Goal: Task Accomplishment & Management: Manage account settings

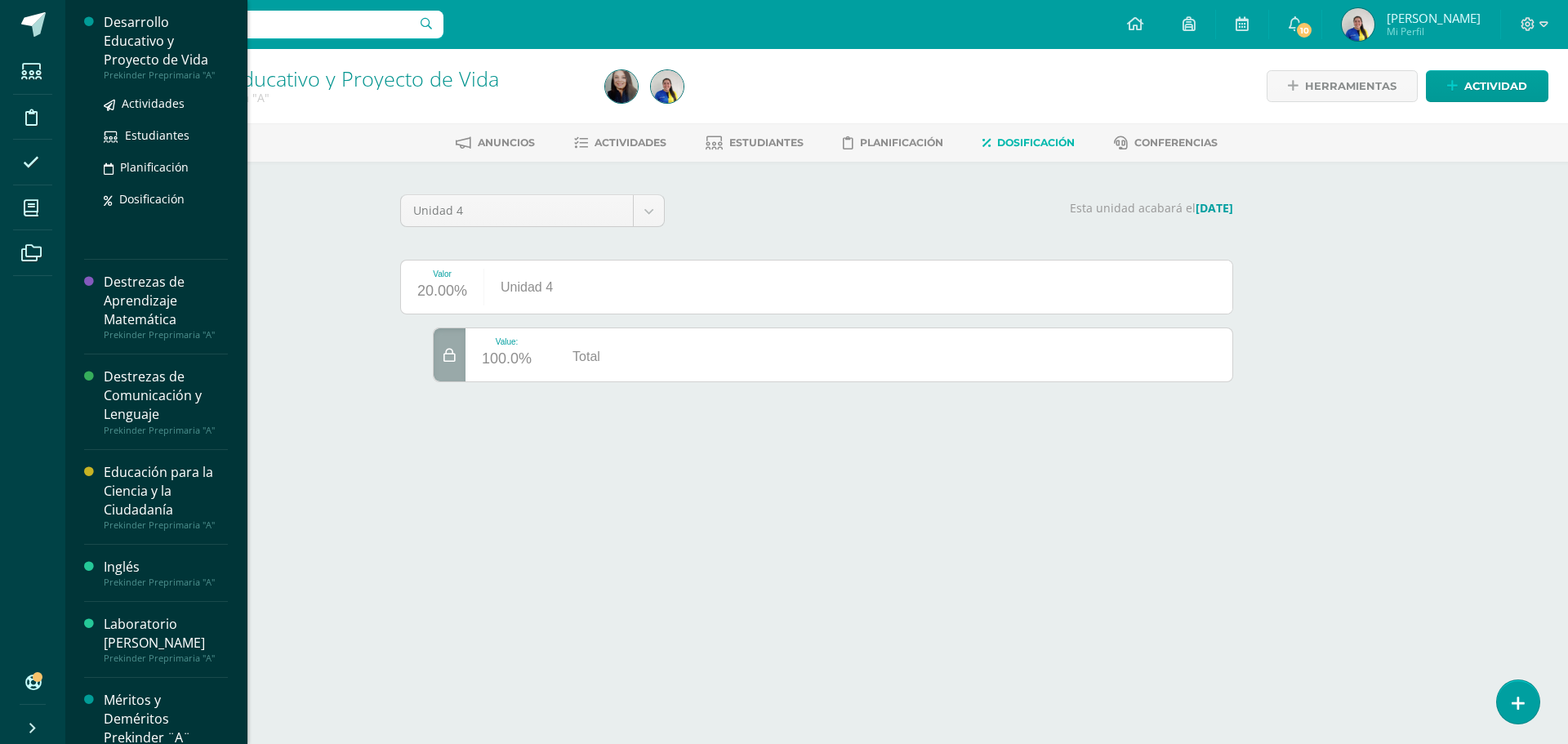
click at [161, 61] on div "Desarrollo Educativo y Proyecto de Vida" at bounding box center [165, 42] width 124 height 57
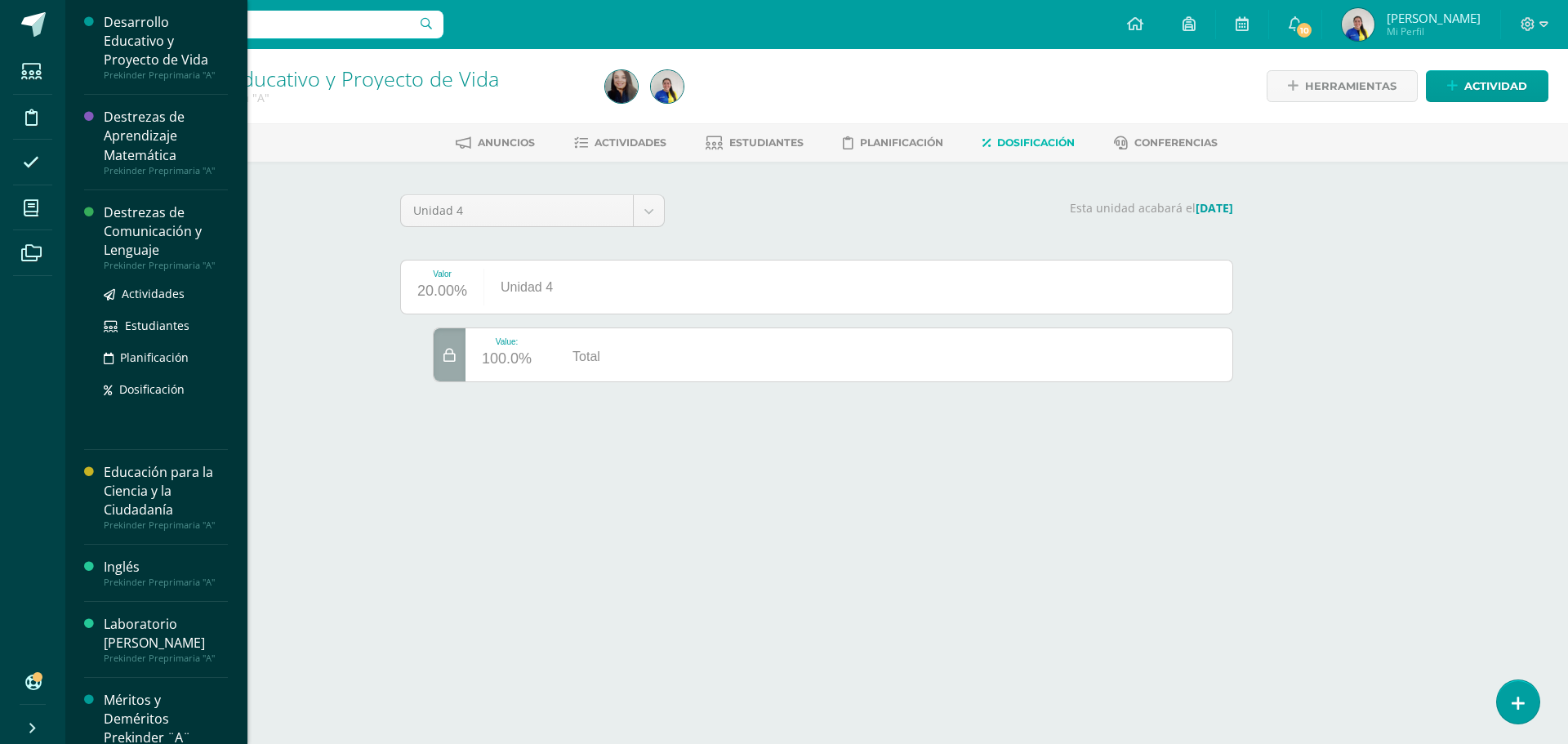
click at [115, 251] on div "Destrezas de Comunicación y Lenguaje" at bounding box center [165, 232] width 124 height 57
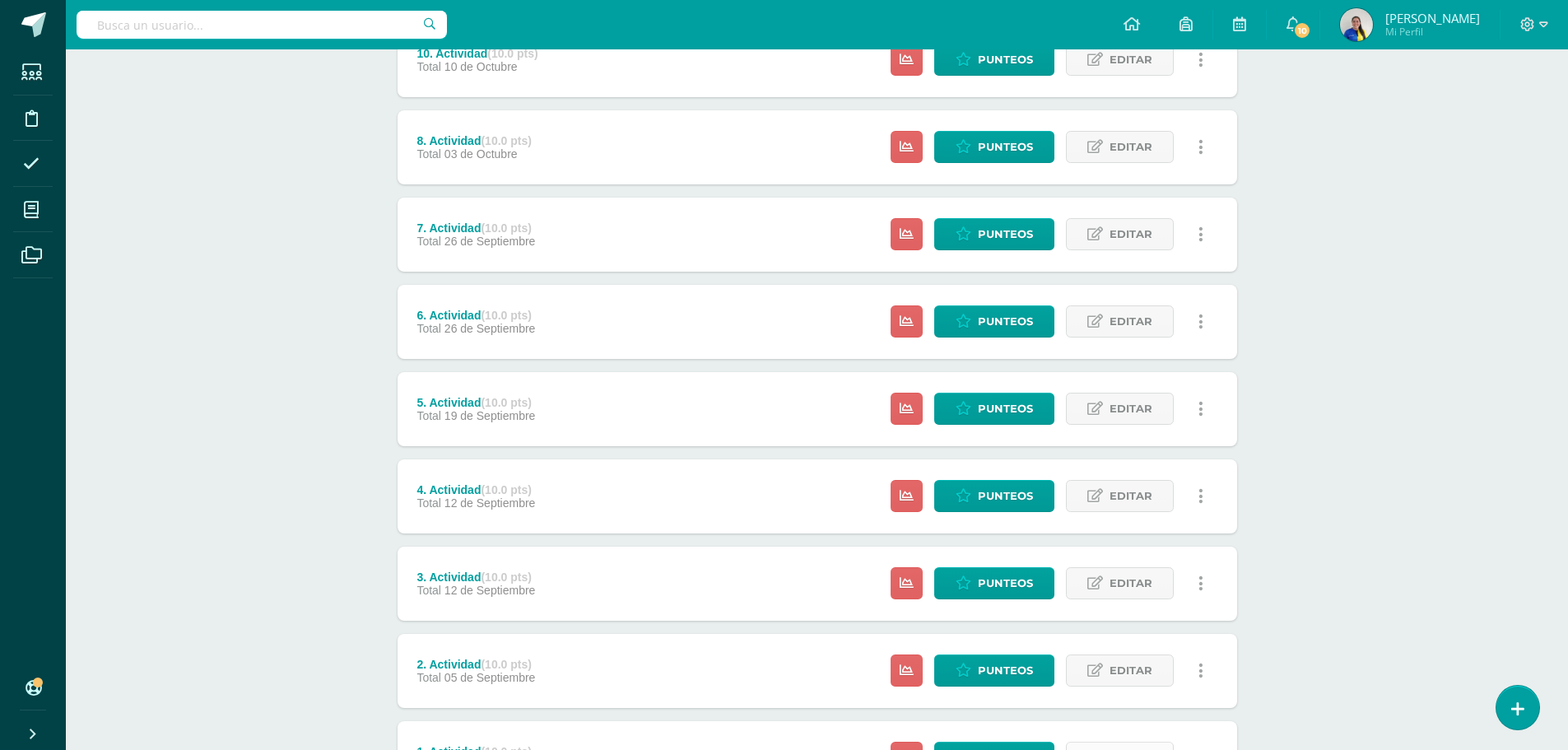
scroll to position [487, 0]
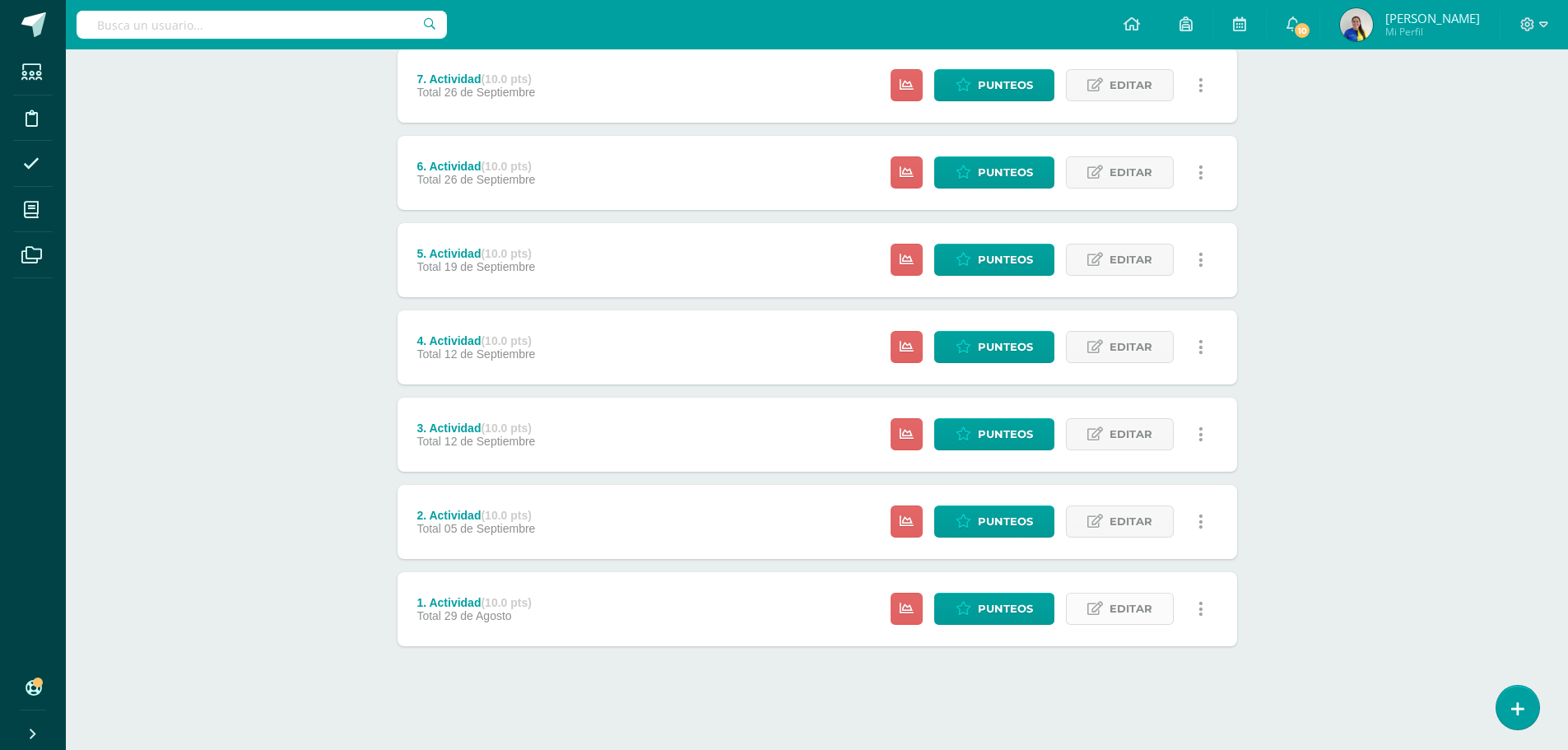
click at [1132, 602] on span "Editar" at bounding box center [1130, 609] width 43 height 30
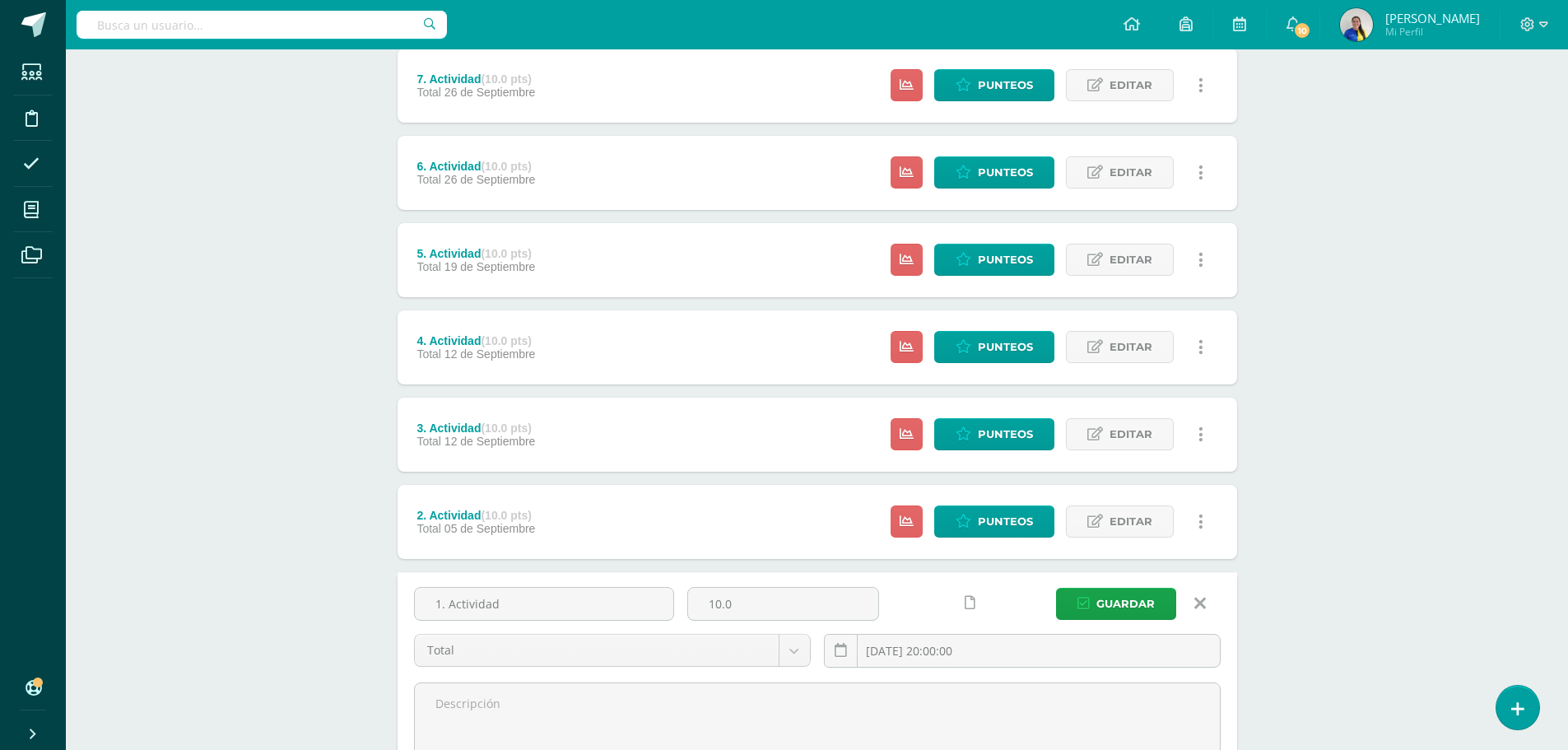
drag, startPoint x: 449, startPoint y: 601, endPoint x: 556, endPoint y: 580, distance: 109.0
click at [556, 580] on div "1. Actividad 10.0 Total Total 2025-08-29 20:00:00 Guardar" at bounding box center [817, 726] width 840 height 309
type input "1. Consonante L-l"
click at [1119, 601] on span "Guardar" at bounding box center [1125, 604] width 59 height 30
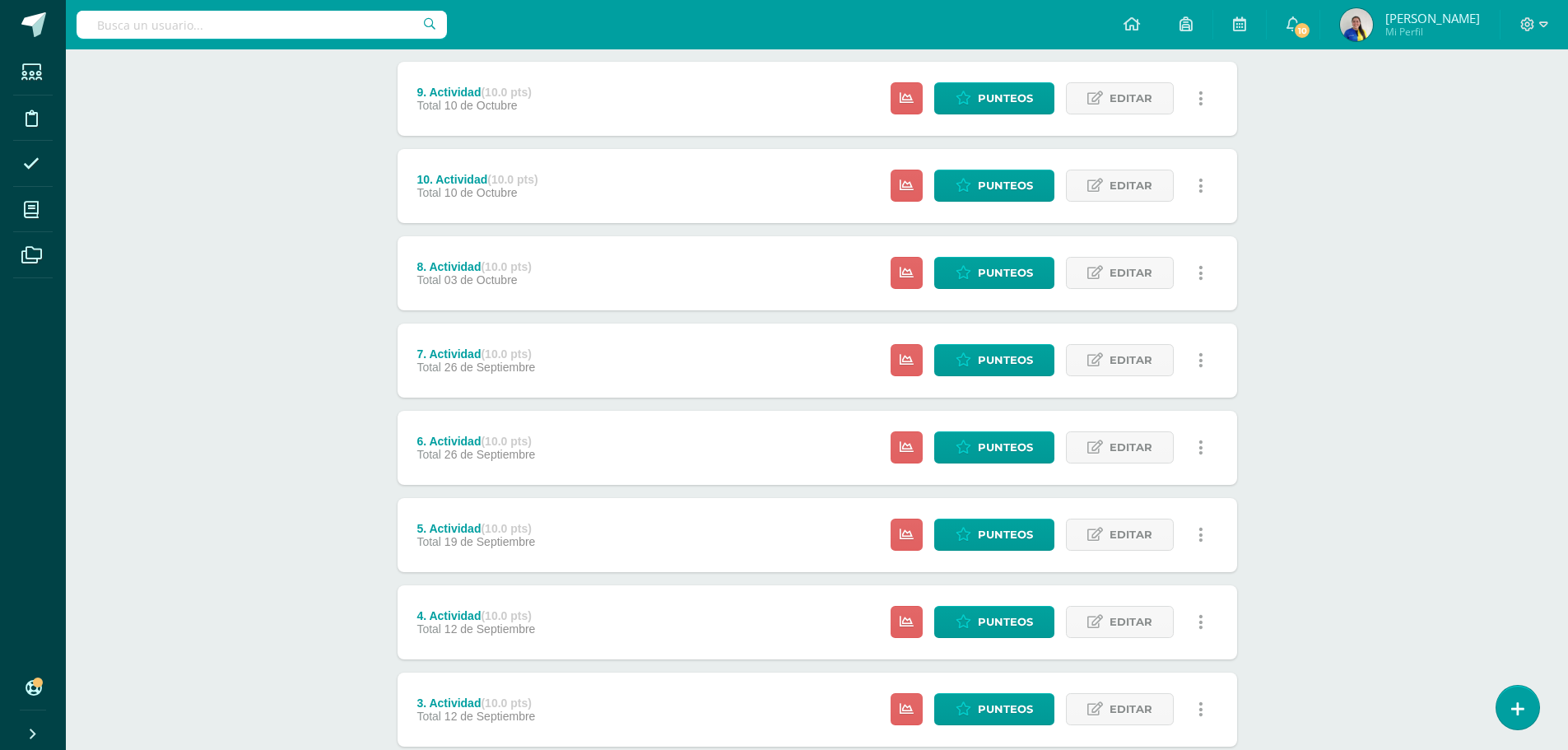
scroll to position [487, 0]
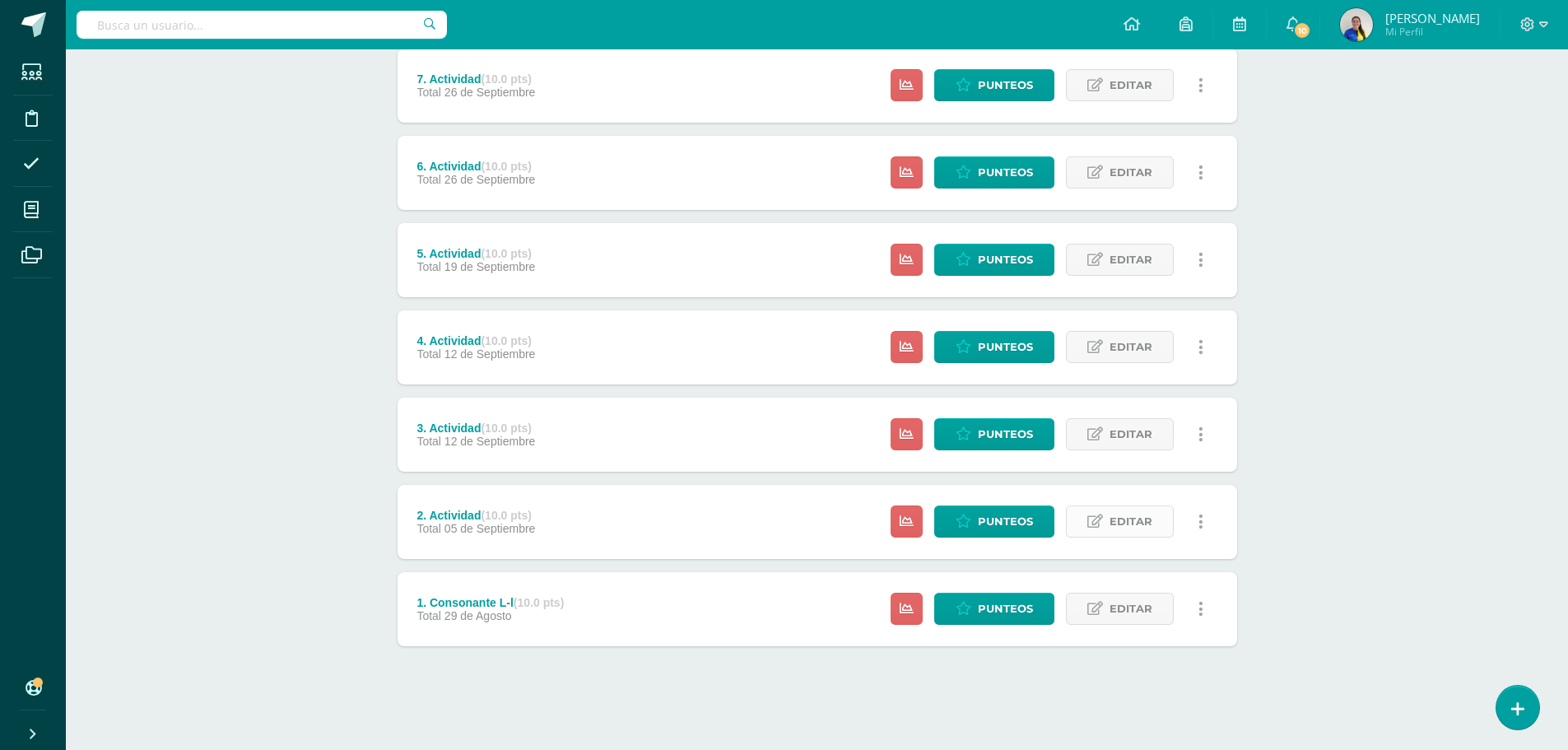
click at [1110, 521] on span "Editar" at bounding box center [1130, 522] width 43 height 30
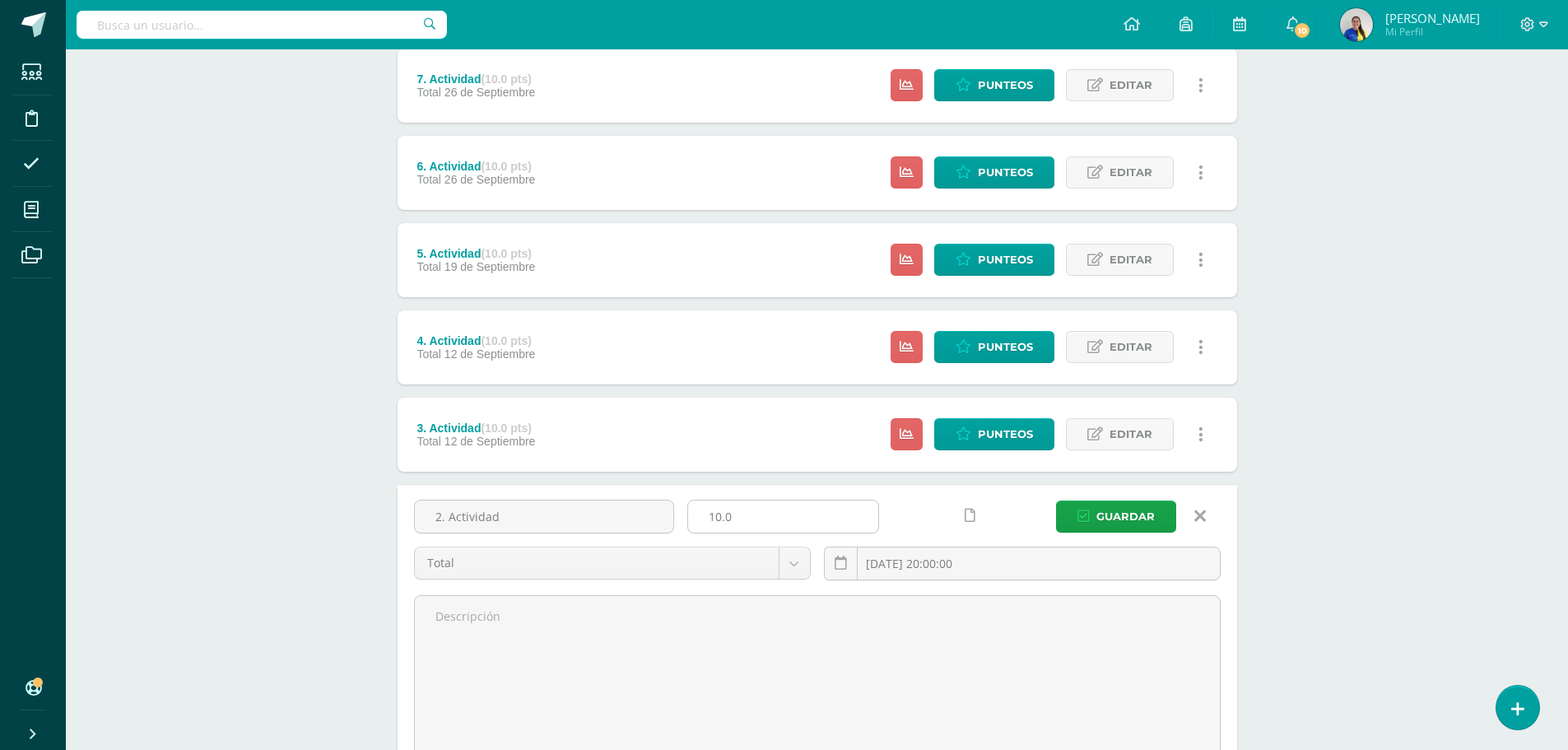
drag, startPoint x: 512, startPoint y: 511, endPoint x: 721, endPoint y: 515, distance: 209.0
click at [721, 515] on div "2. Actividad 10.0 Total Total 2025-09-05 20:00:00 Guardar" at bounding box center [817, 547] width 820 height 94
type input "2. Unión de sílabas y formación de palabras"
click at [1138, 522] on span "Guardar" at bounding box center [1125, 517] width 59 height 30
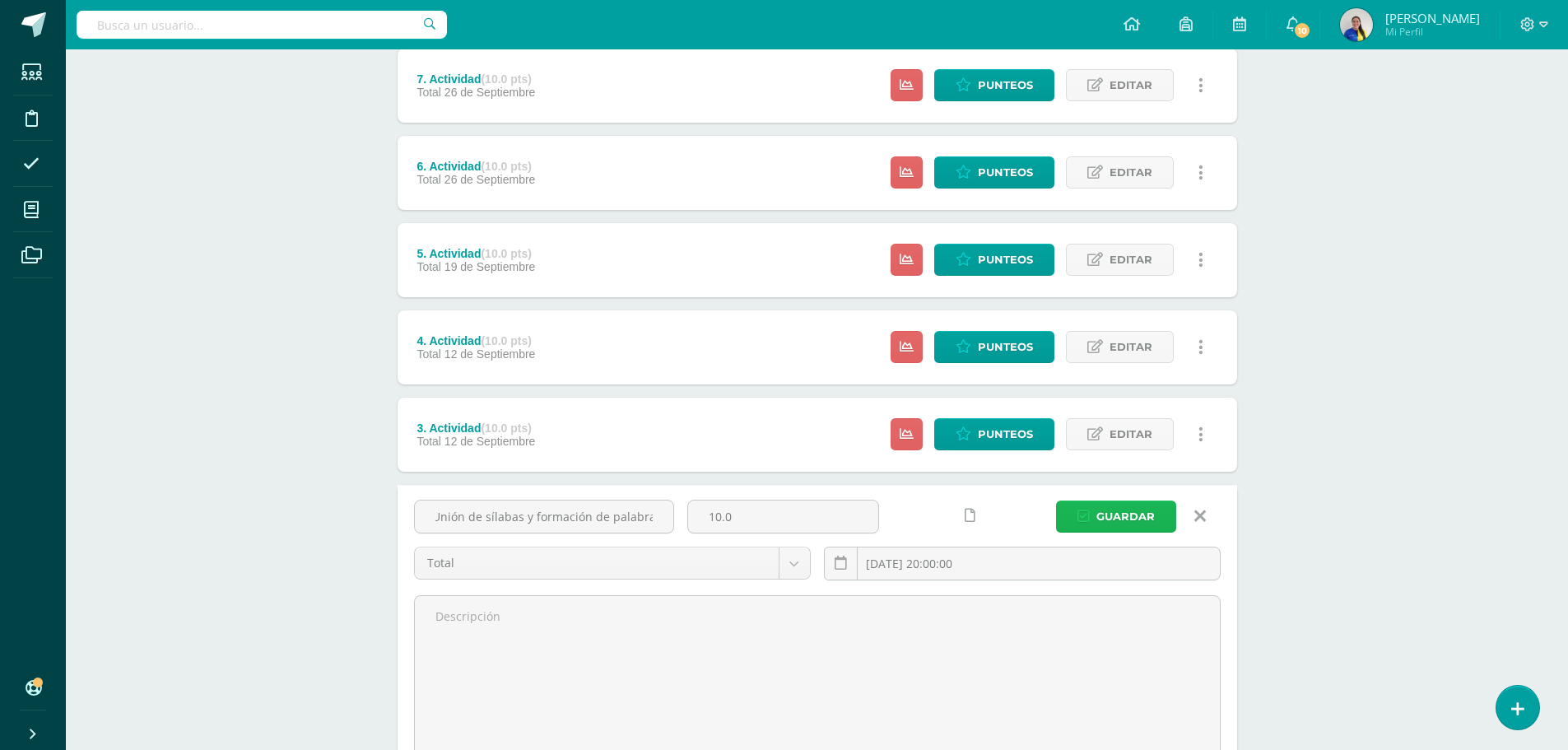
scroll to position [0, 0]
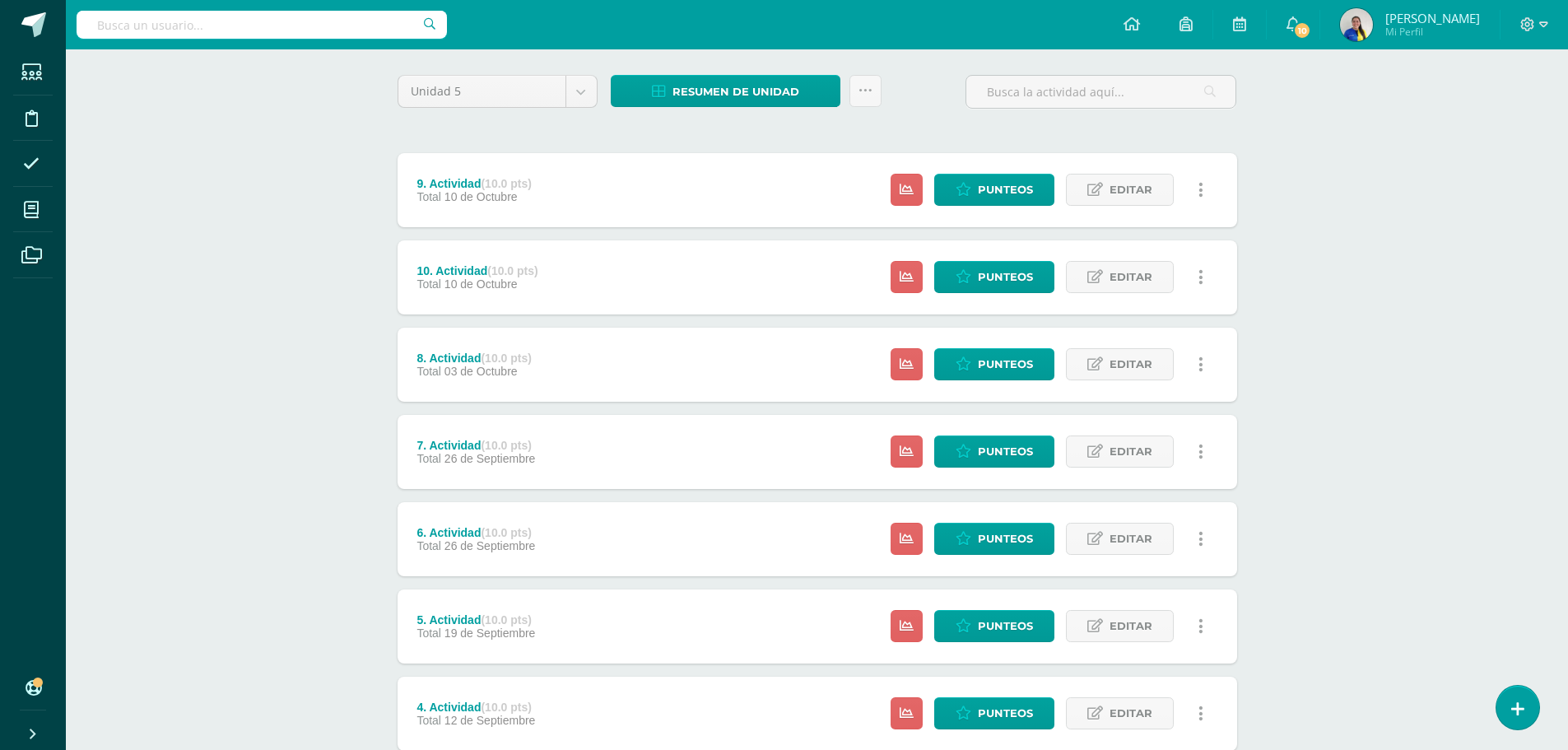
scroll to position [412, 0]
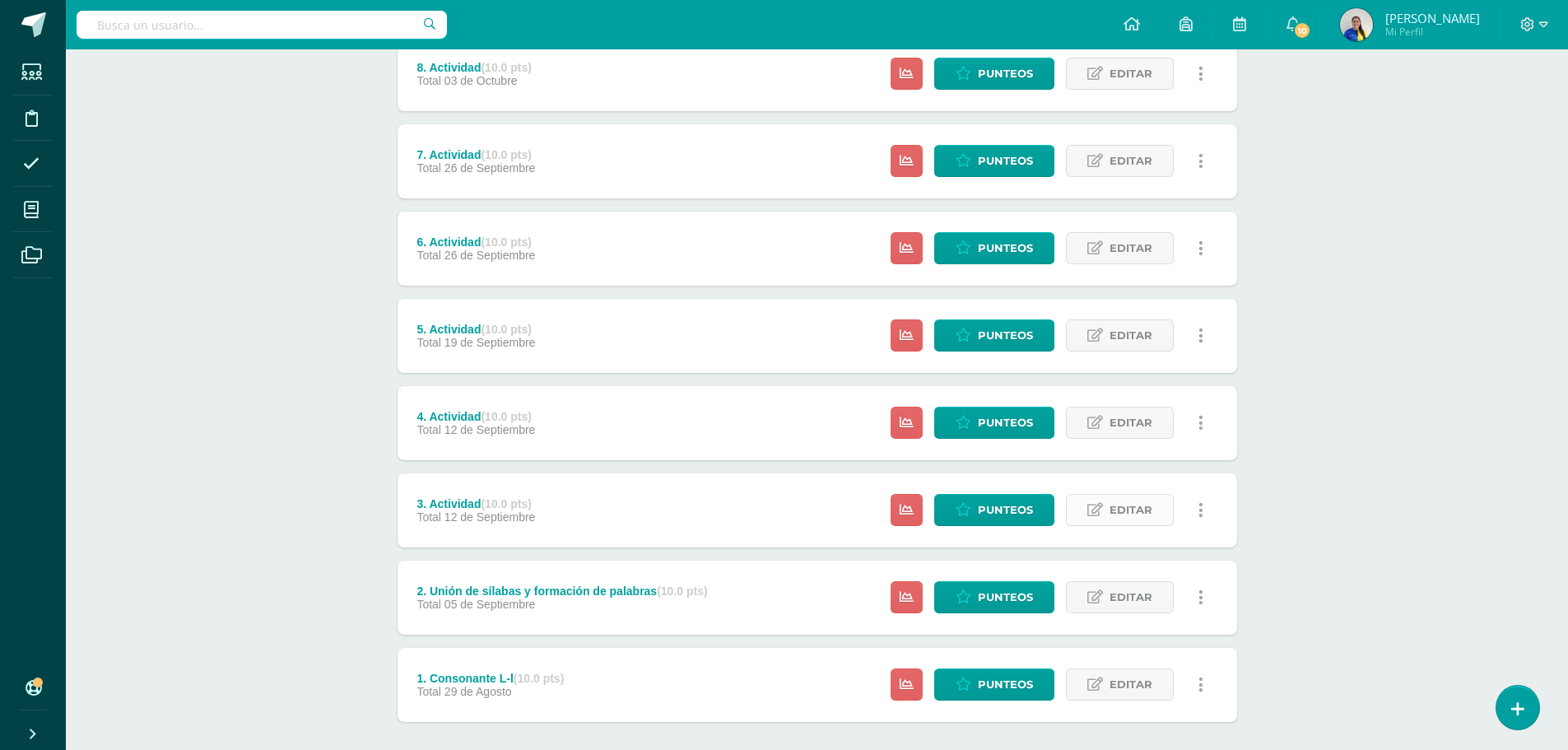
click at [1098, 497] on link "Editar" at bounding box center [1120, 510] width 108 height 32
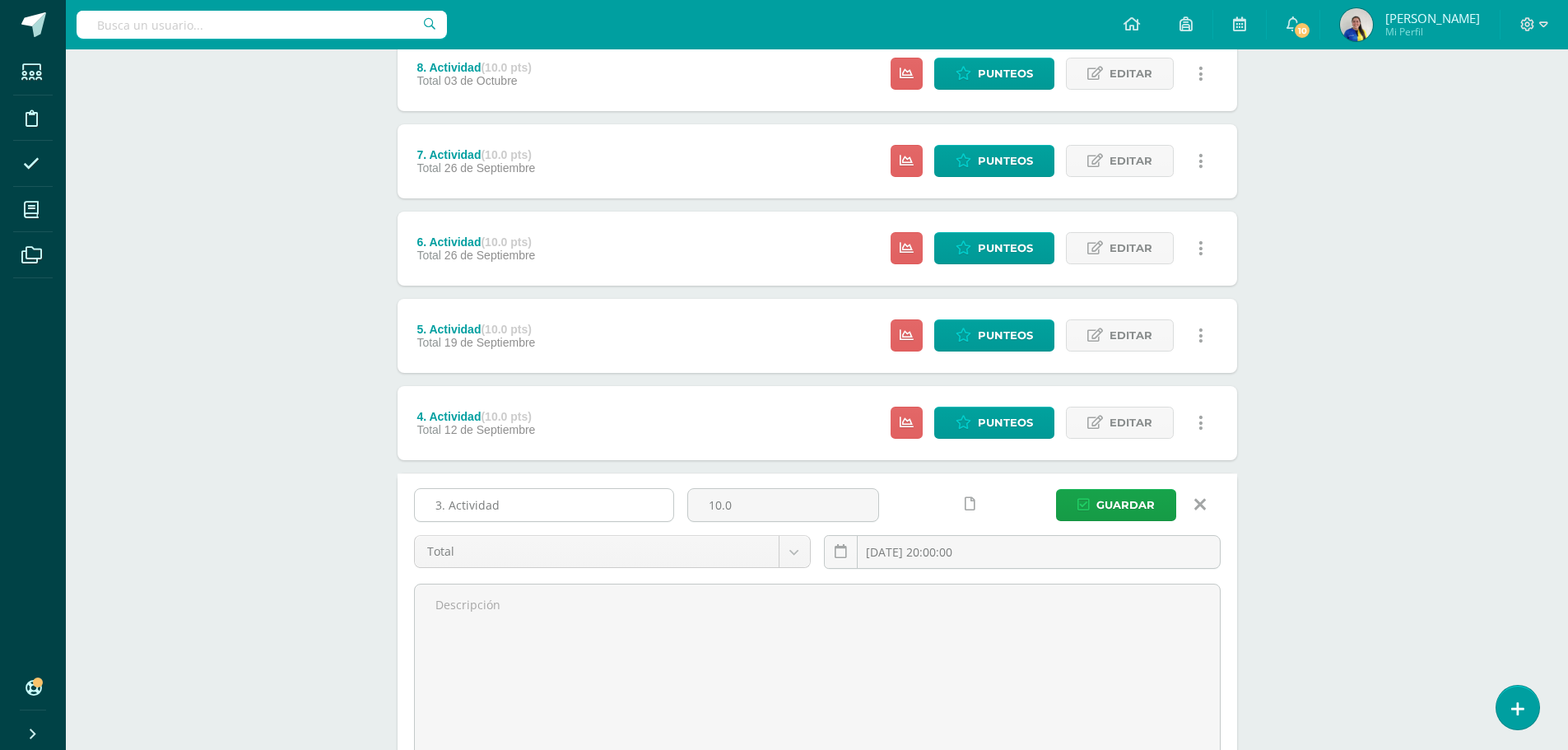
drag, startPoint x: 445, startPoint y: 509, endPoint x: 569, endPoint y: 507, distance: 124.0
click at [570, 508] on input "3. Actividad" at bounding box center [544, 505] width 259 height 32
type input "3. Gestos de comunicación y expresión"
click at [1088, 501] on icon "submit" at bounding box center [1083, 505] width 13 height 14
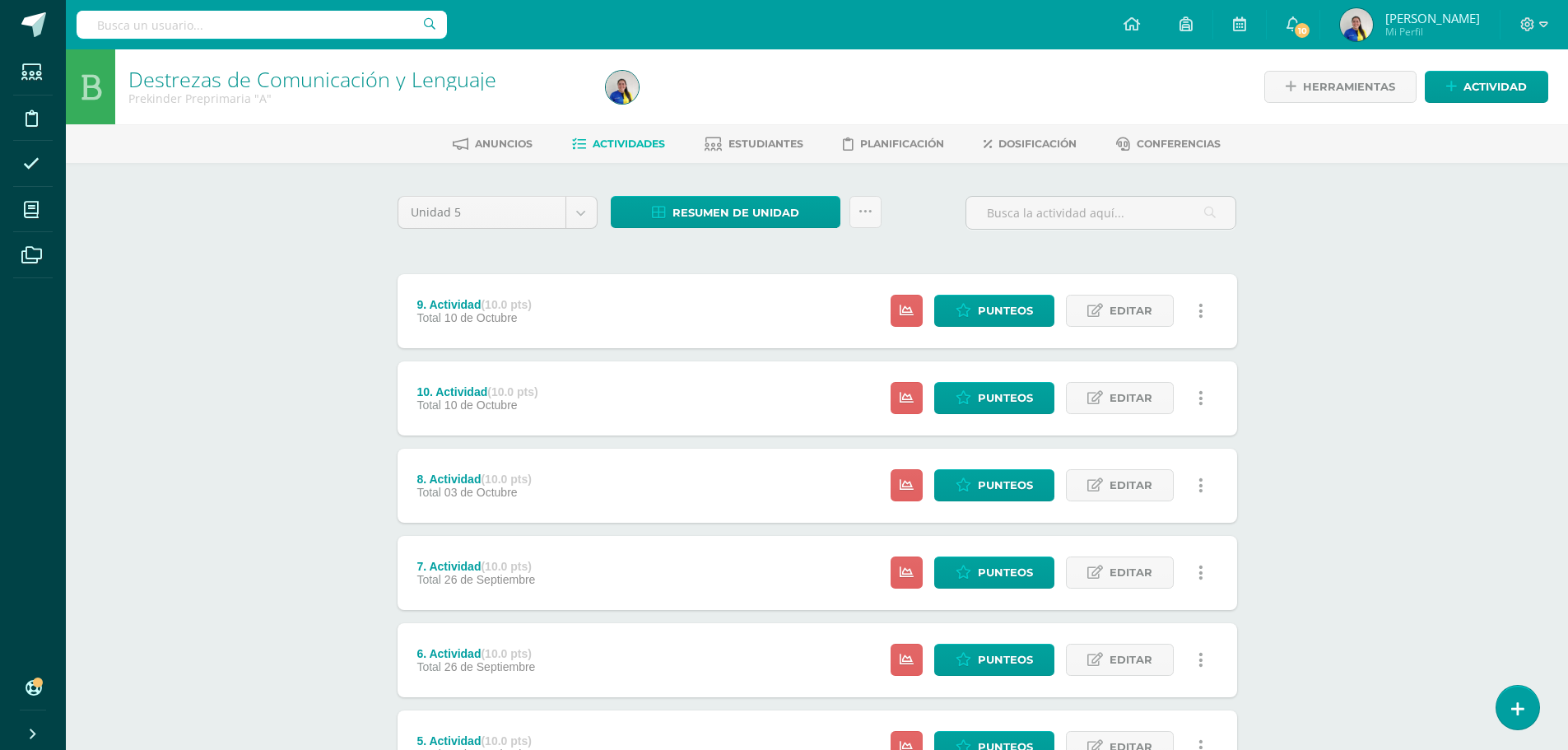
scroll to position [412, 0]
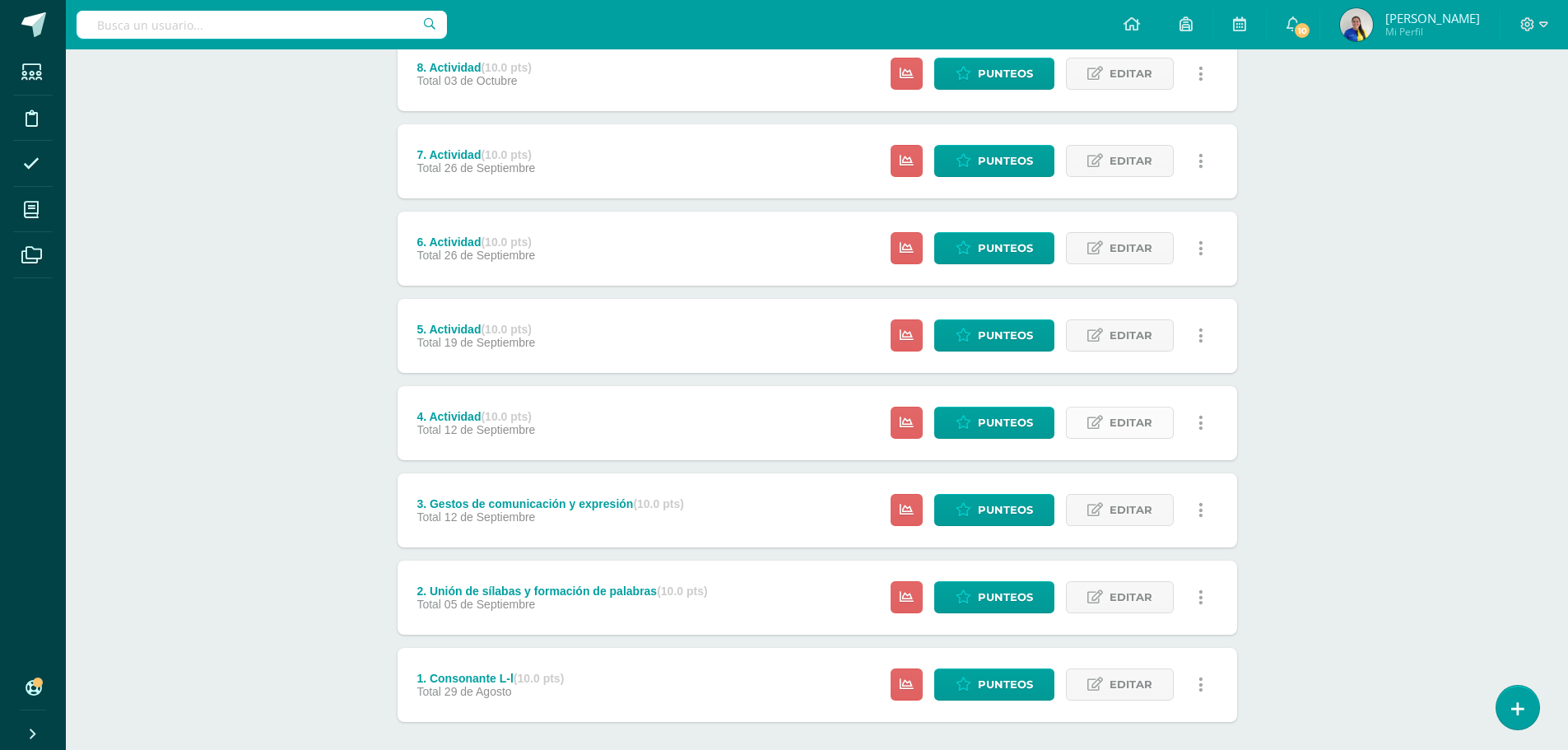
click at [1081, 420] on link "Editar" at bounding box center [1120, 422] width 108 height 32
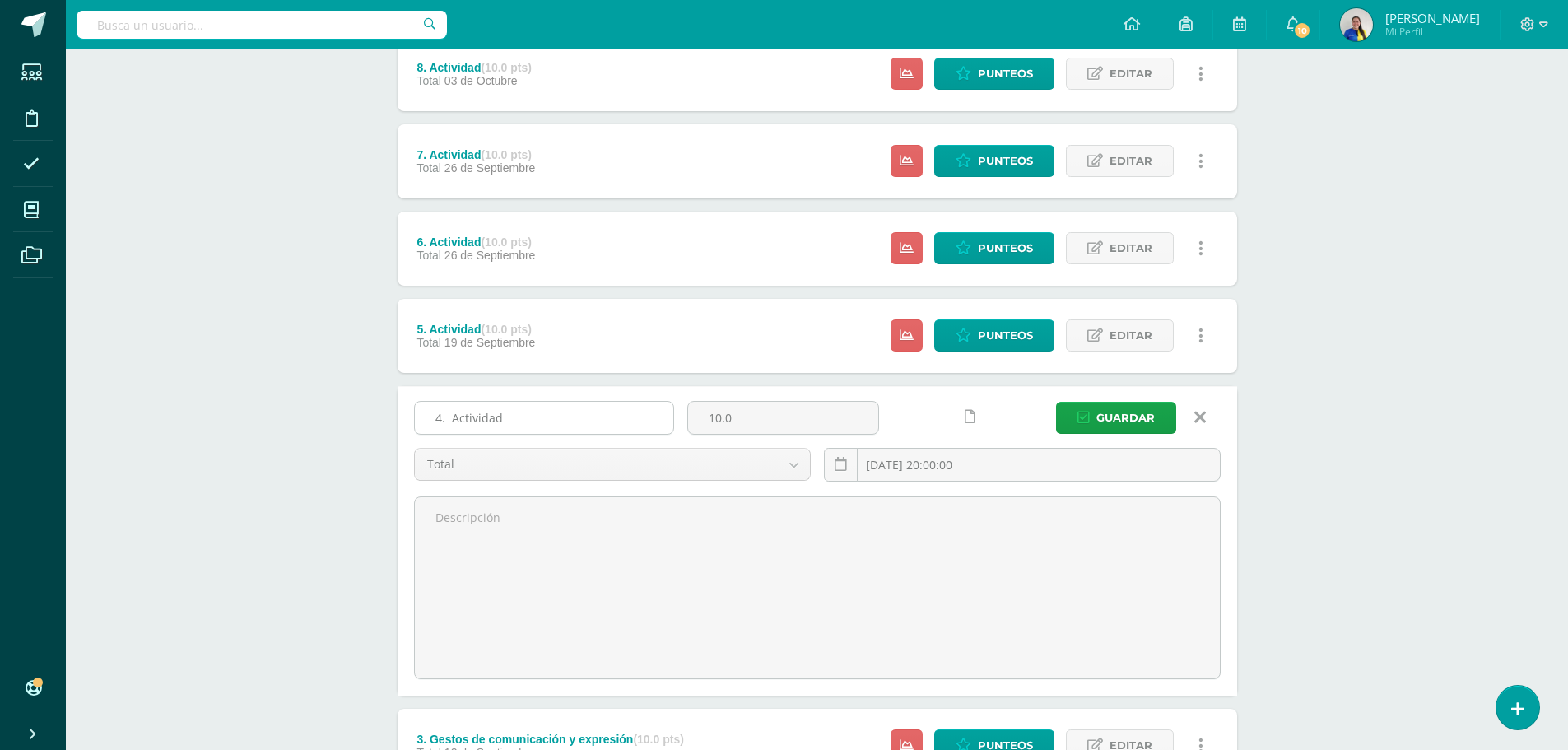
drag, startPoint x: 454, startPoint y: 422, endPoint x: 525, endPoint y: 421, distance: 71.0
click at [525, 421] on input "4. Actividad" at bounding box center [544, 417] width 259 height 32
type input "4. Consonante M-P"
click at [1154, 408] on span "Guardar" at bounding box center [1125, 417] width 59 height 30
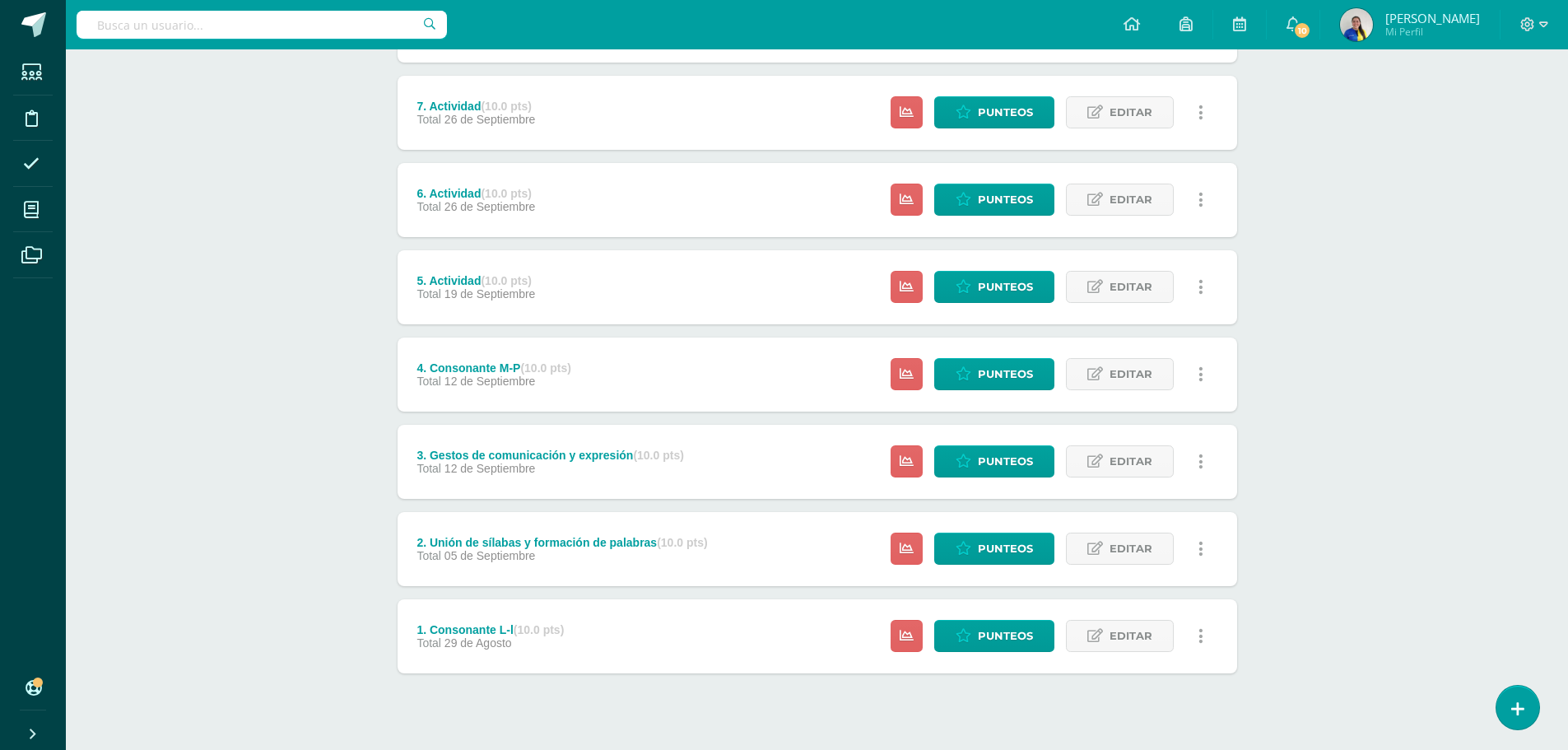
scroll to position [487, 0]
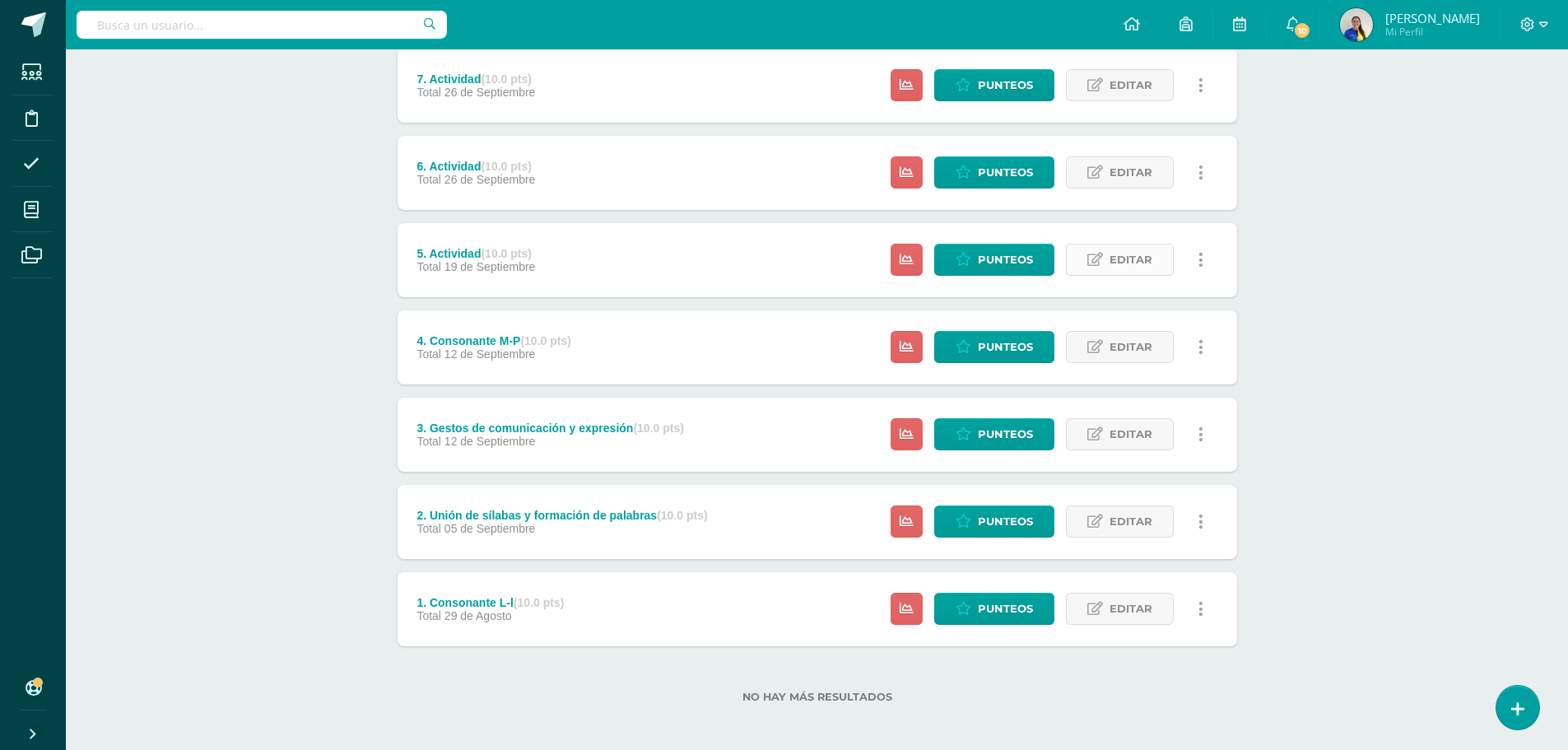
click at [1114, 255] on span "Editar" at bounding box center [1130, 260] width 43 height 30
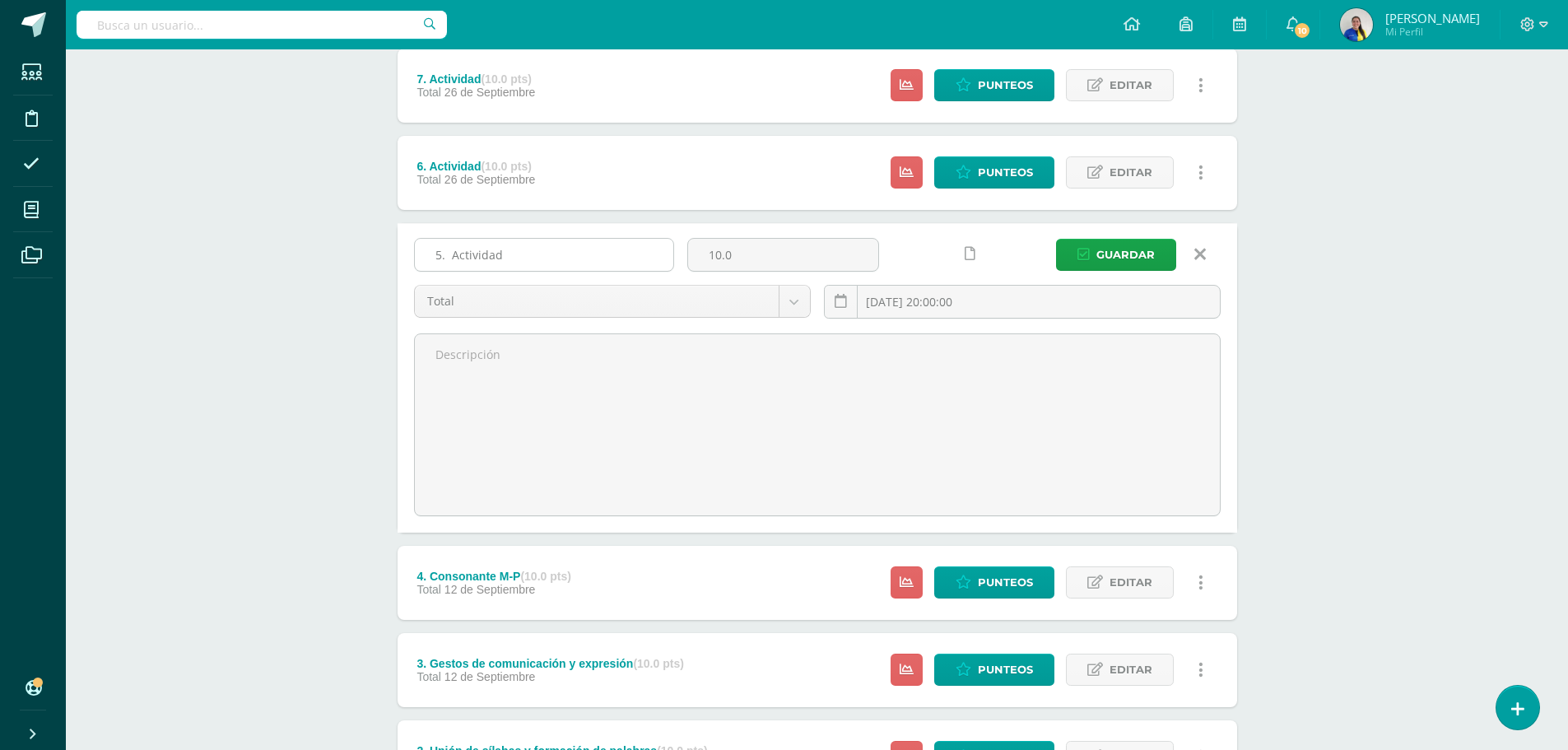
drag, startPoint x: 453, startPoint y: 250, endPoint x: 577, endPoint y: 250, distance: 124.0
click at [577, 250] on input "5. Actividad" at bounding box center [544, 254] width 259 height 32
click at [506, 258] on input "5. Consonaten S-L" at bounding box center [544, 254] width 259 height 32
click at [541, 242] on input "5. Consonante S-L" at bounding box center [544, 254] width 259 height 32
type input "5. Consonante S-L"
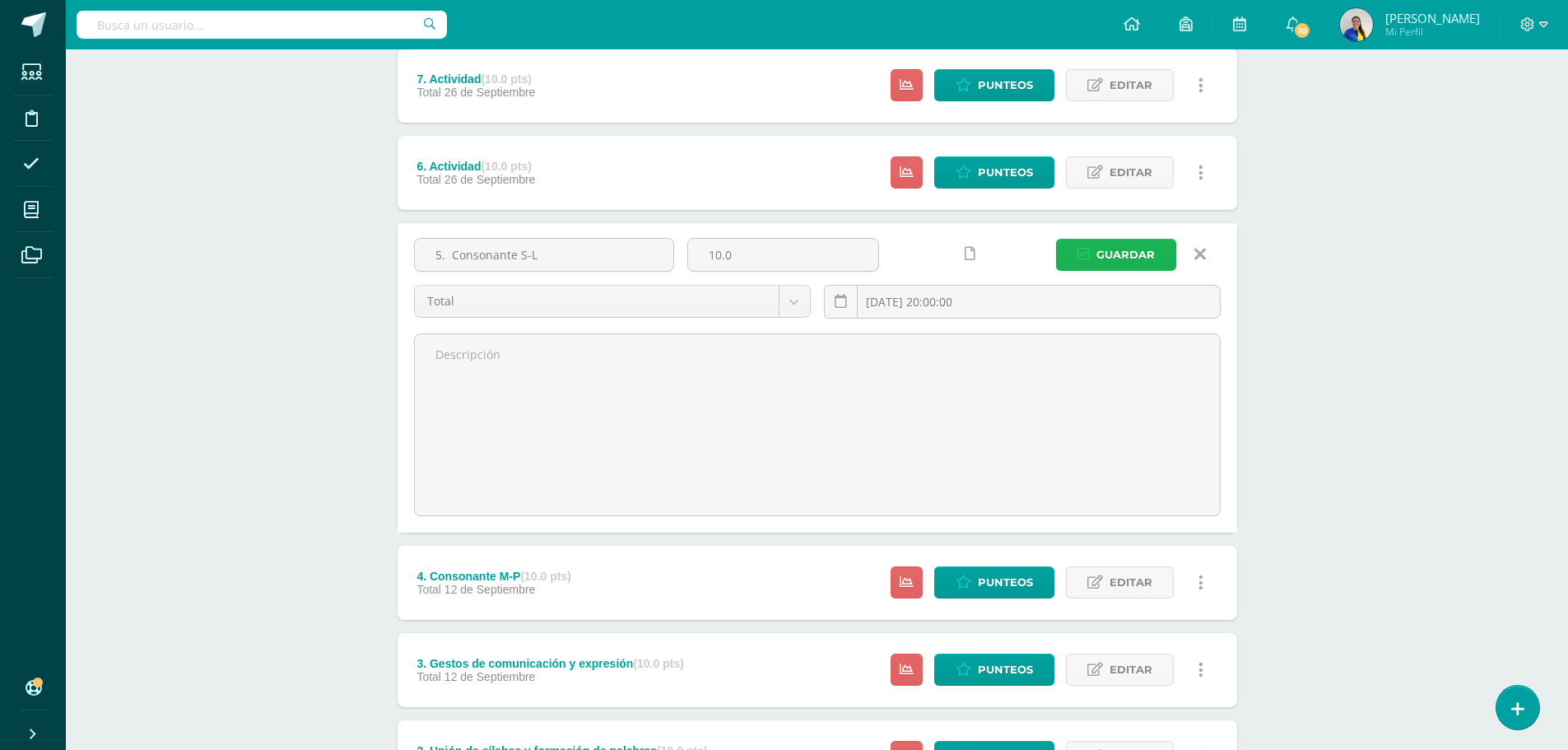
click at [1138, 260] on span "Guardar" at bounding box center [1125, 254] width 59 height 30
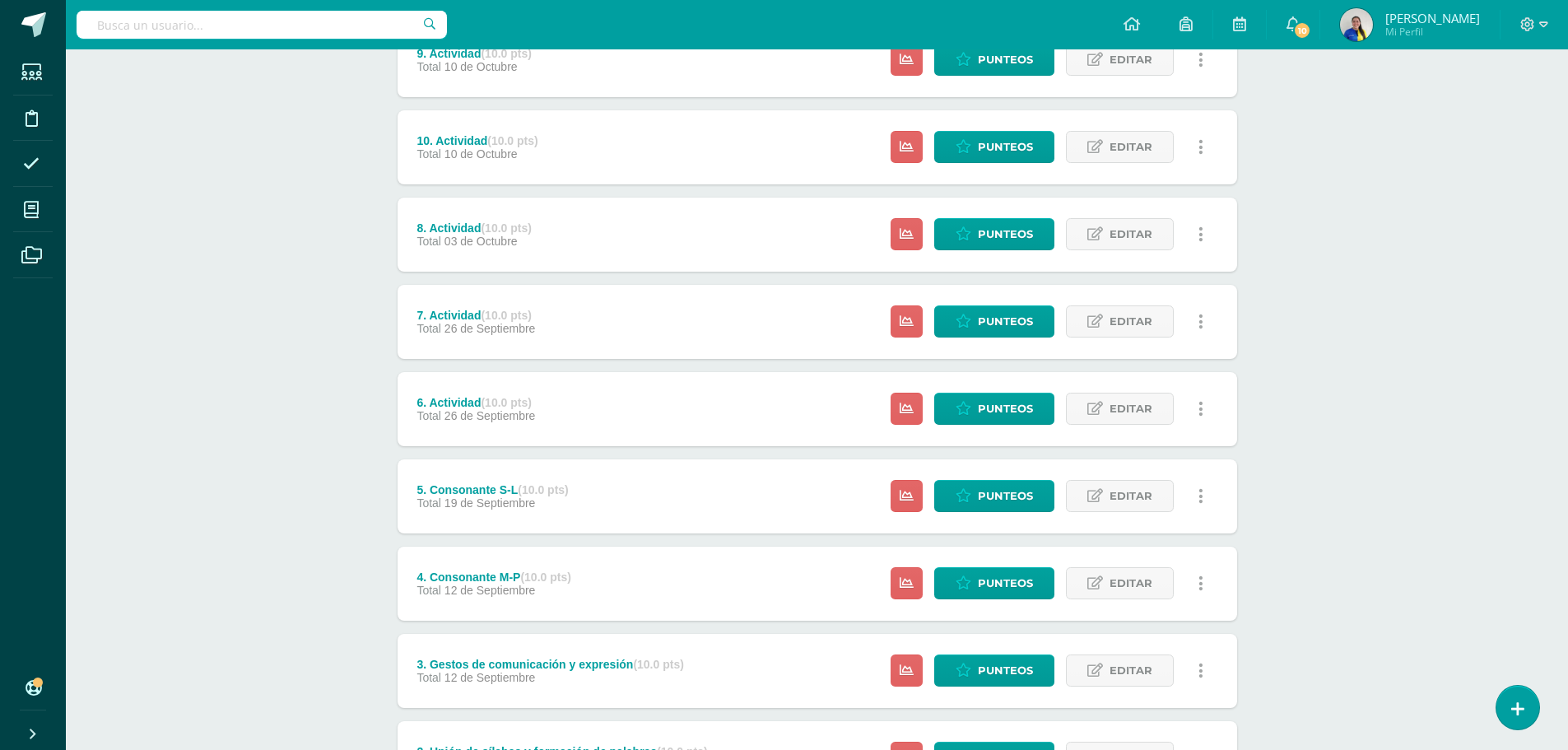
scroll to position [247, 0]
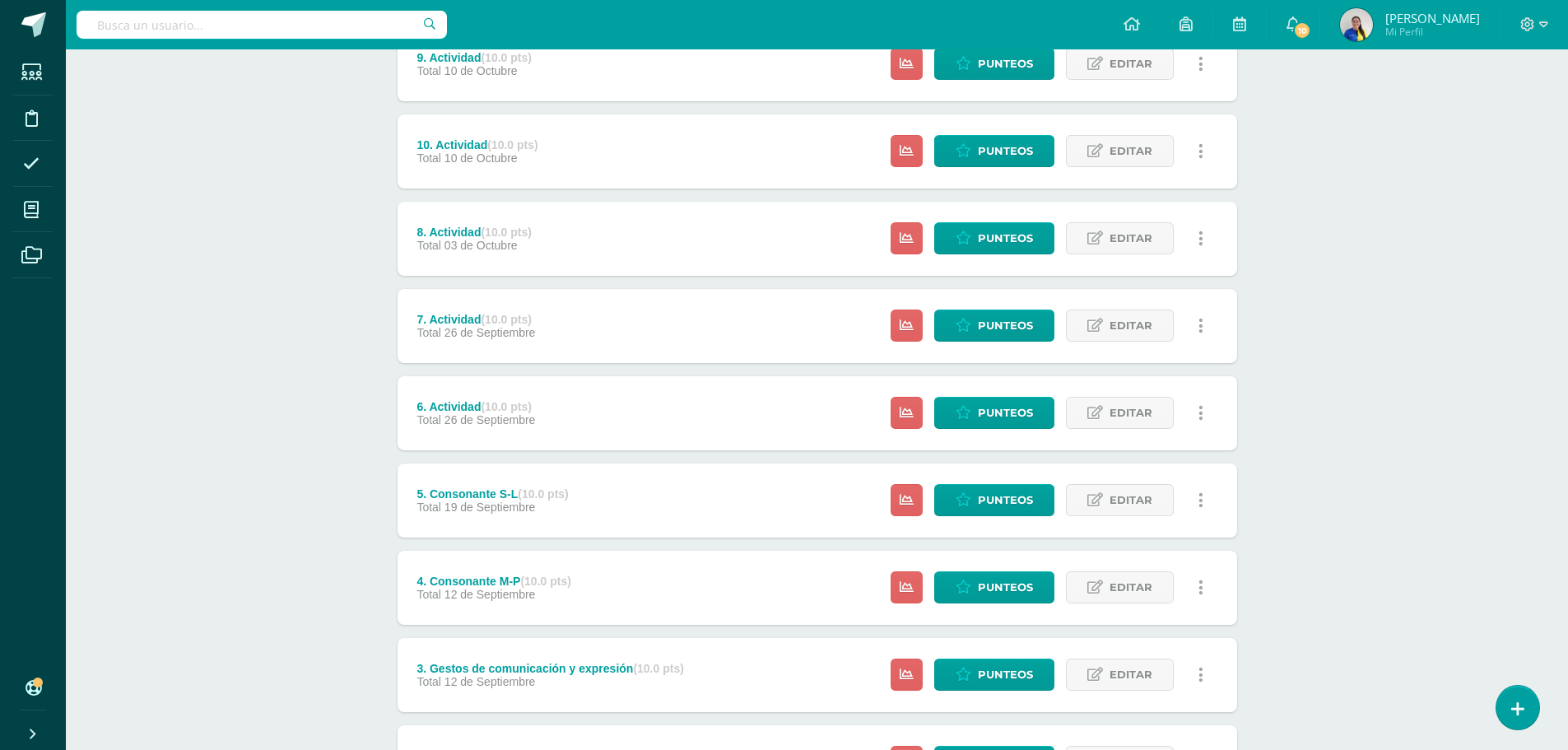
click at [1099, 393] on div "Estatus de Actividad: 21 Estudiantes sin calificar 0 Estudiantes con cero Media…" at bounding box center [1051, 413] width 371 height 74
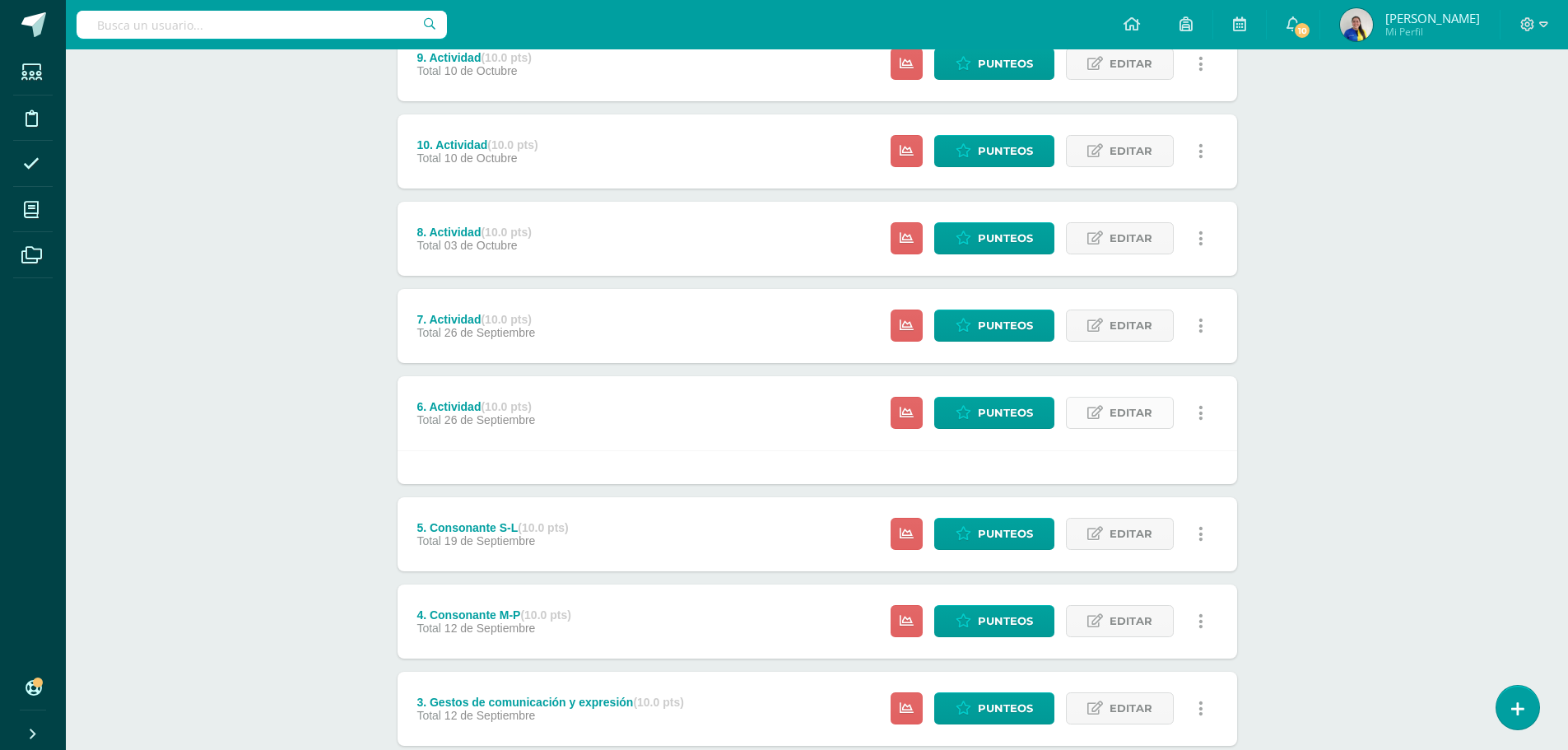
click at [1092, 418] on icon at bounding box center [1095, 412] width 16 height 14
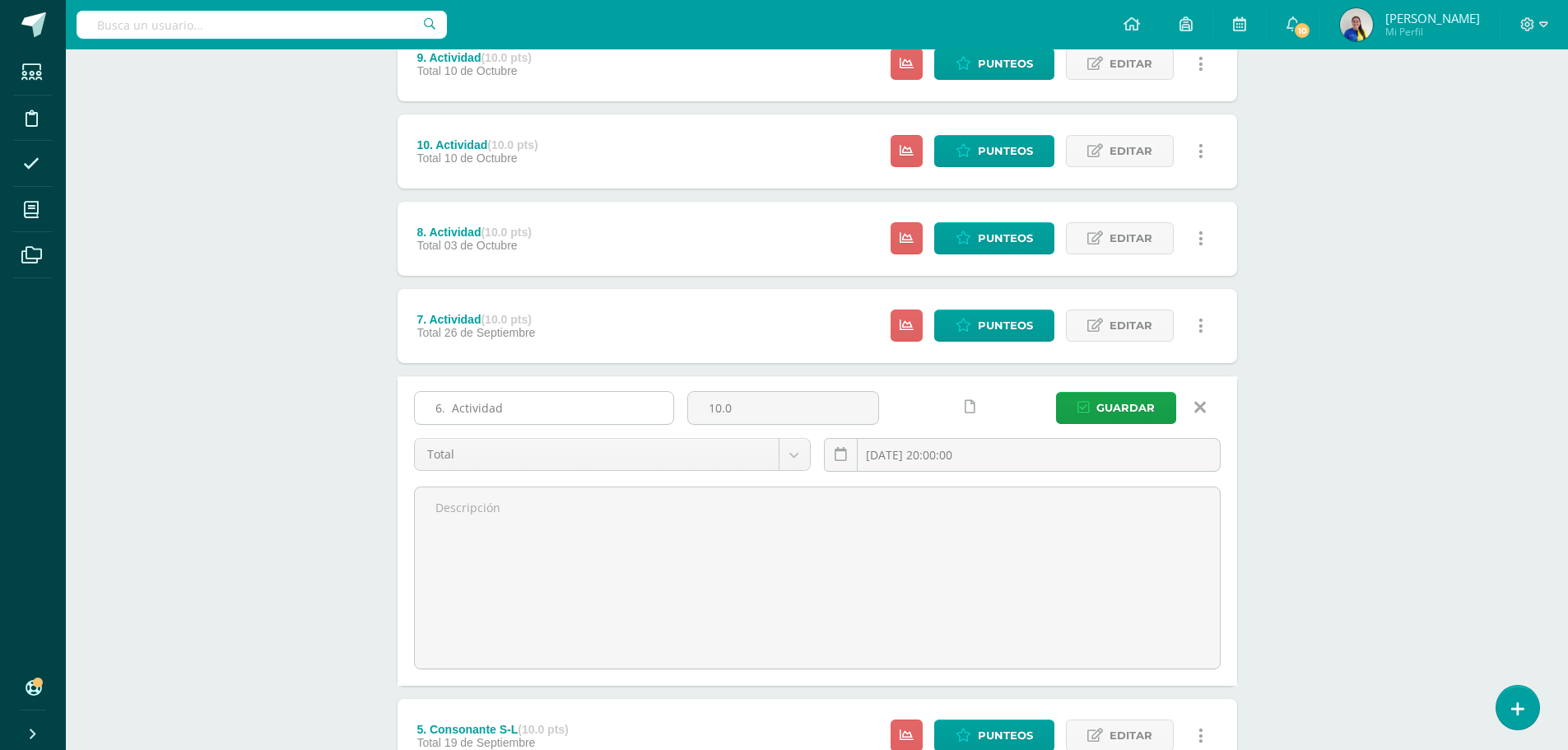
drag, startPoint x: 451, startPoint y: 406, endPoint x: 510, endPoint y: 408, distance: 59.0
click at [510, 408] on input "6. Actividad" at bounding box center [544, 407] width 259 height 32
type input "6. Lectura repaso de palabras"
click at [1164, 404] on button "Guardar" at bounding box center [1115, 407] width 120 height 32
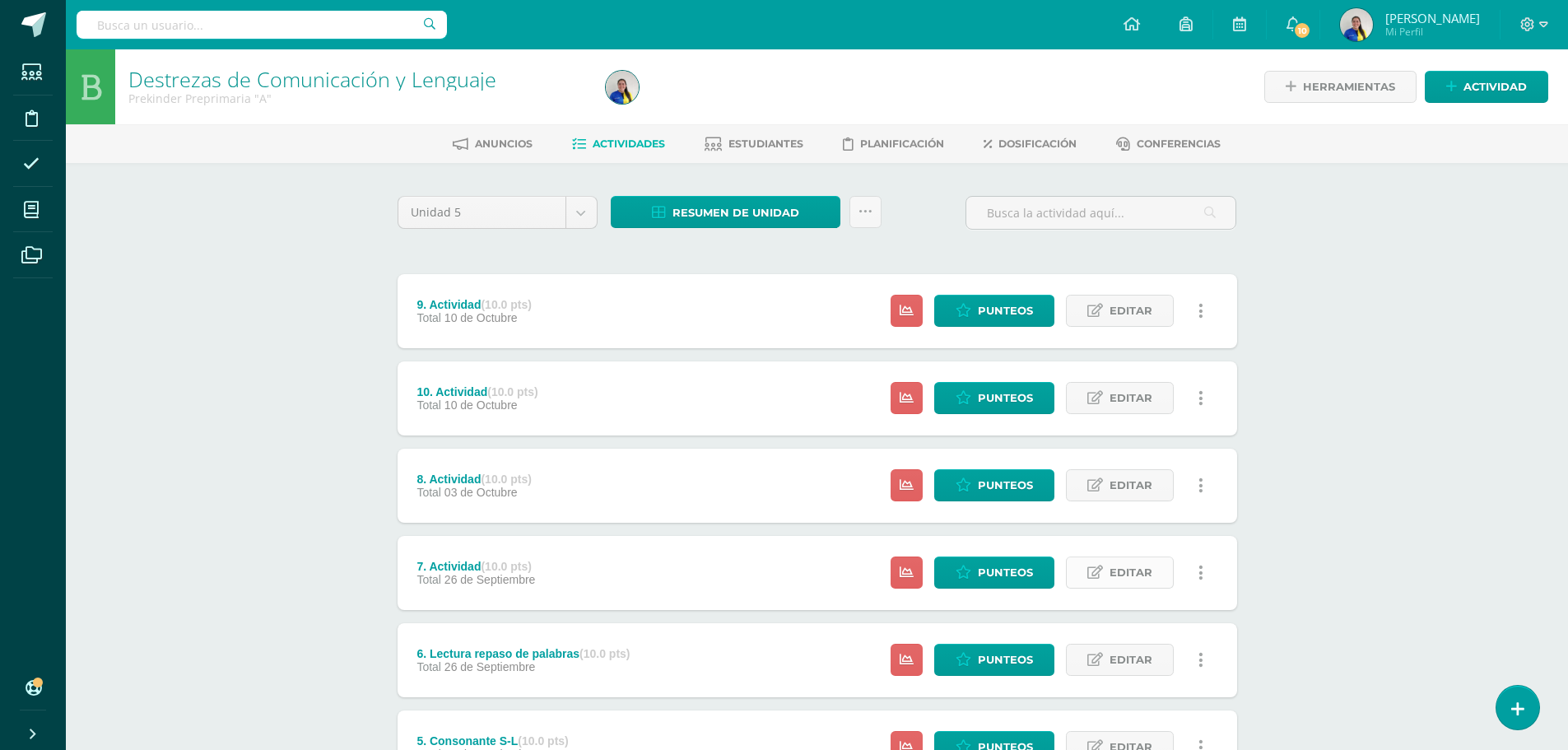
click at [1121, 575] on span "Editar" at bounding box center [1130, 572] width 43 height 30
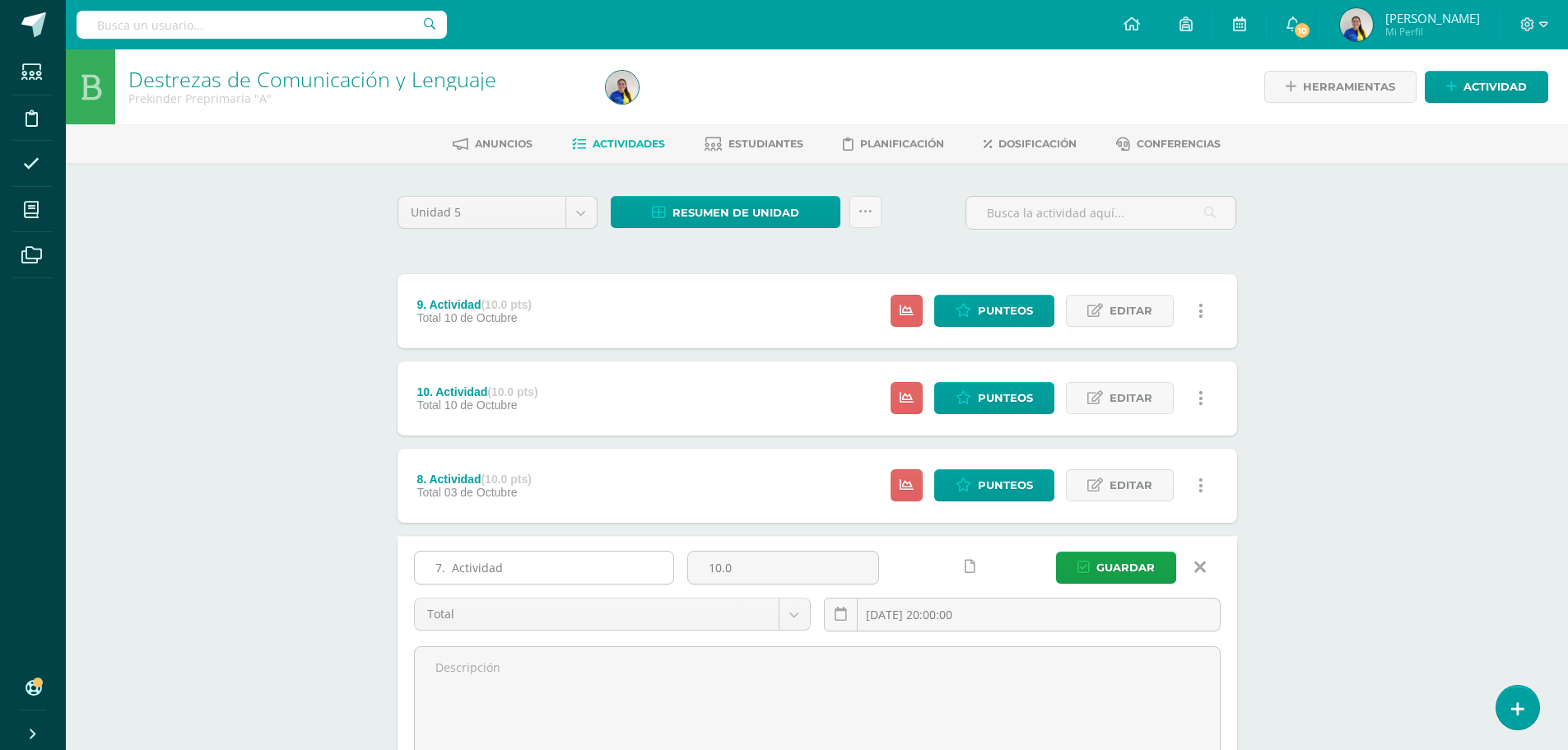
drag, startPoint x: 449, startPoint y: 565, endPoint x: 669, endPoint y: 561, distance: 220.0
click at [669, 561] on input "7. Actividad" at bounding box center [544, 568] width 259 height 32
type input "7. Comunicación oral-pronunciación"
click at [1093, 556] on button "Guardar" at bounding box center [1115, 568] width 120 height 32
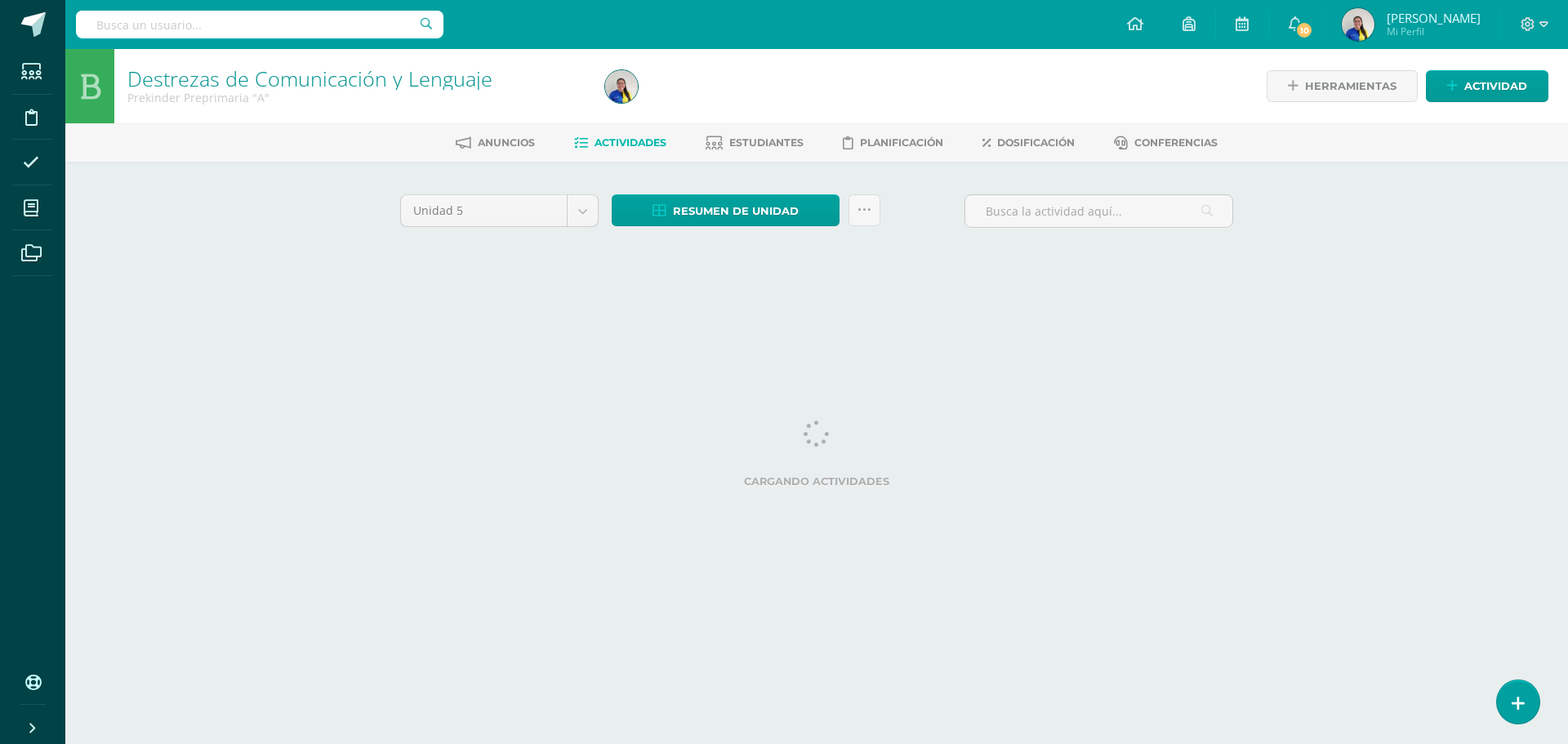
click at [869, 305] on html "La tarea 7. Comunicación oral-pronunciación fue editada exitosamente. Estudiant…" at bounding box center [784, 152] width 1568 height 305
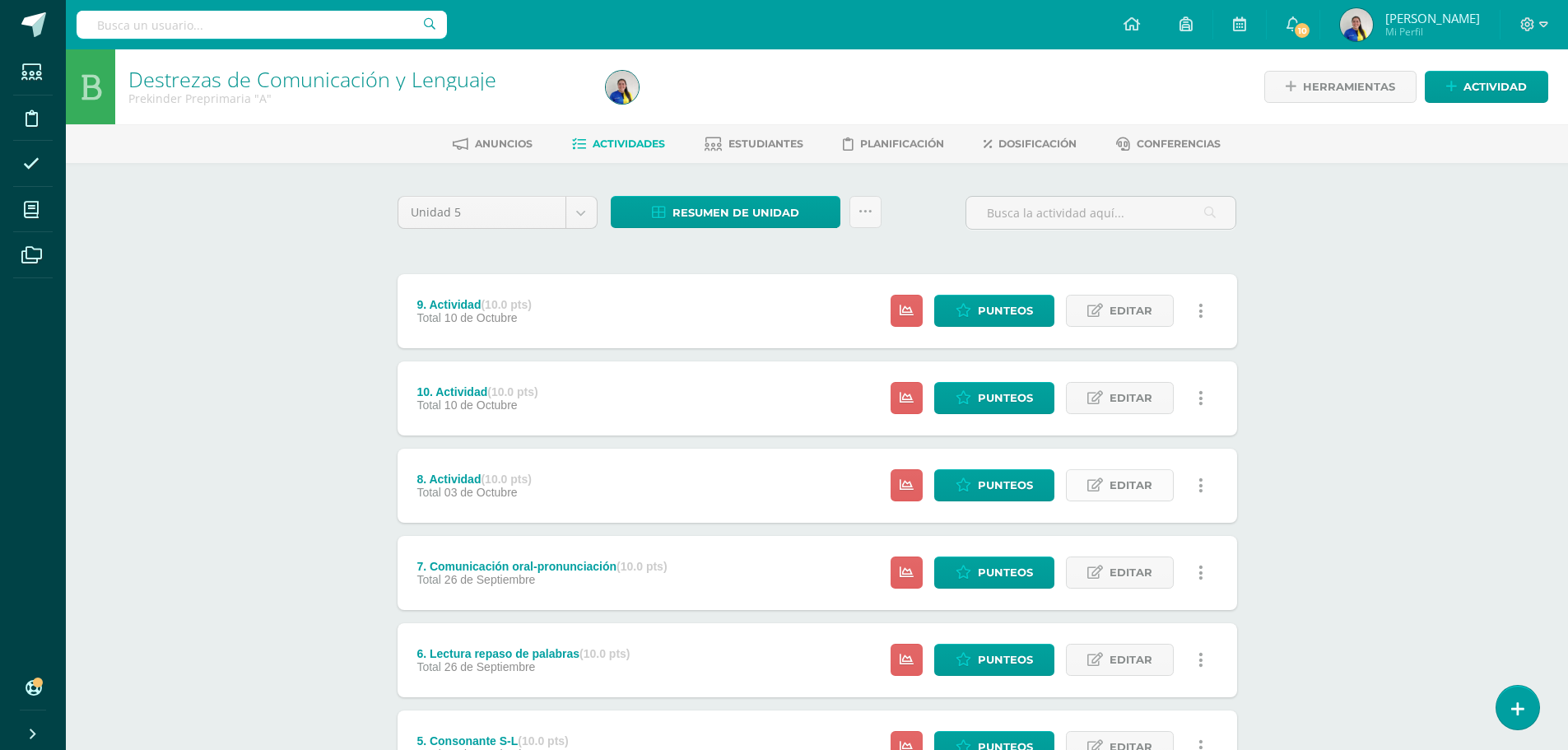
drag, startPoint x: 1110, startPoint y: 489, endPoint x: 1097, endPoint y: 491, distance: 13.2
click at [1110, 490] on span "Editar" at bounding box center [1130, 485] width 43 height 30
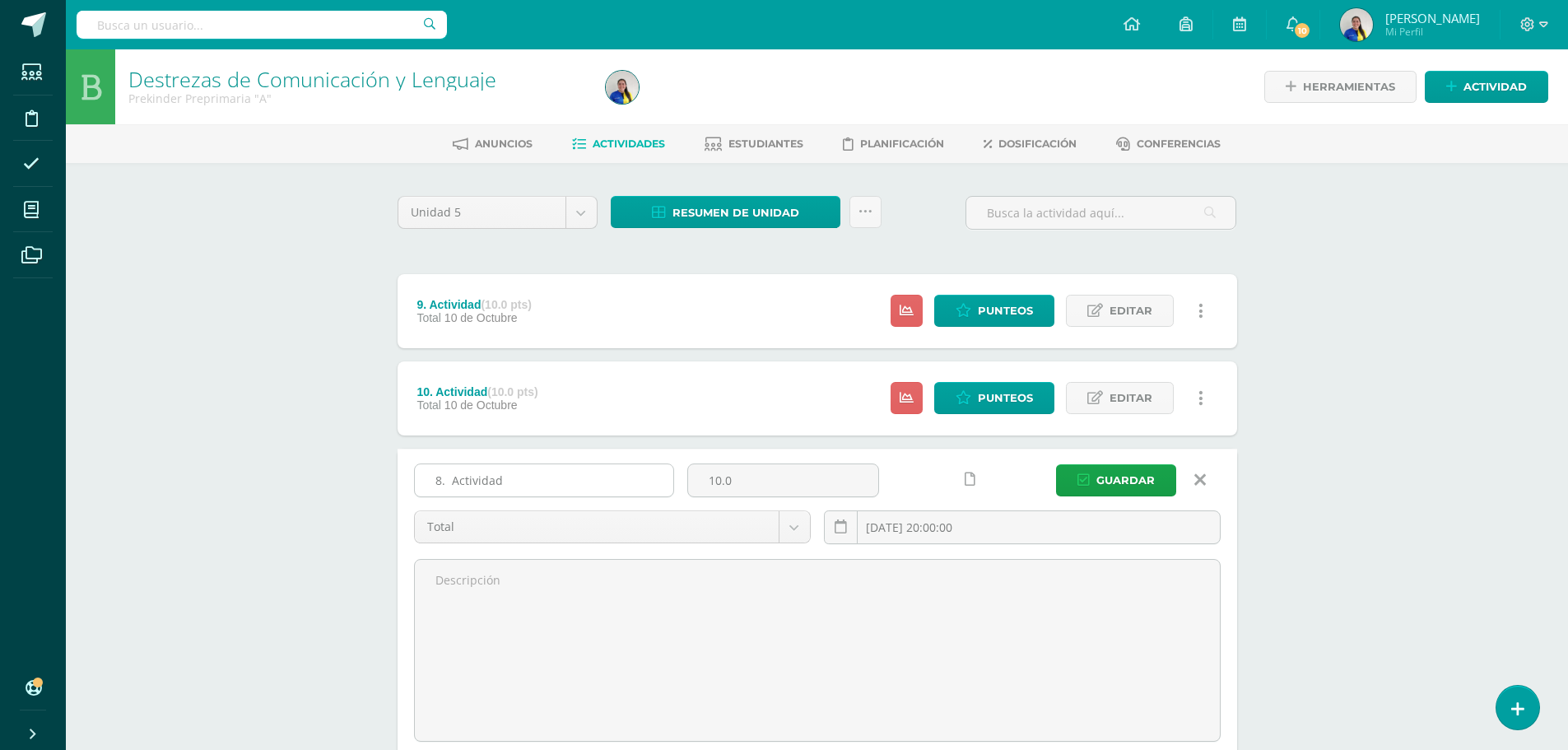
drag, startPoint x: 455, startPoint y: 478, endPoint x: 553, endPoint y: 470, distance: 98.3
click at [553, 470] on input "8. Actividad" at bounding box center [544, 480] width 259 height 32
type input "8. Seguimiento de instrucciones"
click at [1144, 474] on span "Guardar" at bounding box center [1125, 480] width 59 height 30
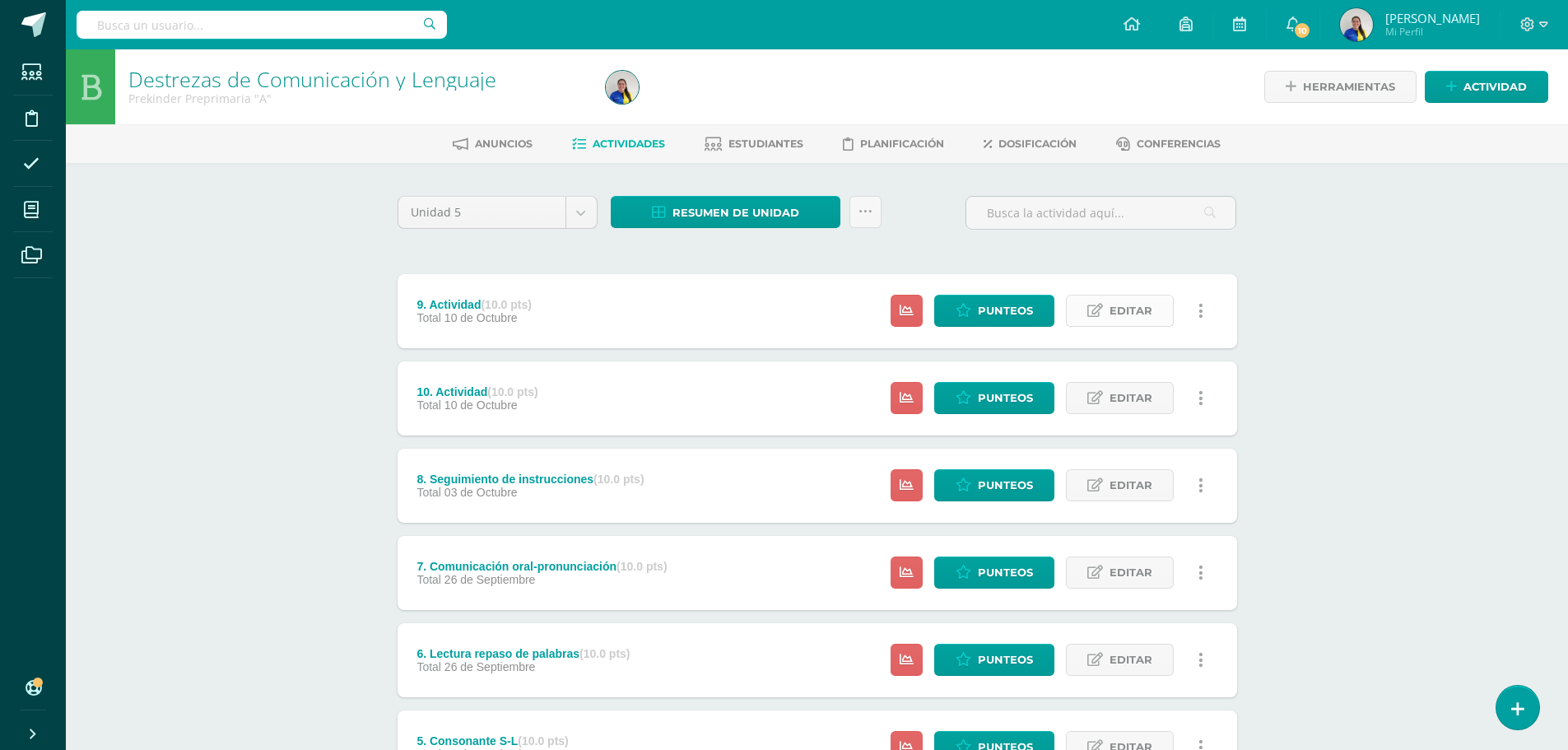
click at [1108, 312] on link "Editar" at bounding box center [1120, 311] width 108 height 32
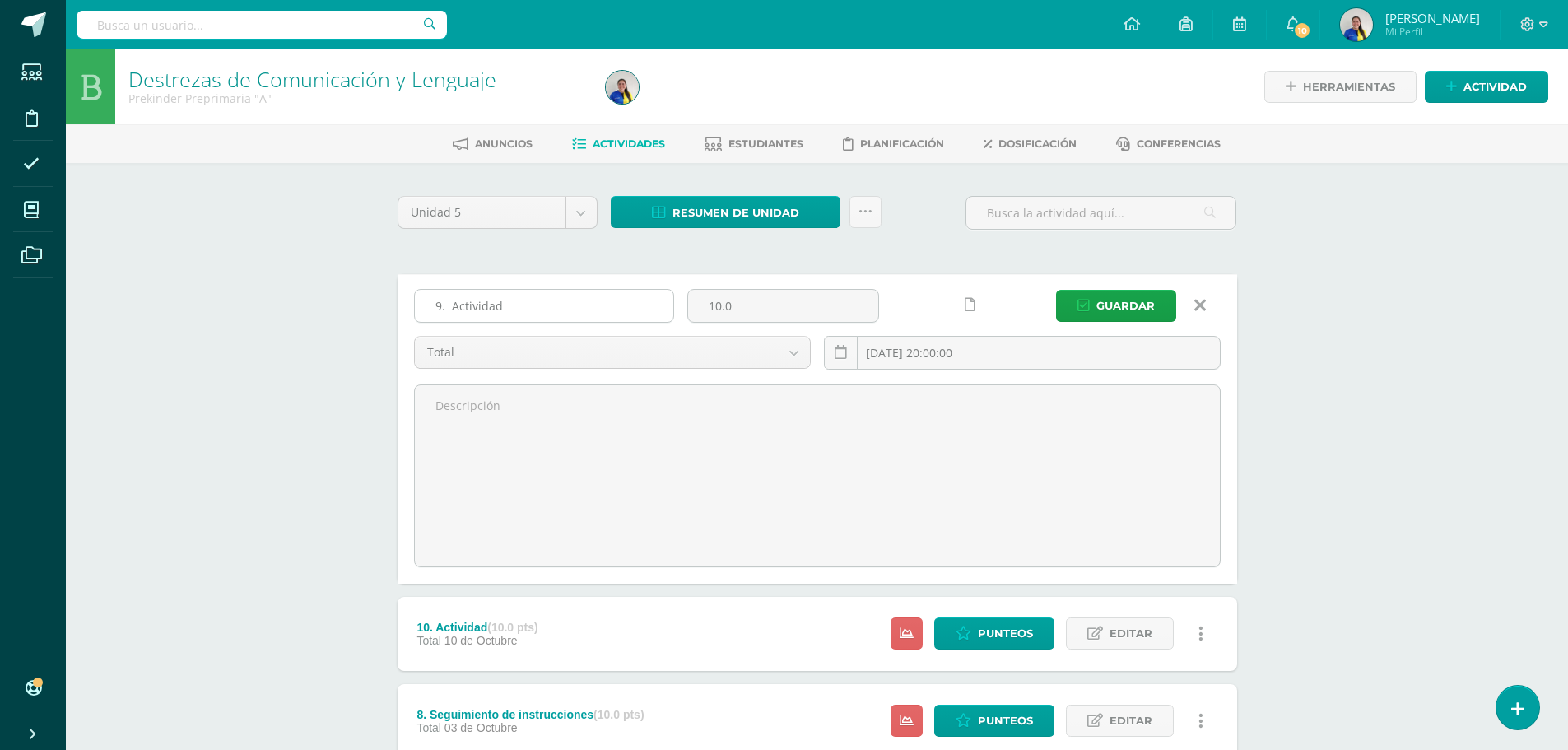
drag, startPoint x: 457, startPoint y: 300, endPoint x: 534, endPoint y: 300, distance: 77.0
click at [534, 300] on input "9. Actividad" at bounding box center [544, 306] width 259 height 32
type input "9. Expresión Corporal"
click at [1131, 309] on span "Guardar" at bounding box center [1125, 306] width 59 height 30
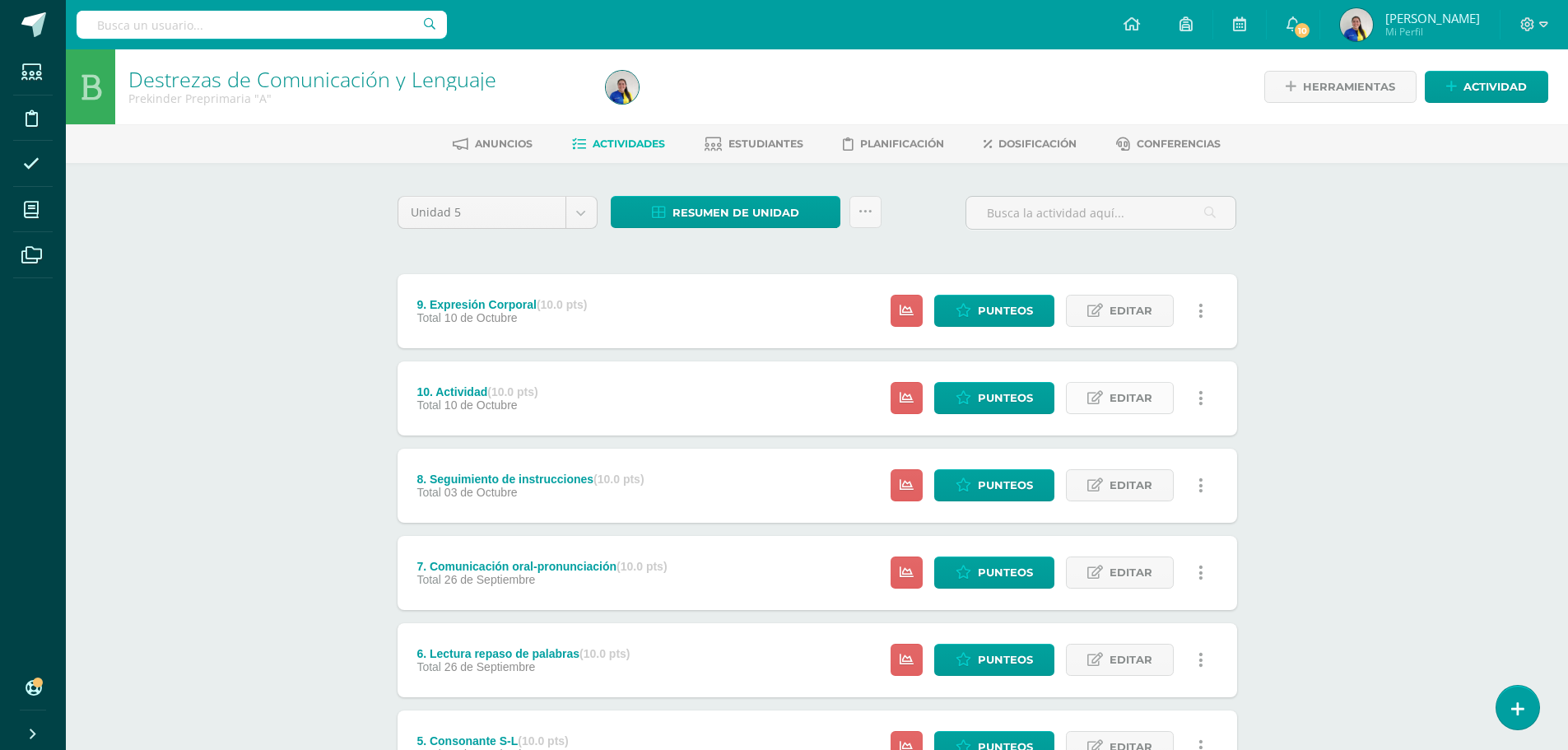
click at [1129, 405] on span "Editar" at bounding box center [1130, 398] width 43 height 30
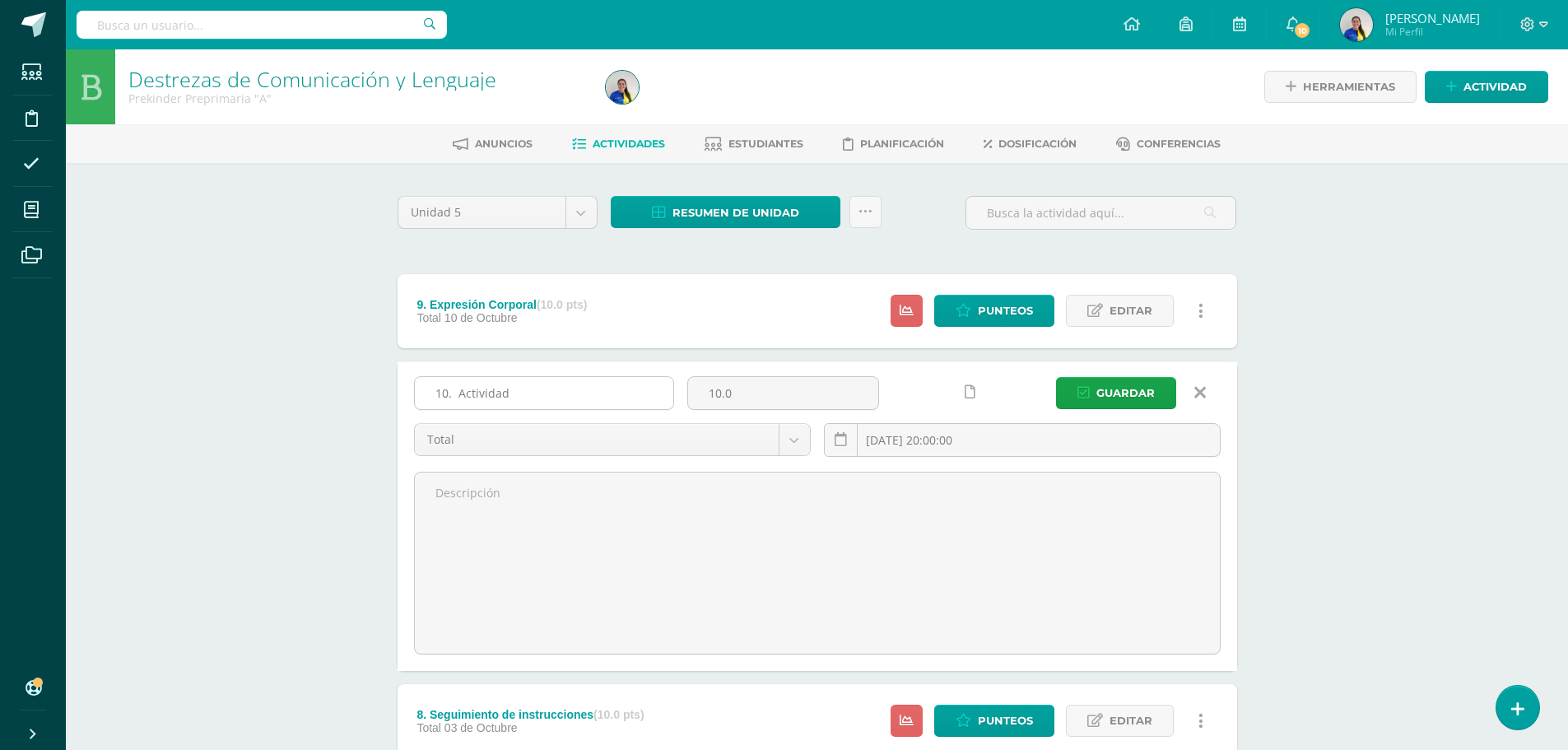
drag, startPoint x: 463, startPoint y: 392, endPoint x: 555, endPoint y: 392, distance: 92.0
click at [555, 392] on input "10. Actividad" at bounding box center [544, 393] width 259 height 32
type input "10. Repaso general"
click at [1105, 375] on div "10. Repaso general 10.0 Total Total 2025-10-10 20:00:00 Guardar" at bounding box center [817, 516] width 840 height 309
click at [1101, 374] on div "10. Repaso general 10.0 Total Total 2025-10-10 20:00:00 Guardar" at bounding box center [817, 516] width 840 height 309
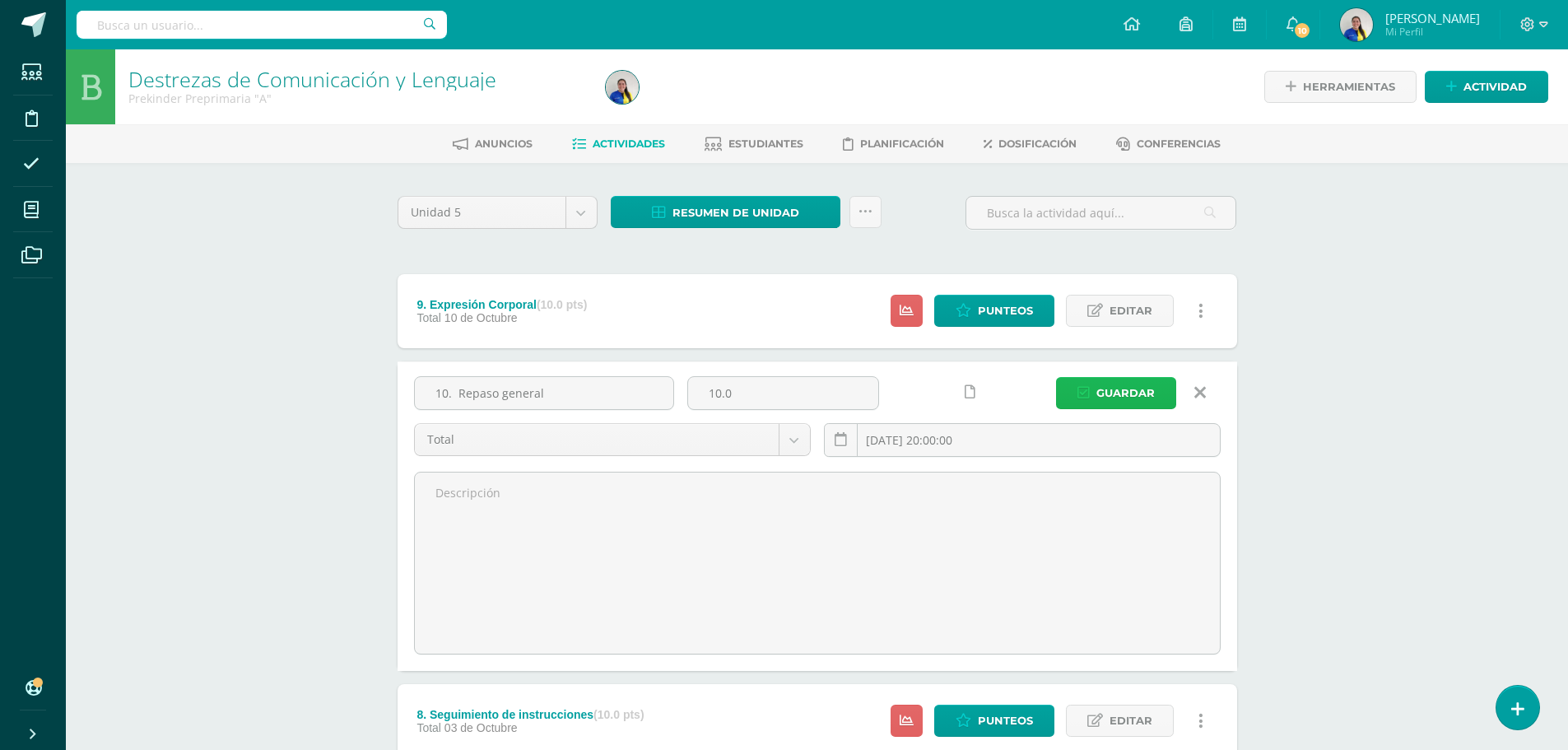
click at [1100, 391] on span "Guardar" at bounding box center [1125, 393] width 59 height 30
click at [1324, 424] on div "Destrezas de Comunicación y Lenguaje Prekinder Preprimaria "A" Herramientas Det…" at bounding box center [816, 761] width 1502 height 1423
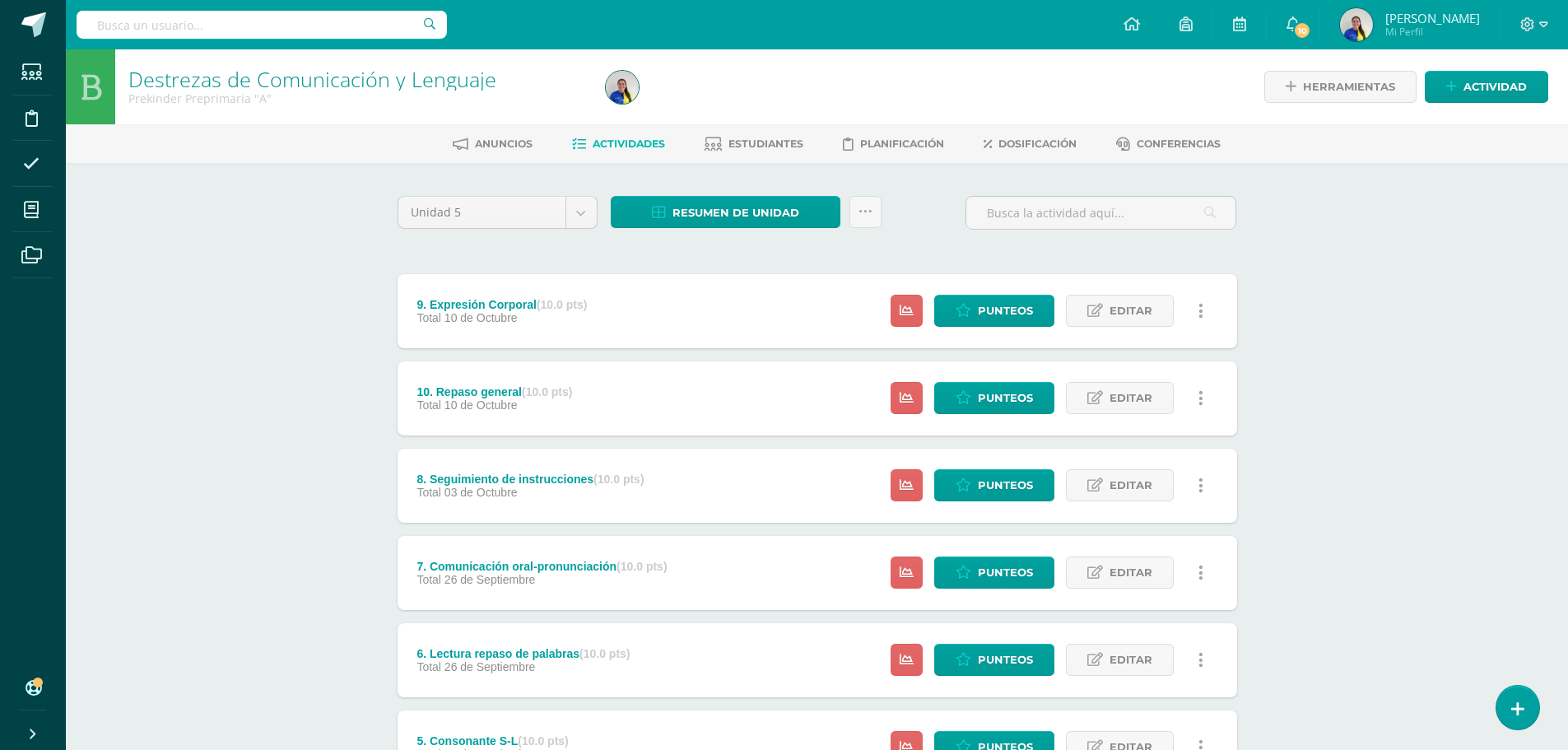
scroll to position [487, 0]
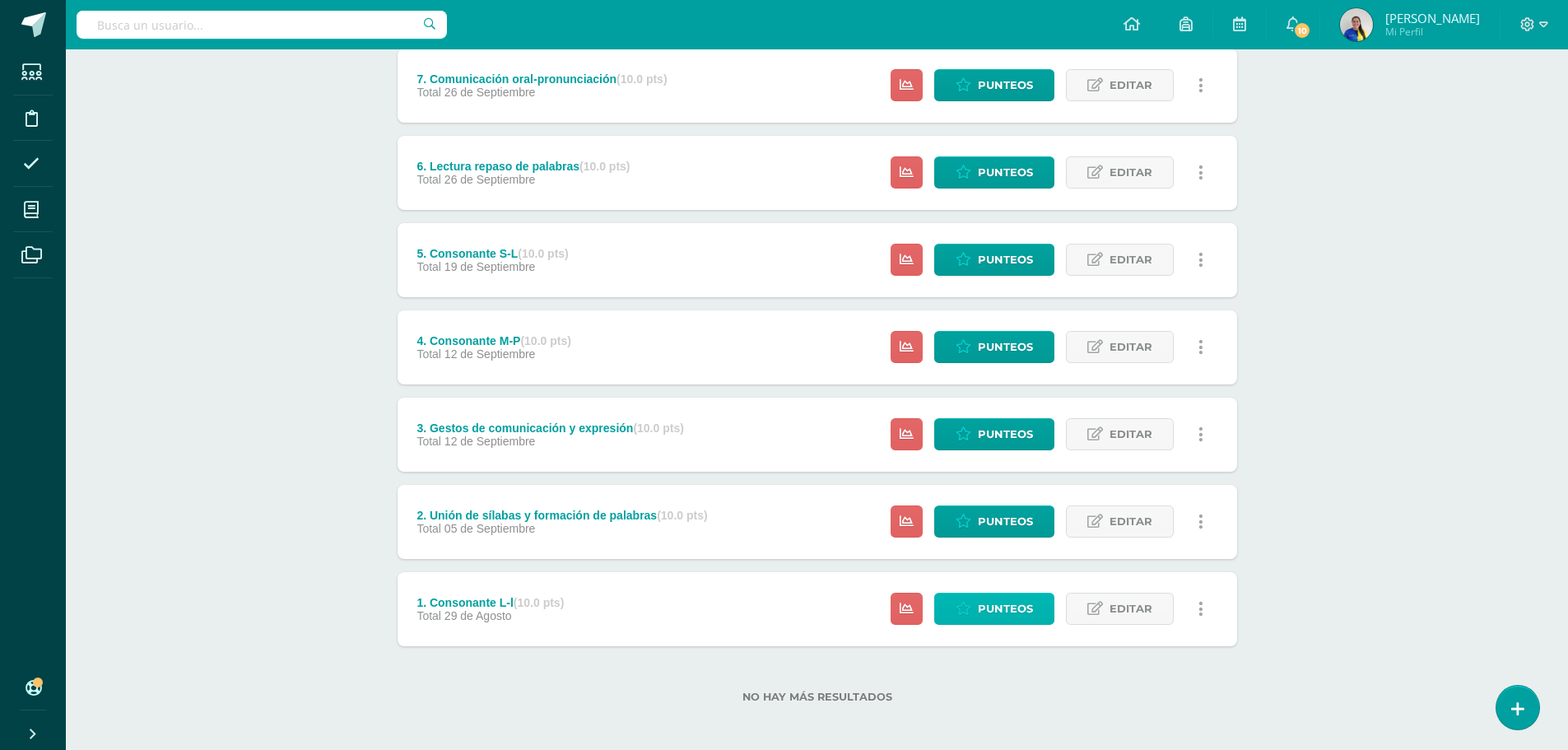
click at [1024, 609] on span "Punteos" at bounding box center [1005, 609] width 55 height 30
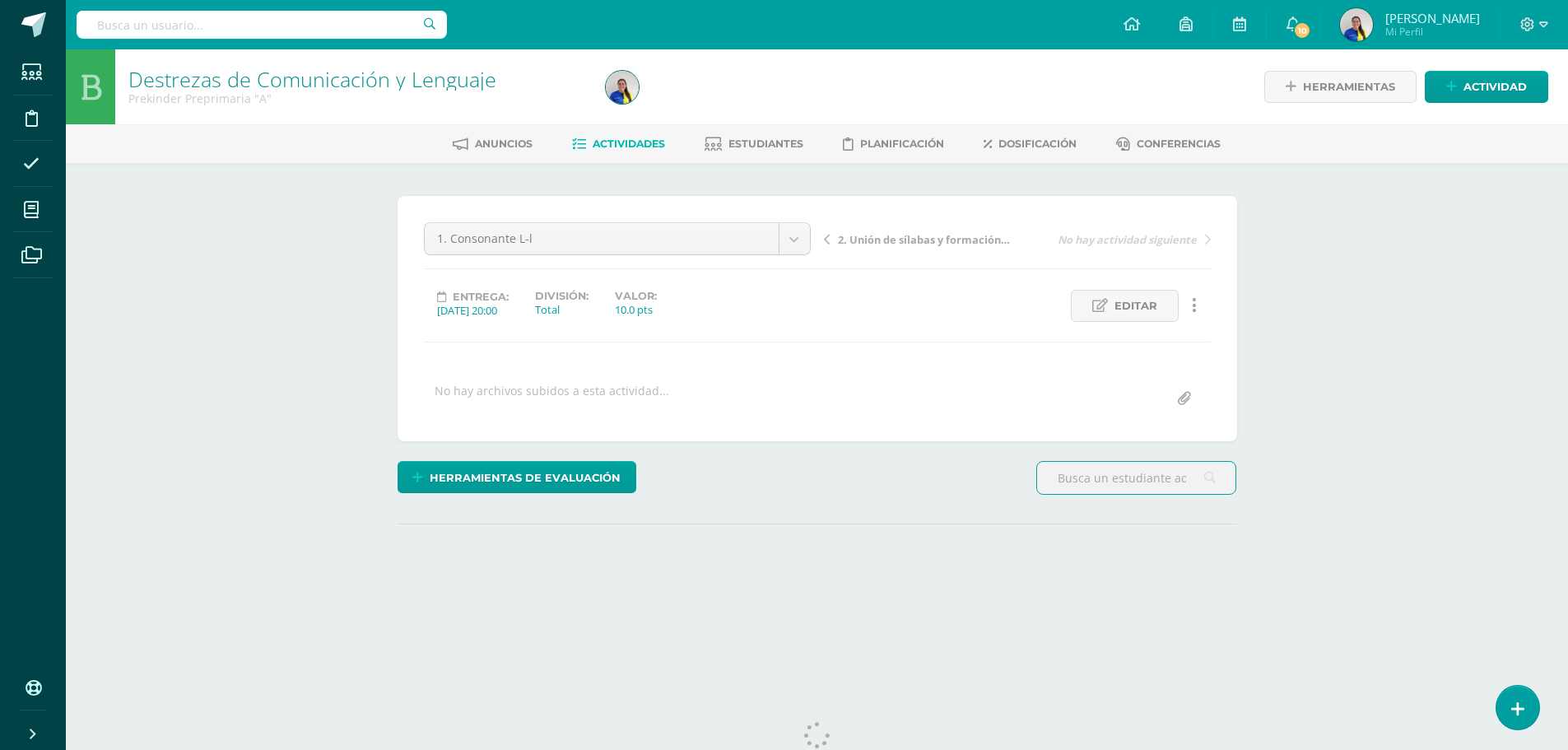
scroll to position [46, 0]
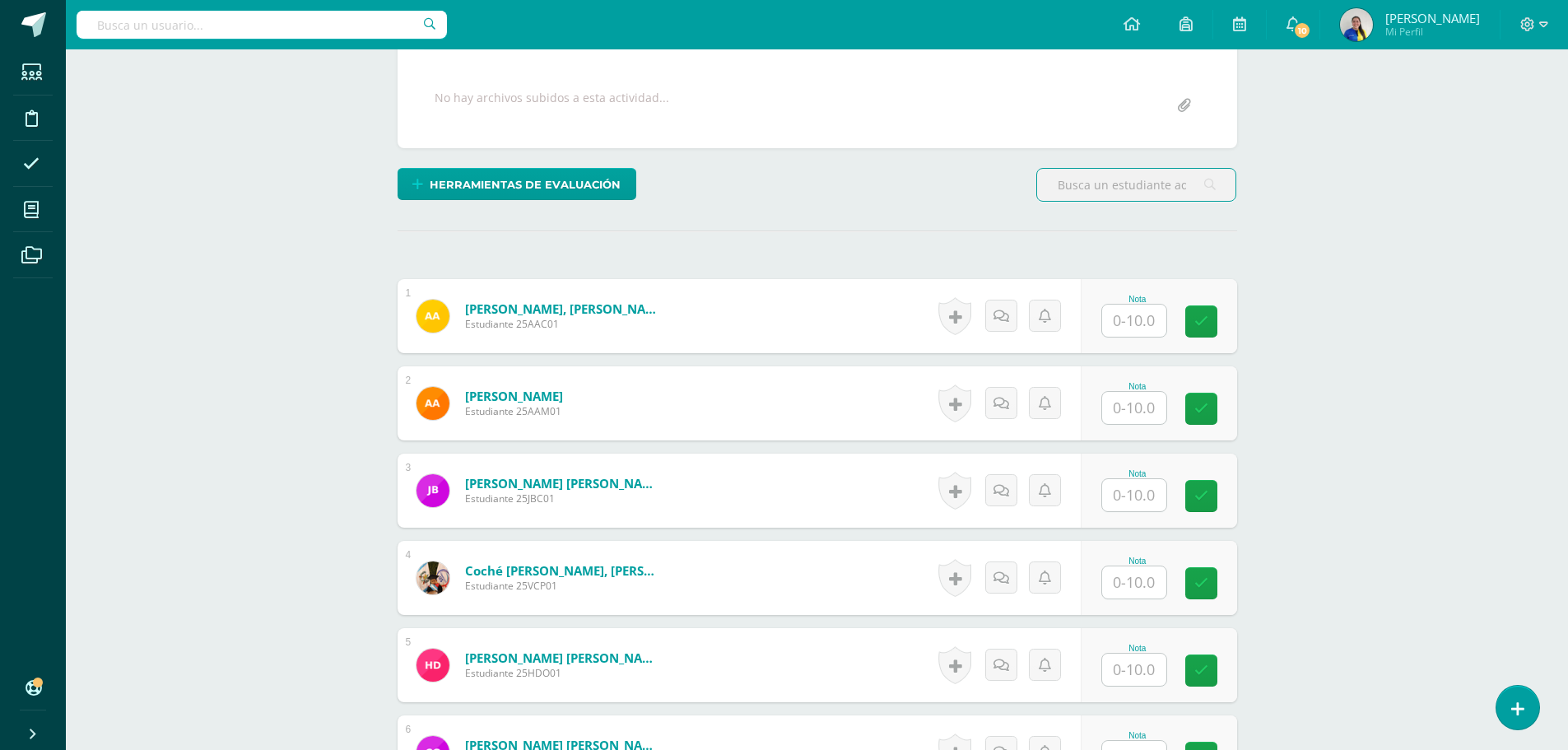
click at [1129, 323] on input "text" at bounding box center [1134, 321] width 64 height 32
type input "10"
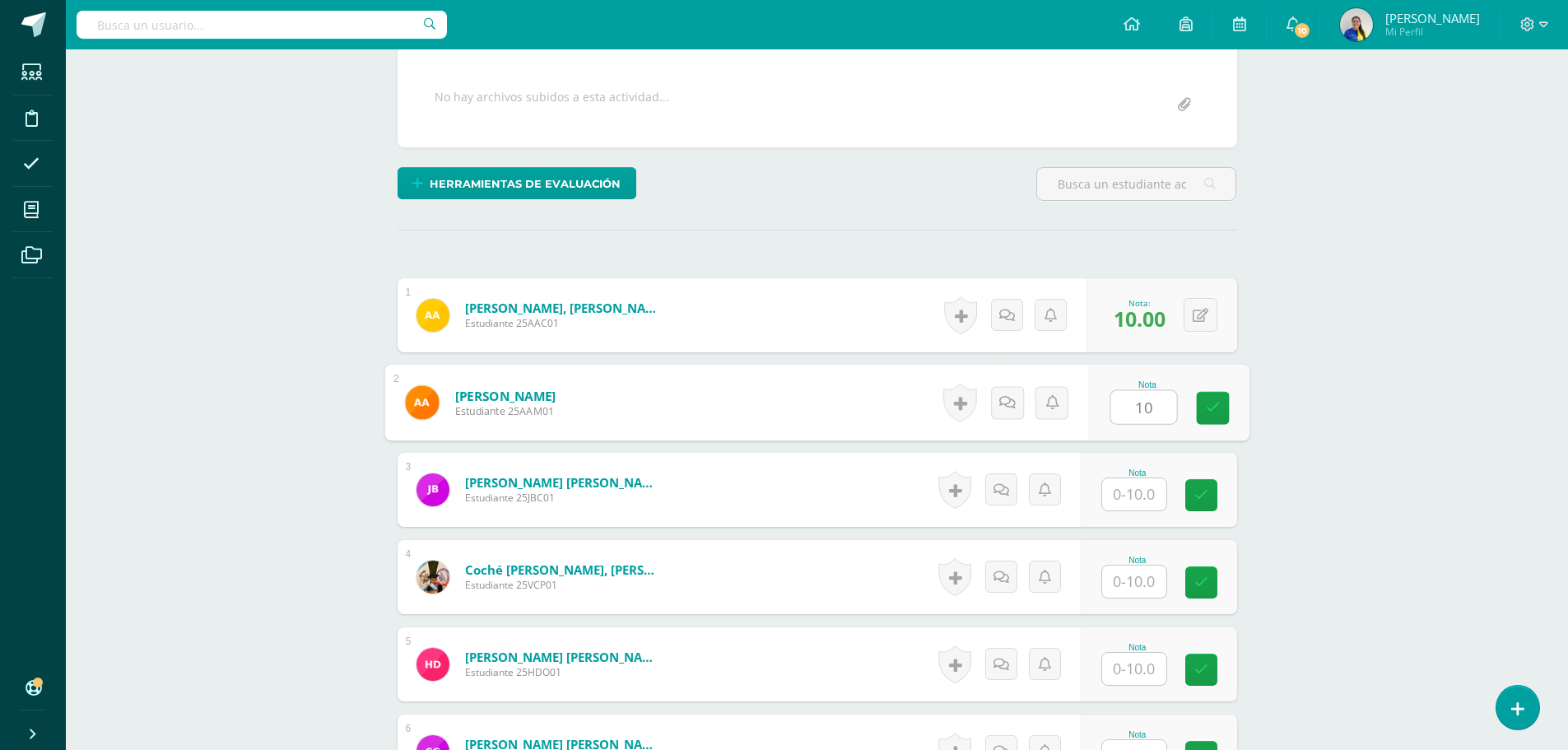
type input "10"
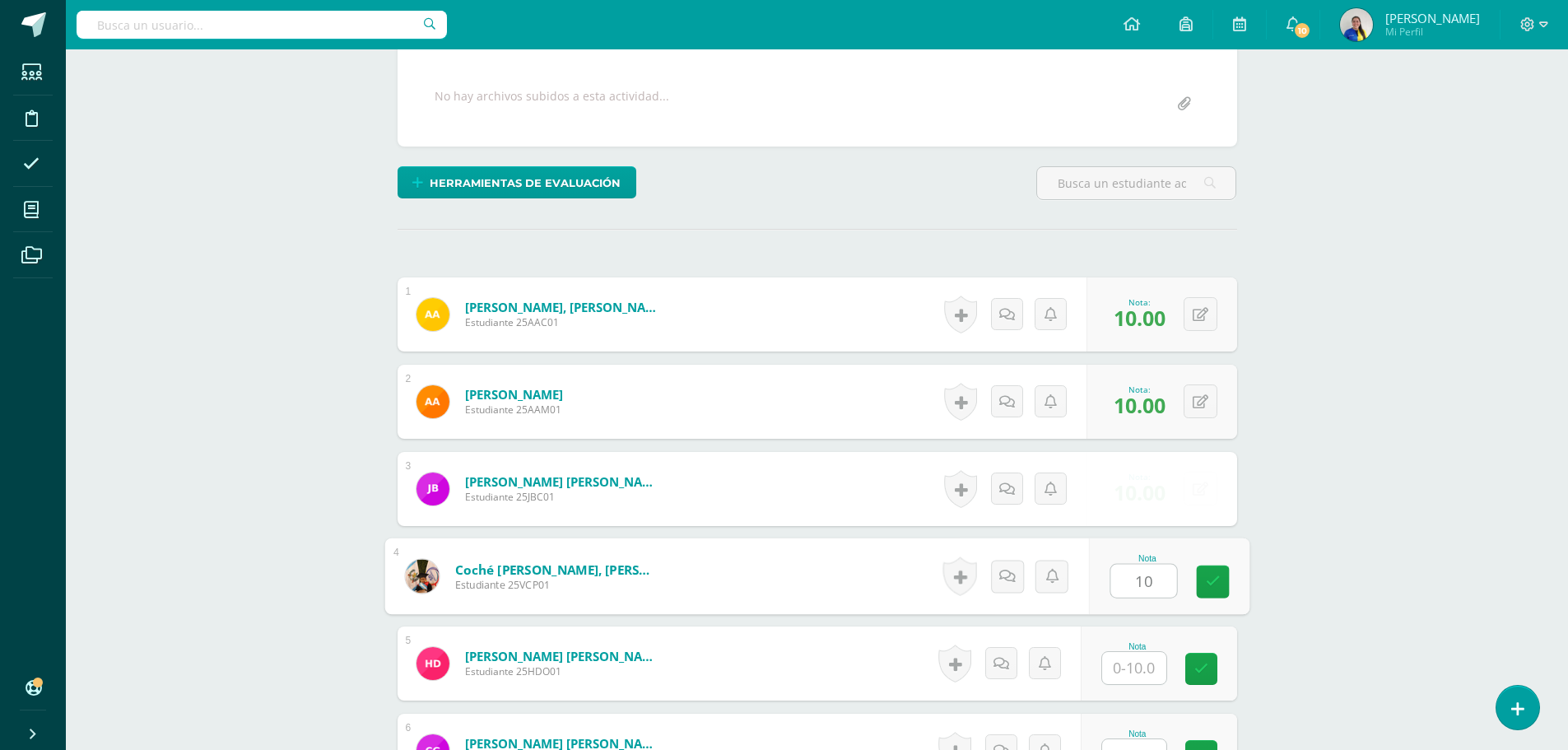
type input "10"
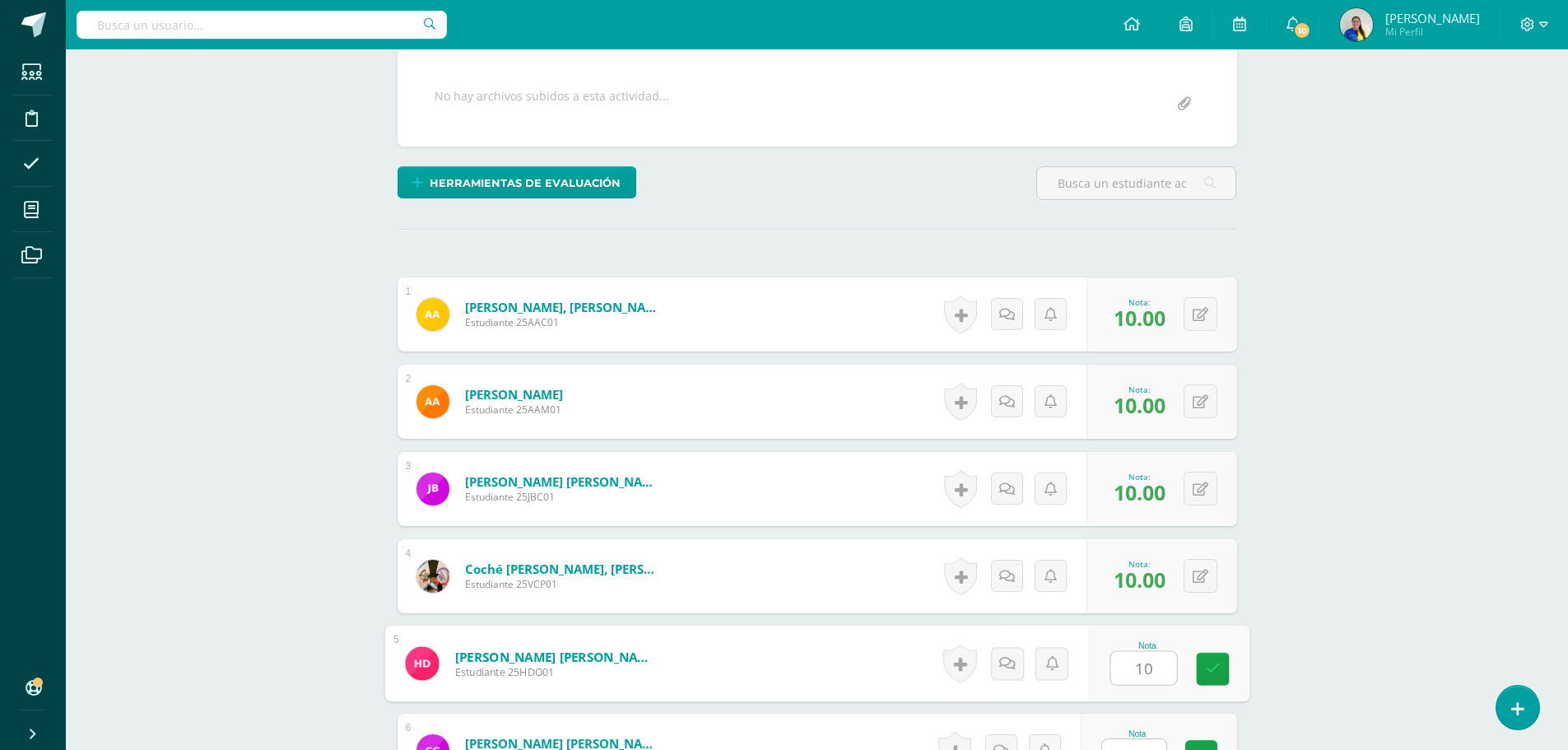
type input "10"
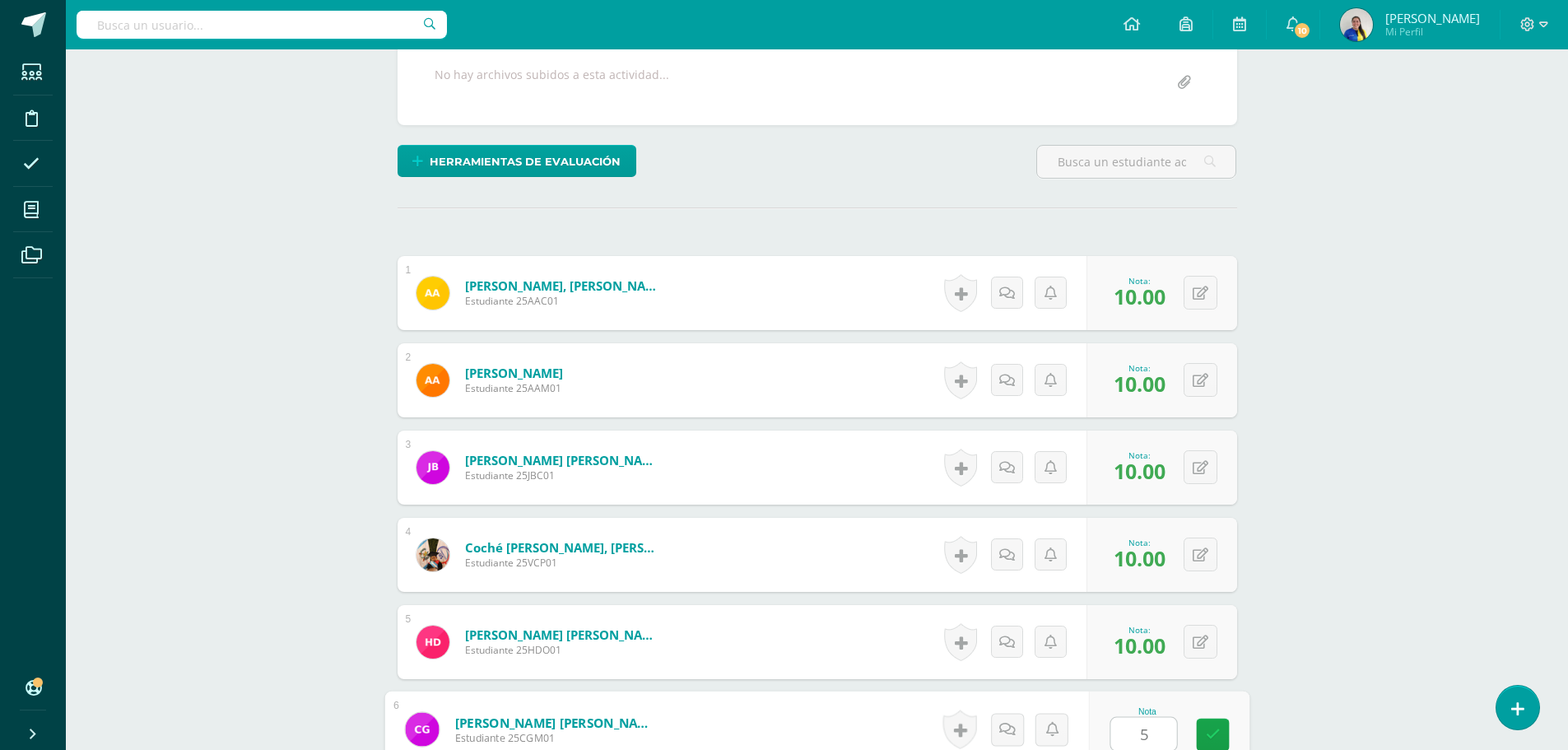
type input "5"
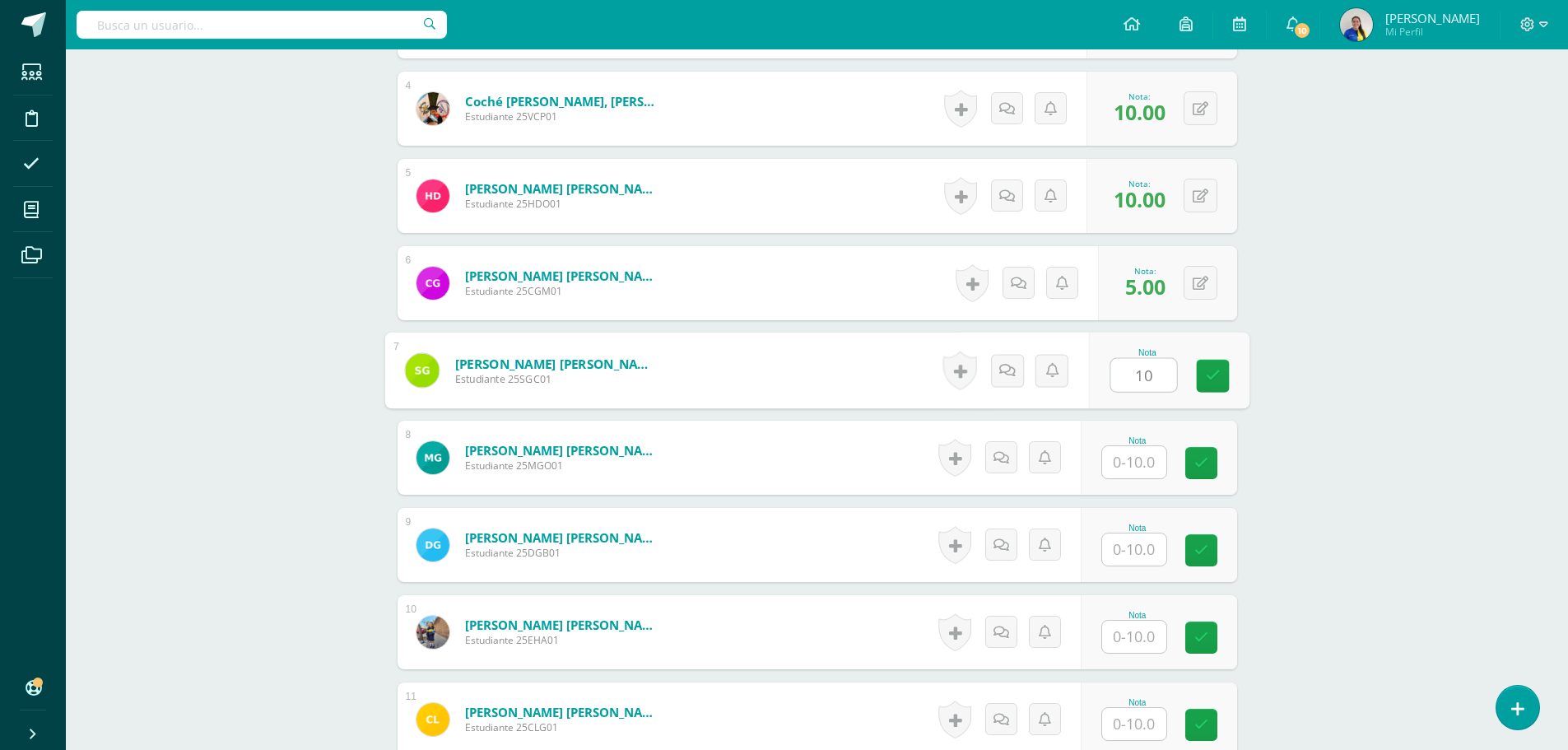
type input "10"
type input "7"
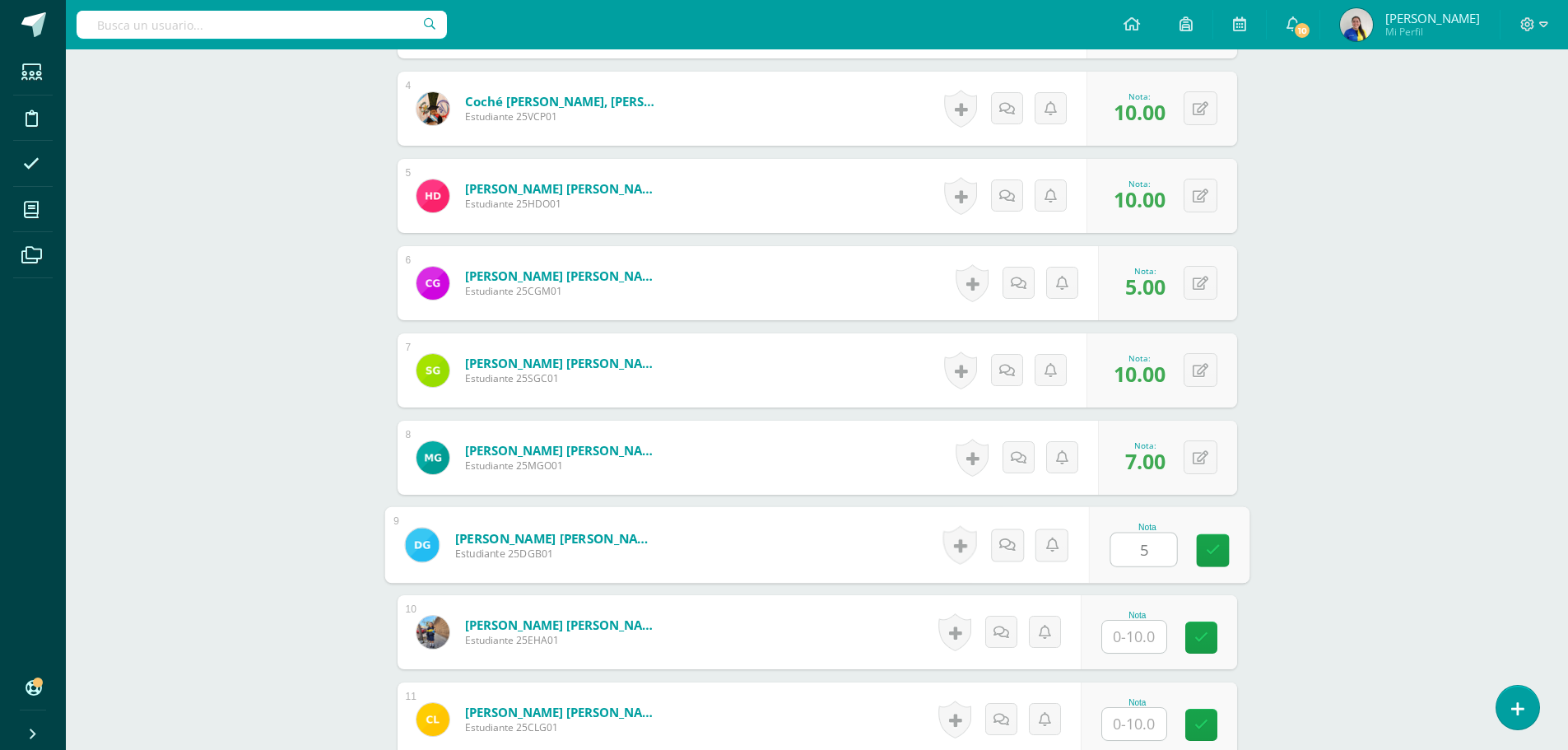
type input "5"
type input "10"
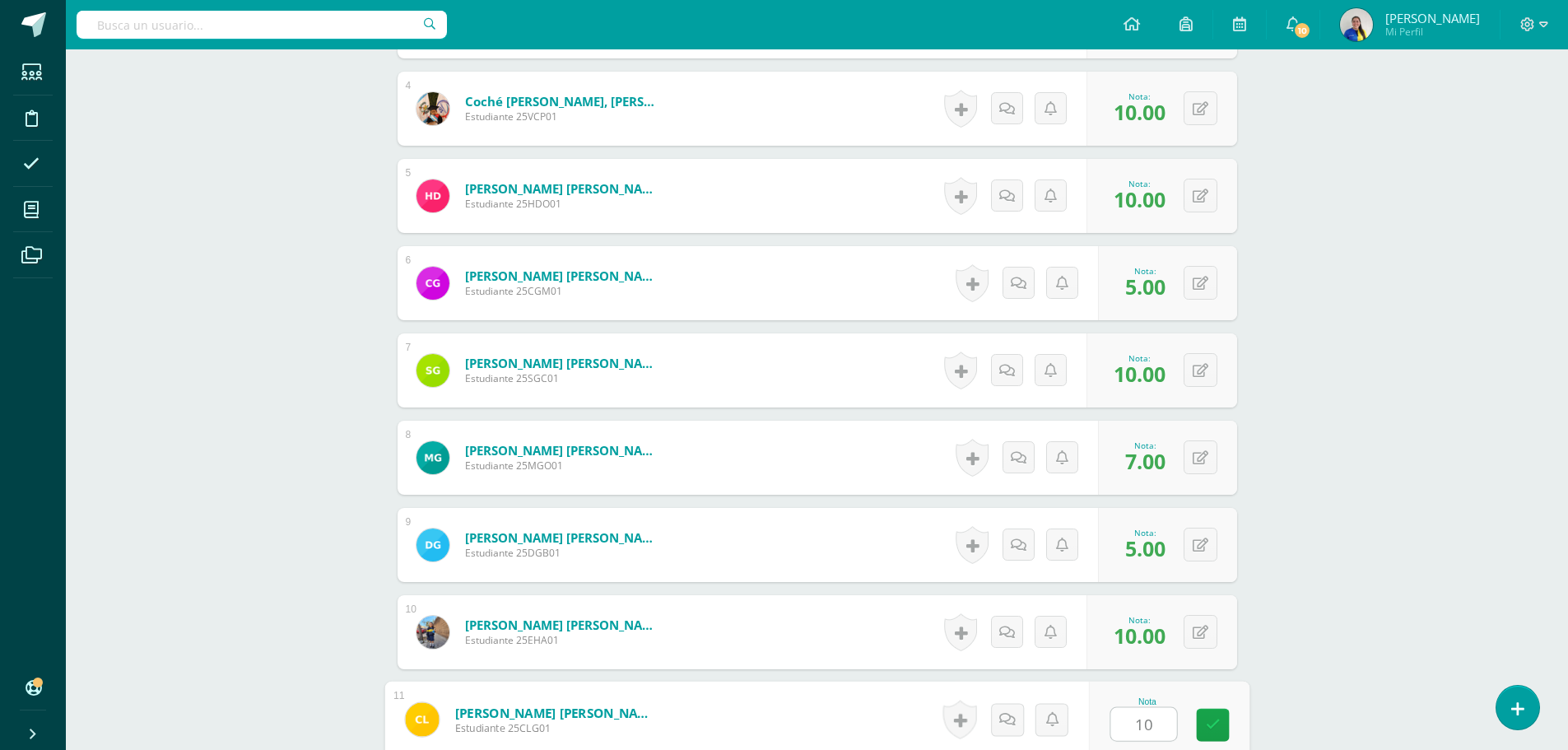
type input "10"
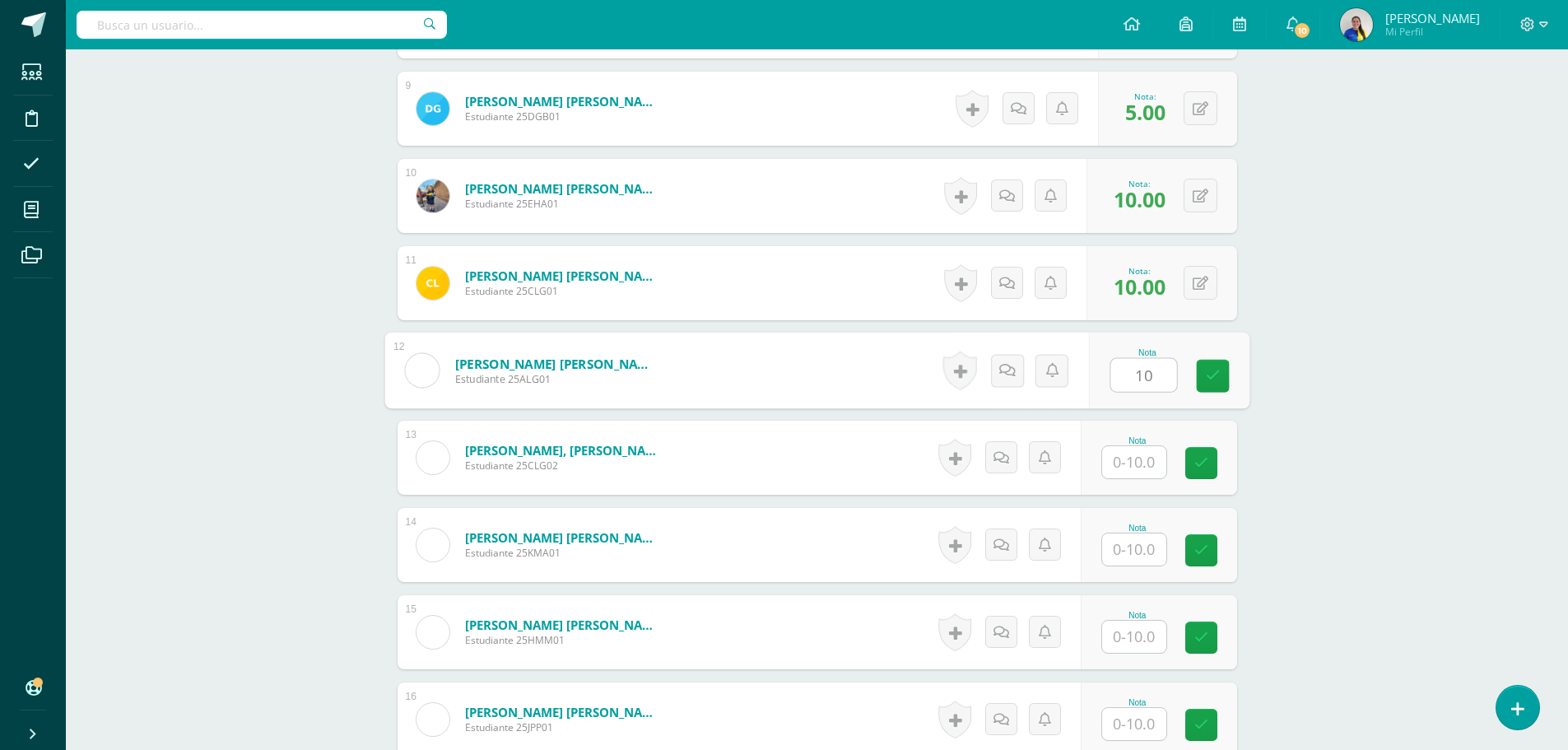
type input "10"
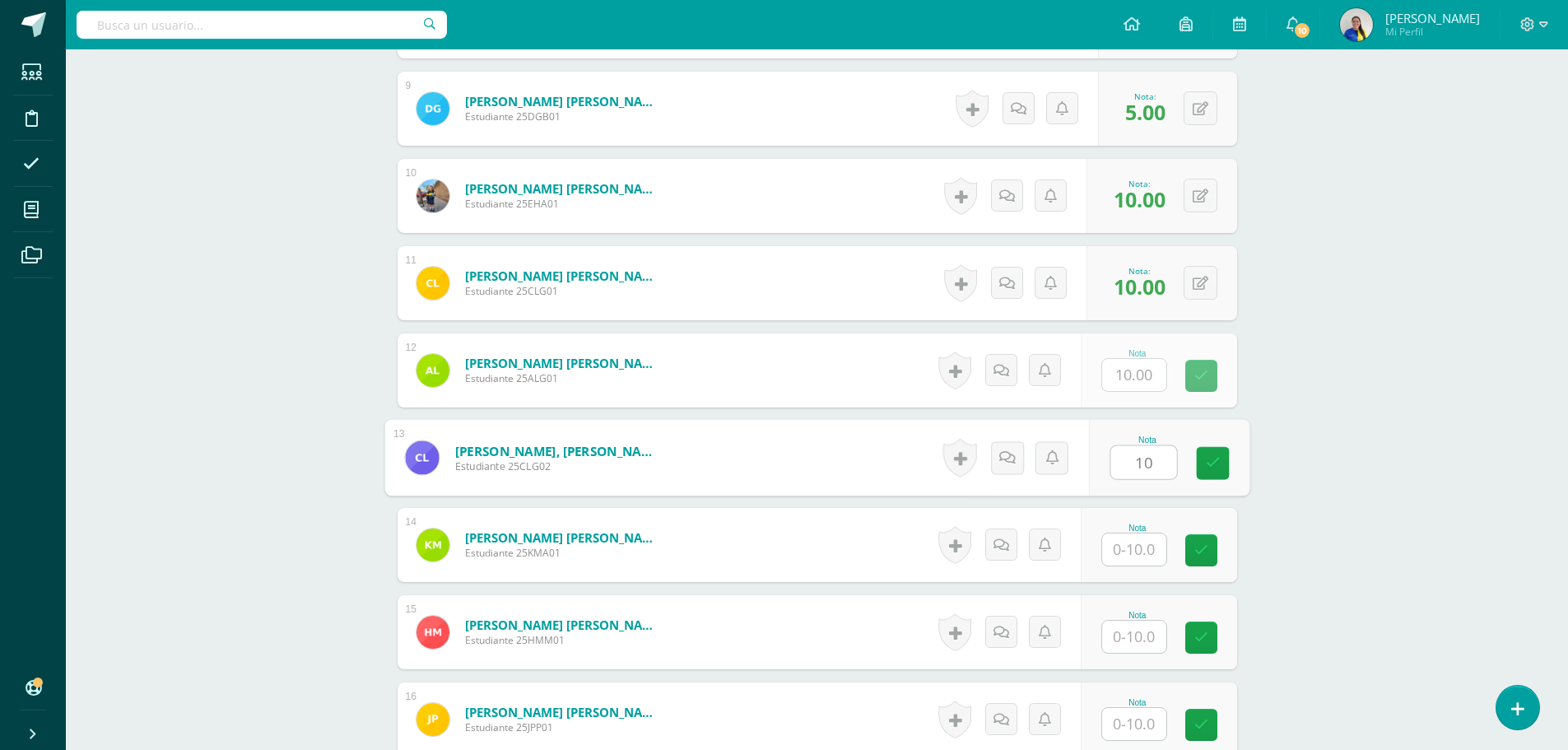
type input "10"
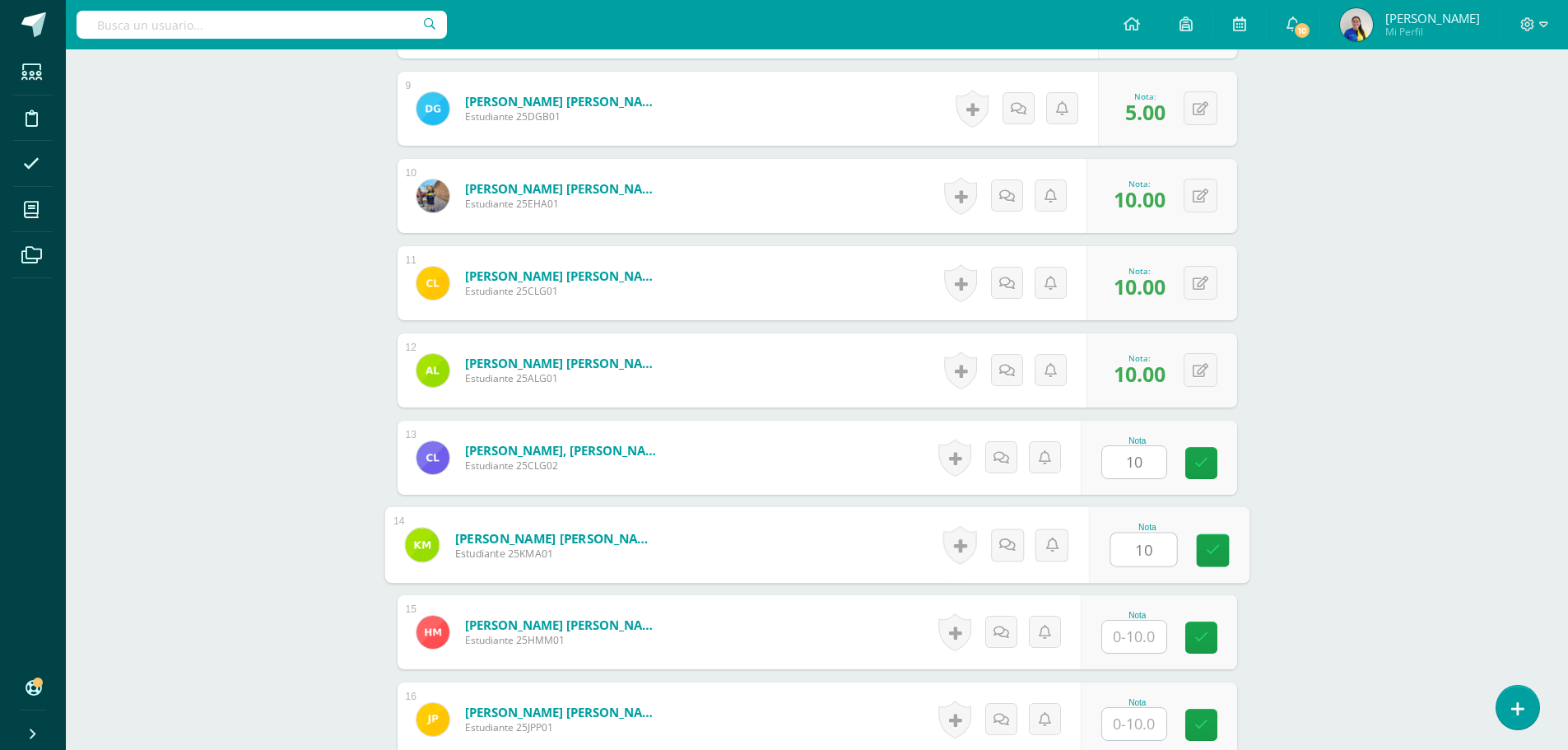
type input "10"
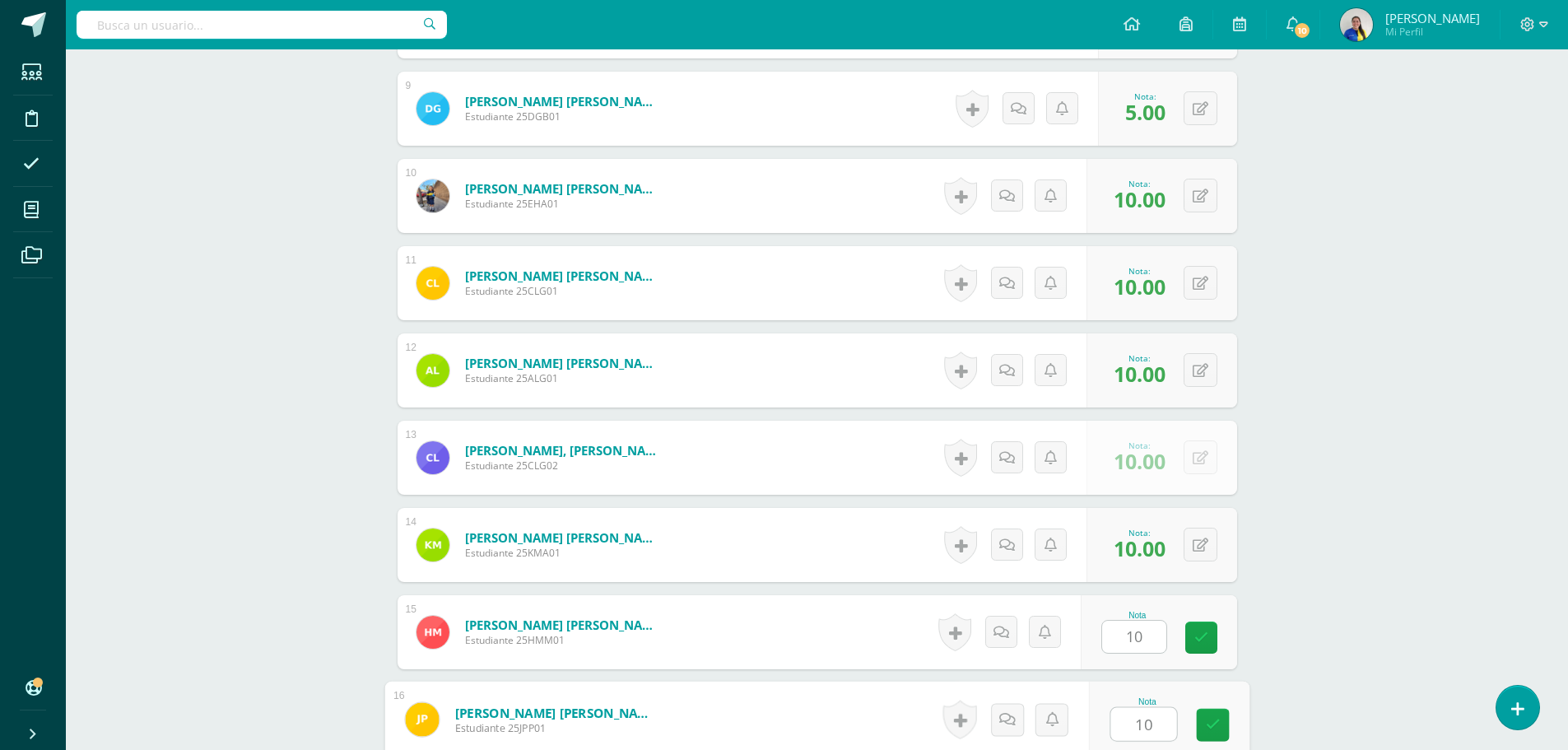
type input "10"
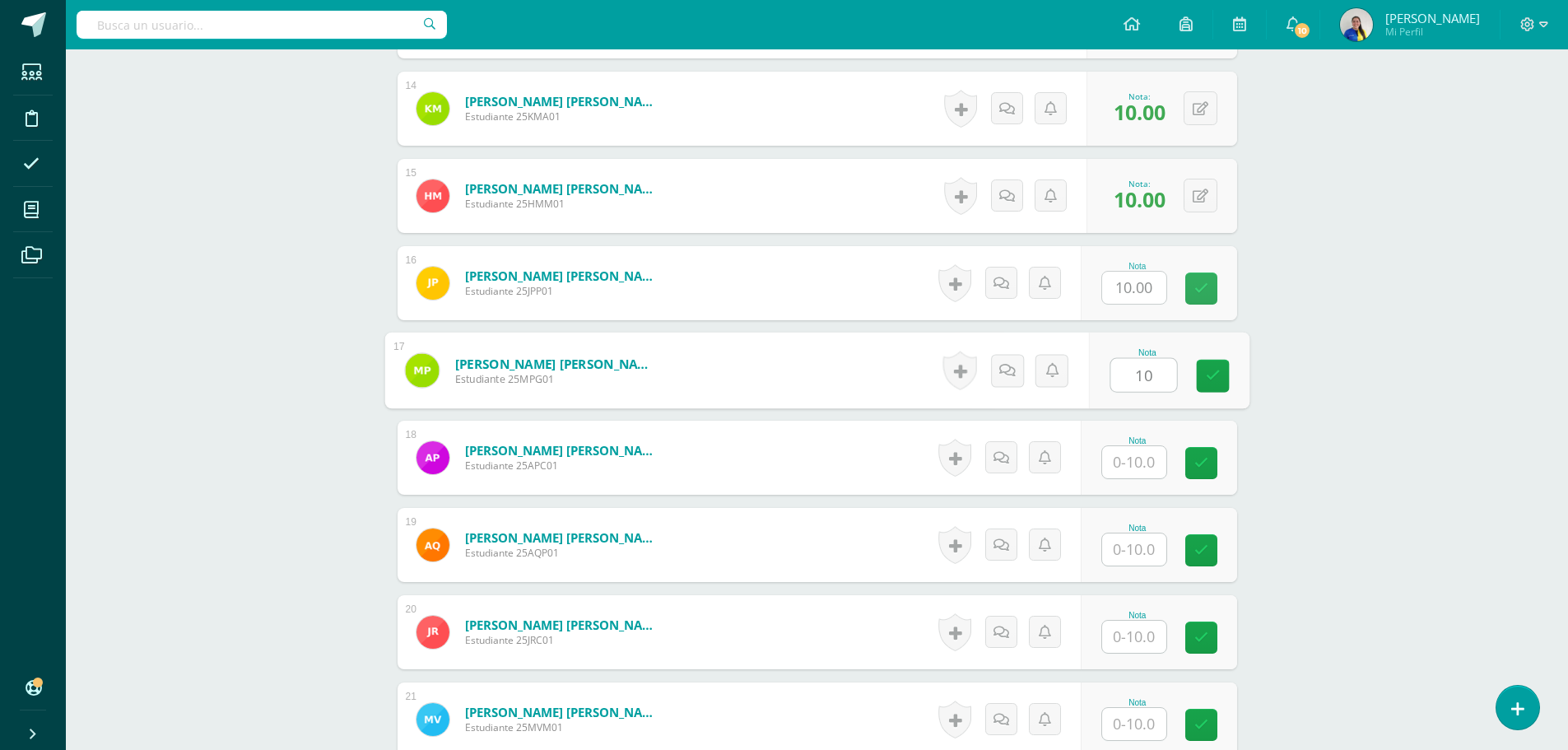
type input "10"
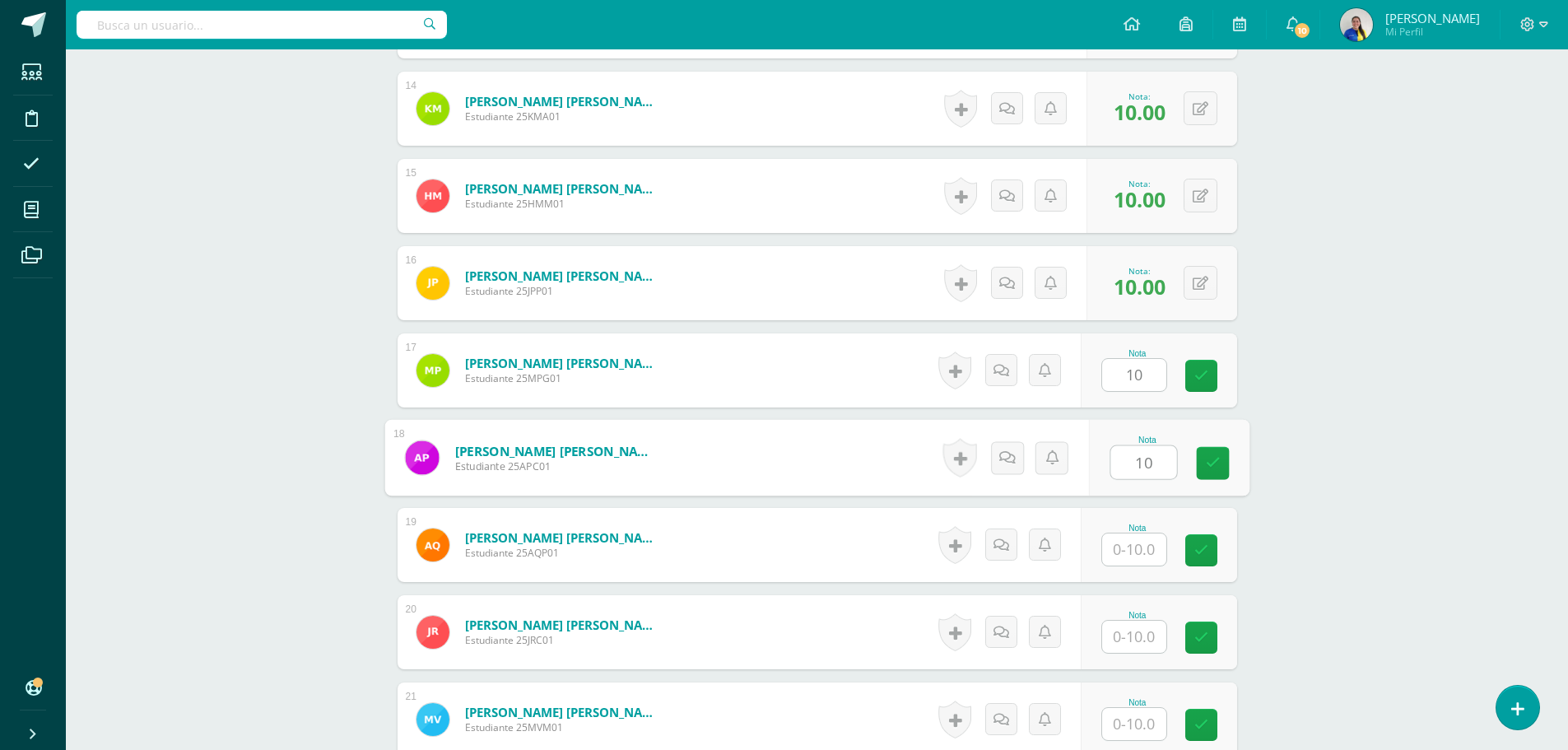
type input "10"
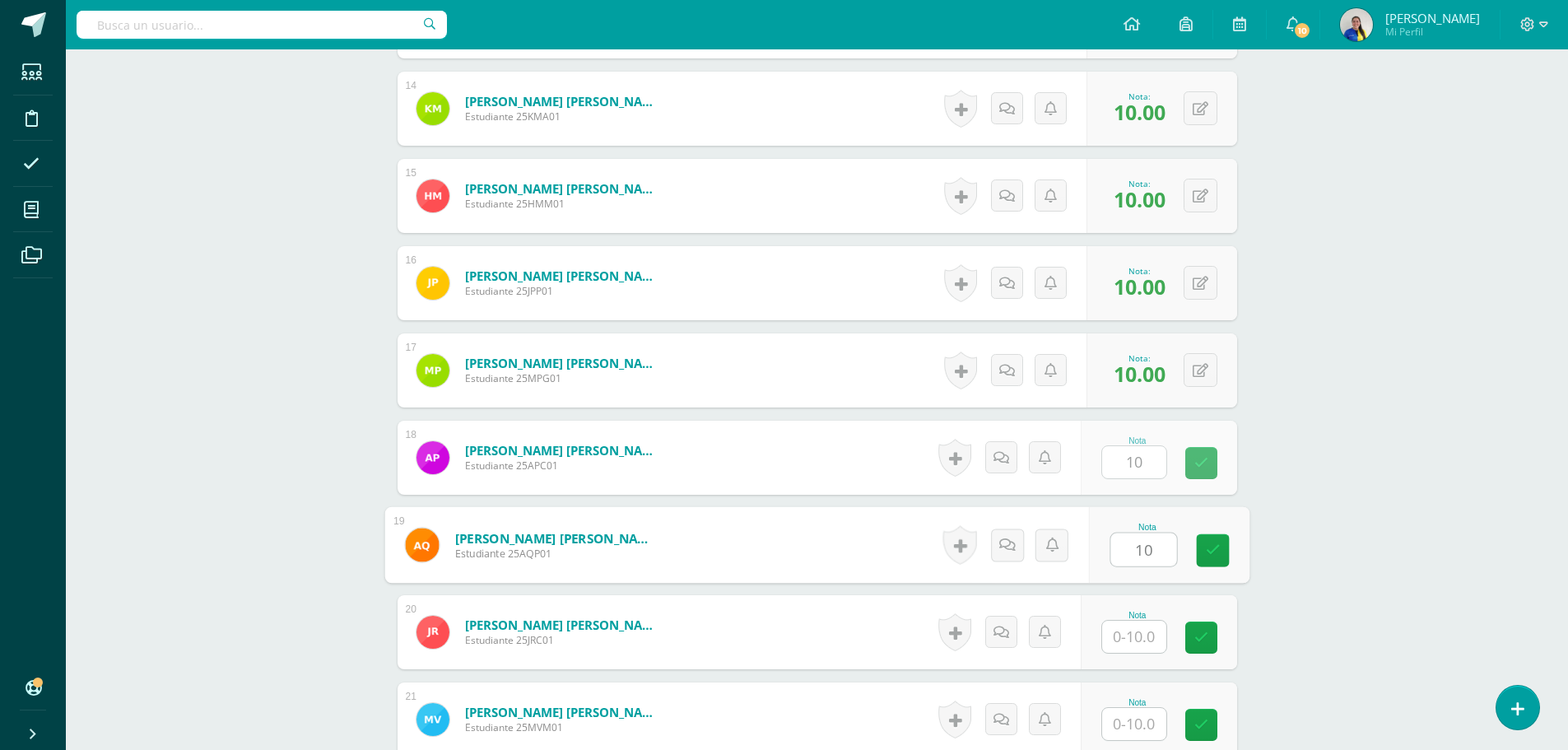
type input "10"
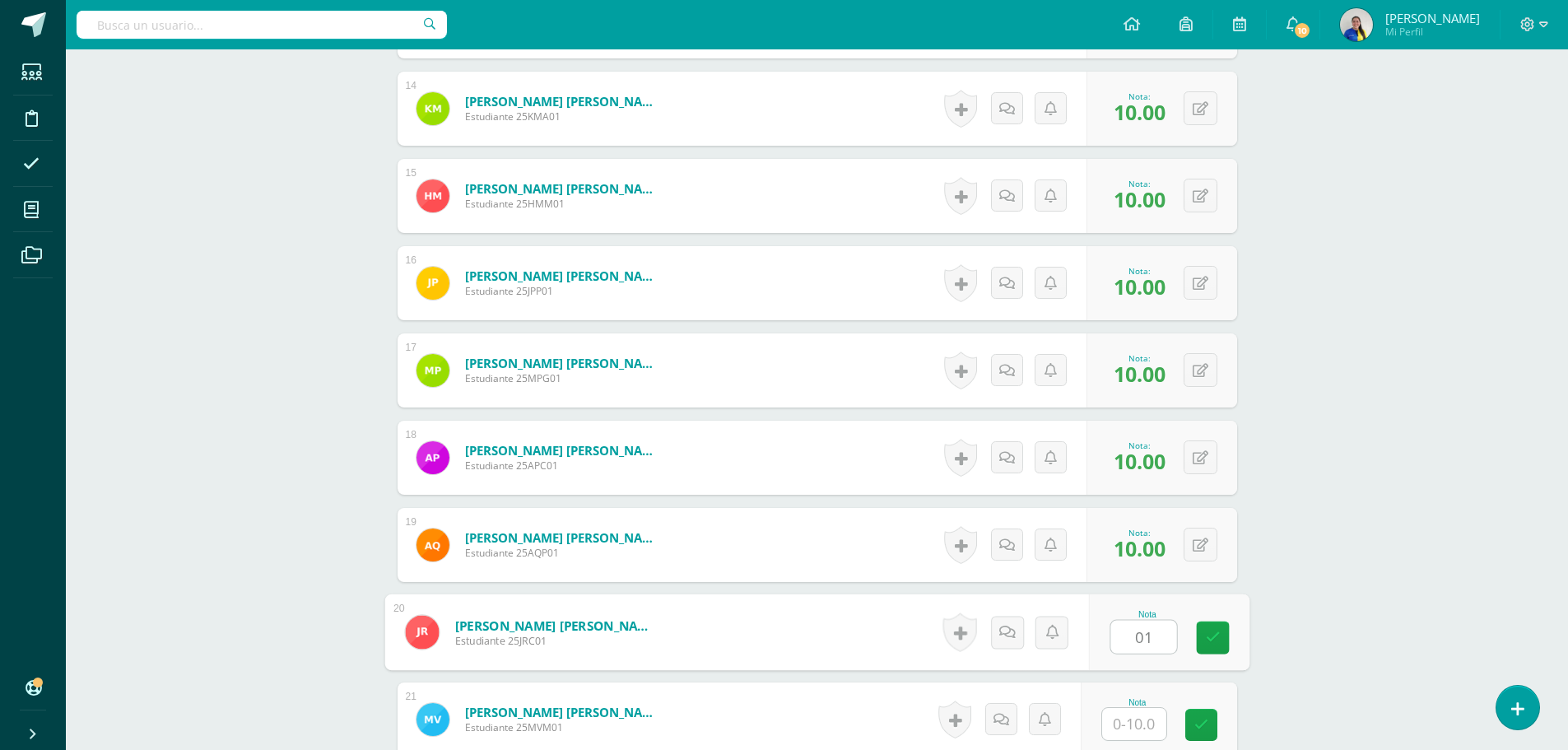
type input "0"
type input "1"
click at [1188, 634] on div "0 Logros Logros obtenidos Aún no hay logros agregados Nota: 1.00" at bounding box center [1167, 632] width 139 height 74
click at [1223, 632] on button at bounding box center [1211, 632] width 34 height 34
type input "10"
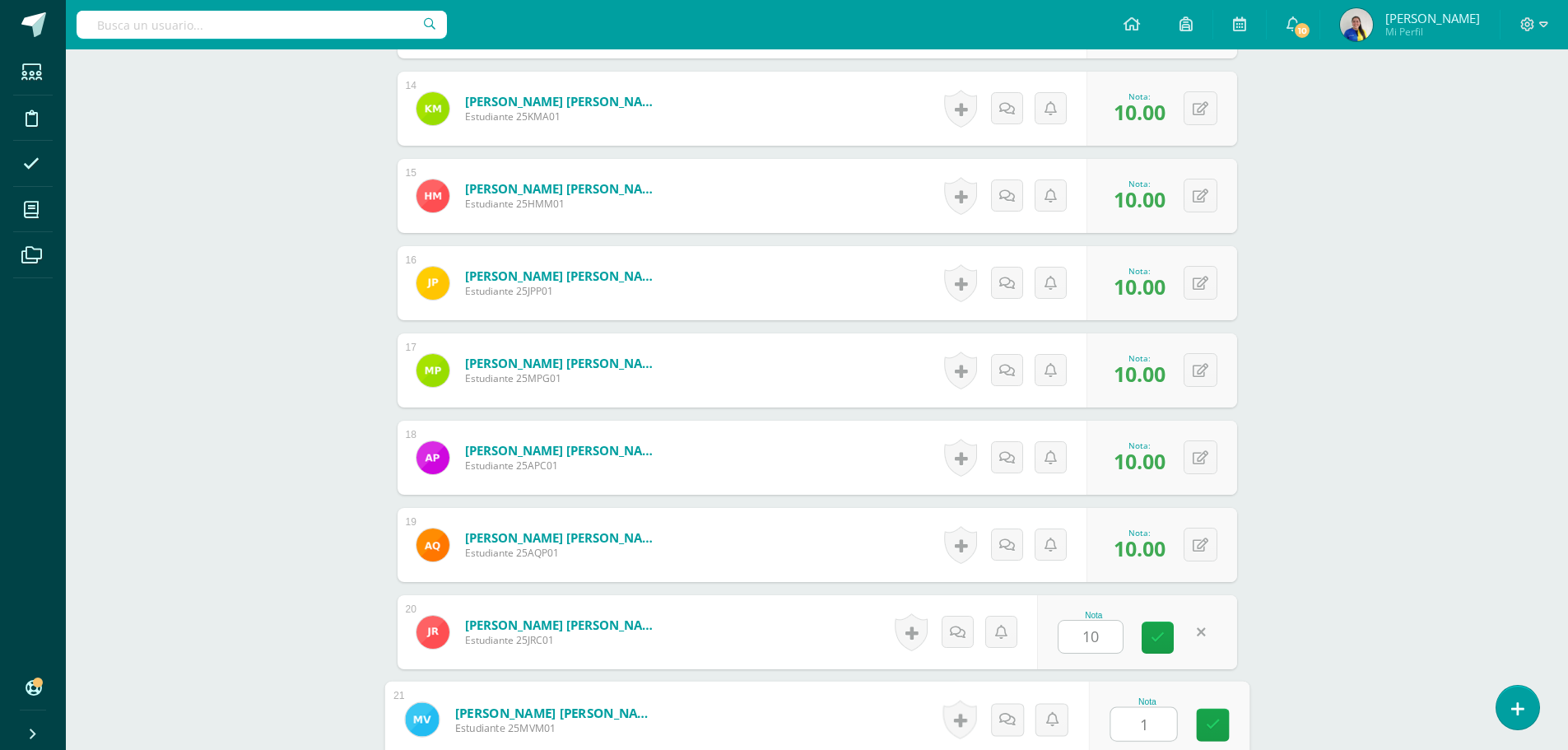
type input "10"
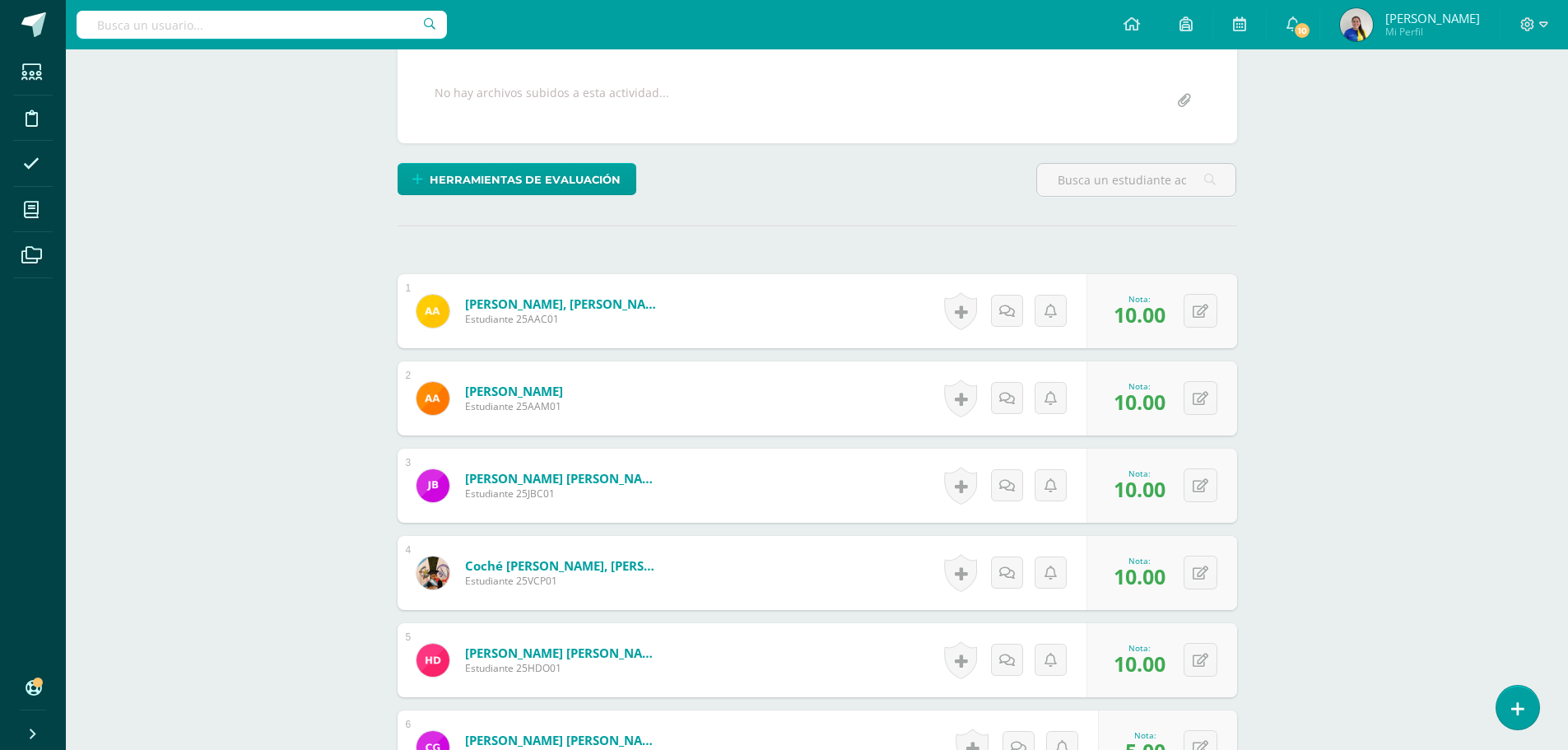
scroll to position [19, 0]
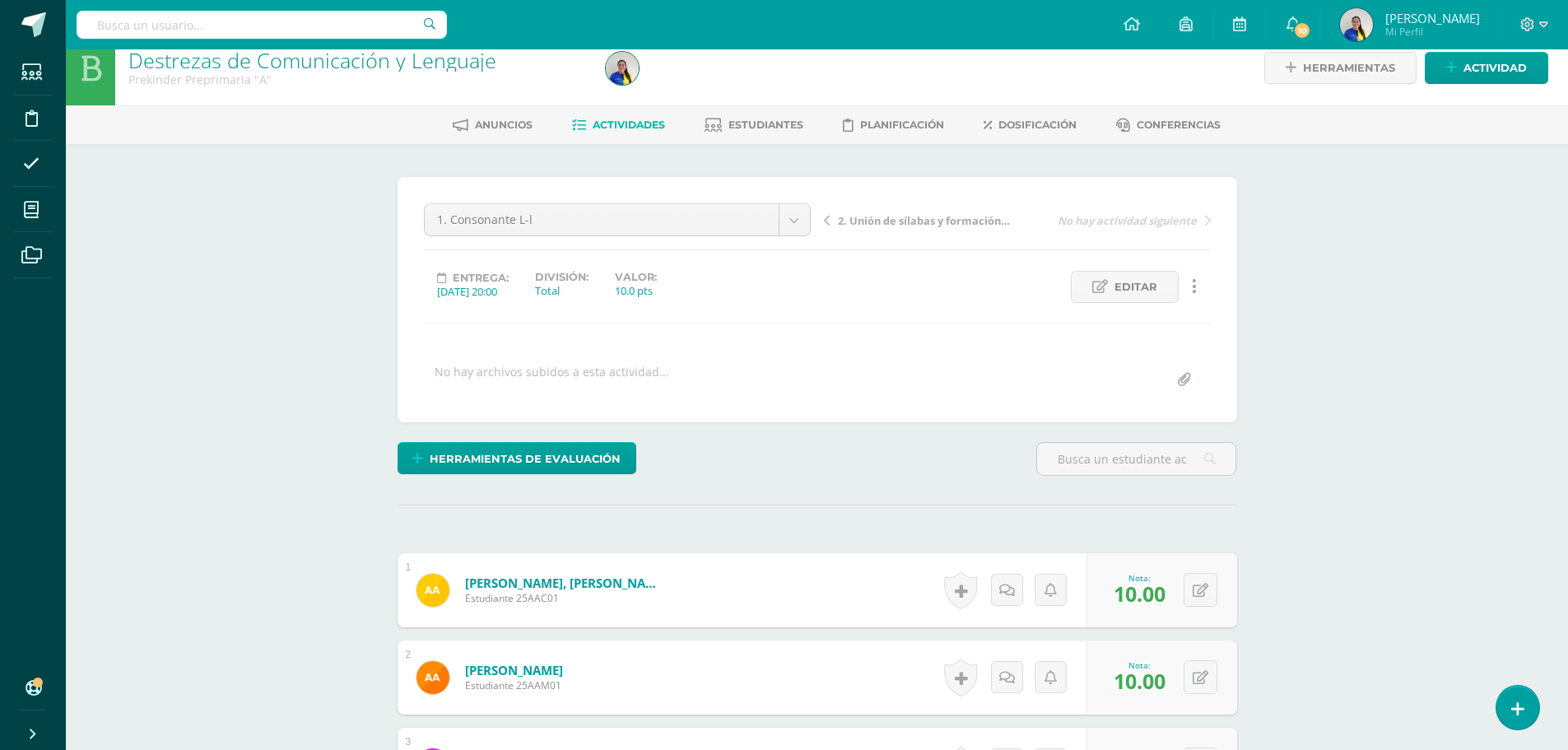
click at [962, 226] on span "2. Unión de sílabas y formación de palabras" at bounding box center [926, 221] width 175 height 15
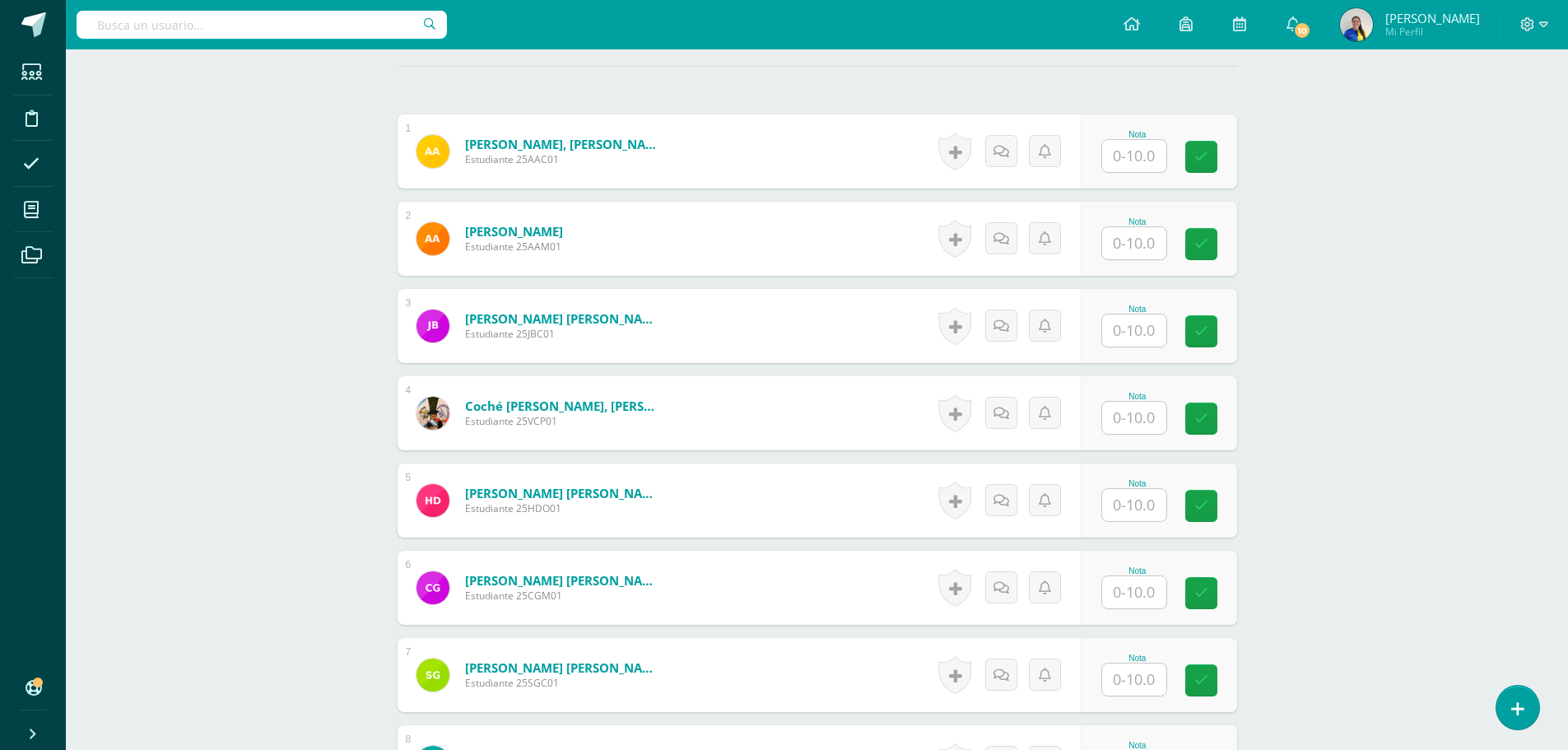
scroll to position [459, 0]
click at [1143, 153] on input "text" at bounding box center [1143, 155] width 66 height 33
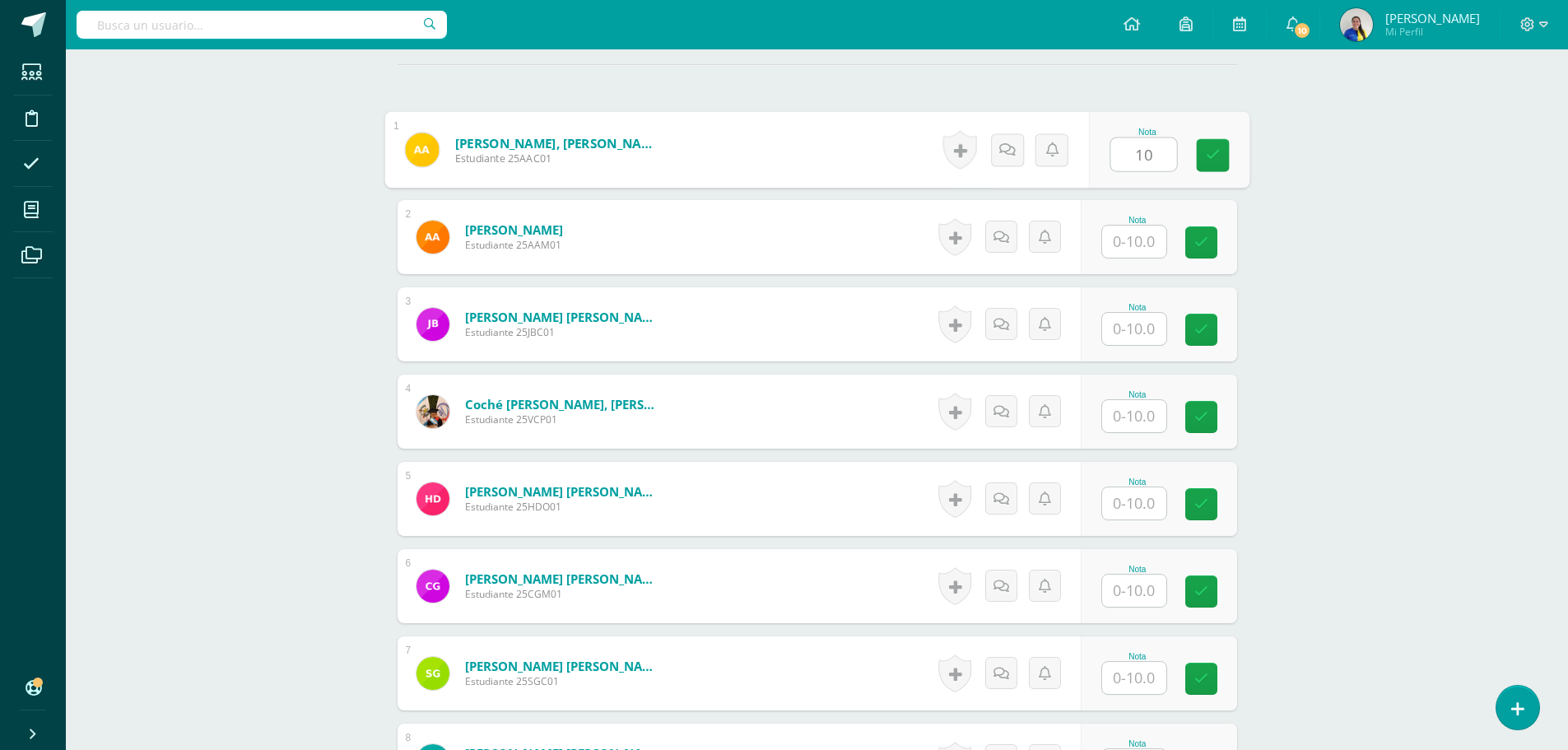
type input "10"
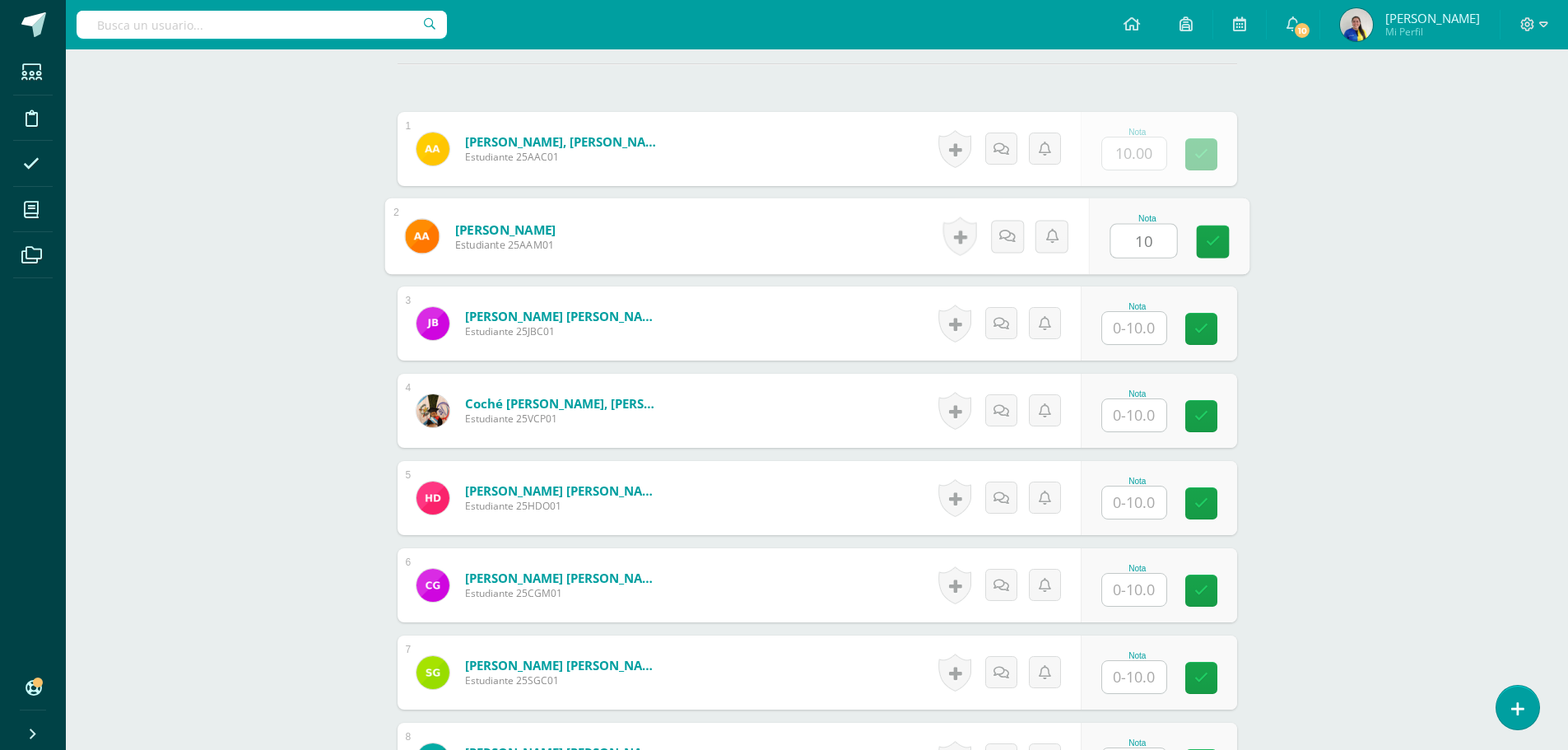
type input "10"
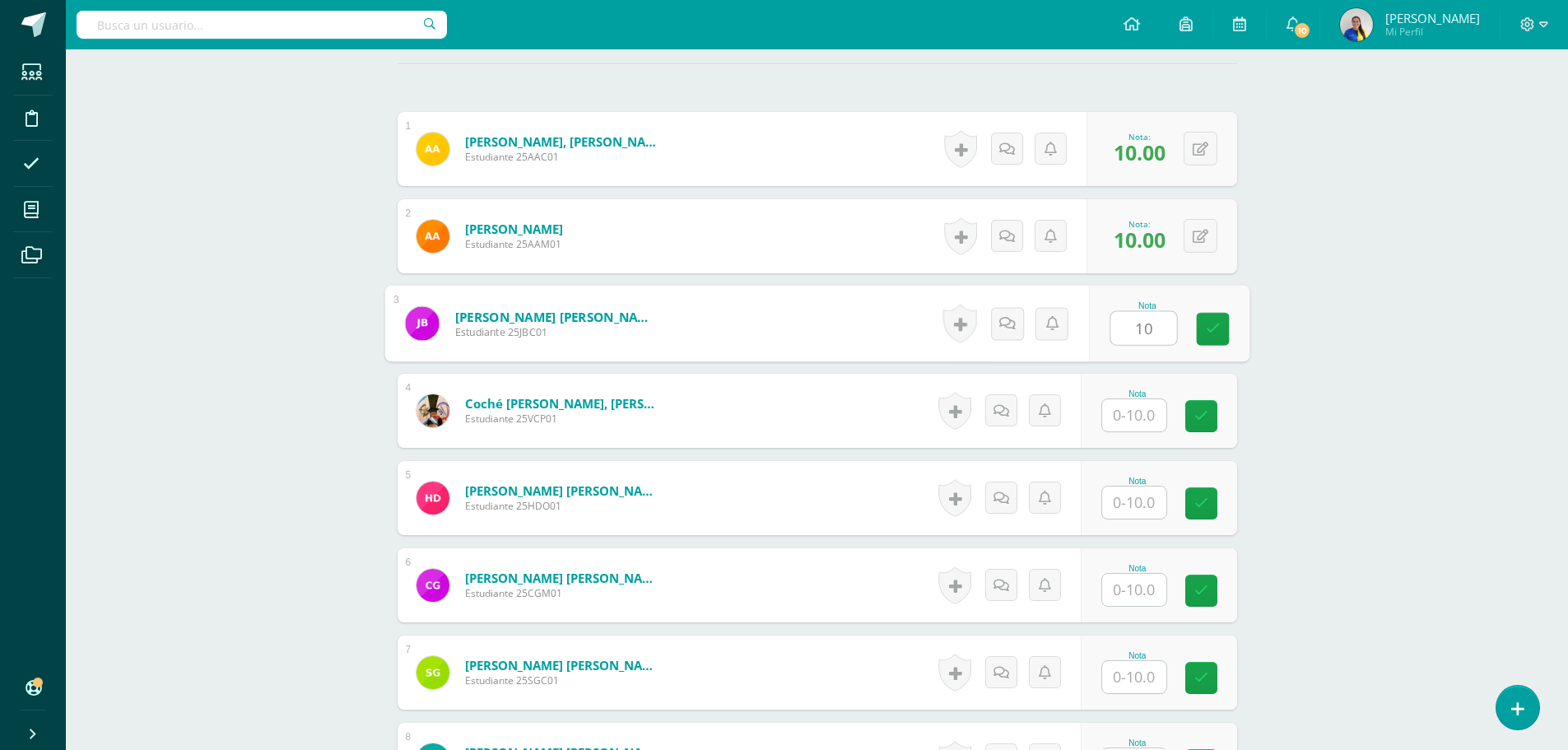
type input "10"
type input "7"
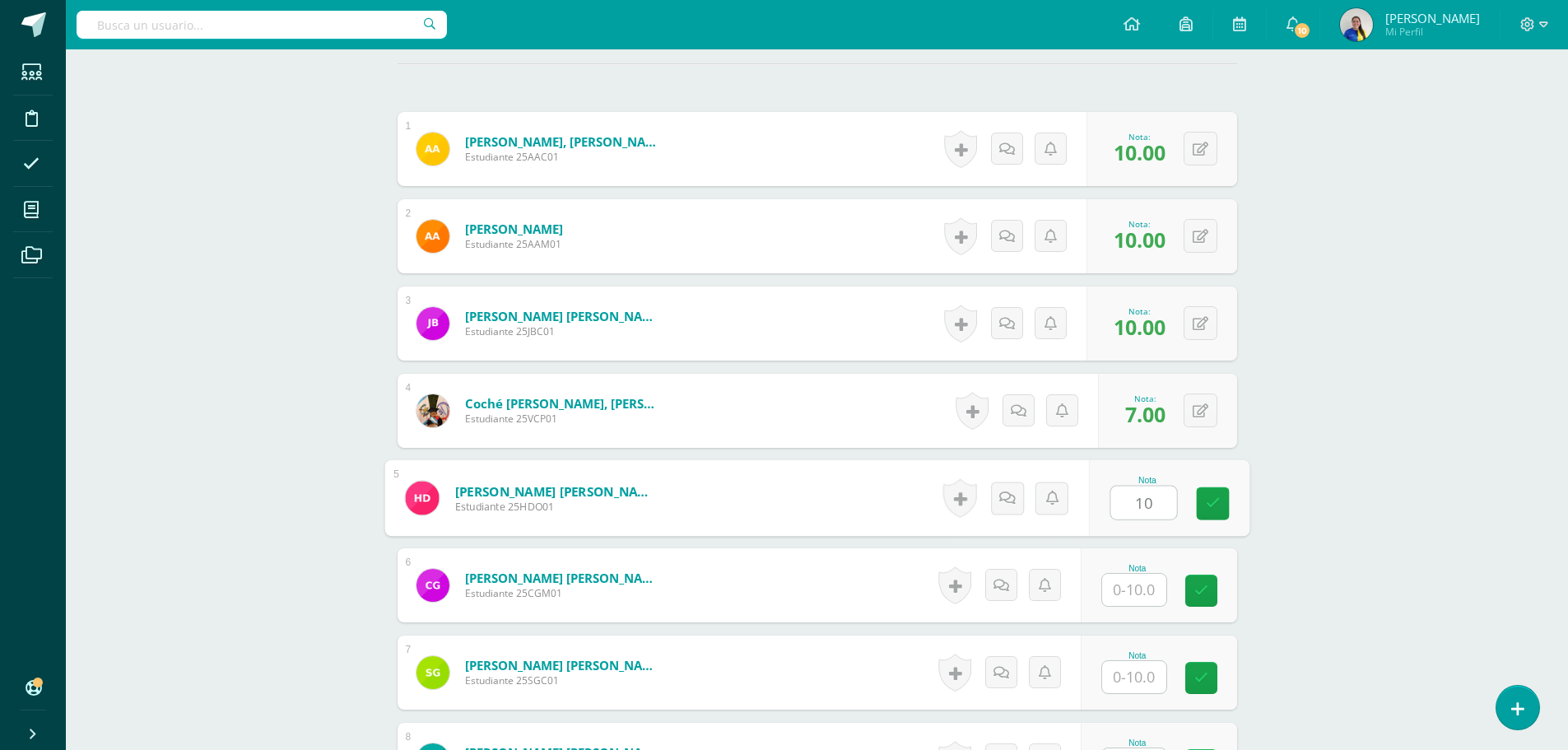
type input "10"
type input "5"
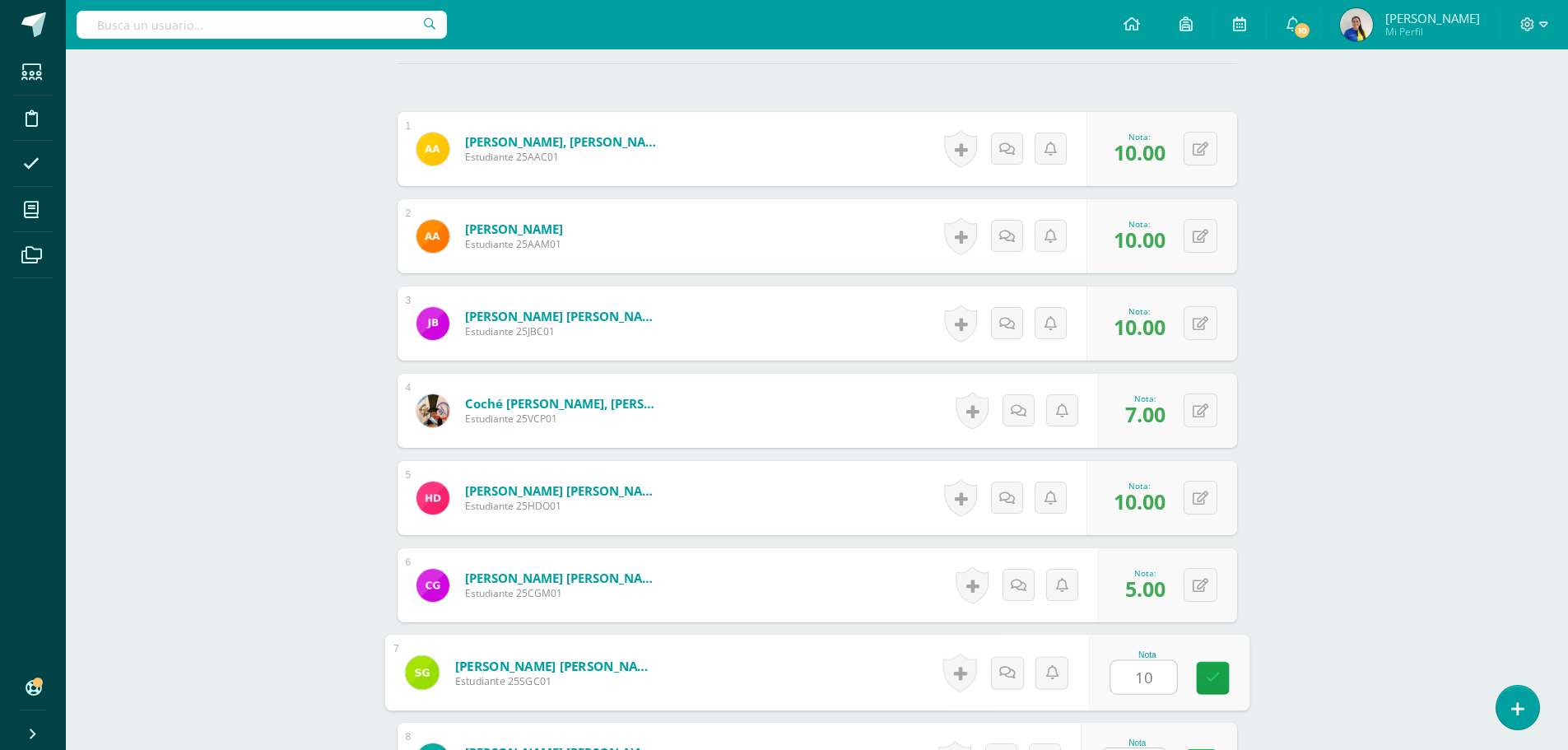
type input "1"
type input "7"
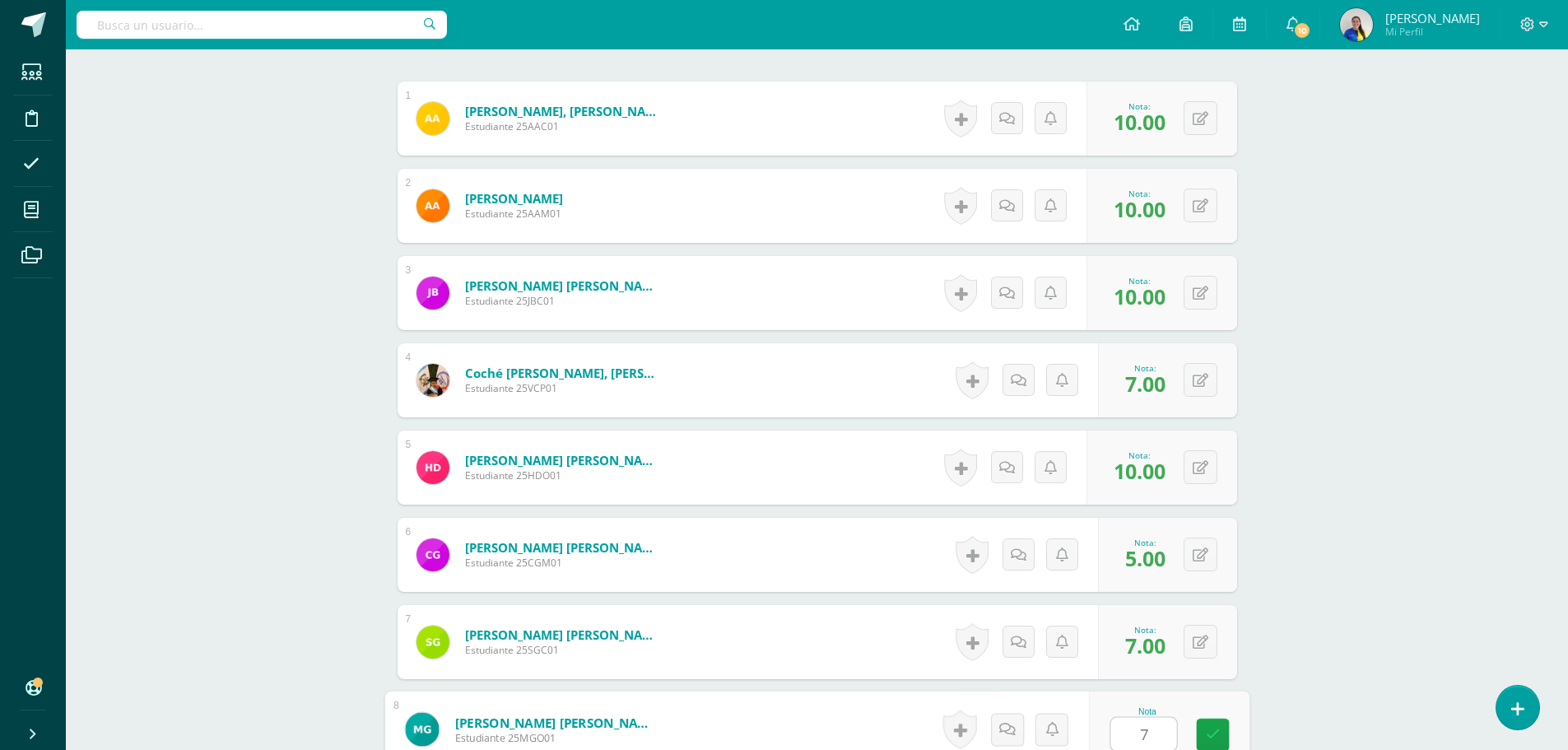
type input "7"
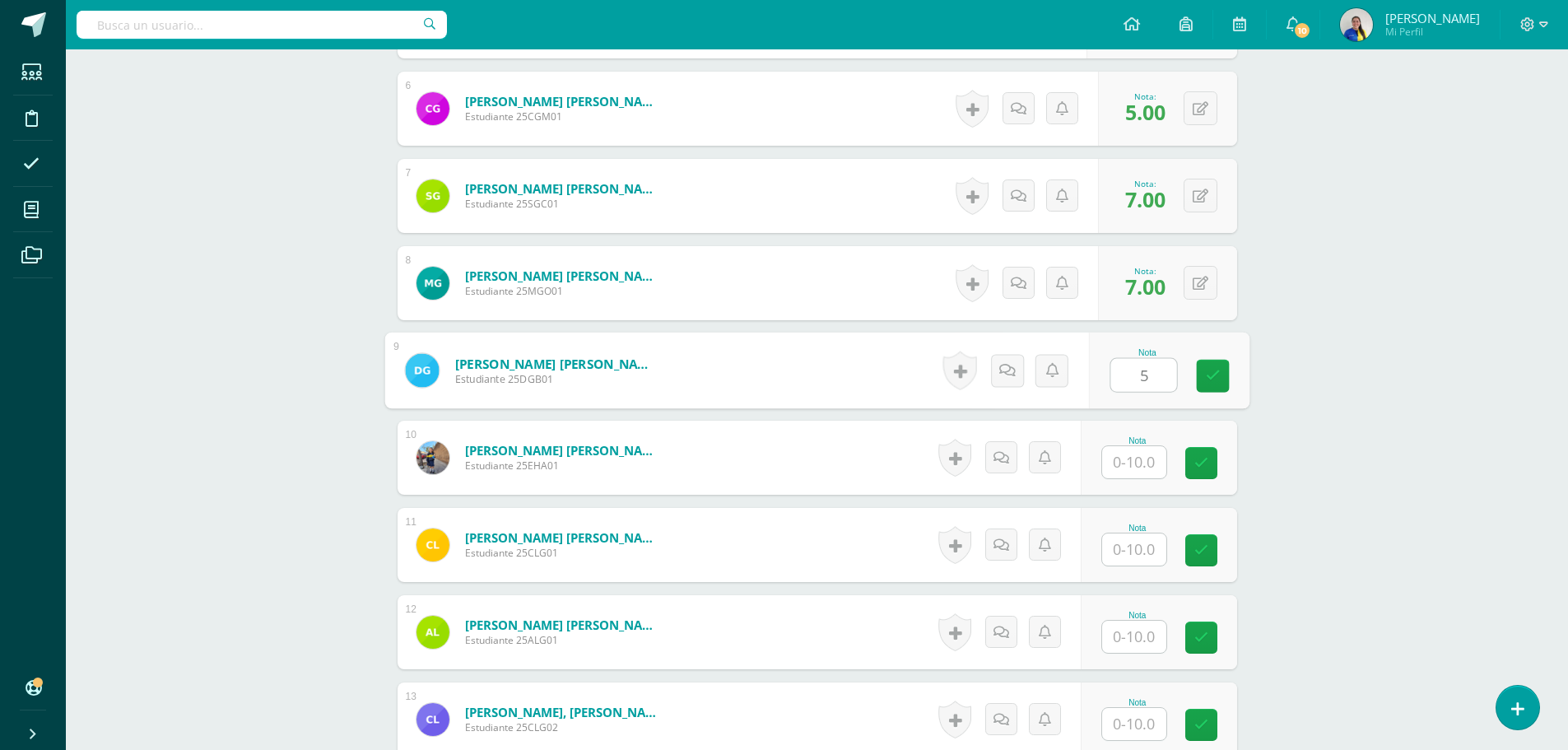
type input "5"
type input "7"
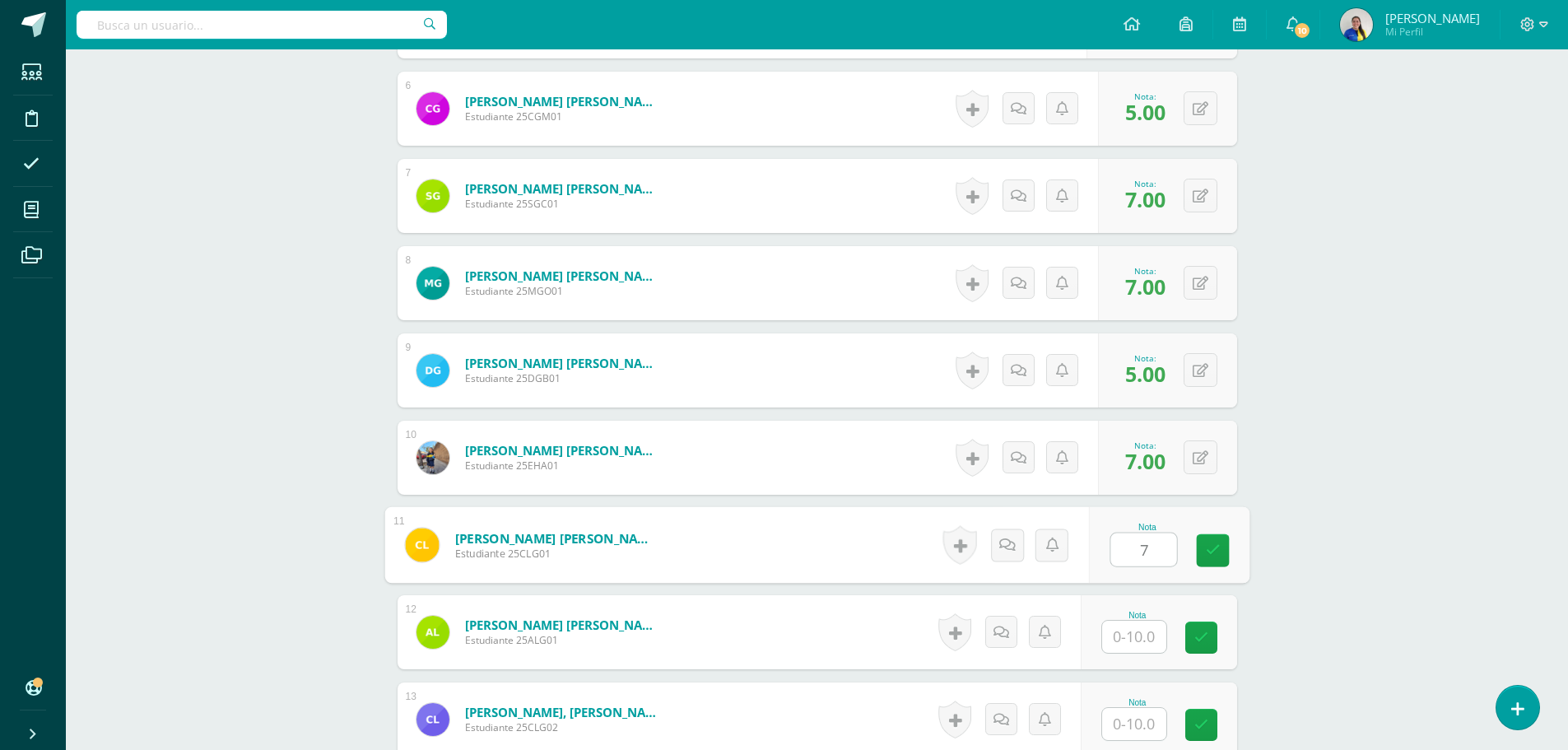
type input "7"
type input "10"
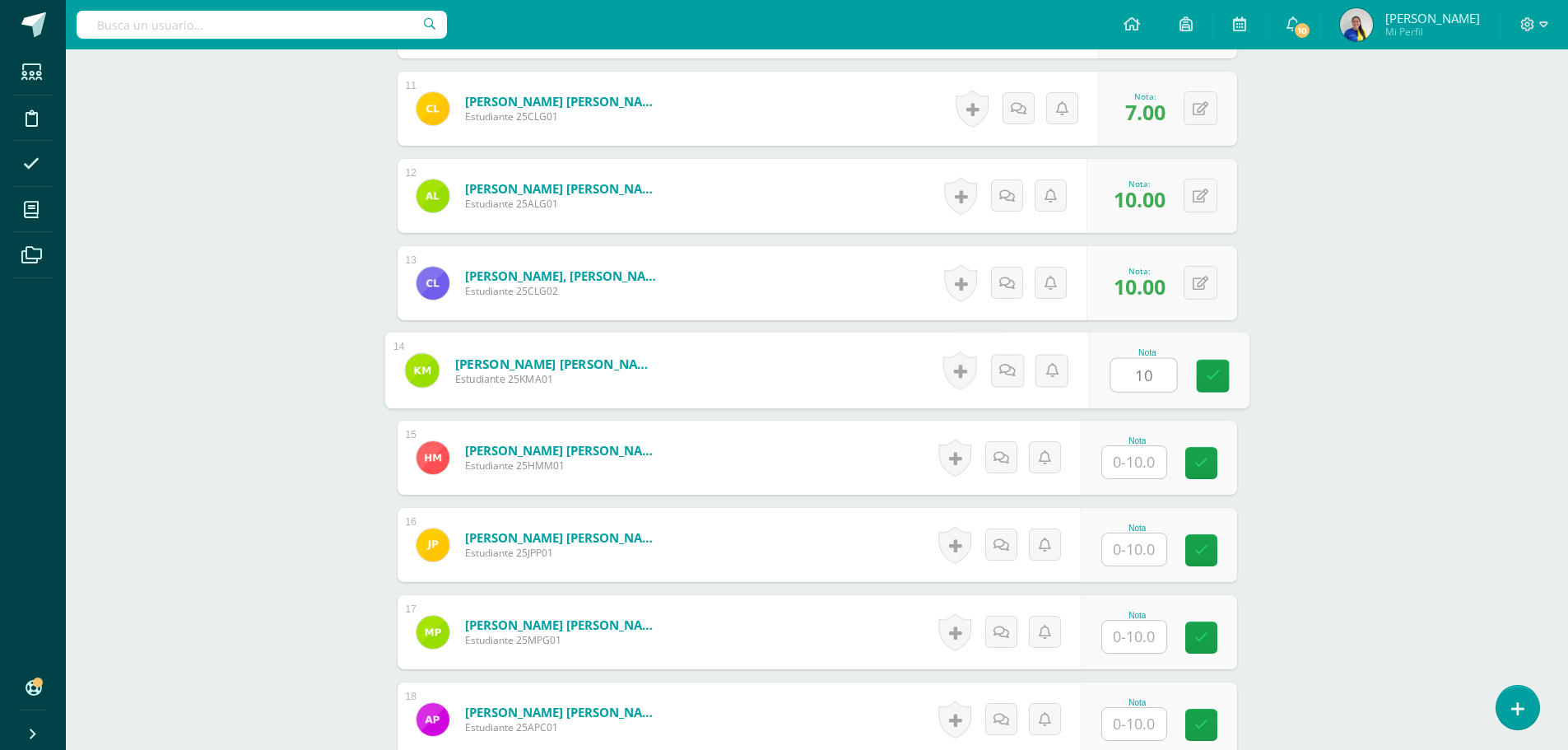
type input "10"
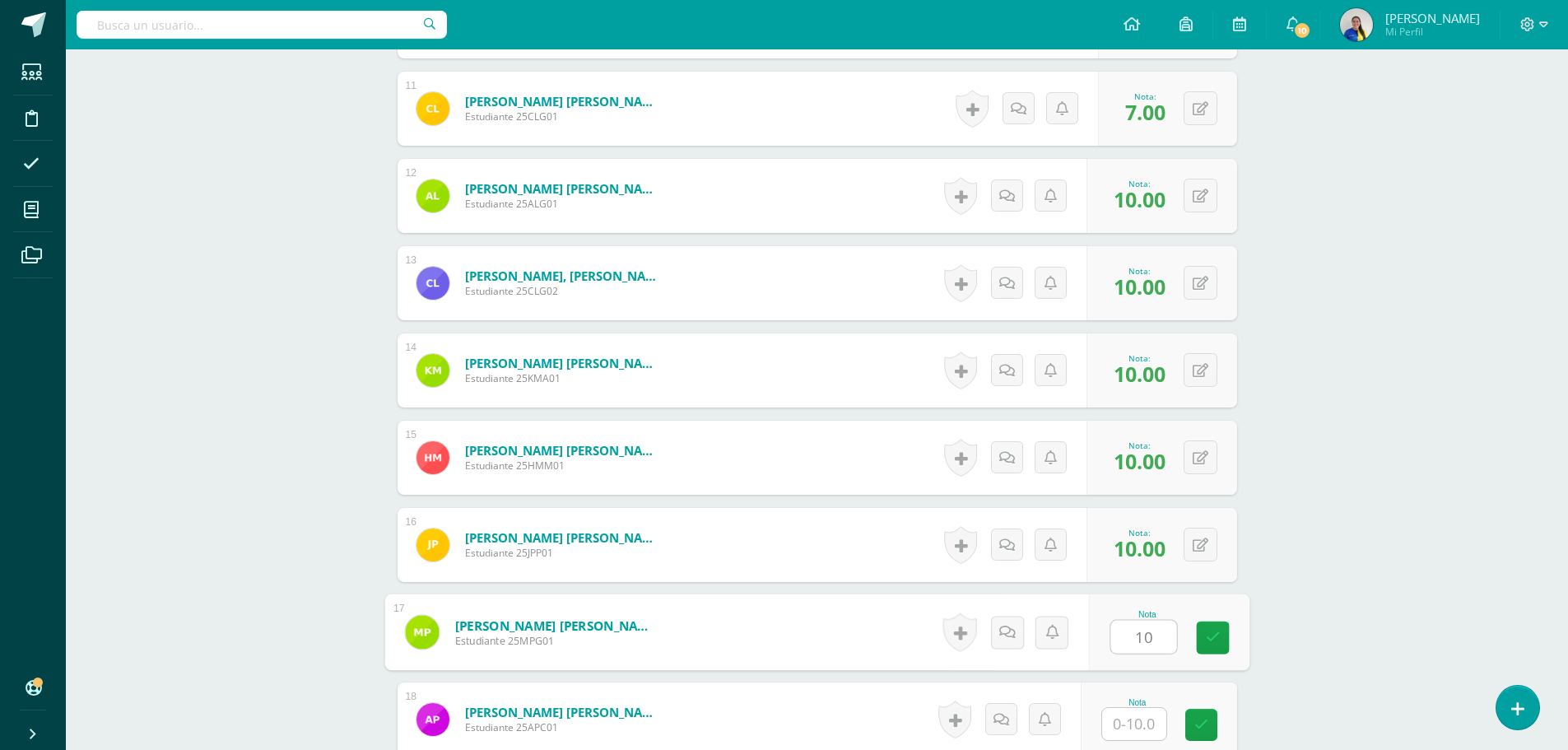
type input "10"
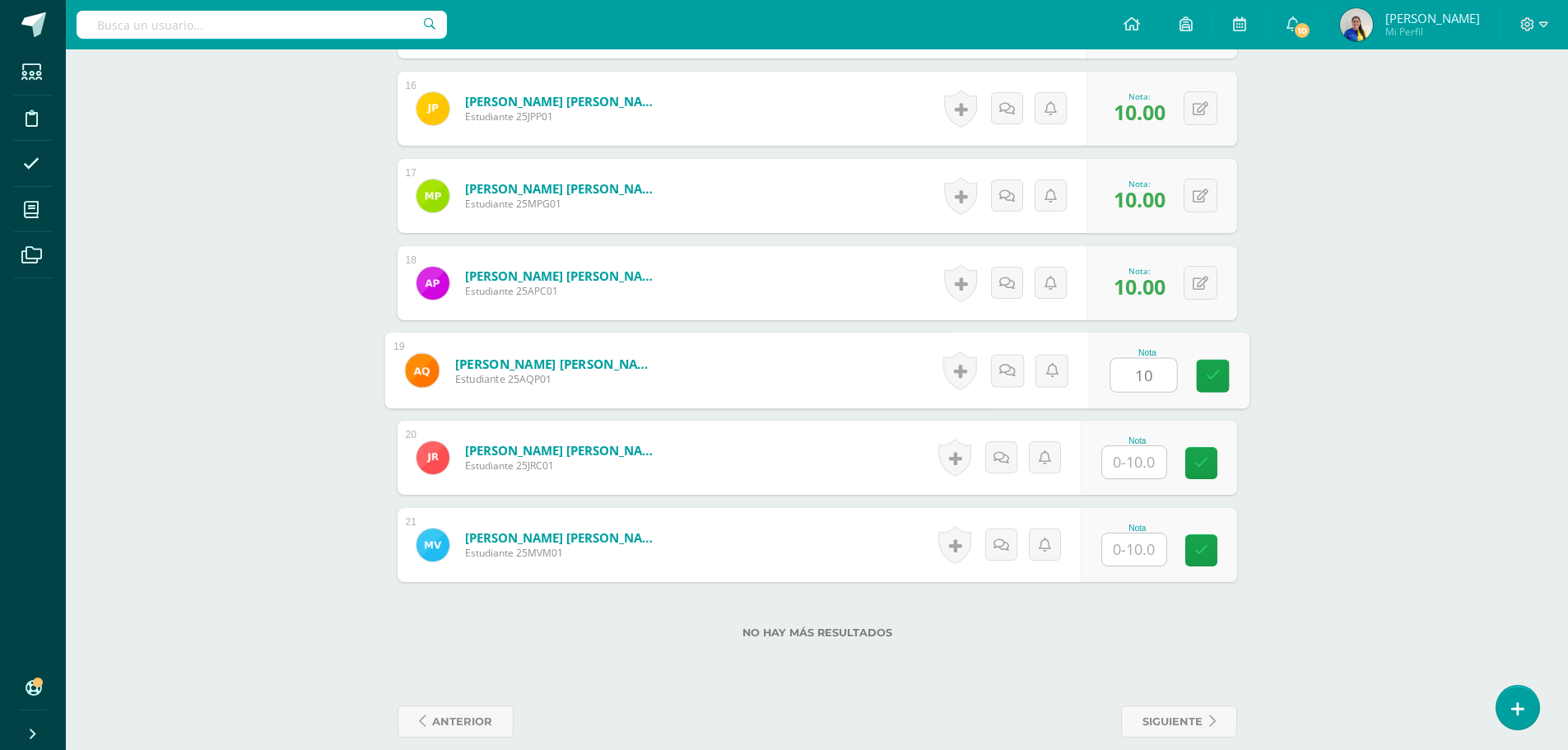
type input "10"
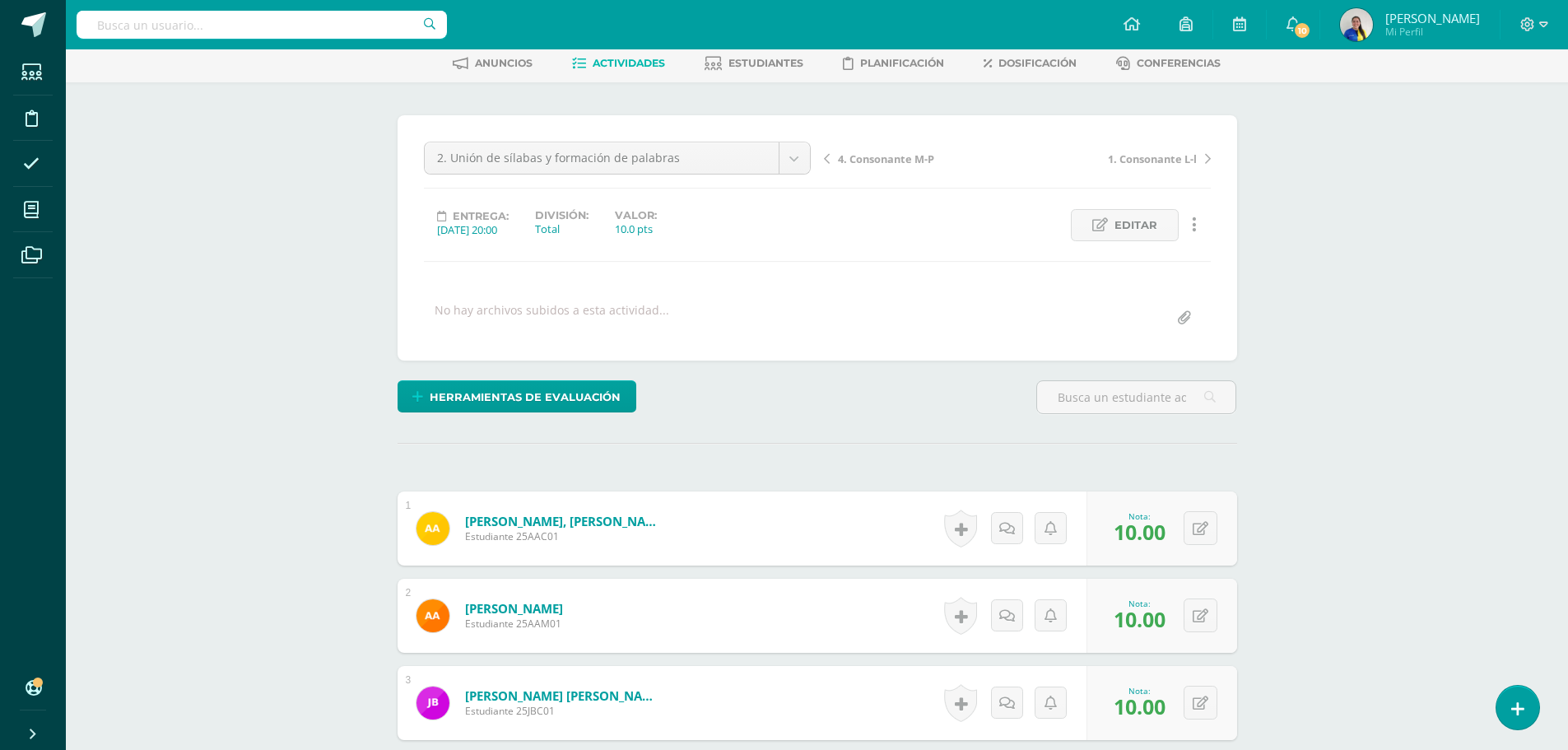
scroll to position [0, 0]
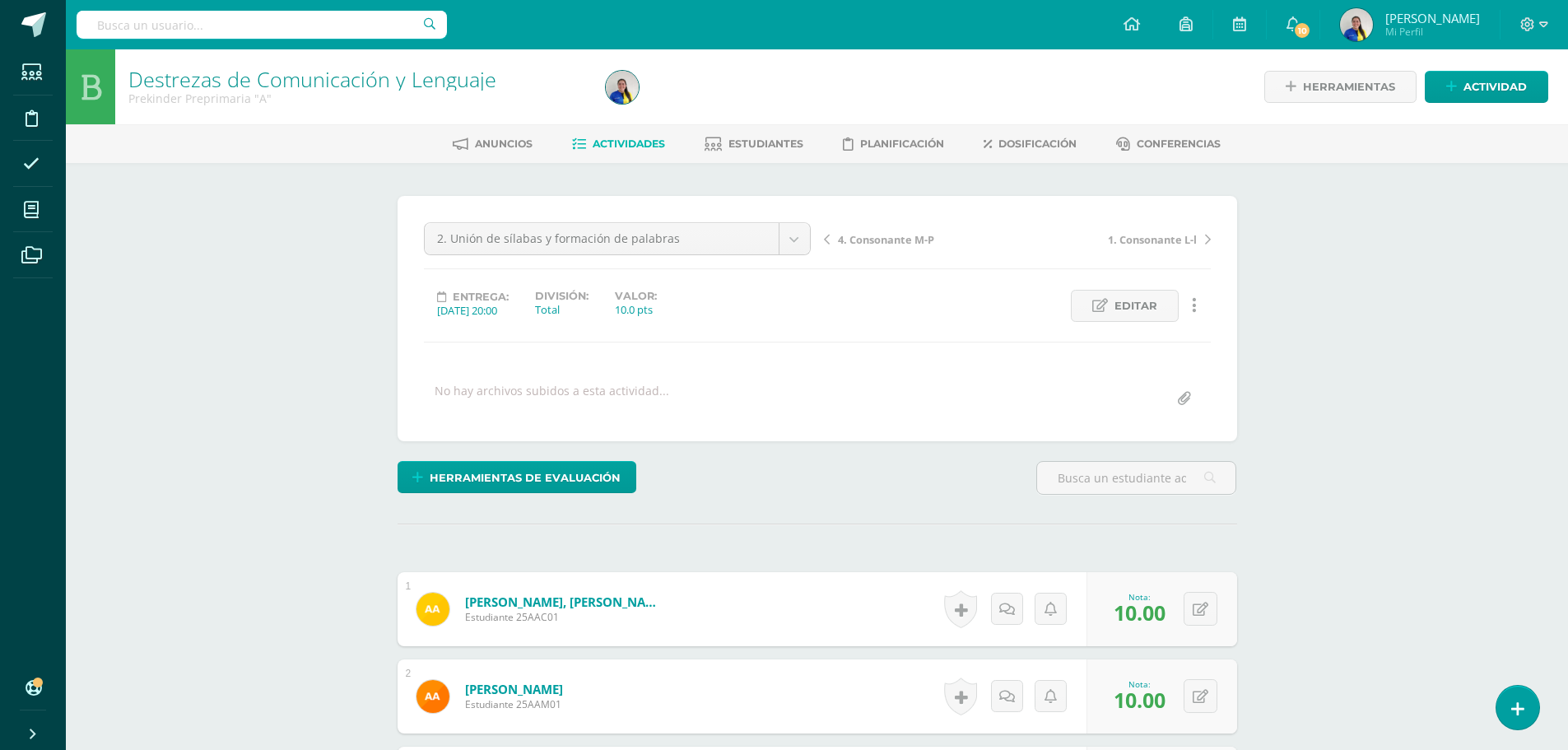
click at [925, 237] on span "4. Consonante M-P" at bounding box center [886, 239] width 97 height 15
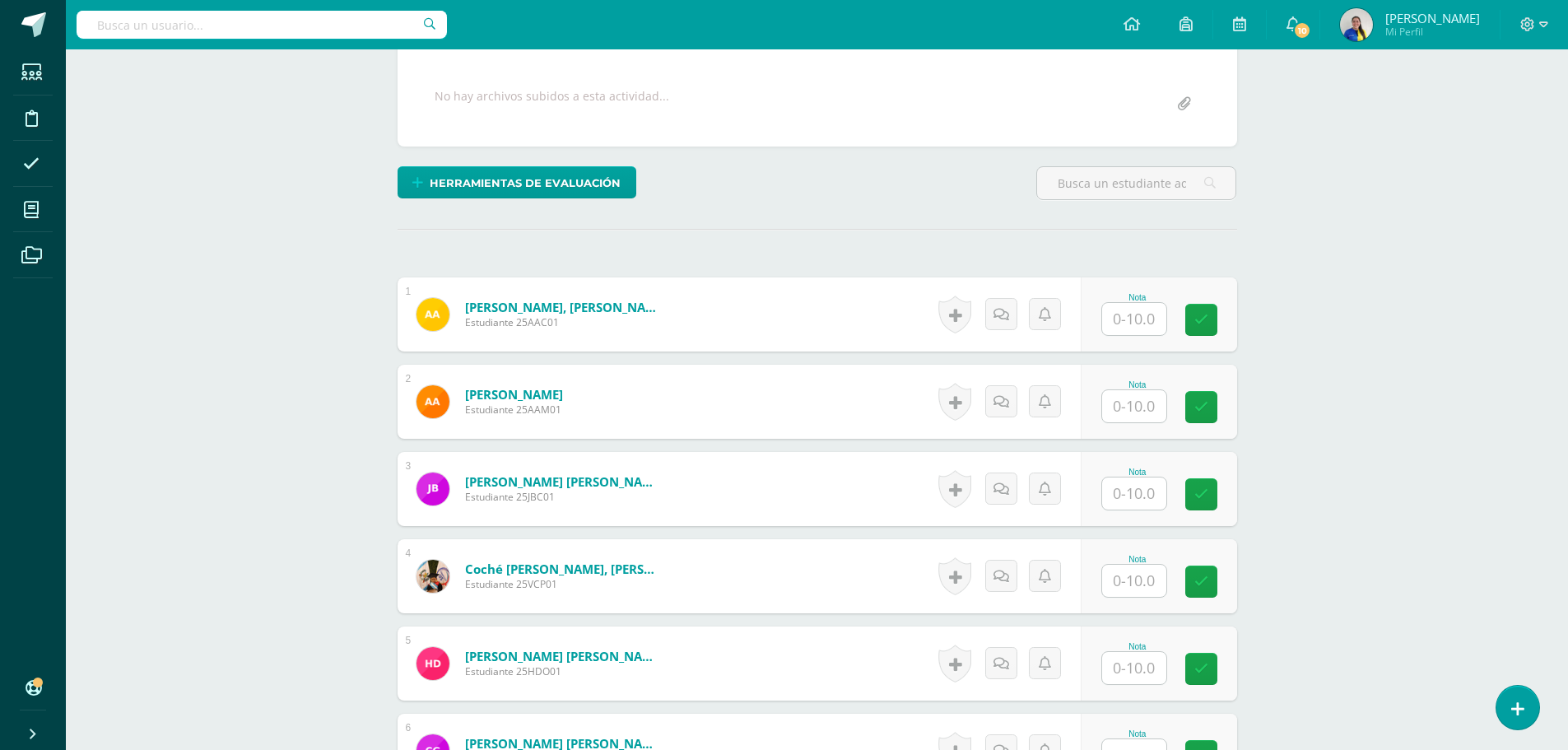
scroll to position [296, 0]
click at [1124, 318] on input "text" at bounding box center [1134, 318] width 64 height 32
type input "10"
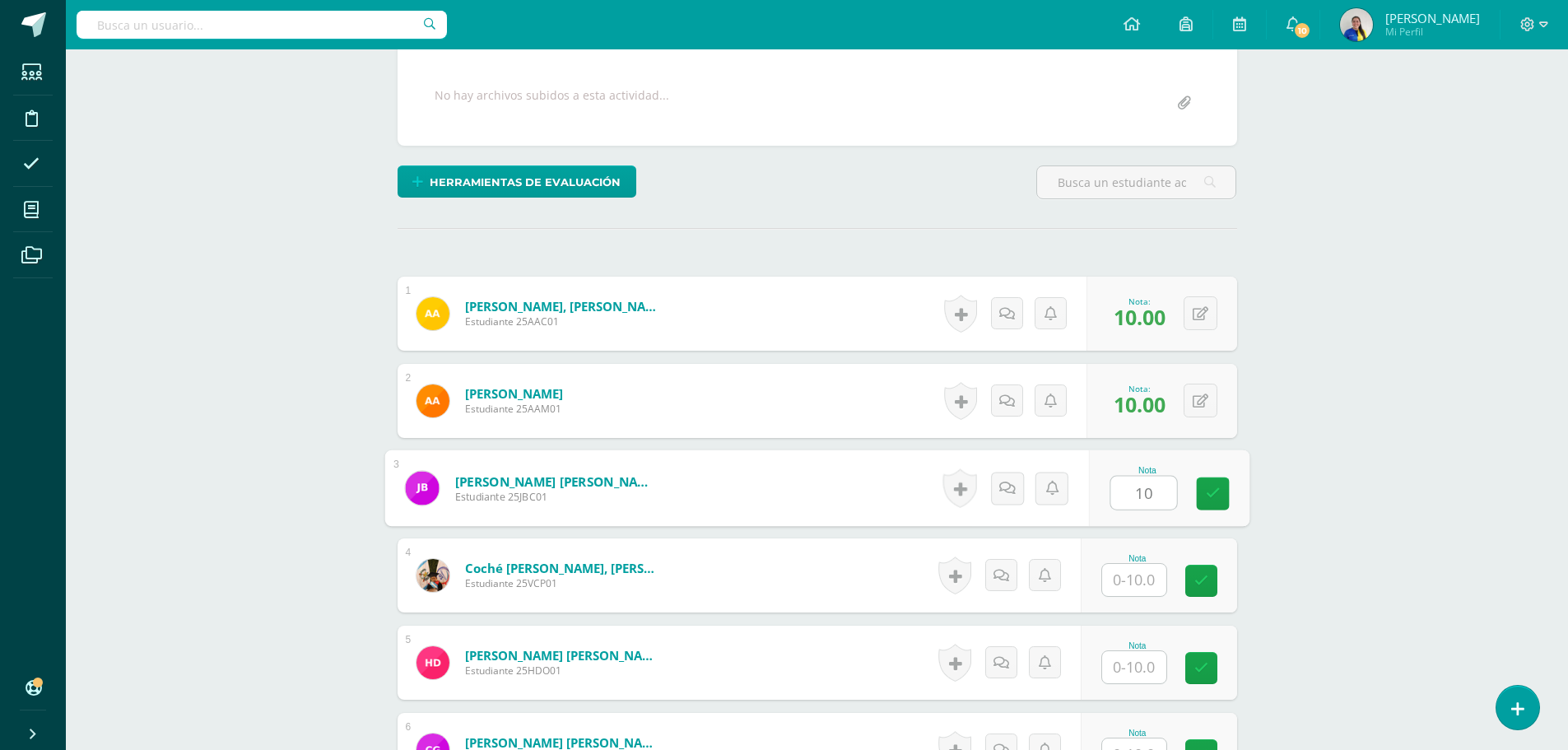
type input "10"
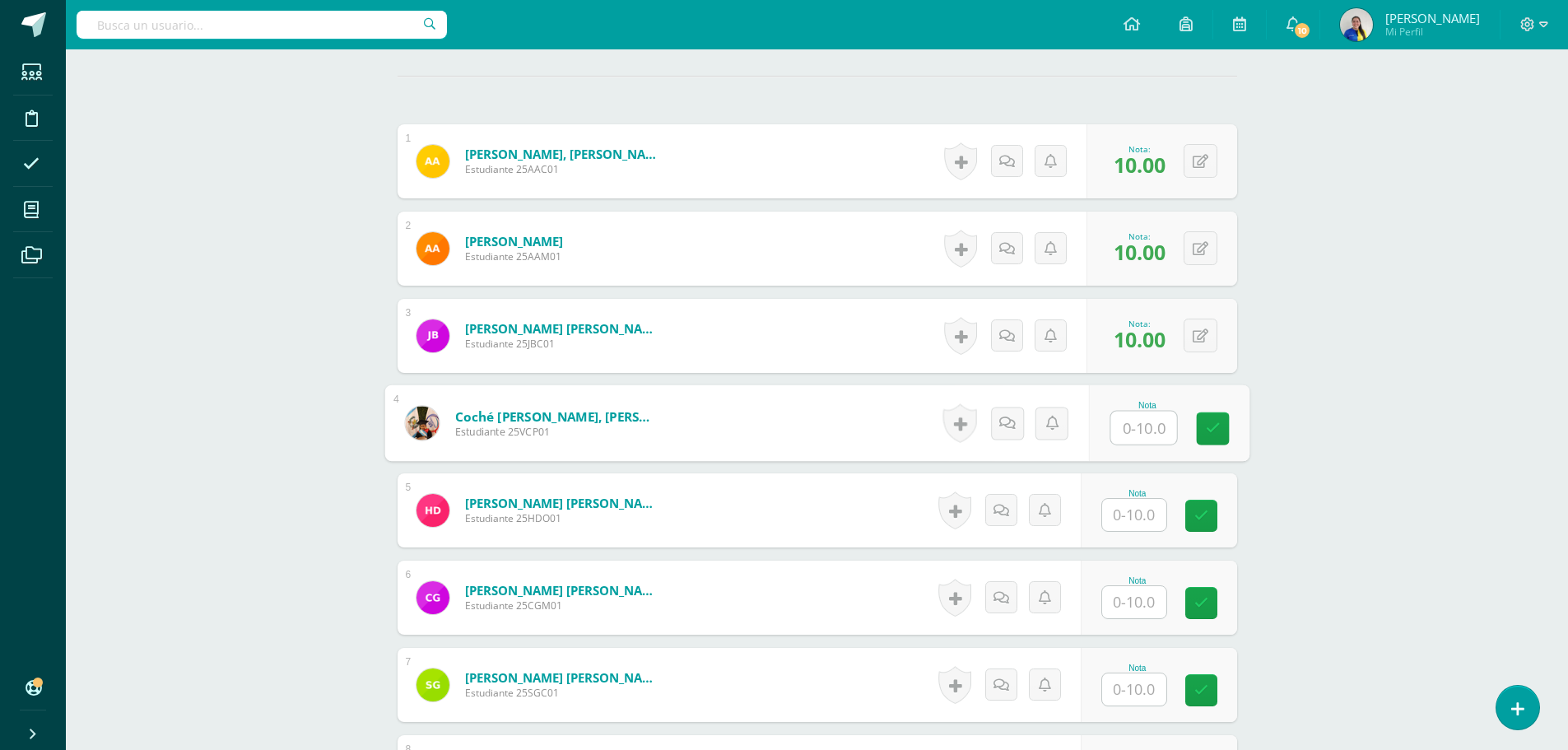
scroll to position [658, 0]
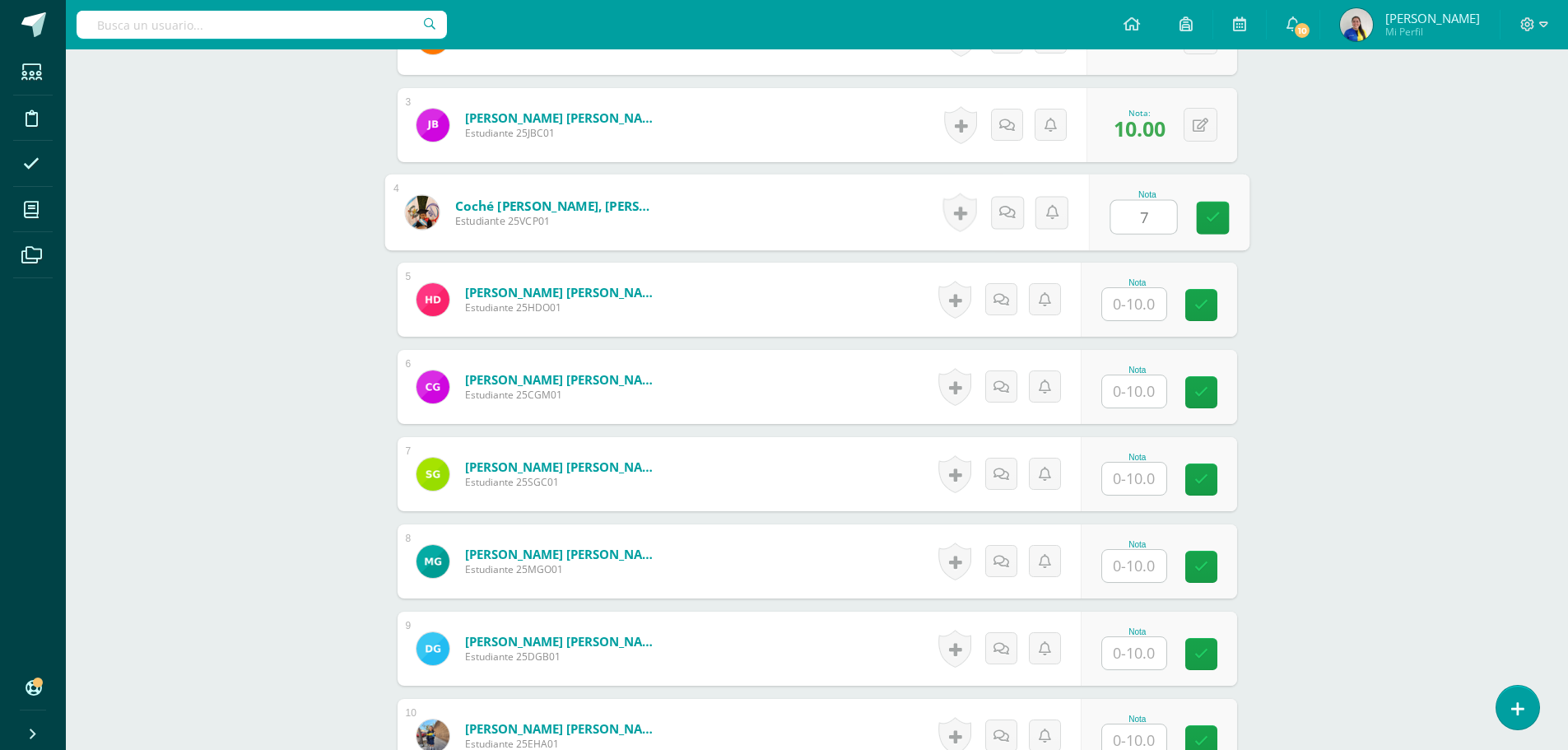
type input "7"
type input "10"
type input "5"
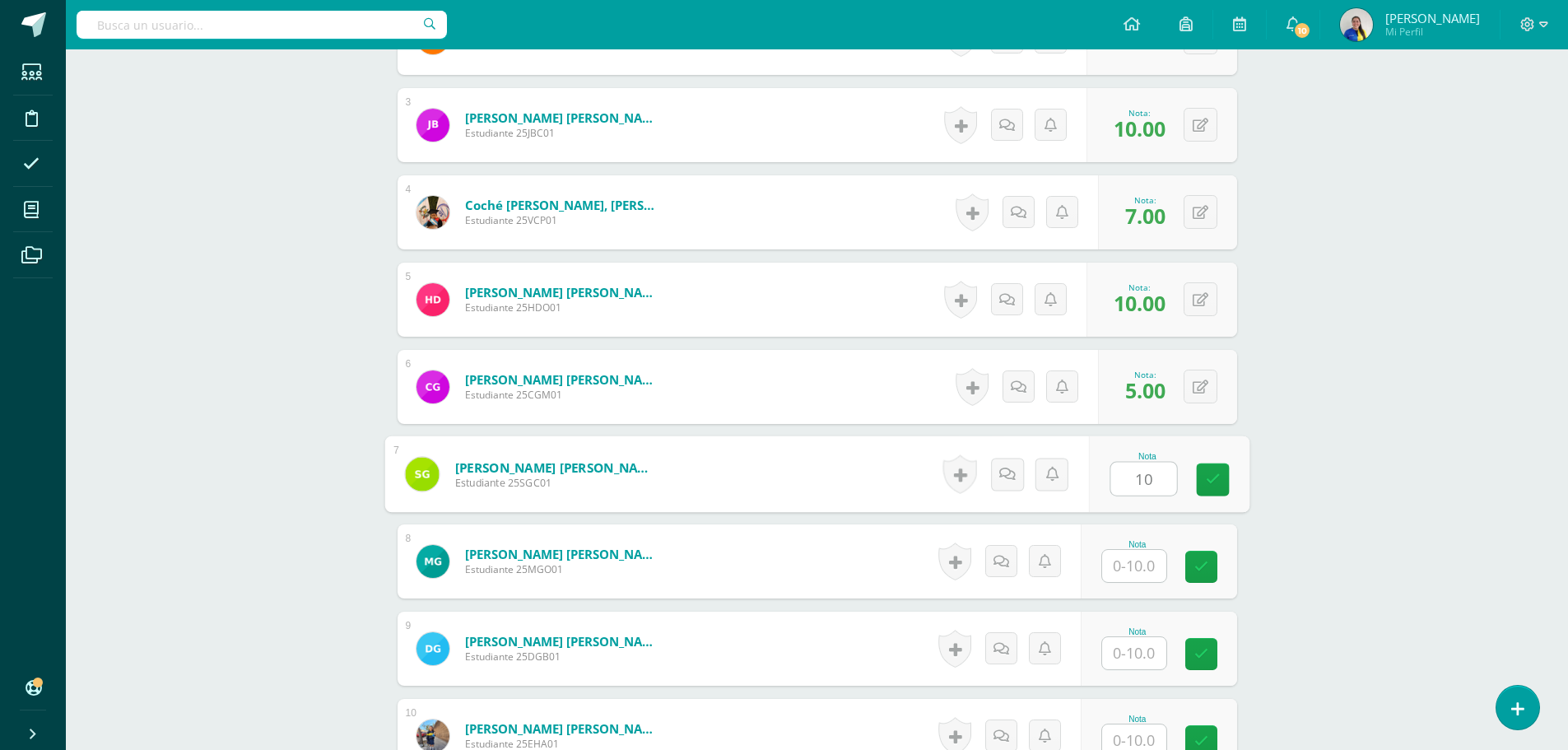
type input "1"
type input "7"
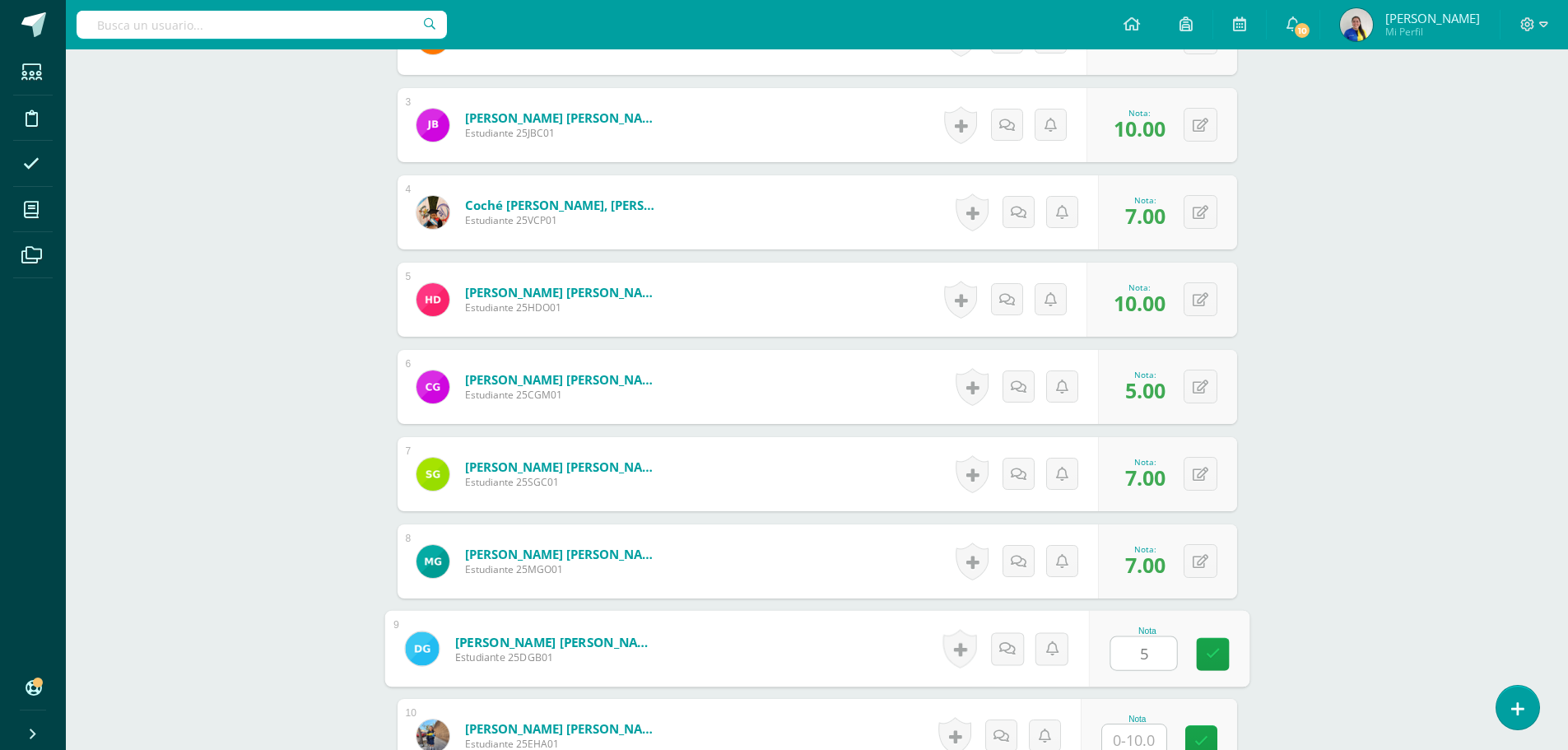
type input "5"
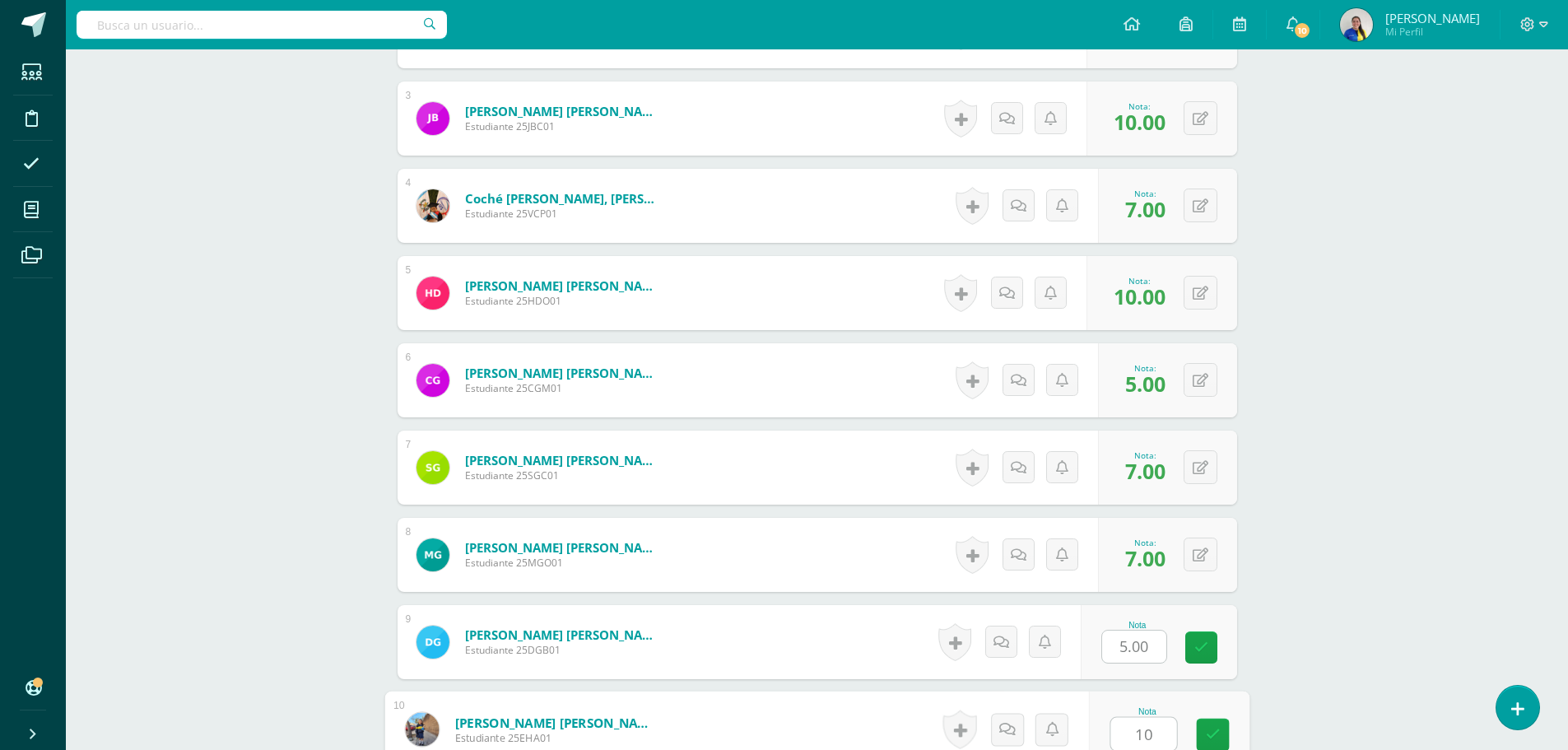
type input "10"
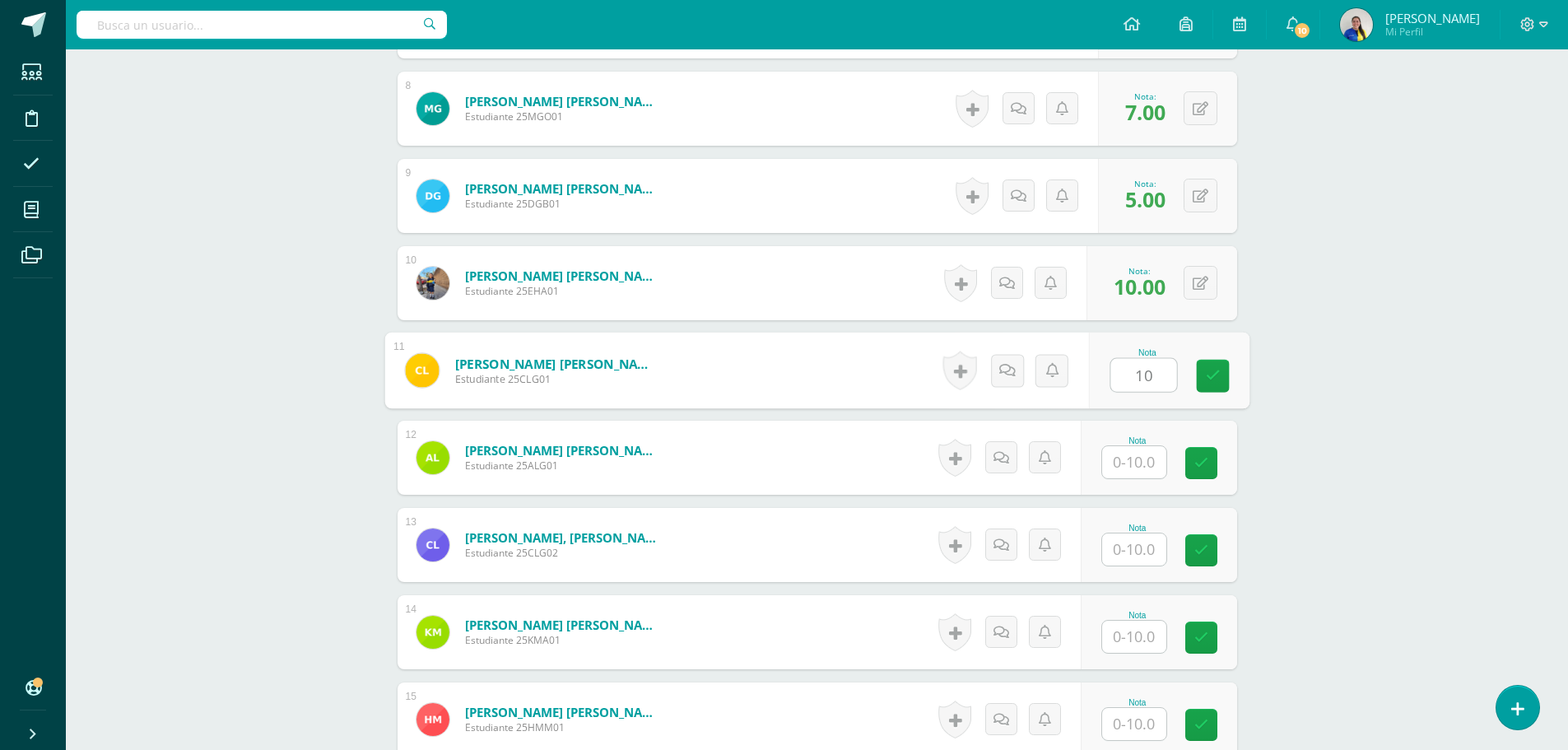
type input "10"
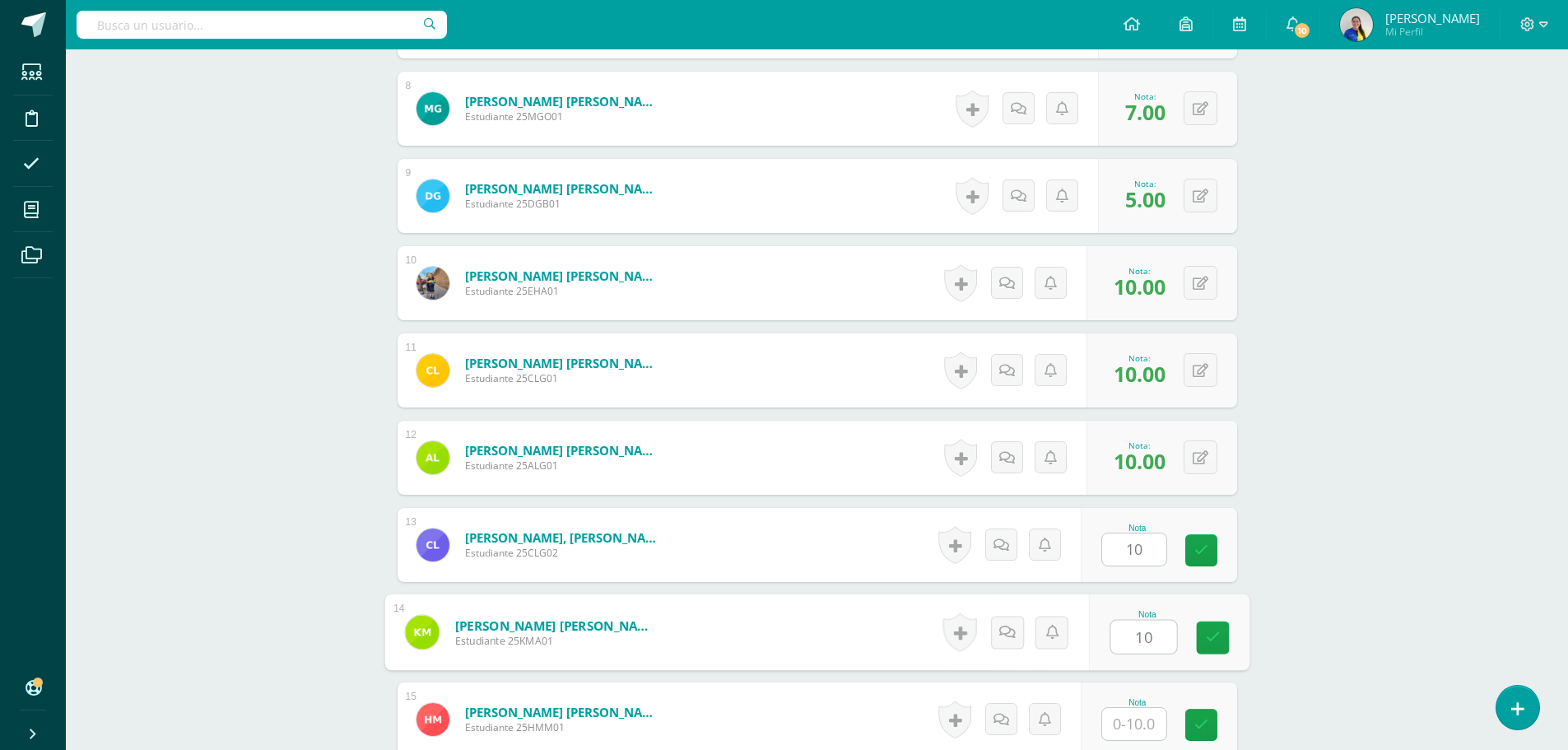
type input "10"
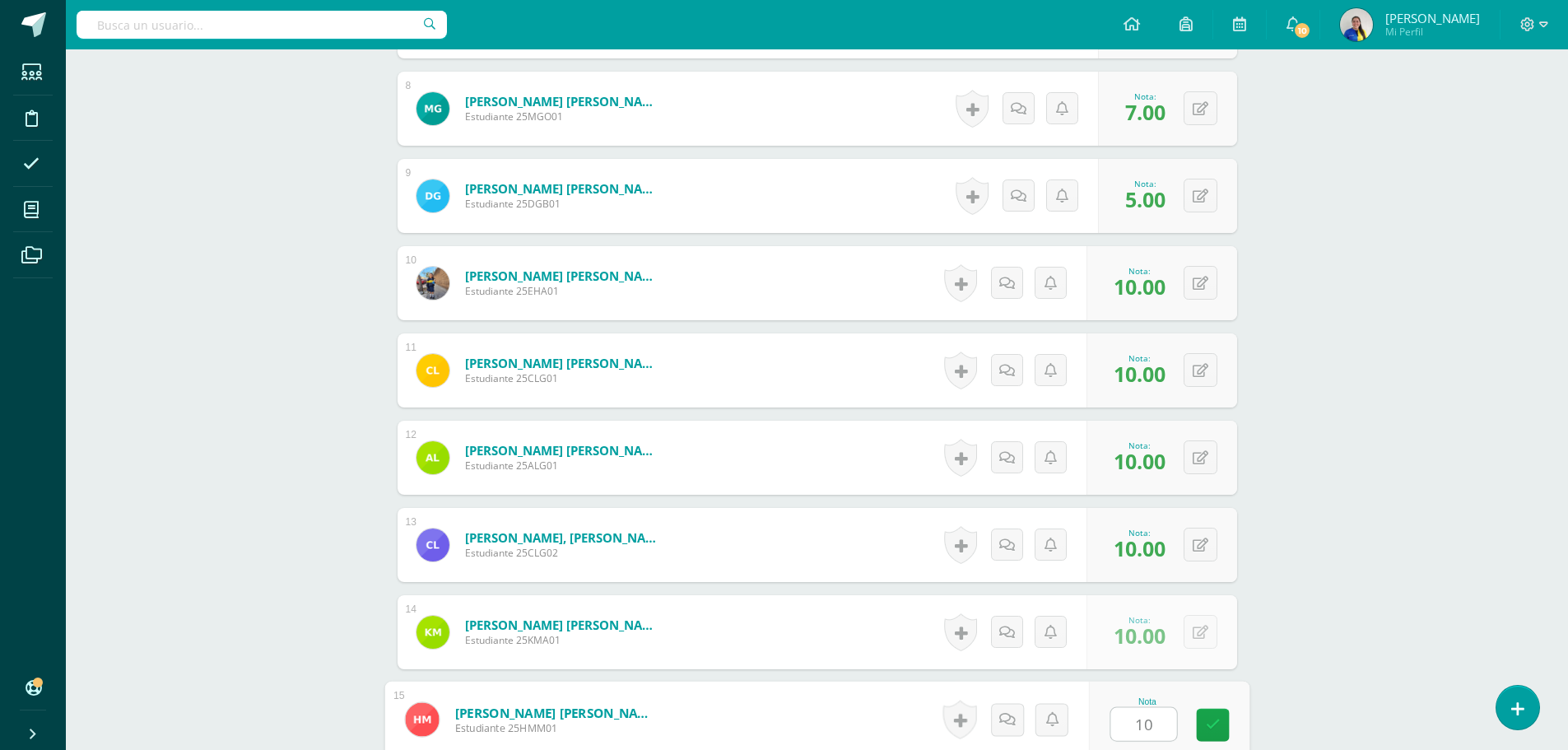
type input "10"
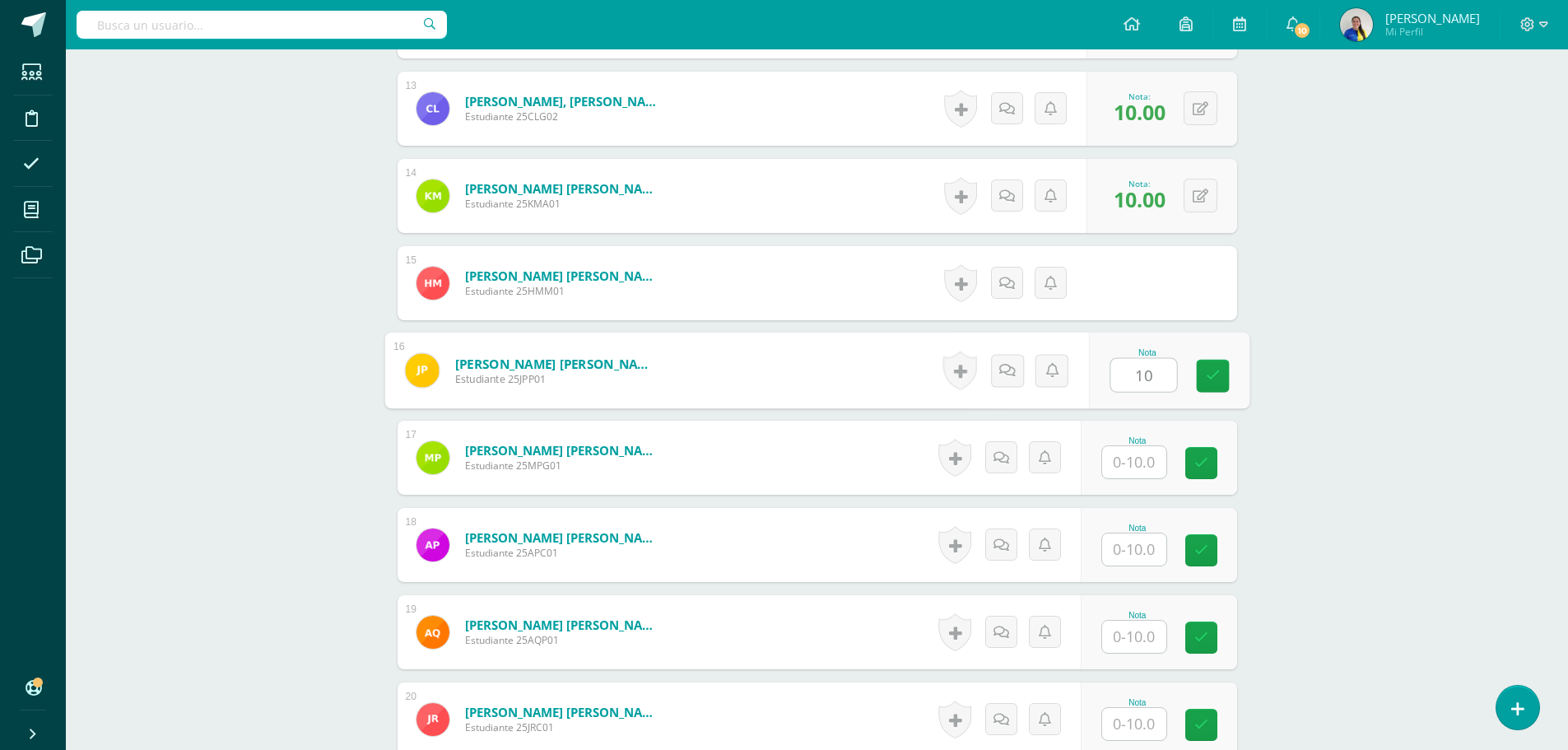
type input "10"
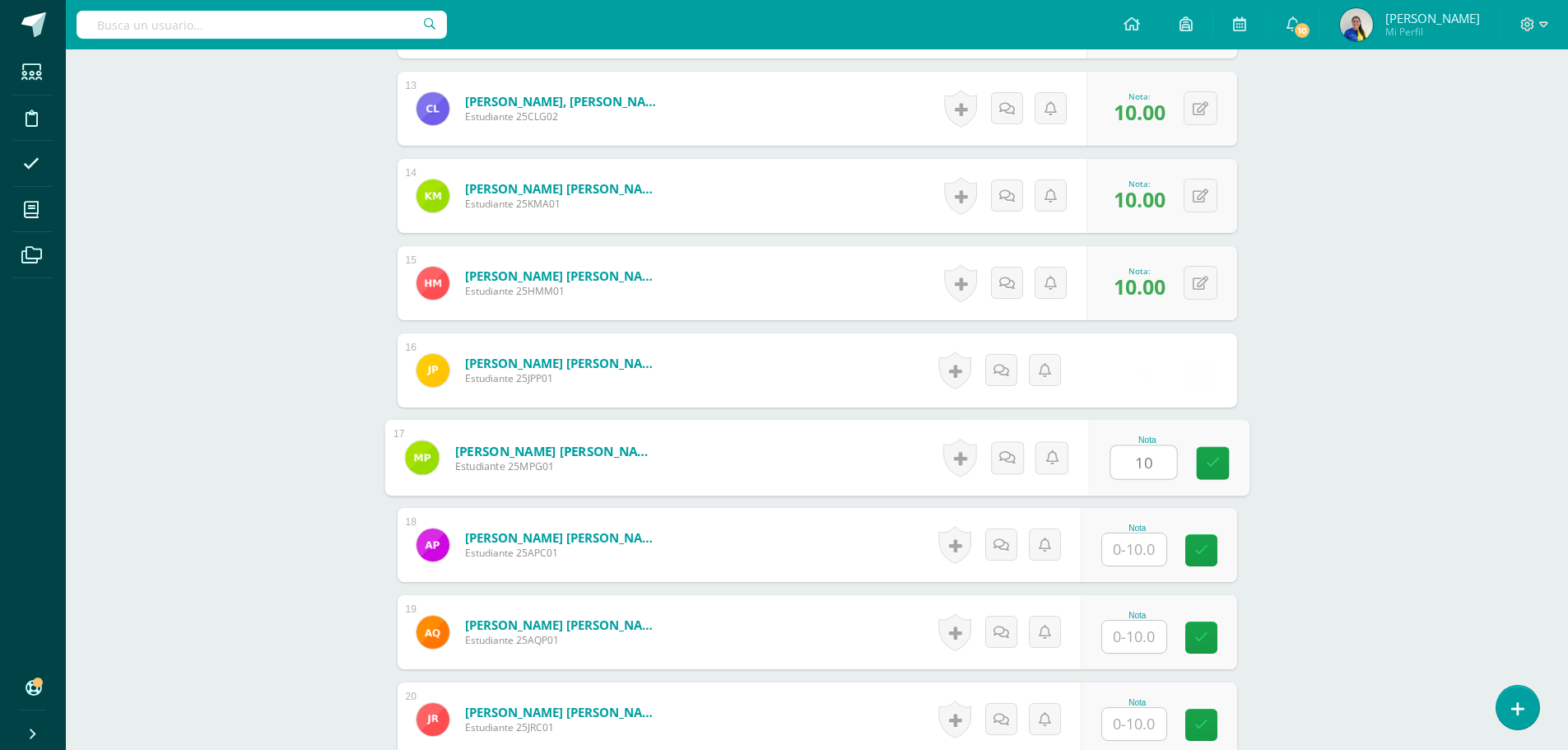
type input "10"
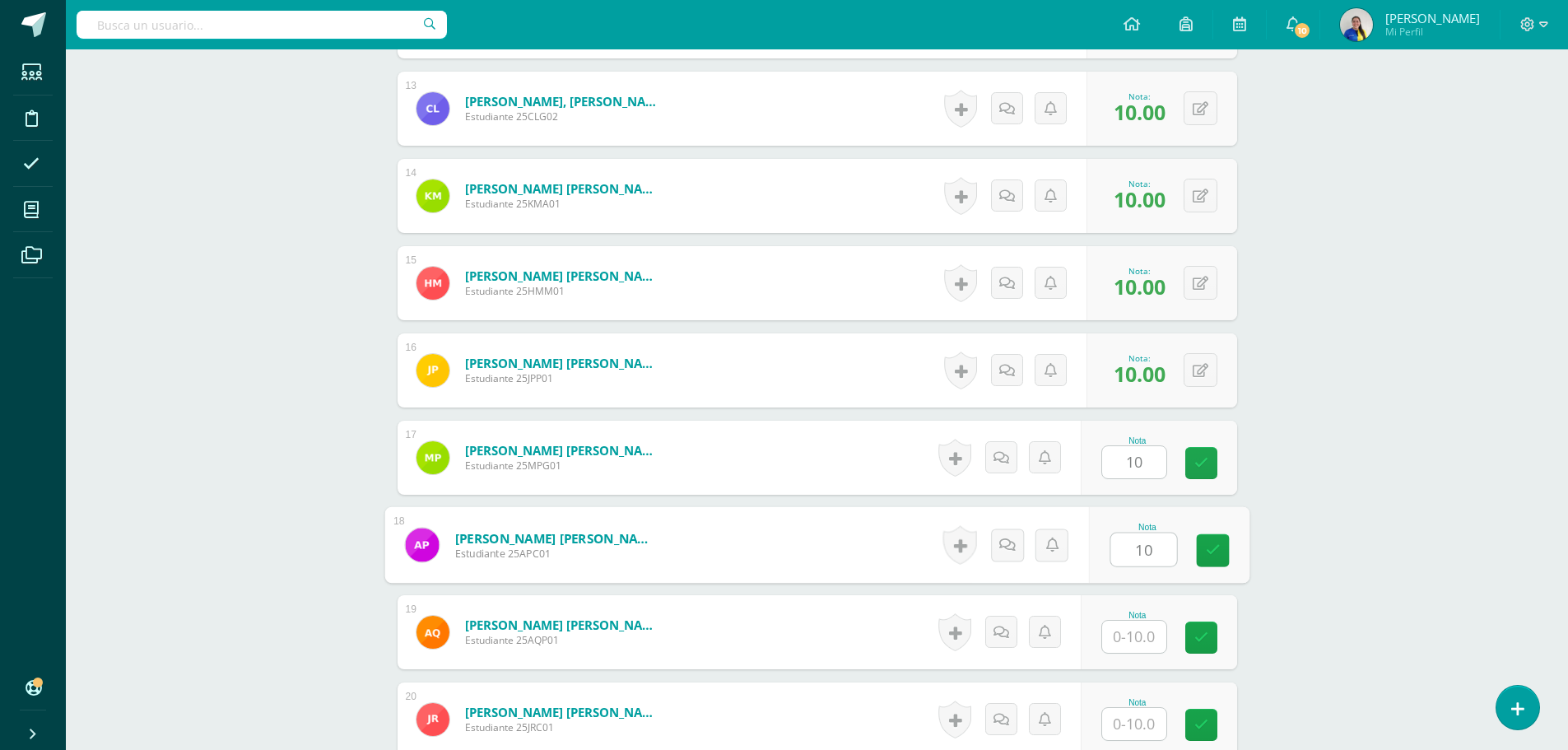
type input "10"
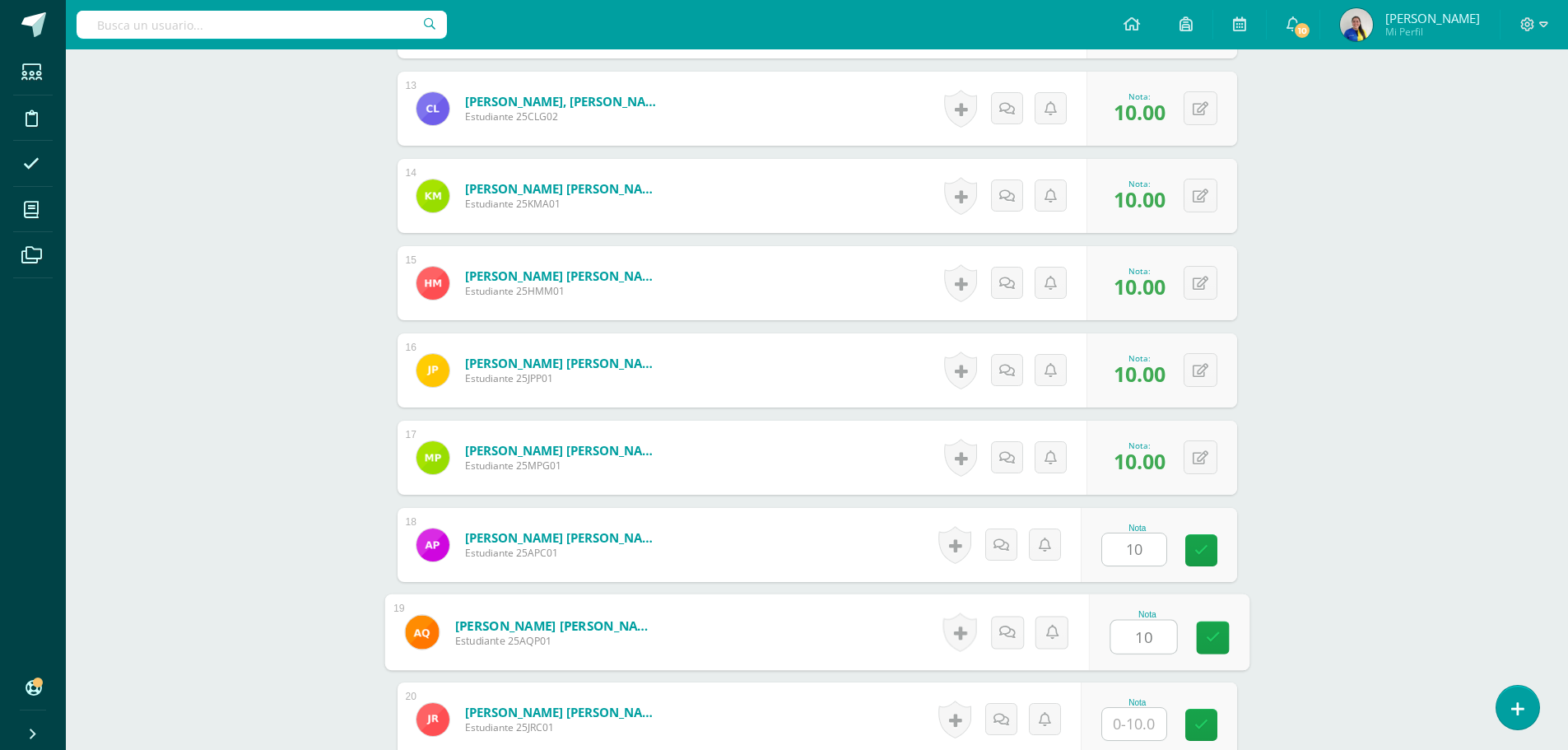
type input "10"
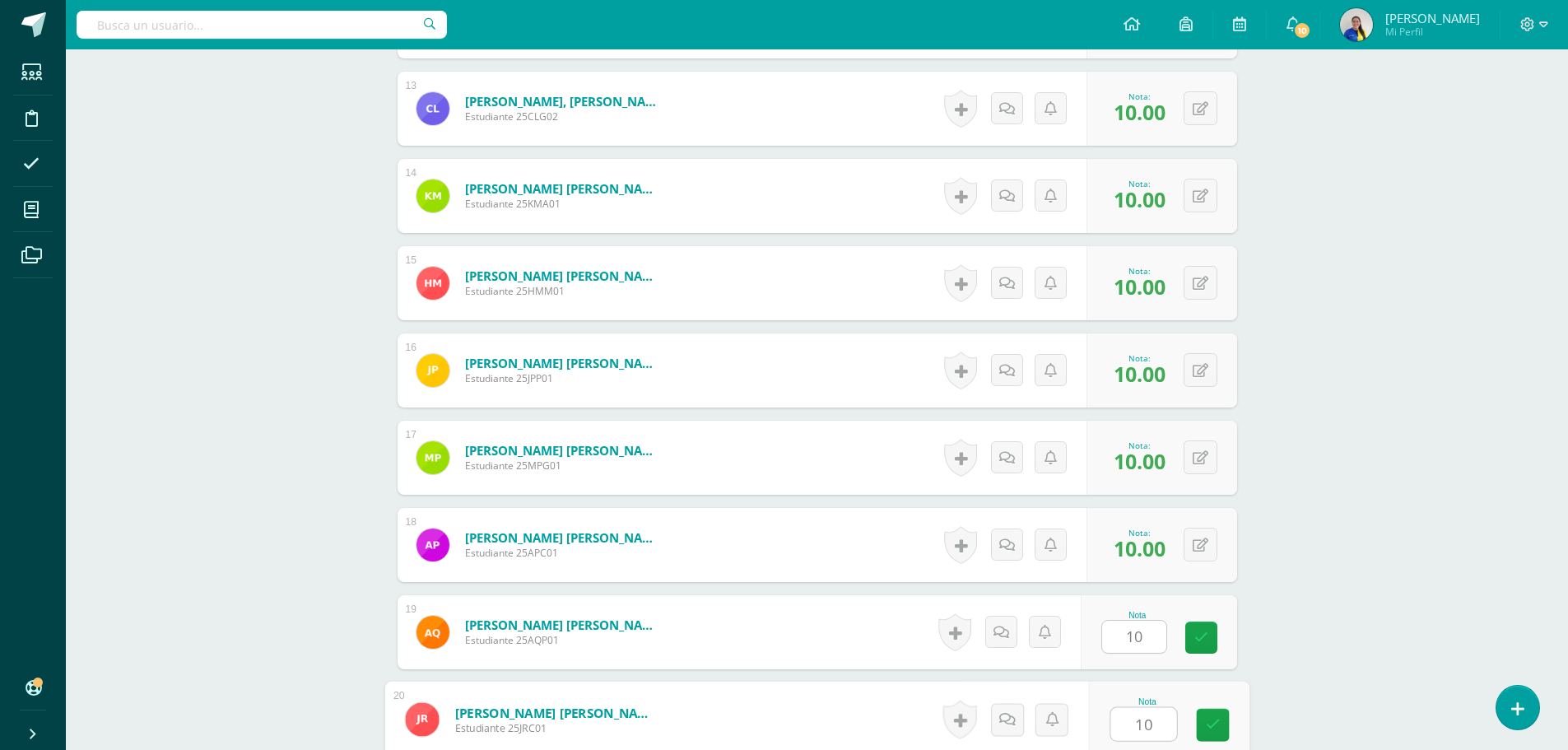
type input "10"
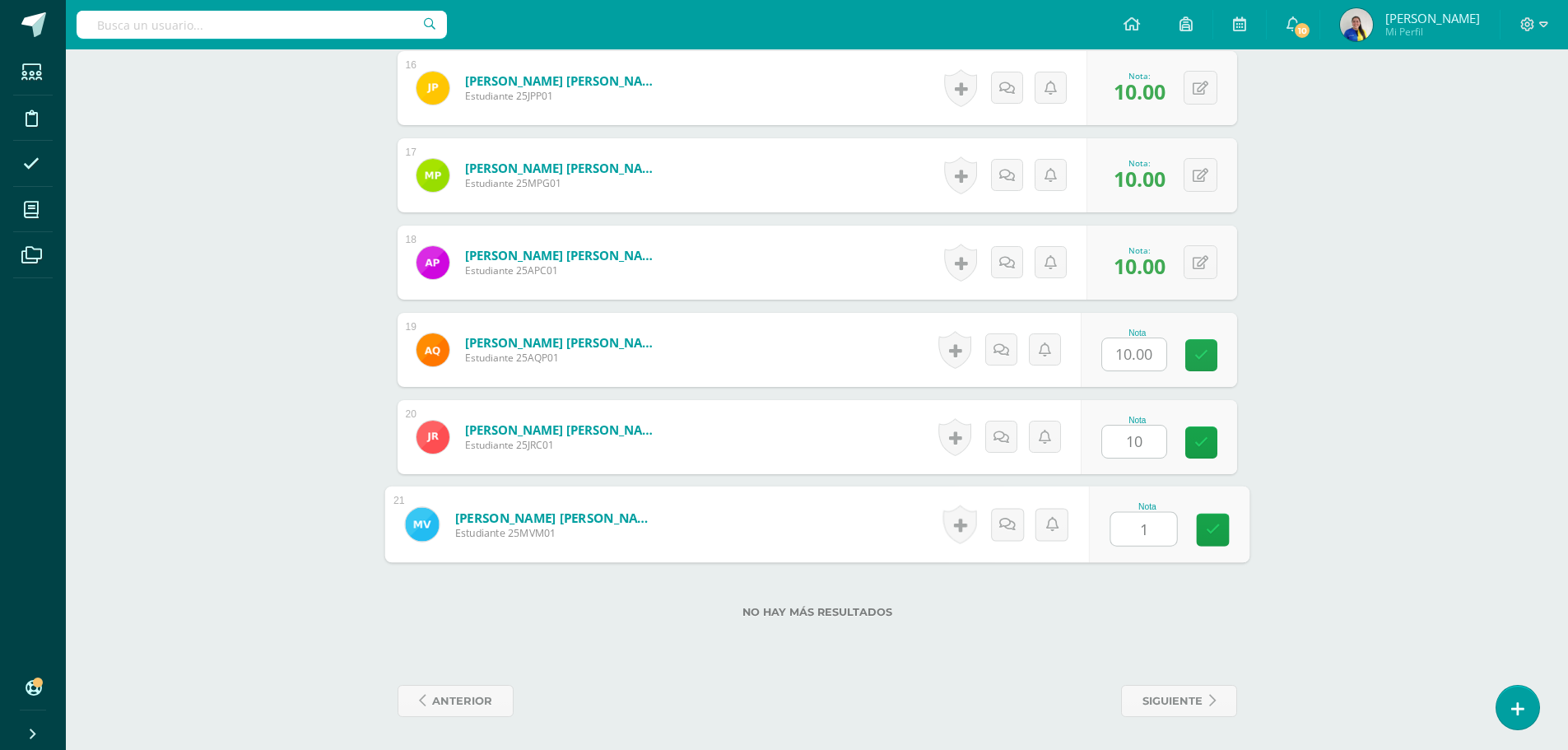
type input "10"
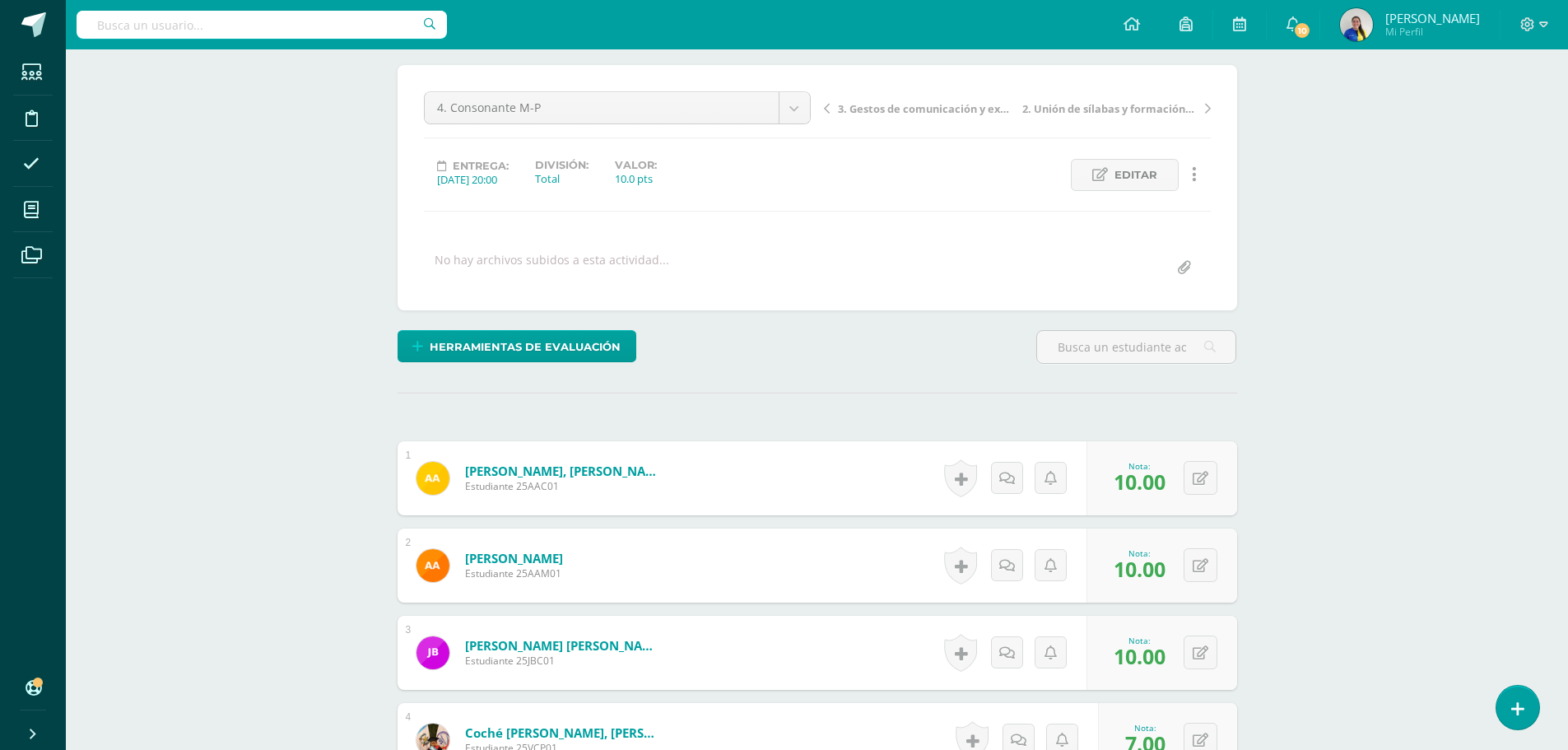
scroll to position [0, 0]
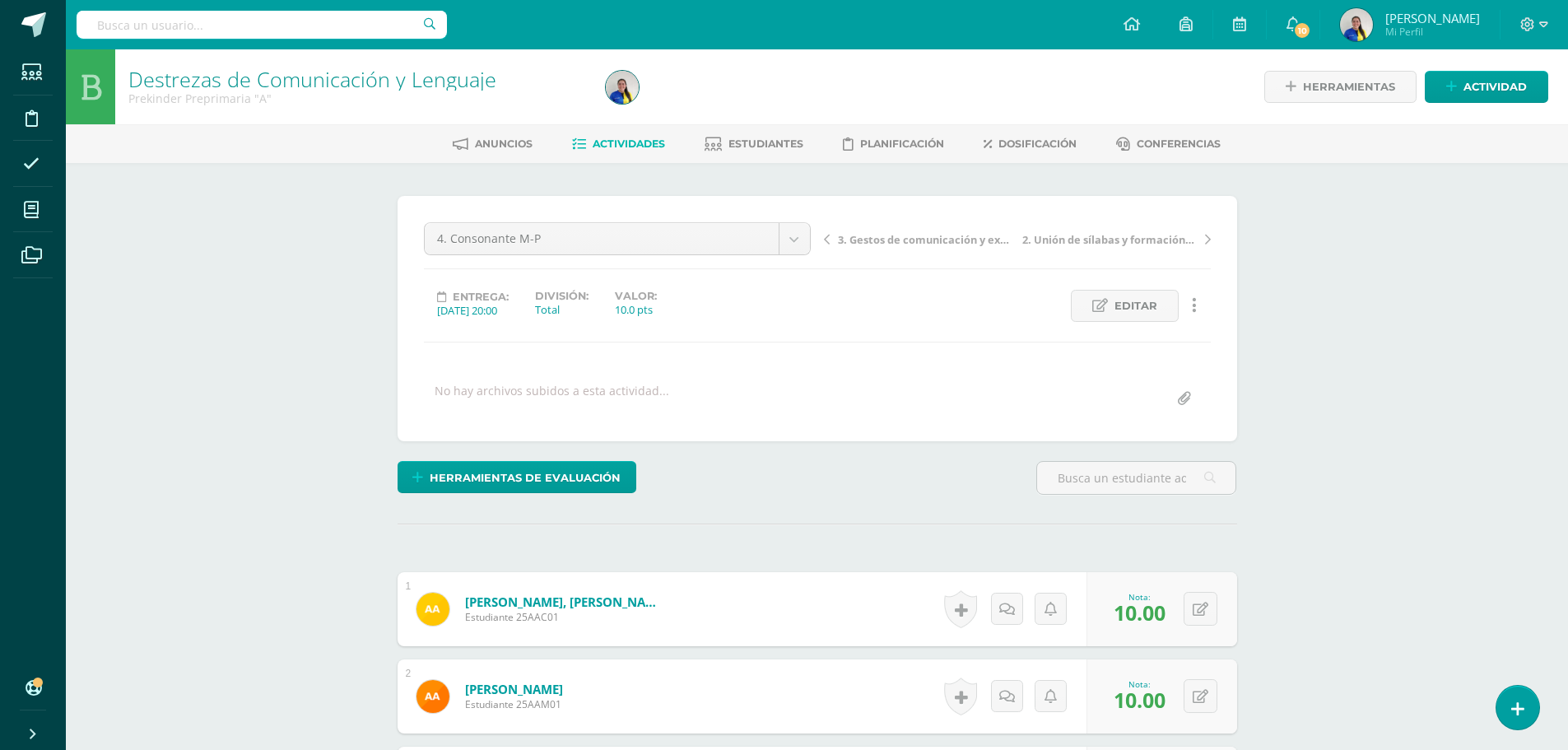
click at [974, 236] on span "3. Gestos de comunicación y expresión" at bounding box center [926, 239] width 175 height 15
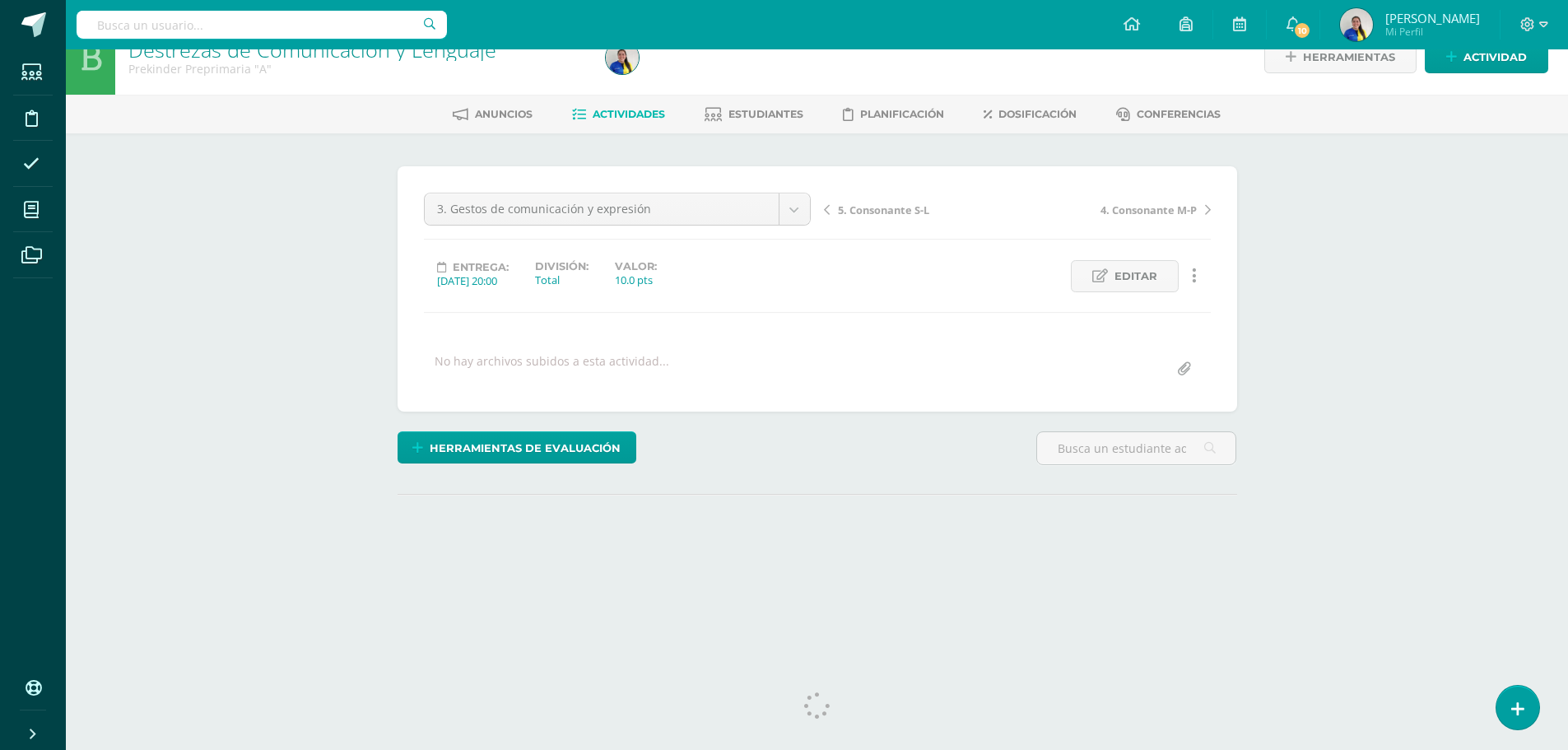
scroll to position [46, 0]
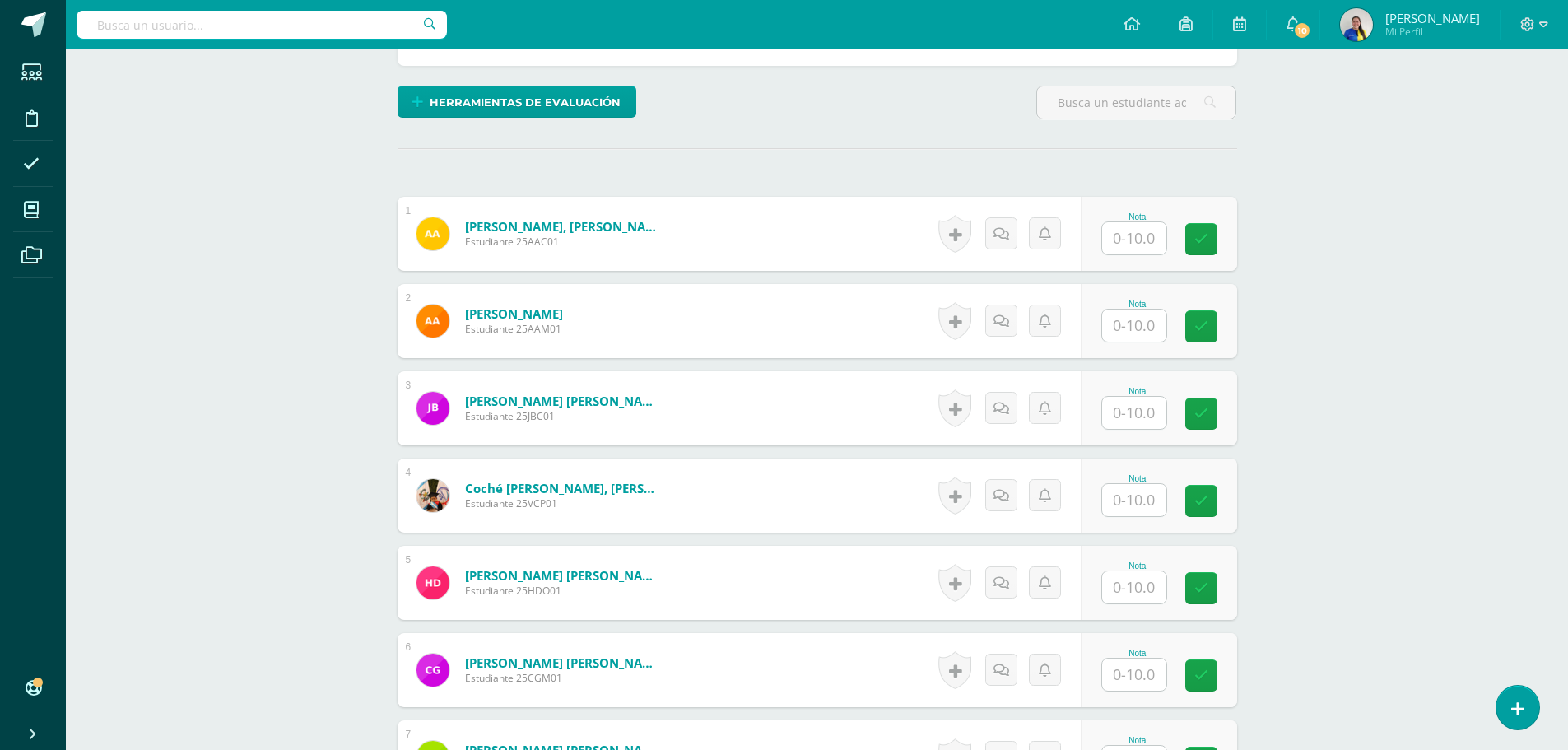
click at [1130, 250] on input "text" at bounding box center [1134, 239] width 64 height 32
type input "10"
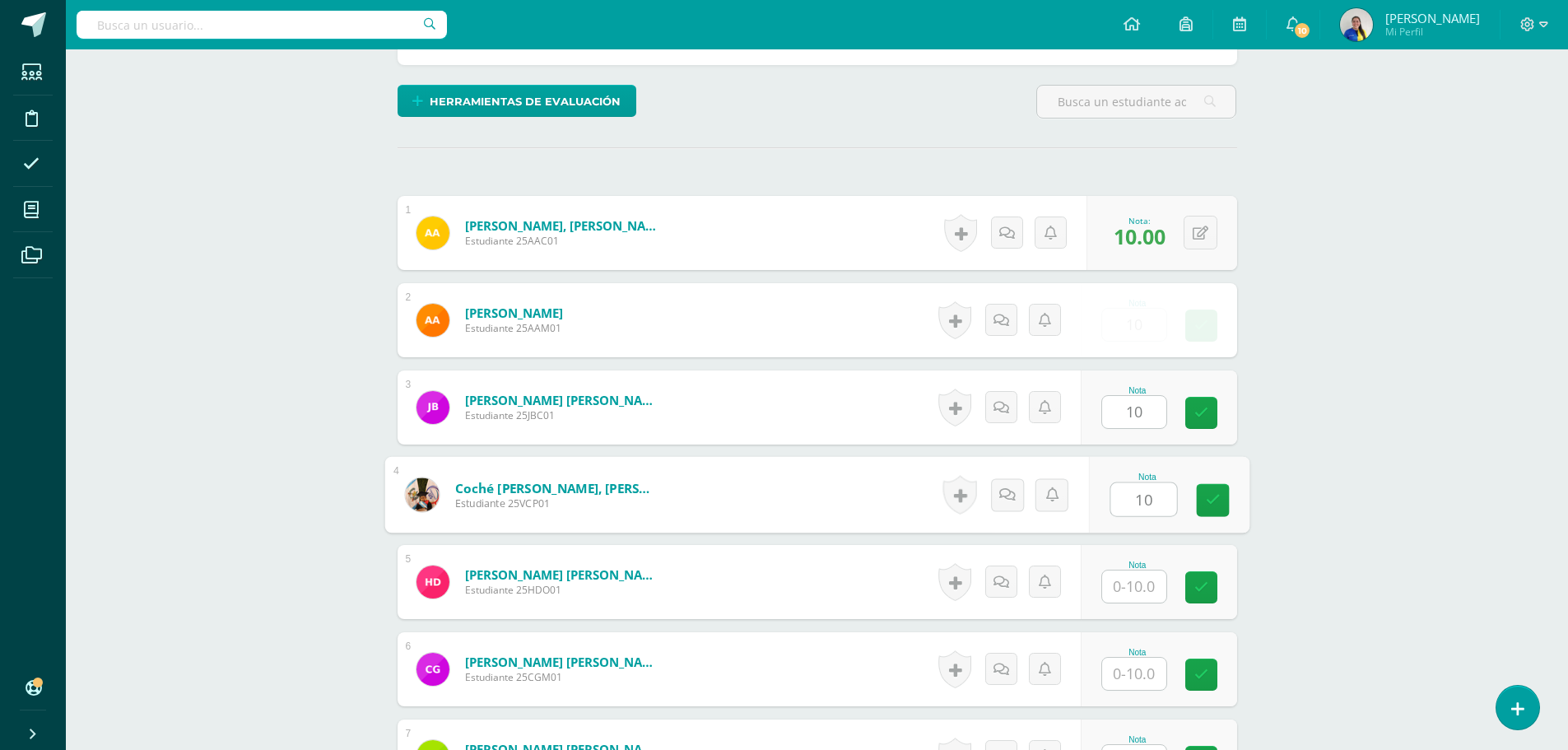
type input "10"
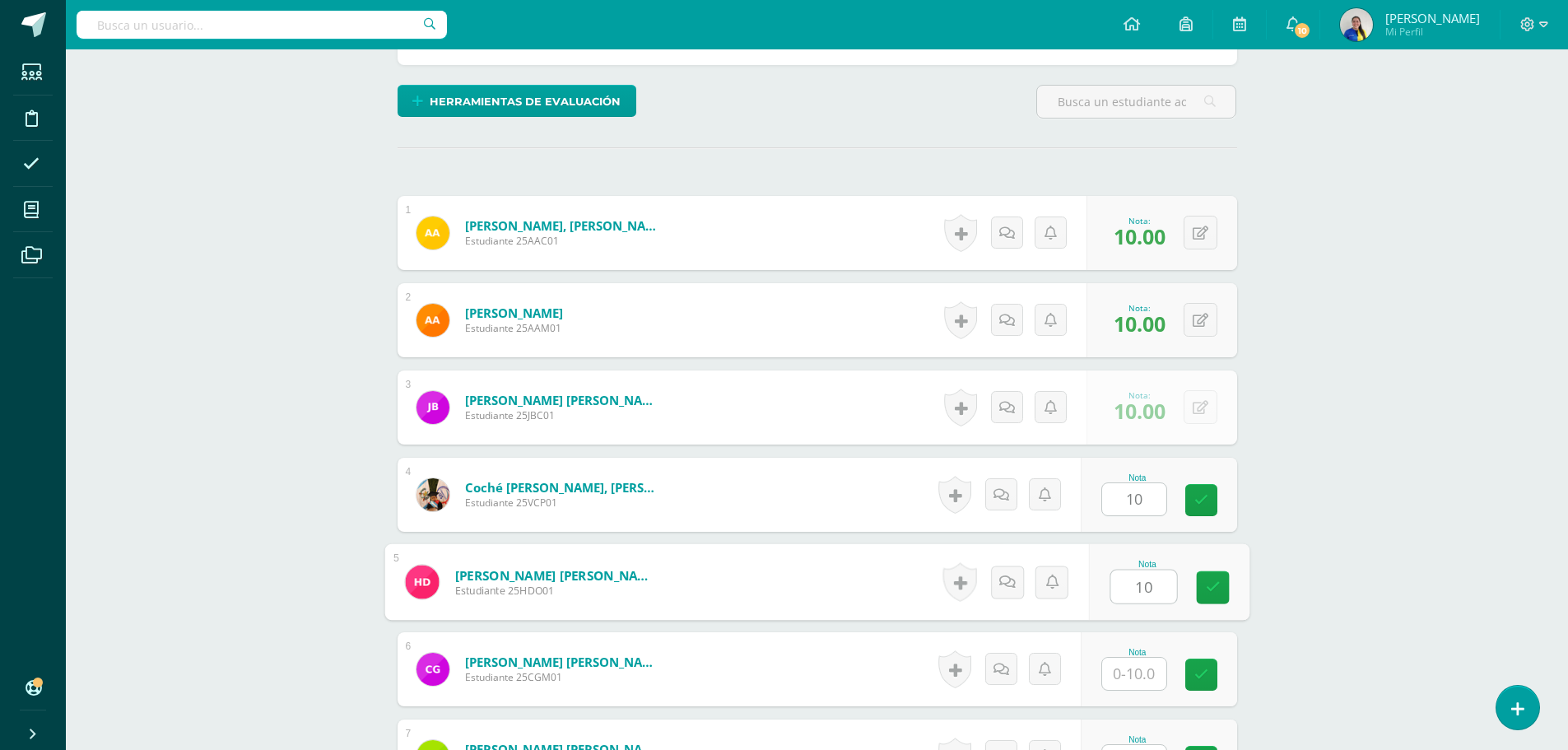
type input "10"
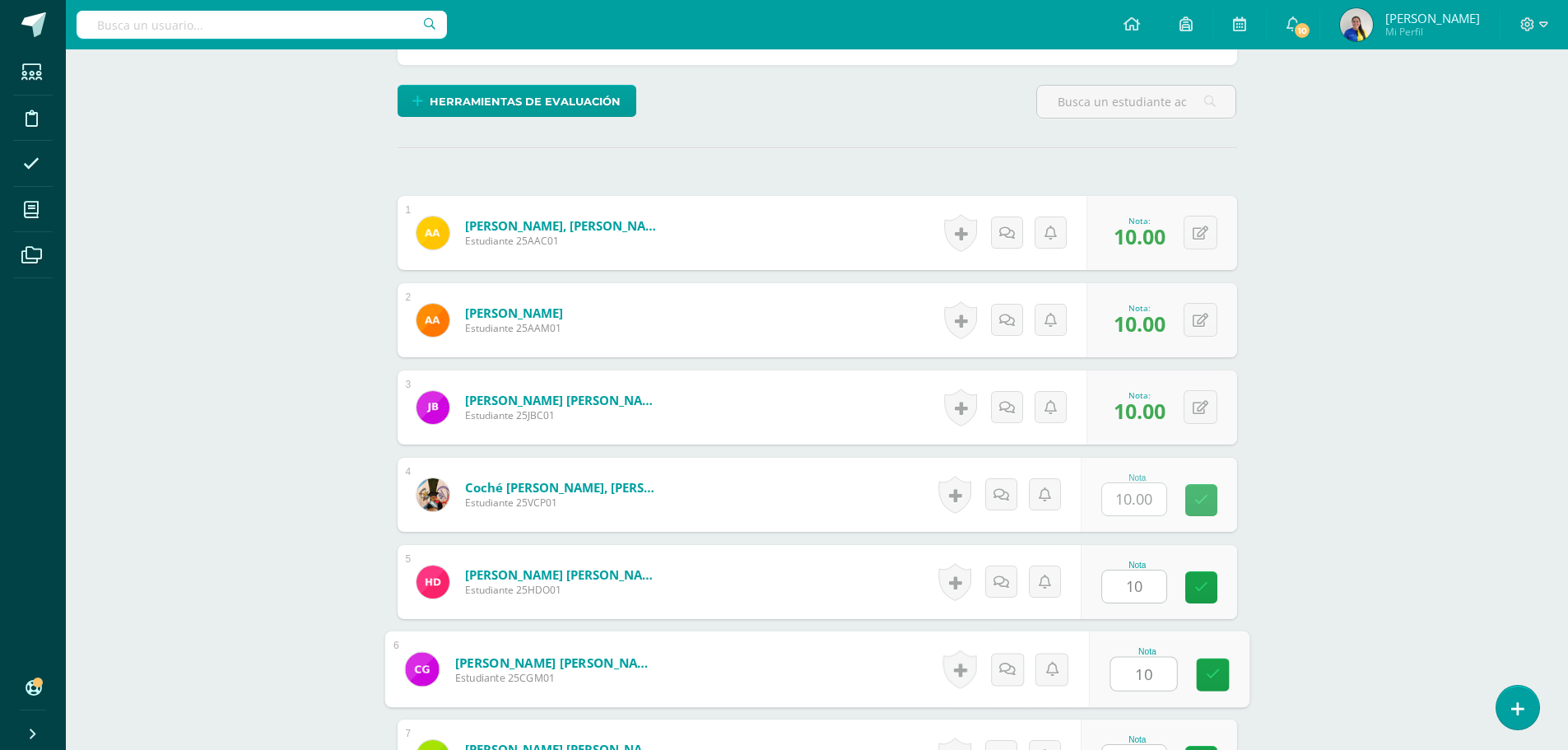
type input "10"
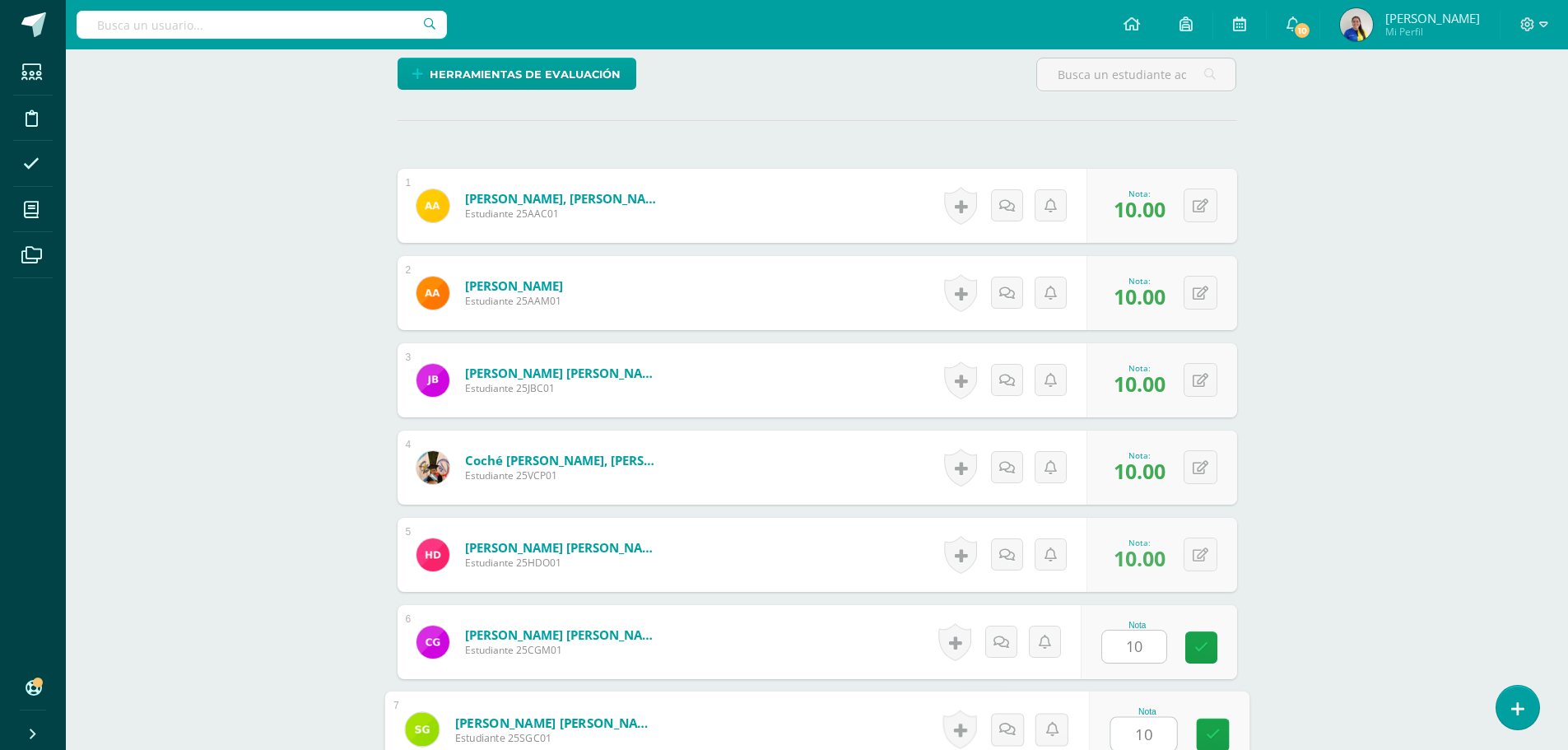
type input "10"
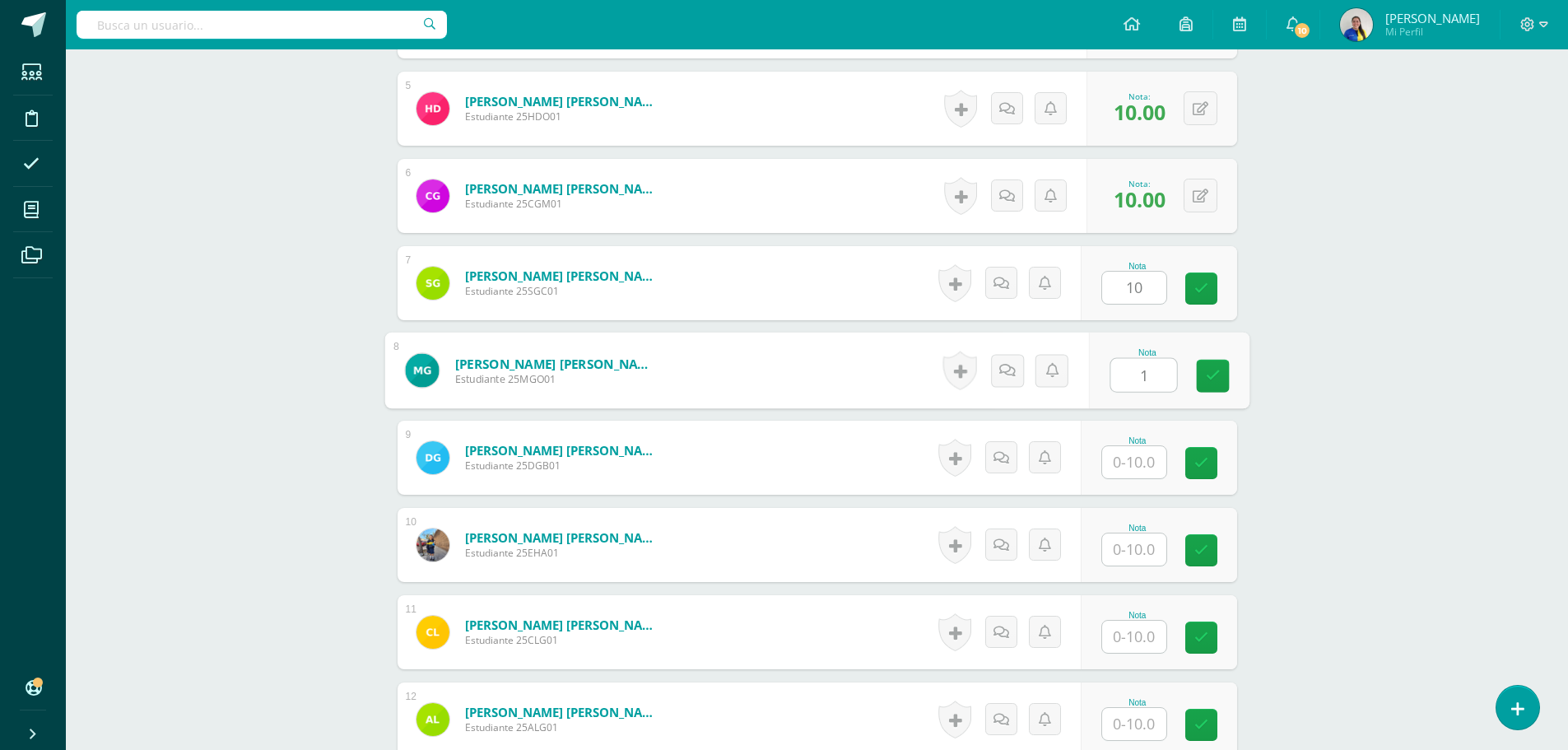
scroll to position [850, 0]
type input "10"
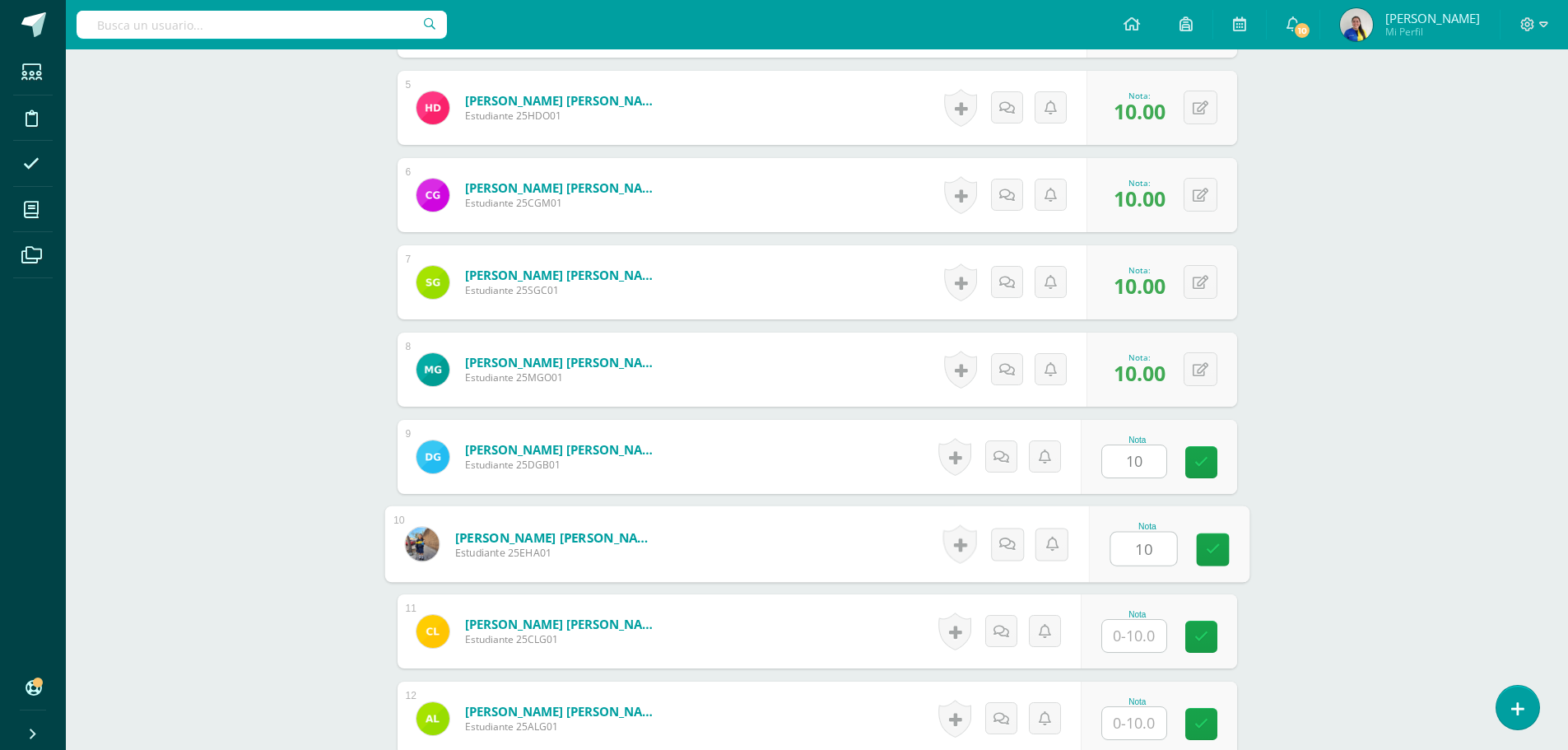
type input "10"
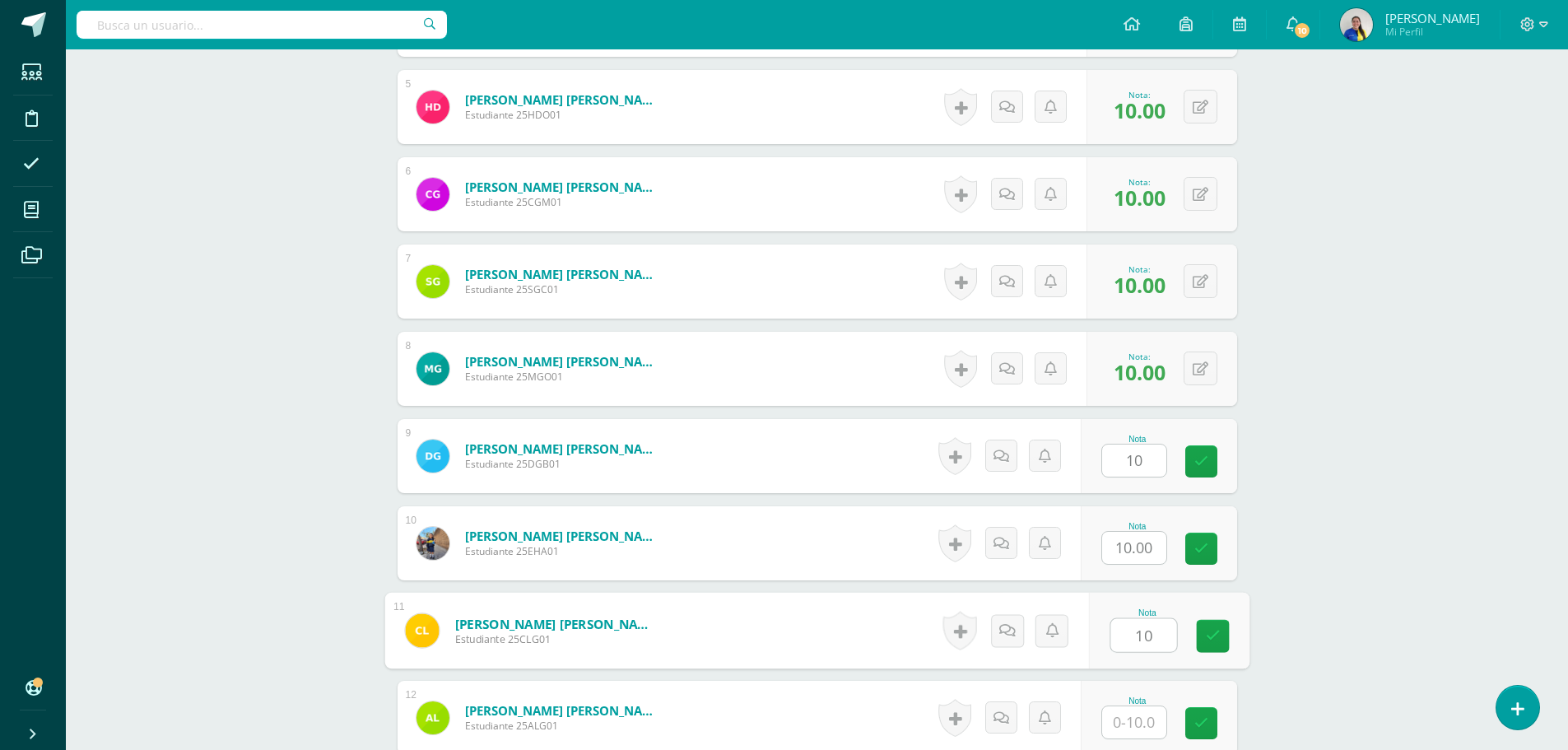
type input "10"
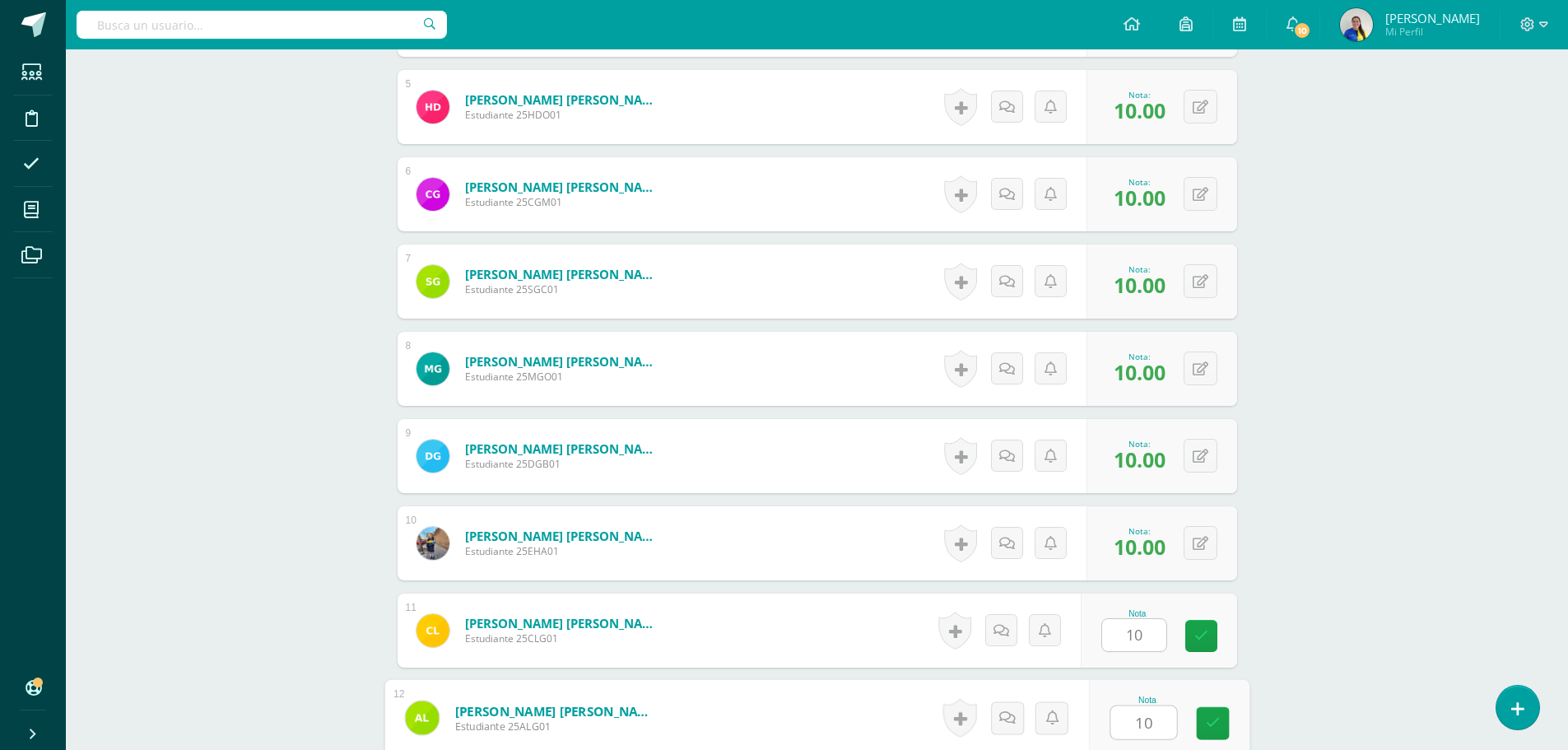
type input "10"
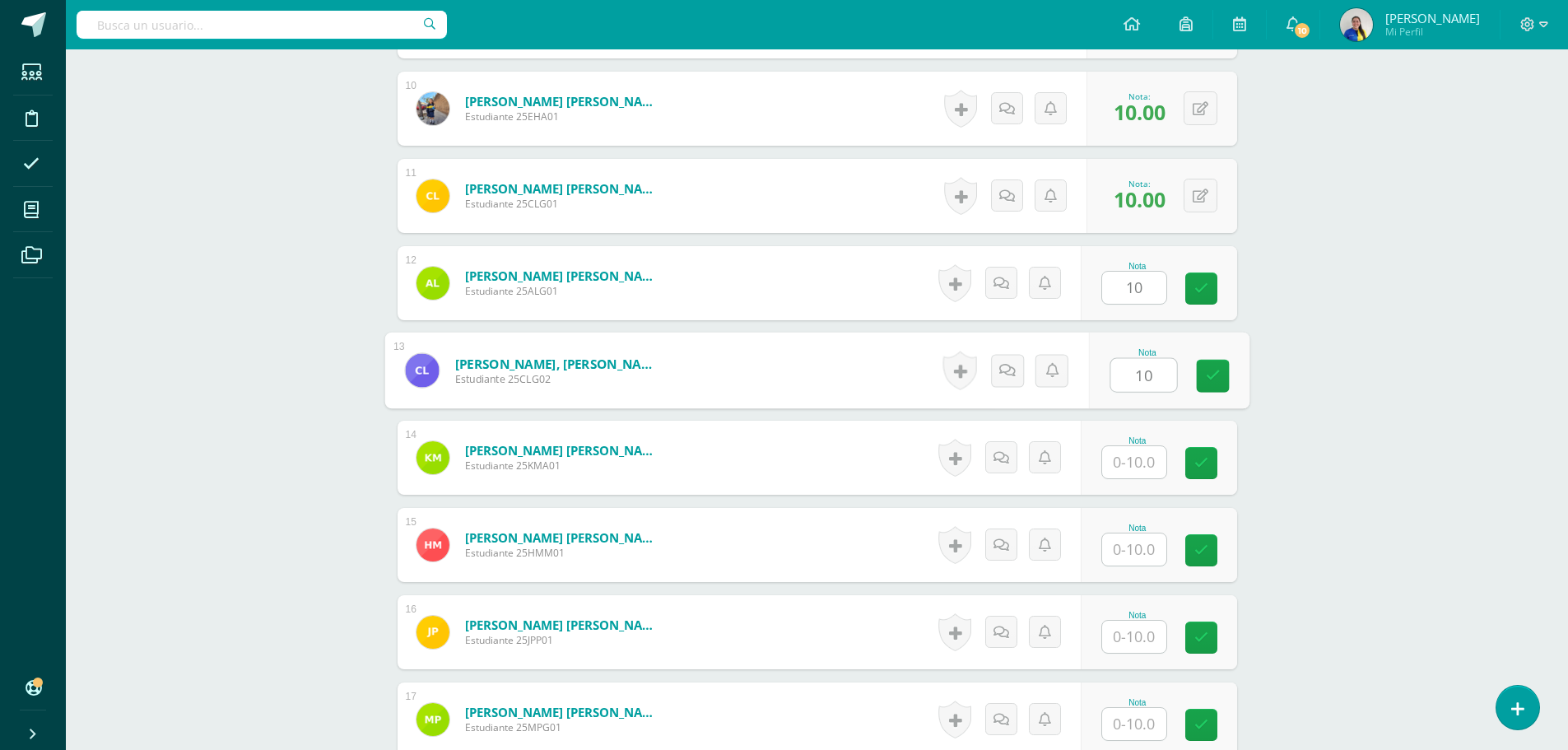
type input "10"
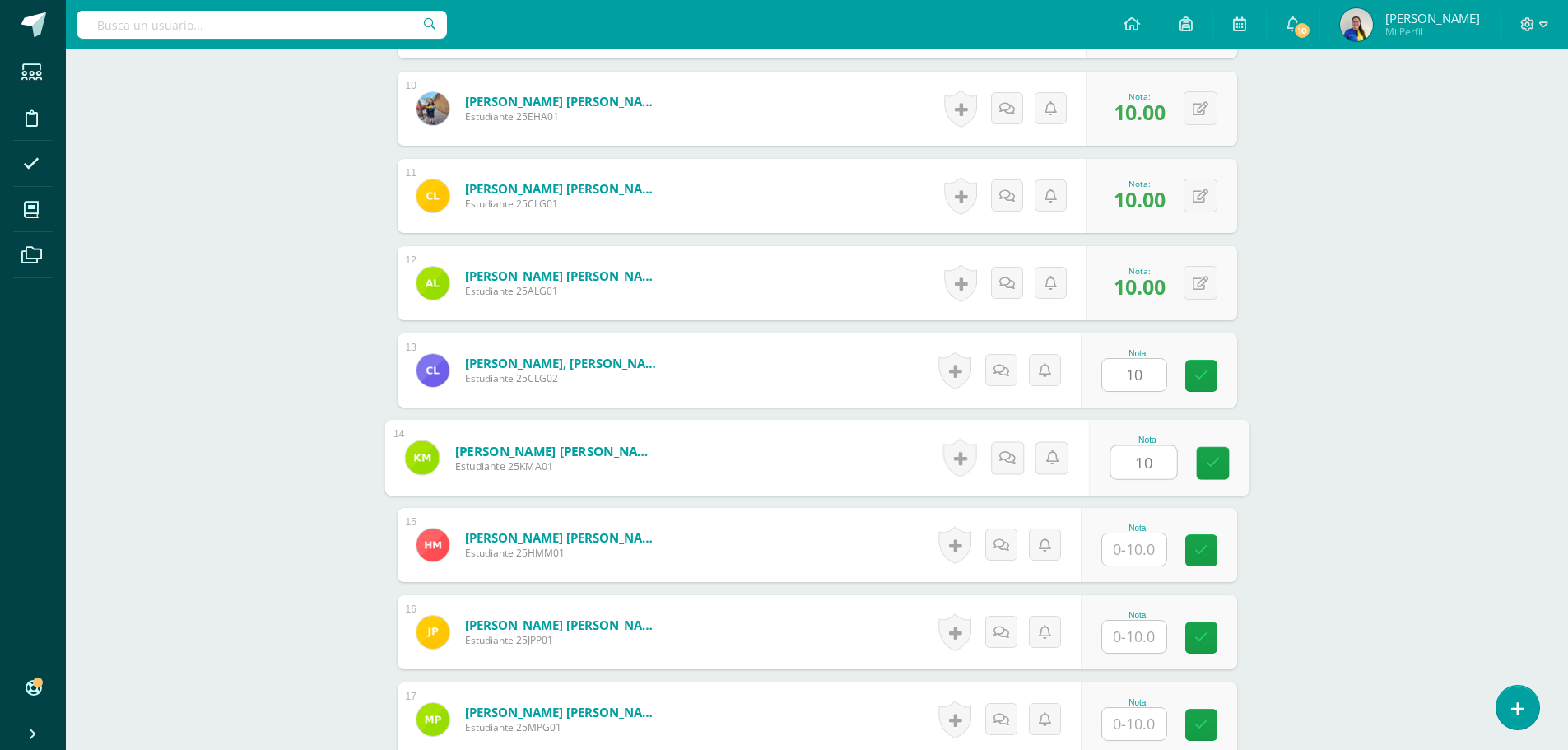
type input "10"
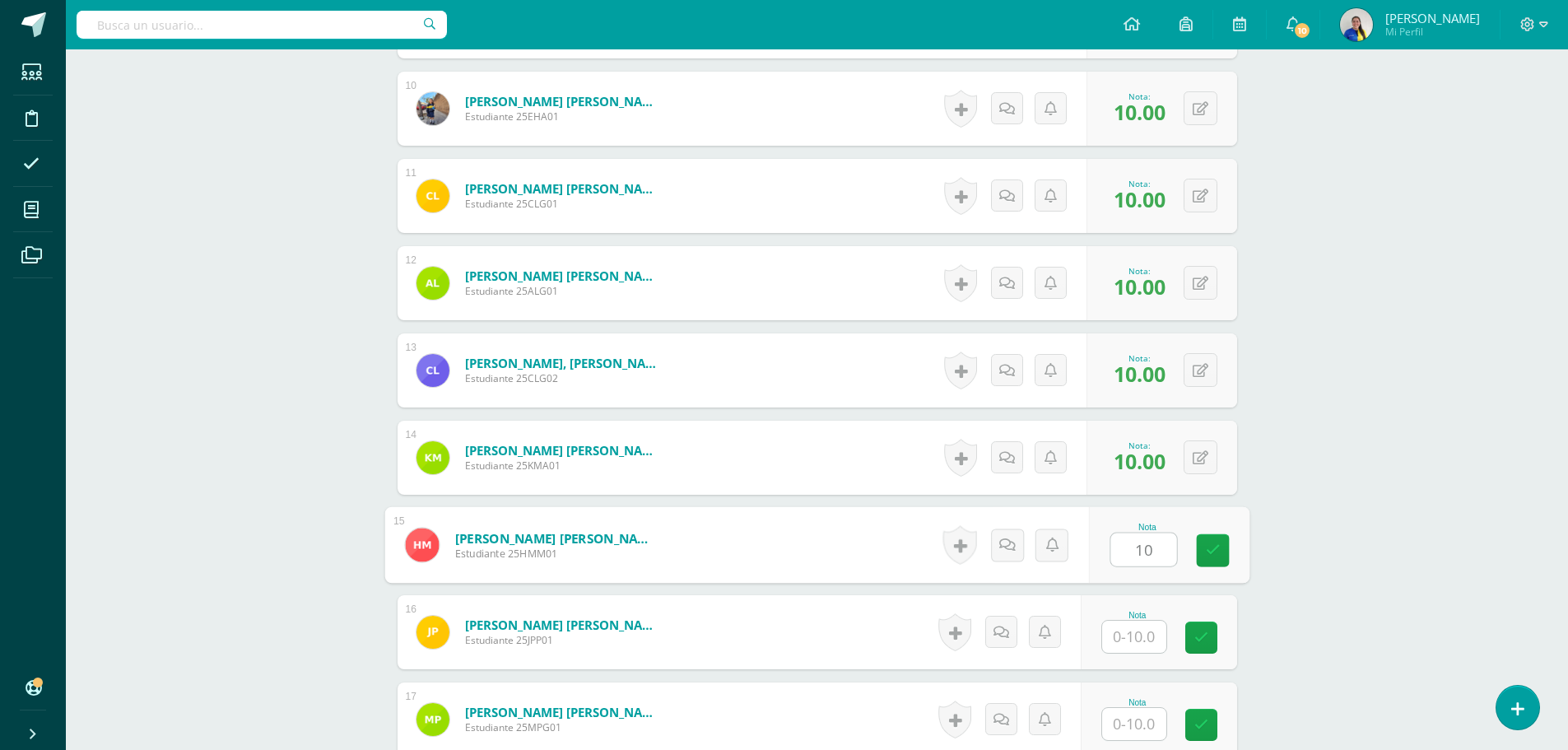
type input "10"
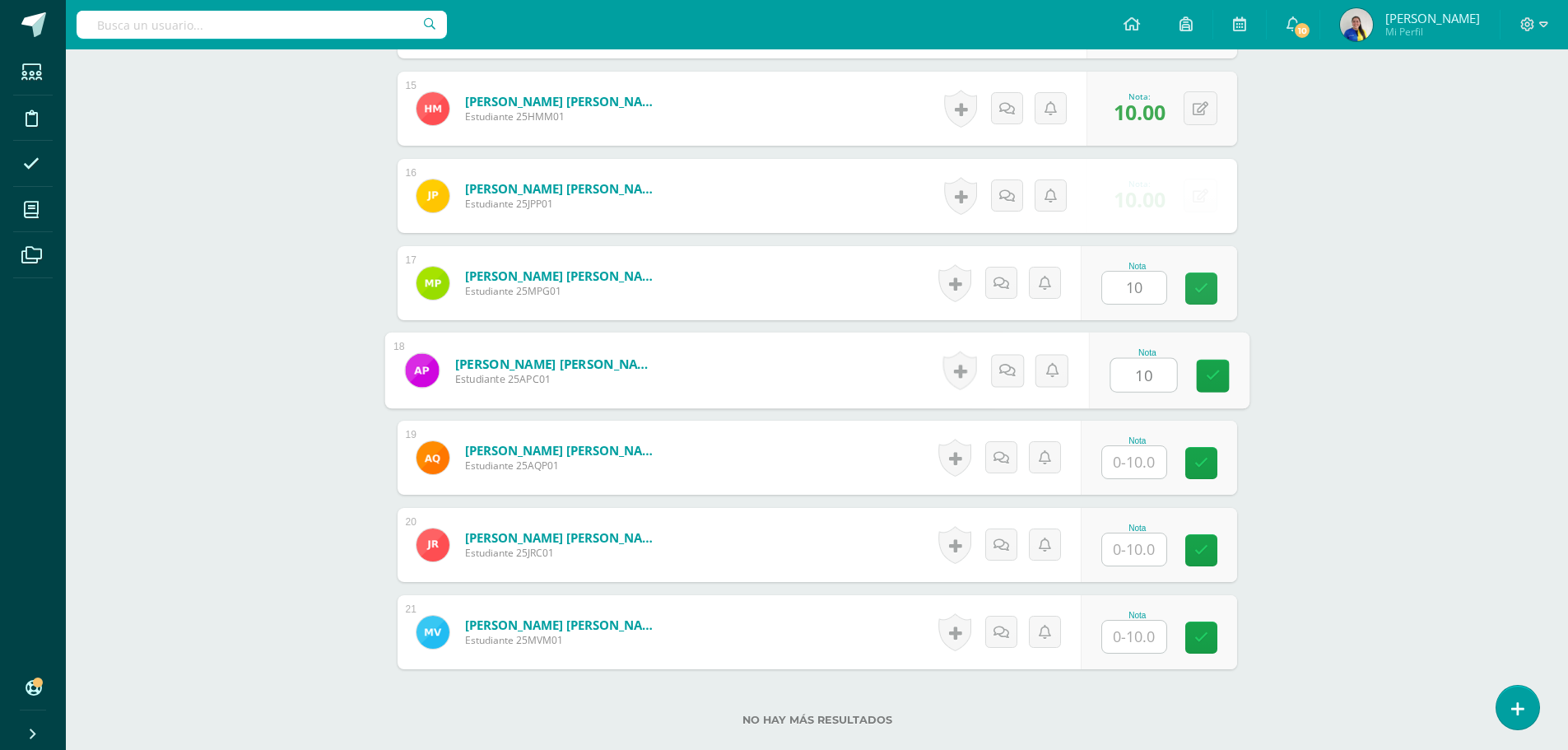
type input "10"
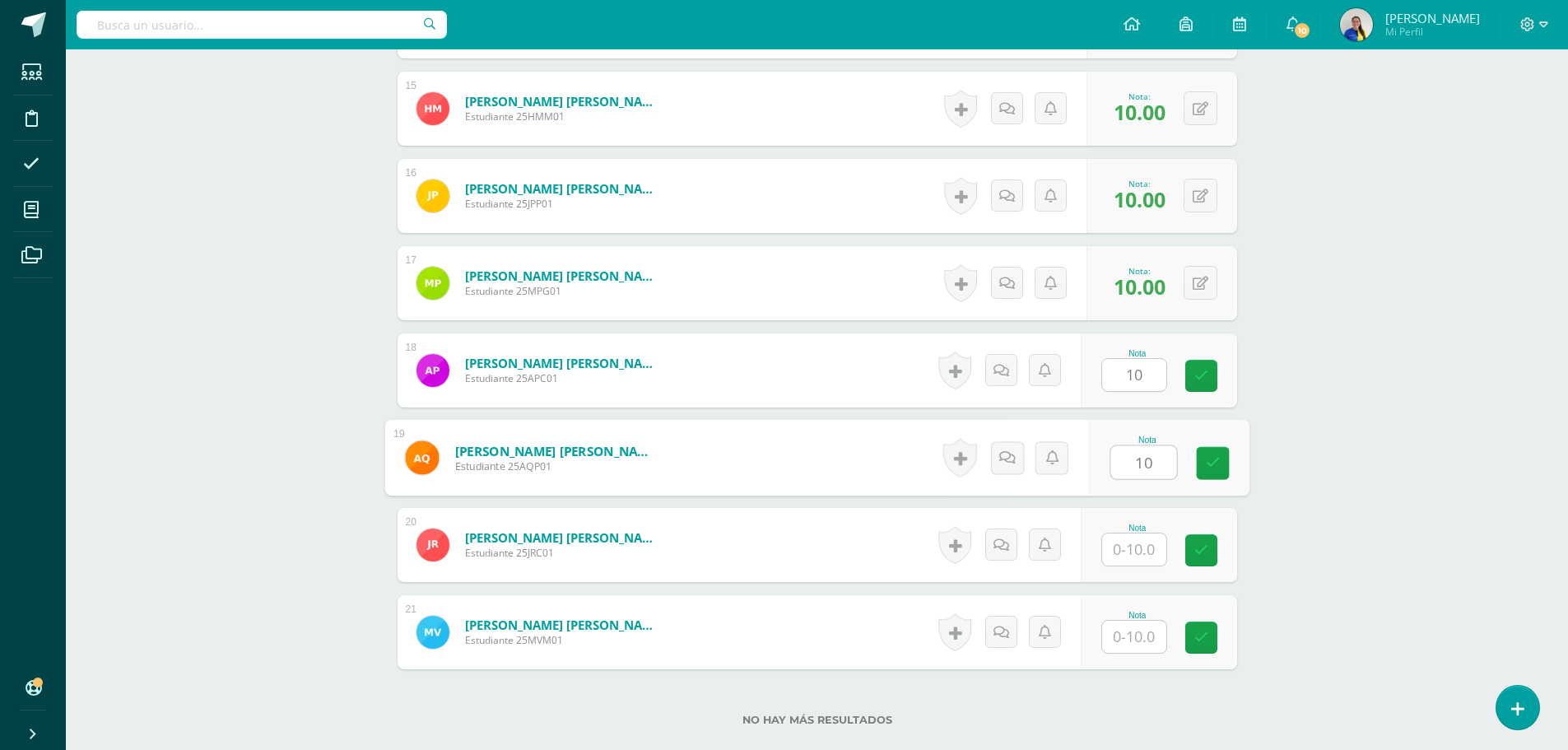
type input "10"
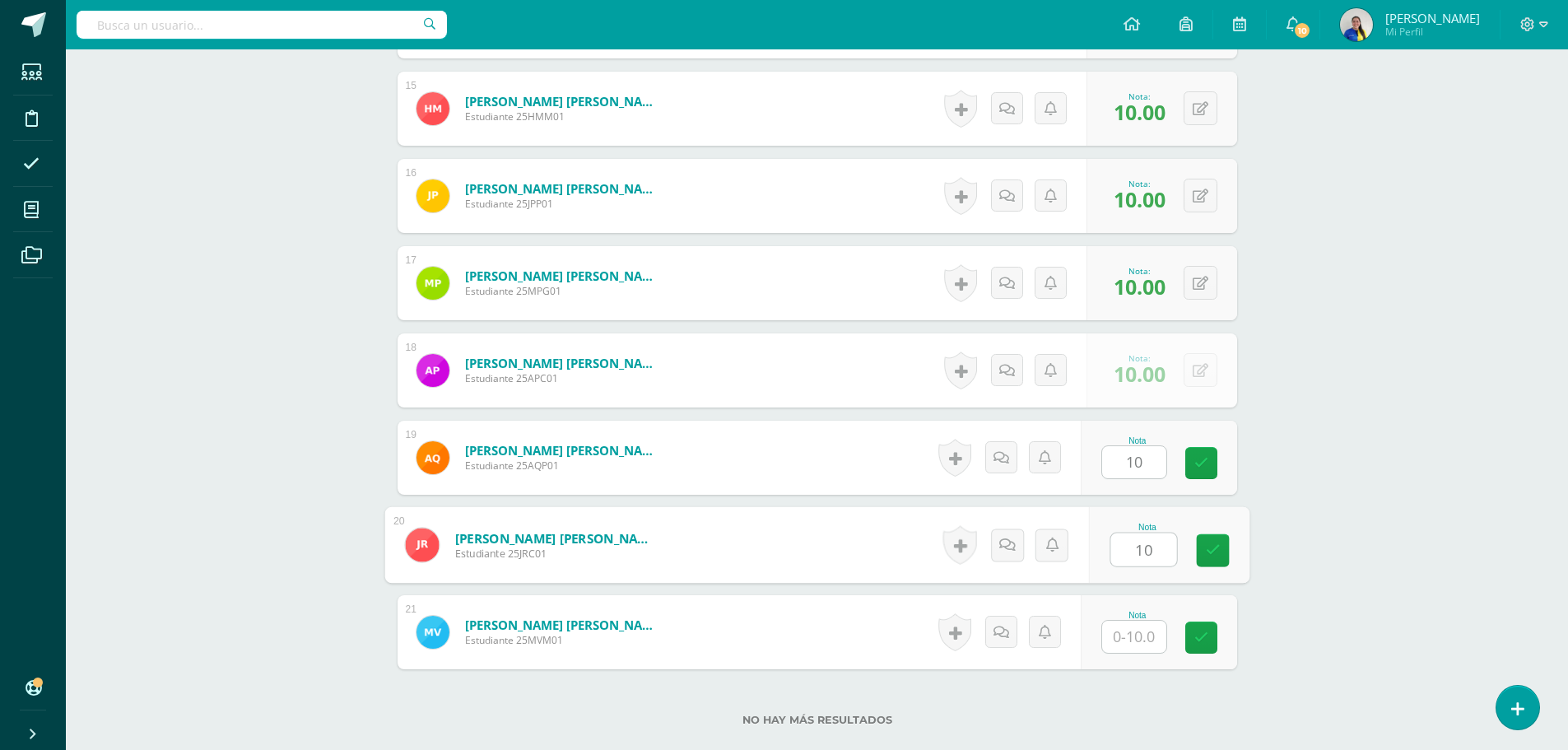
type input "10"
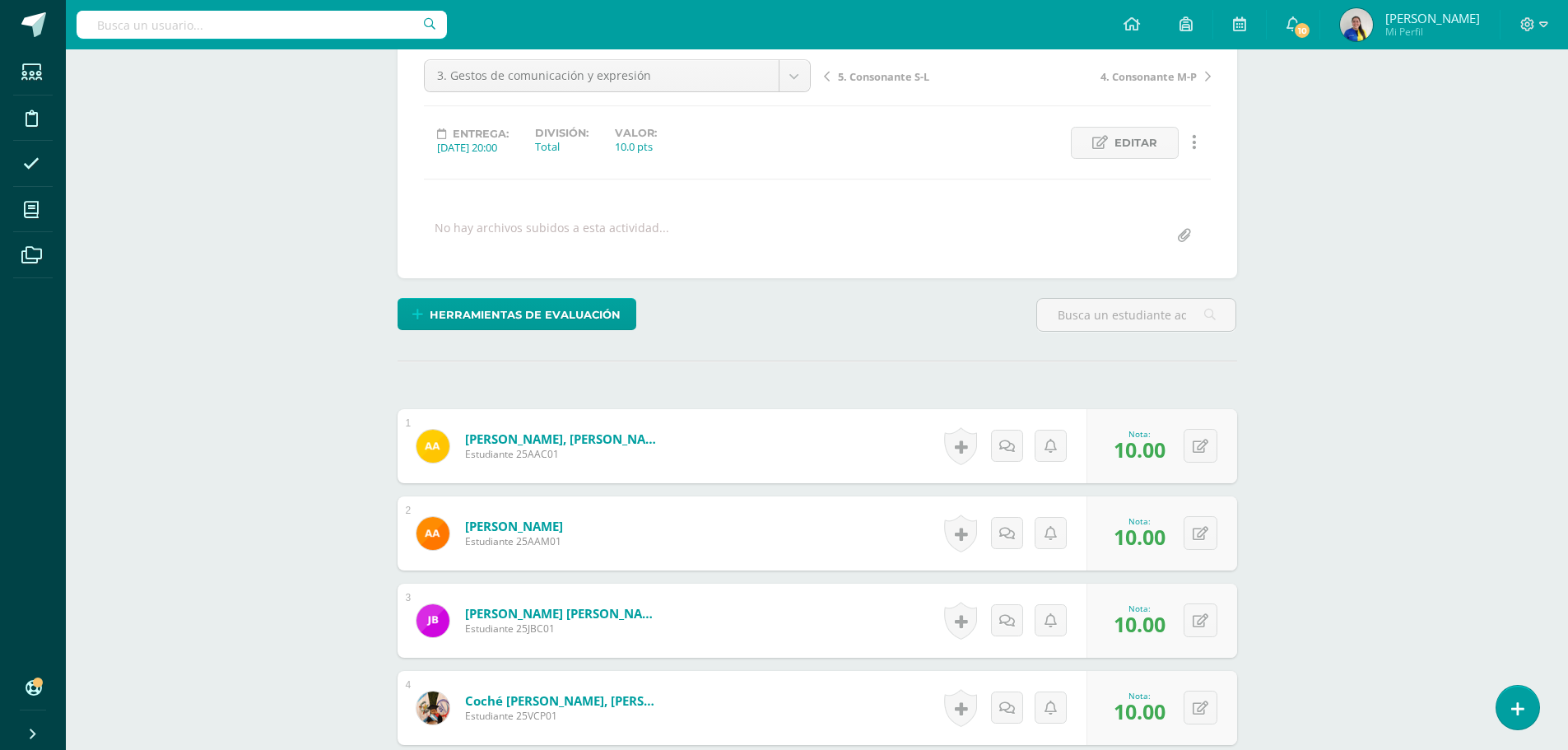
scroll to position [0, 0]
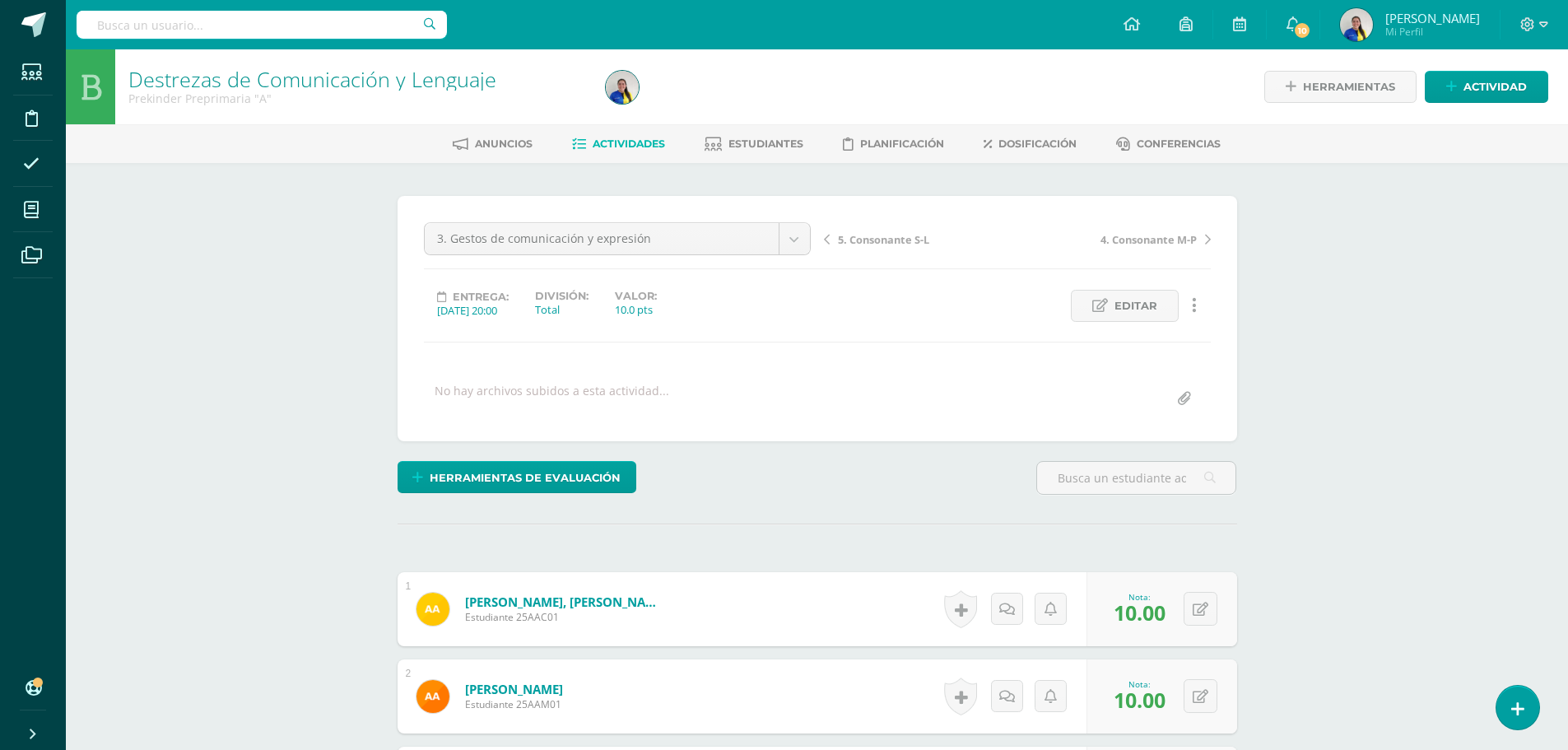
click at [915, 239] on span "5. Consonante S-L" at bounding box center [884, 239] width 92 height 15
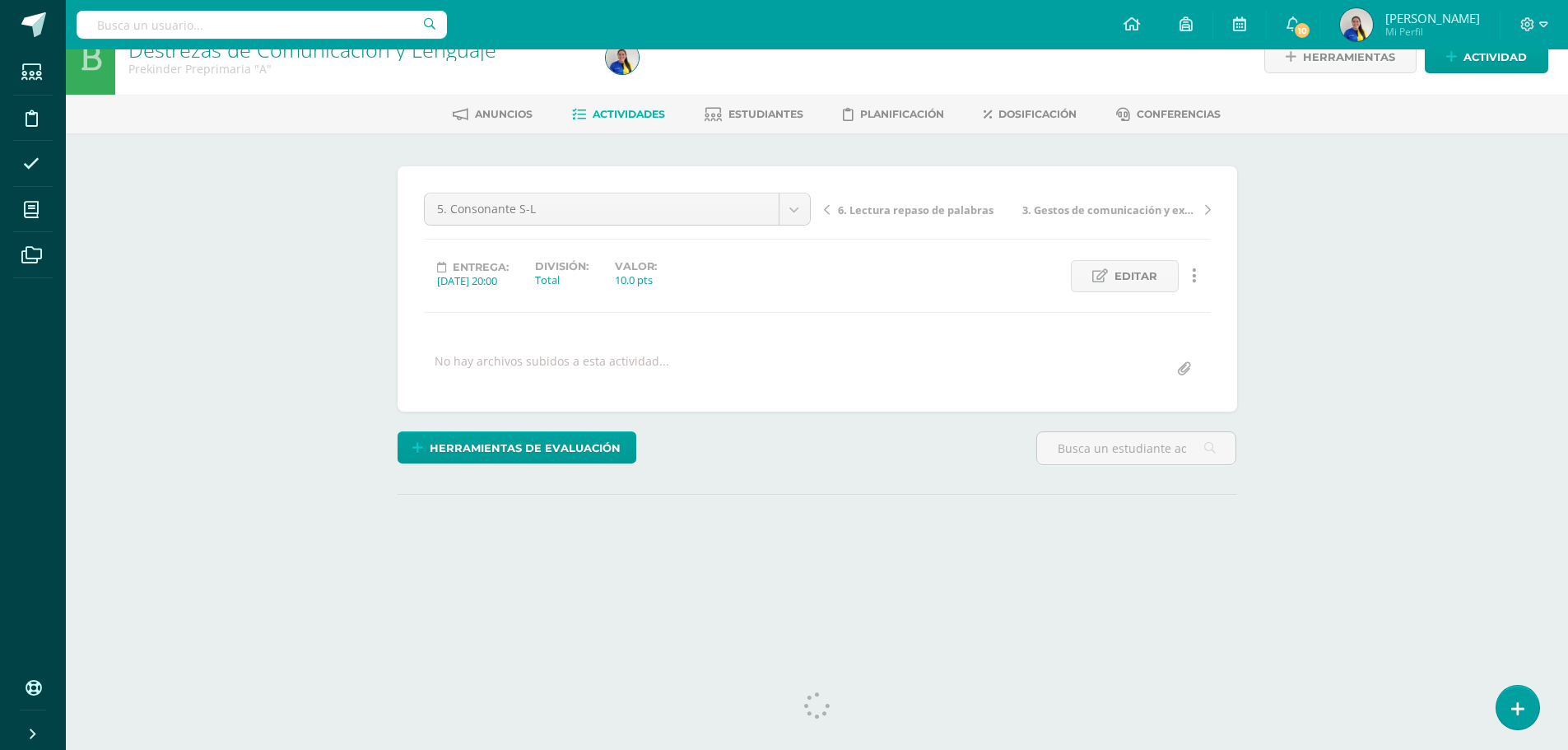
scroll to position [46, 0]
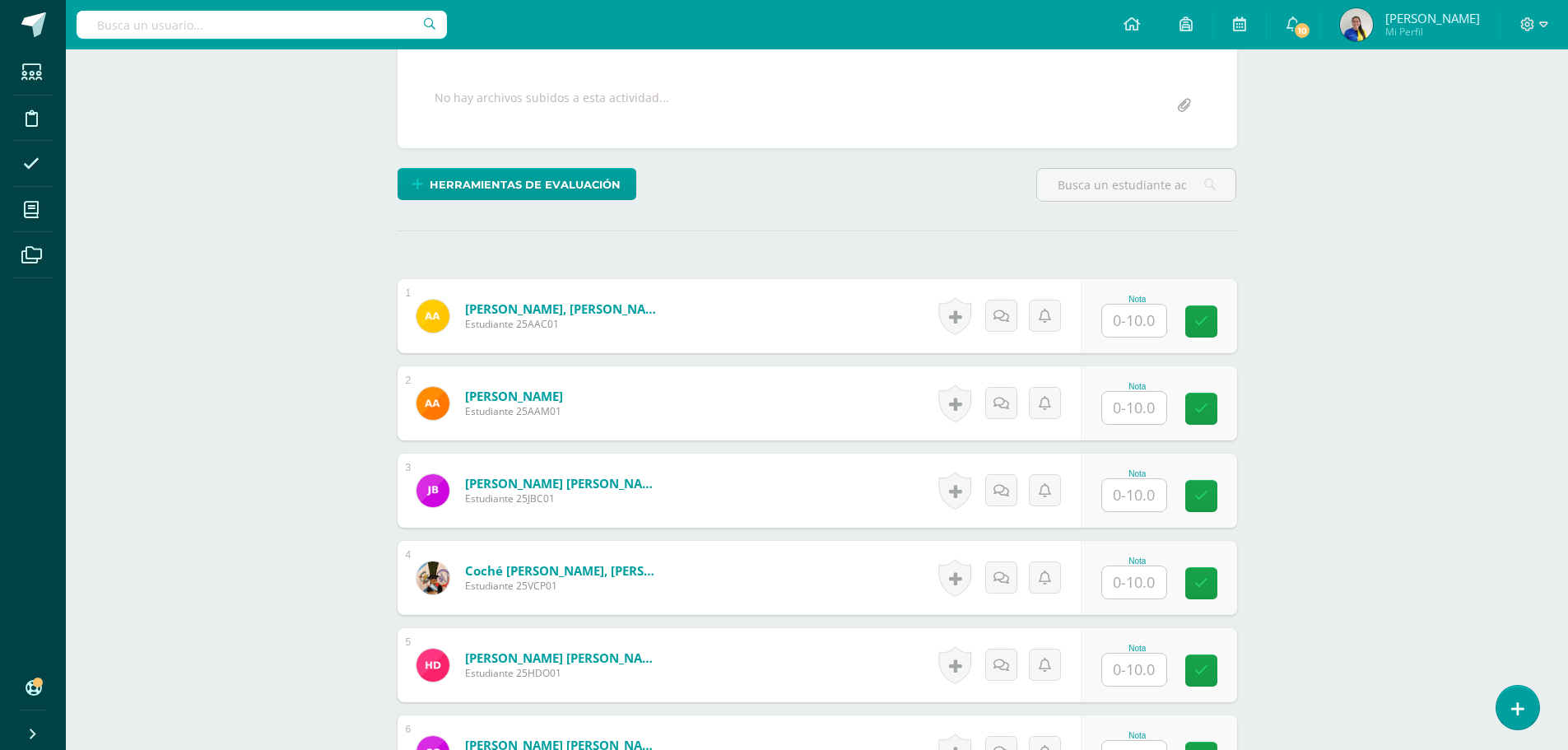
click at [1164, 323] on input "text" at bounding box center [1134, 321] width 64 height 32
type input "10"
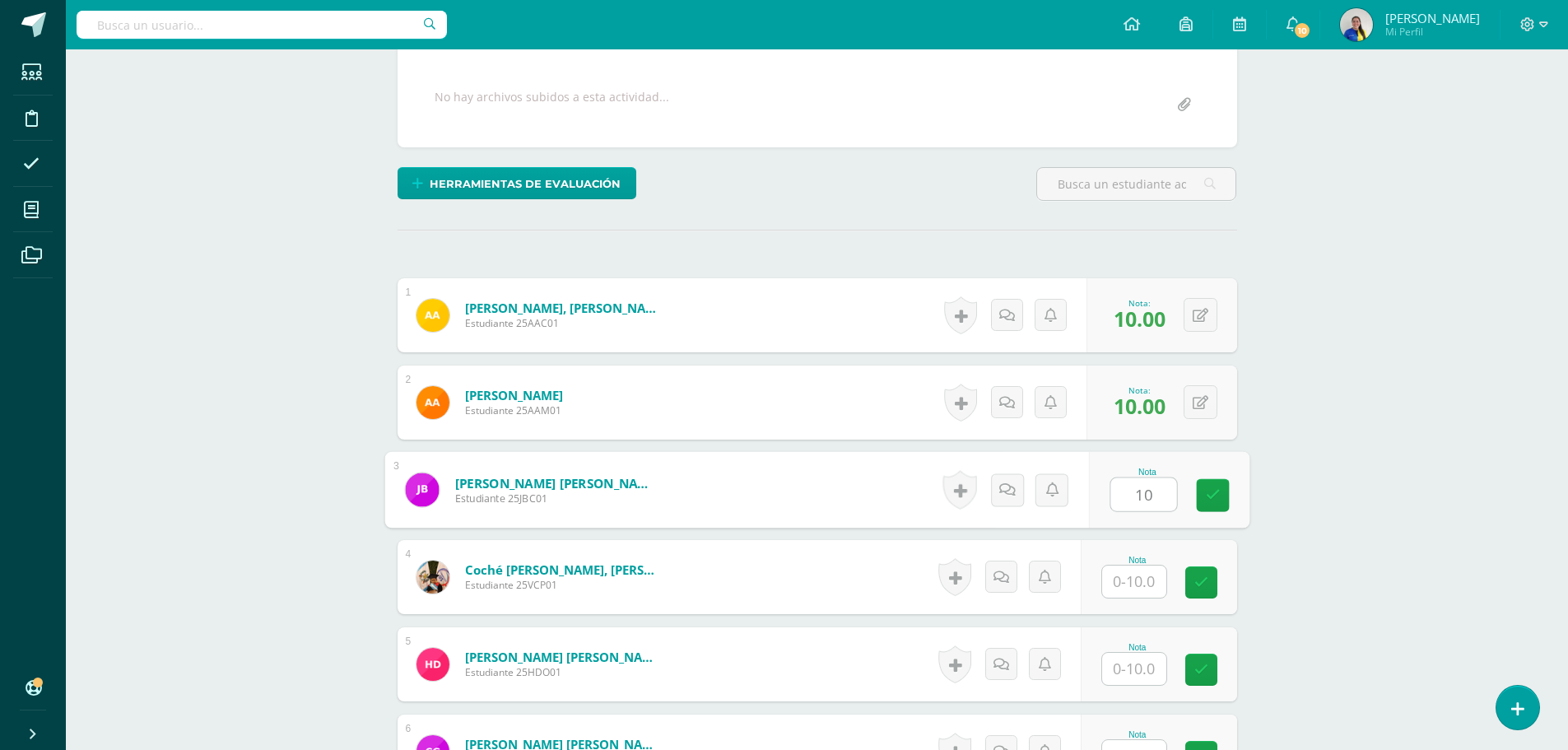
type input "10"
type input "1"
type input "7"
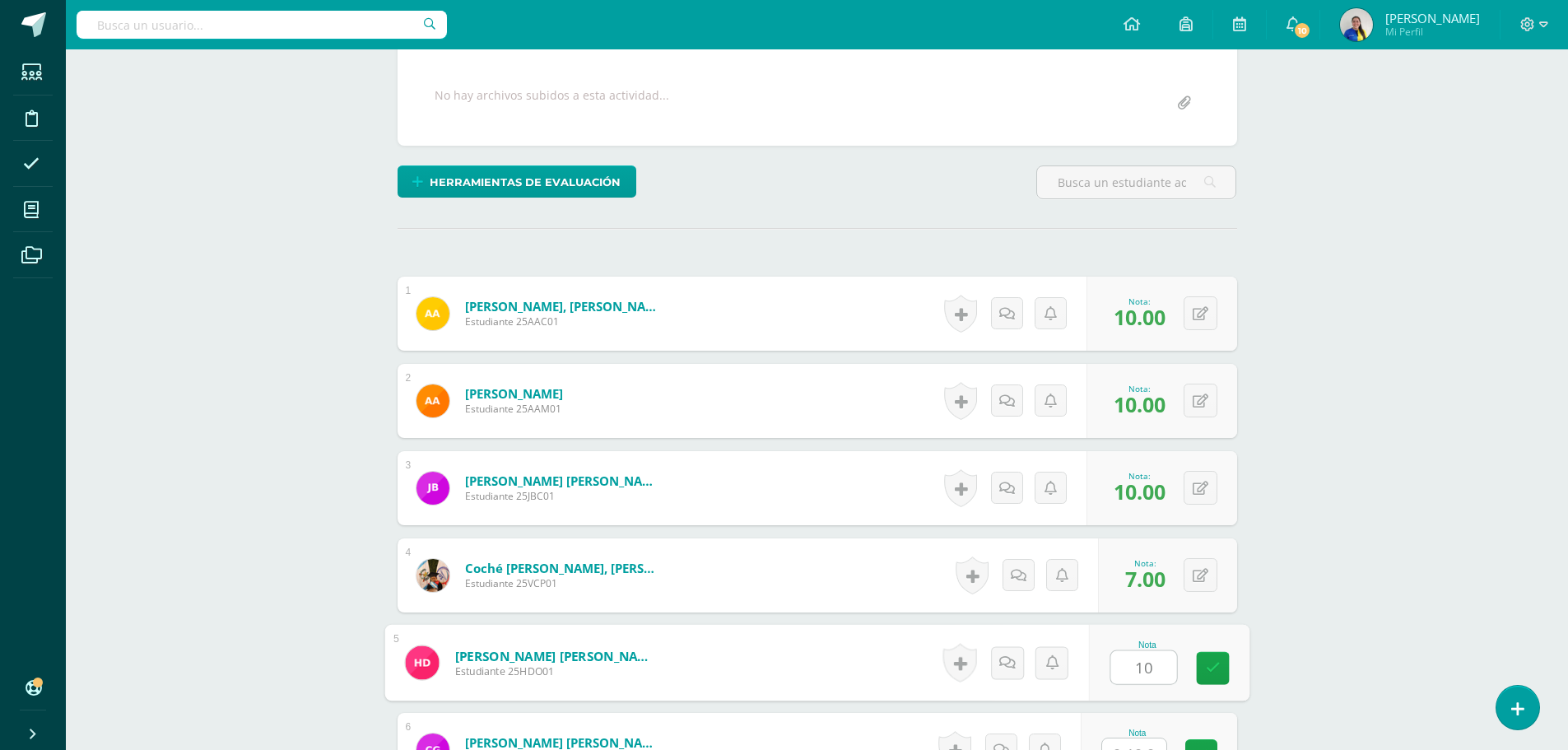
type input "10"
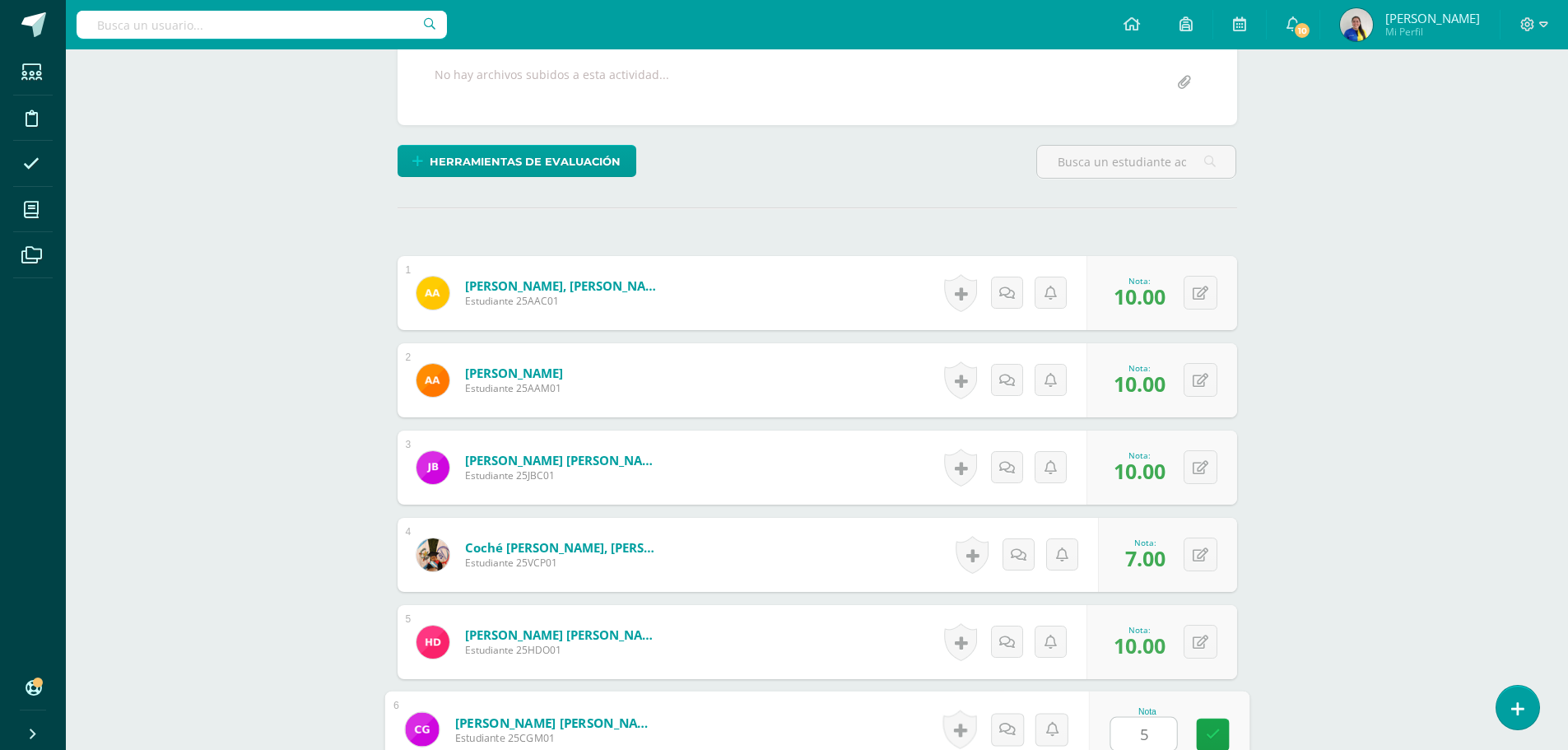
type input "5"
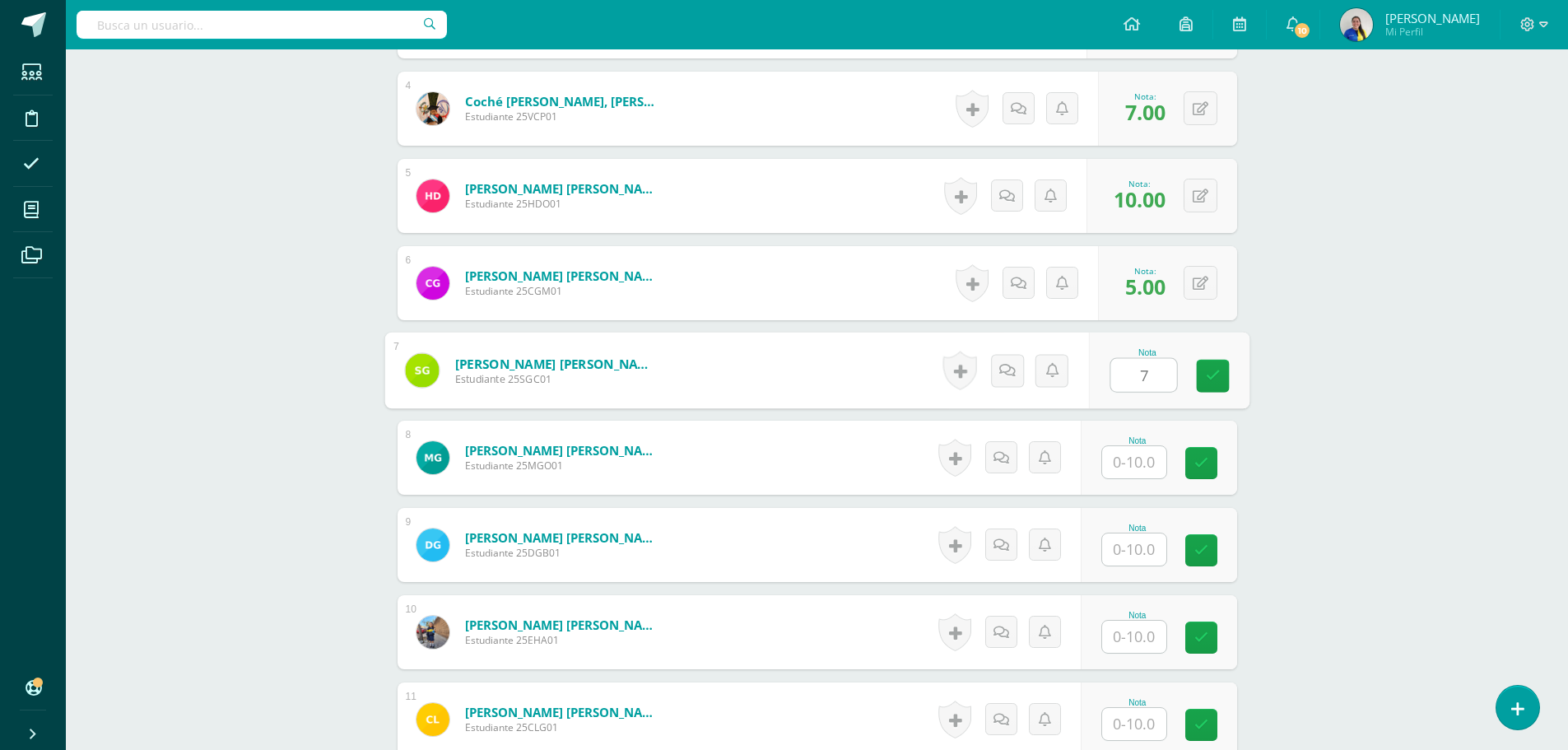
type input "7"
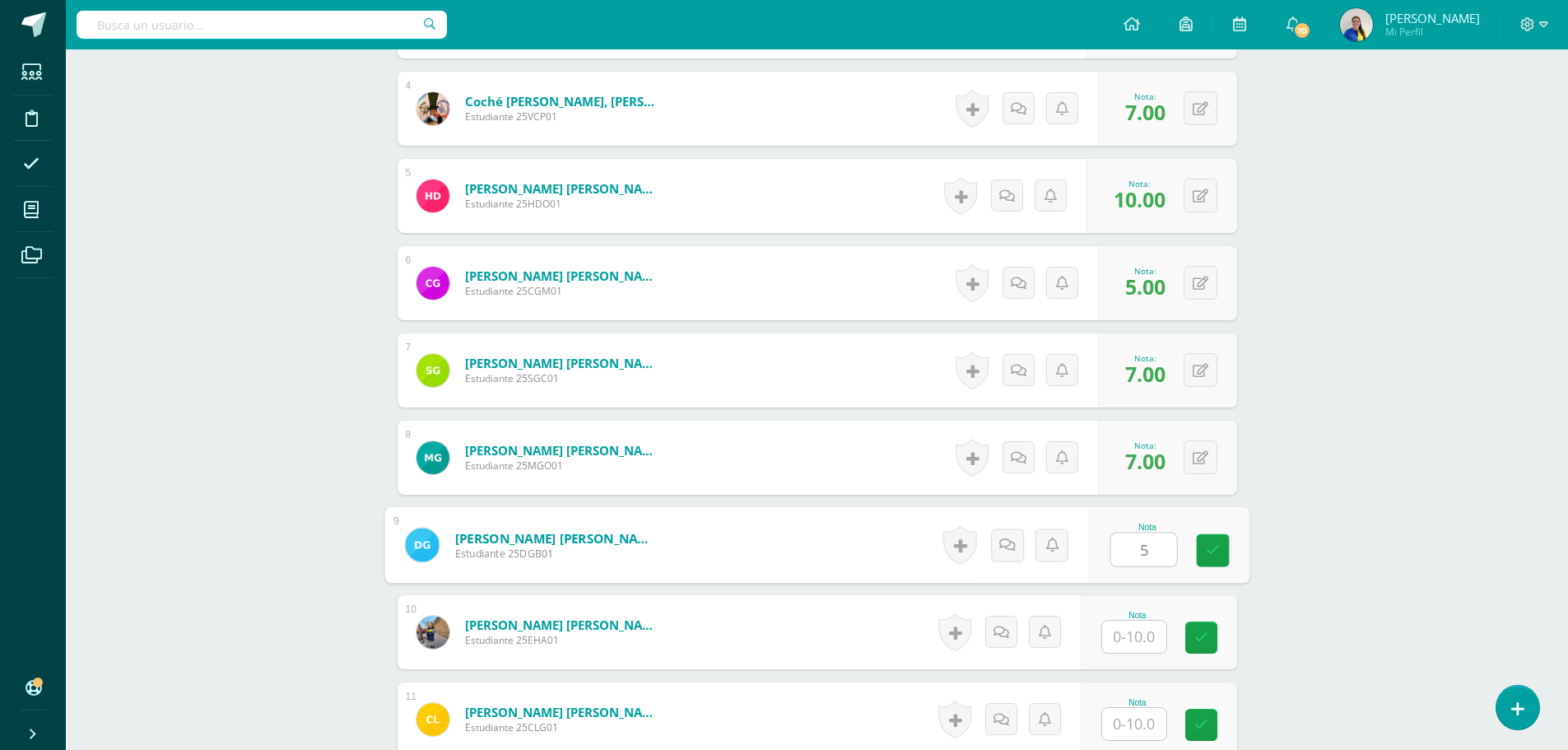
type input "5"
type input "7"
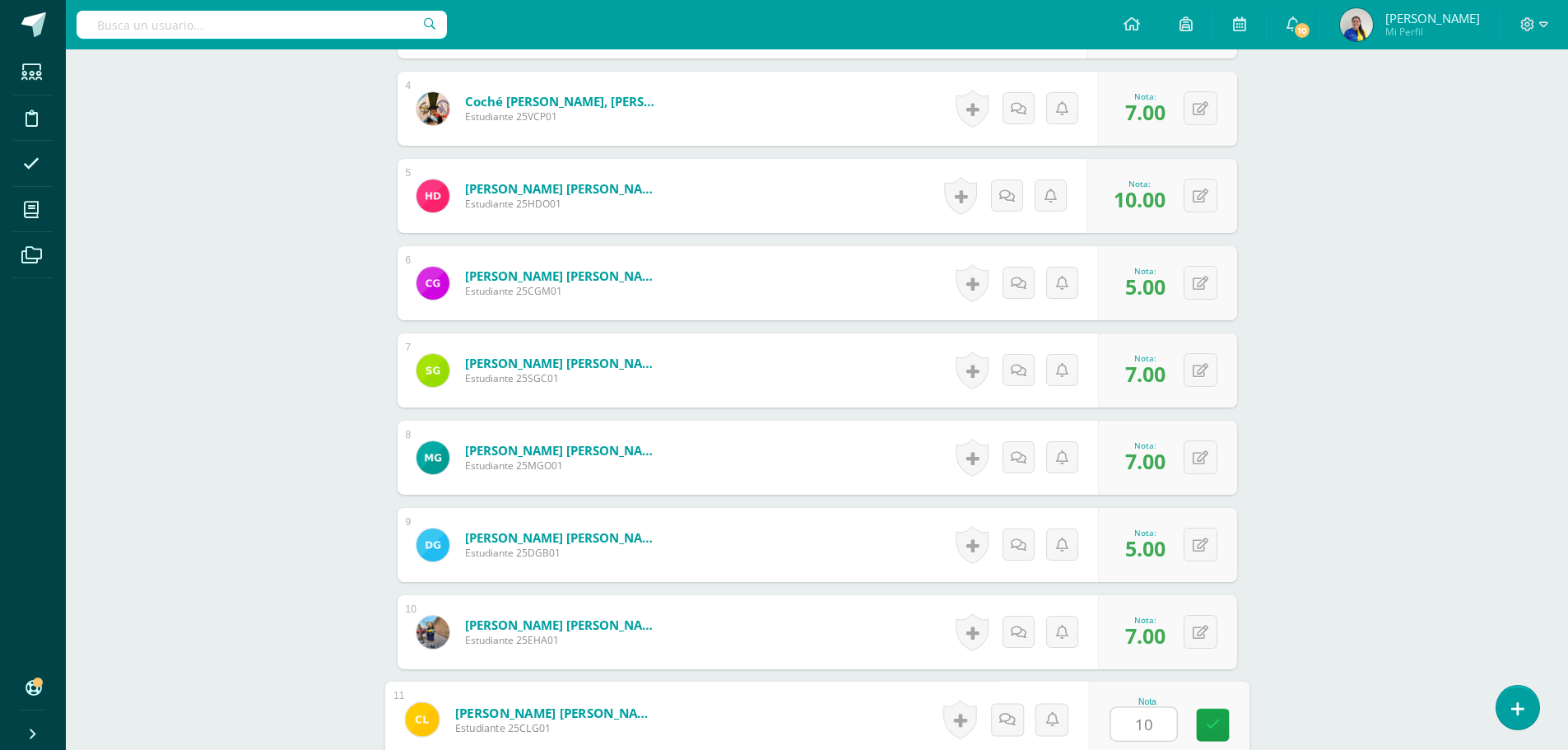
type input "1"
type input "7"
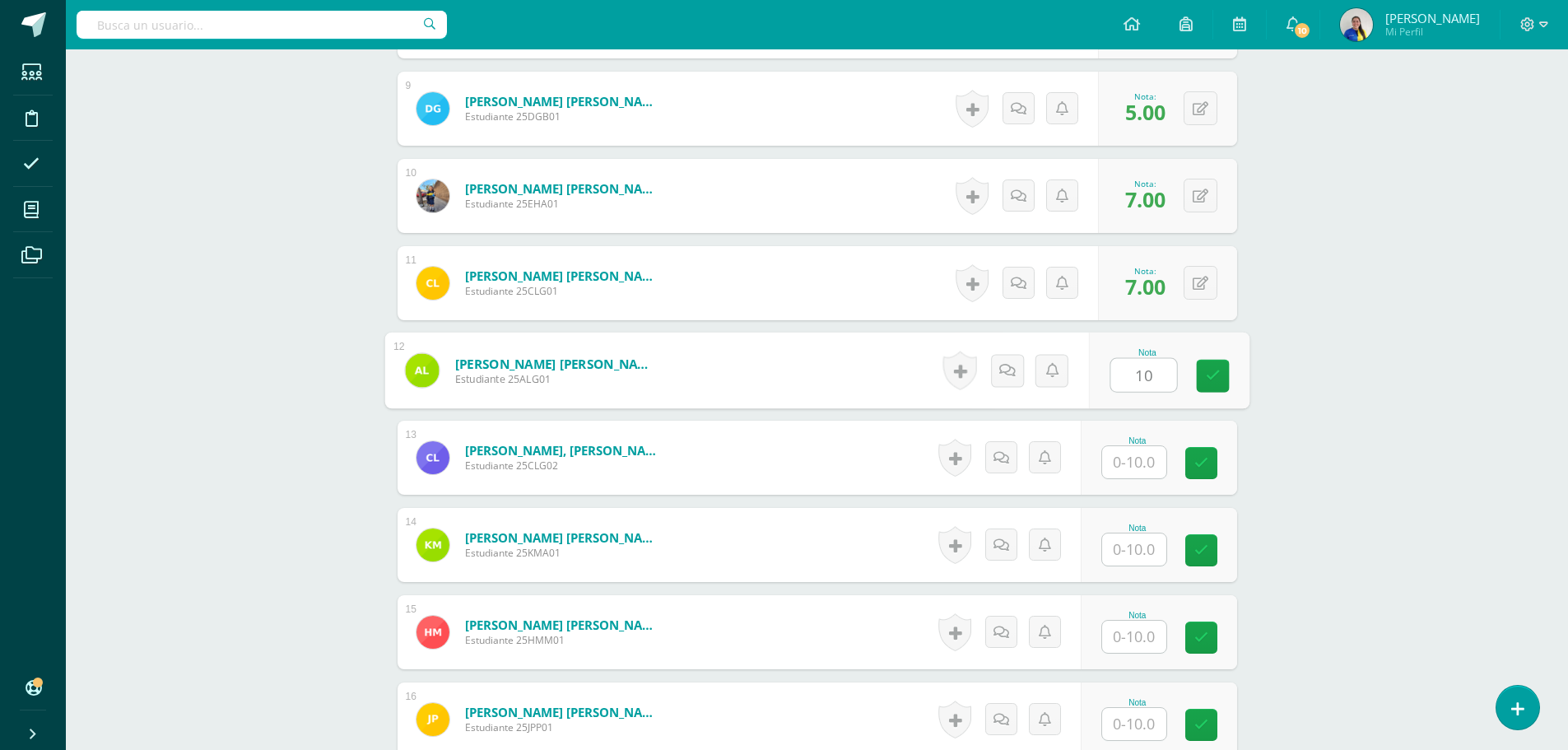
type input "10"
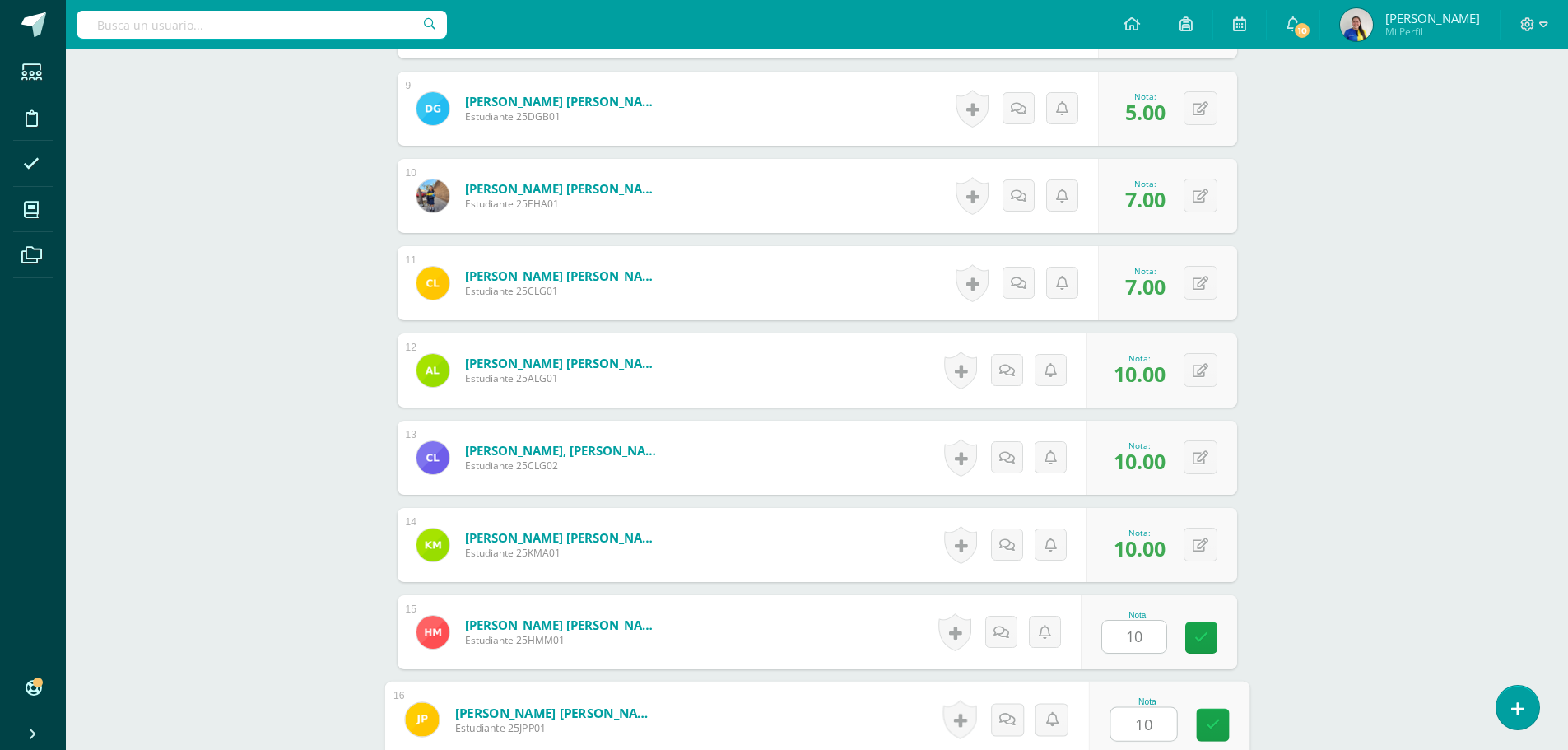
type input "10"
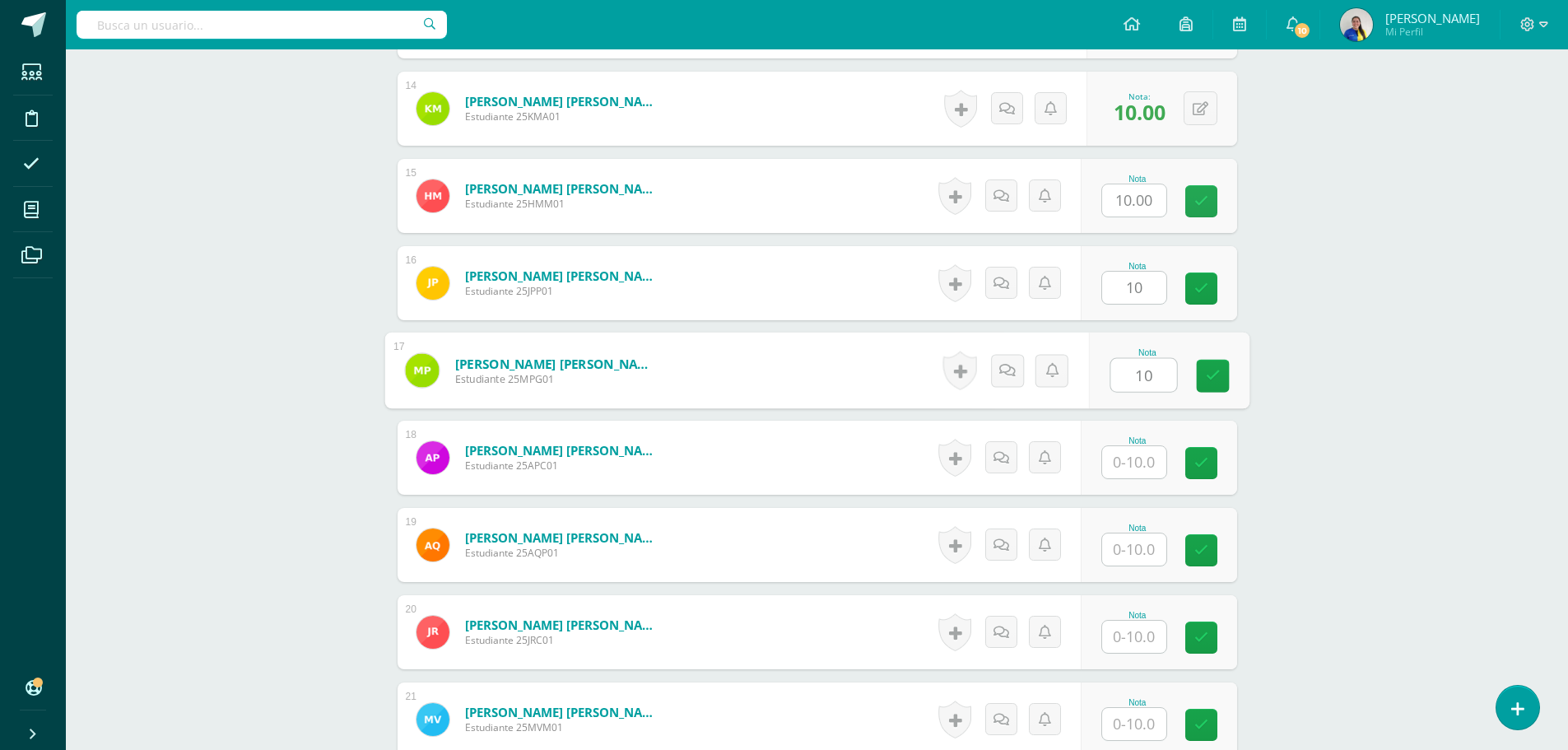
type input "10"
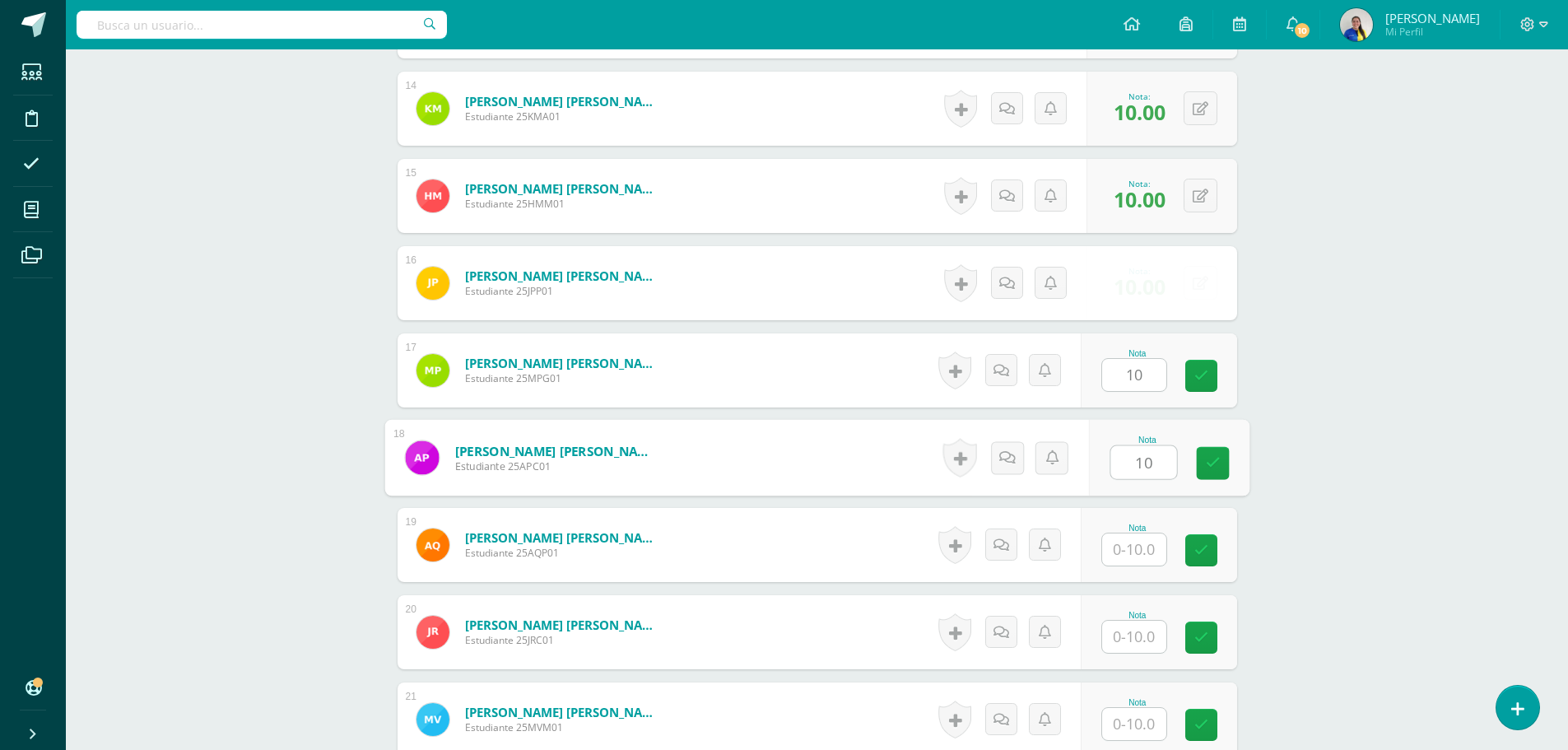
type input "10"
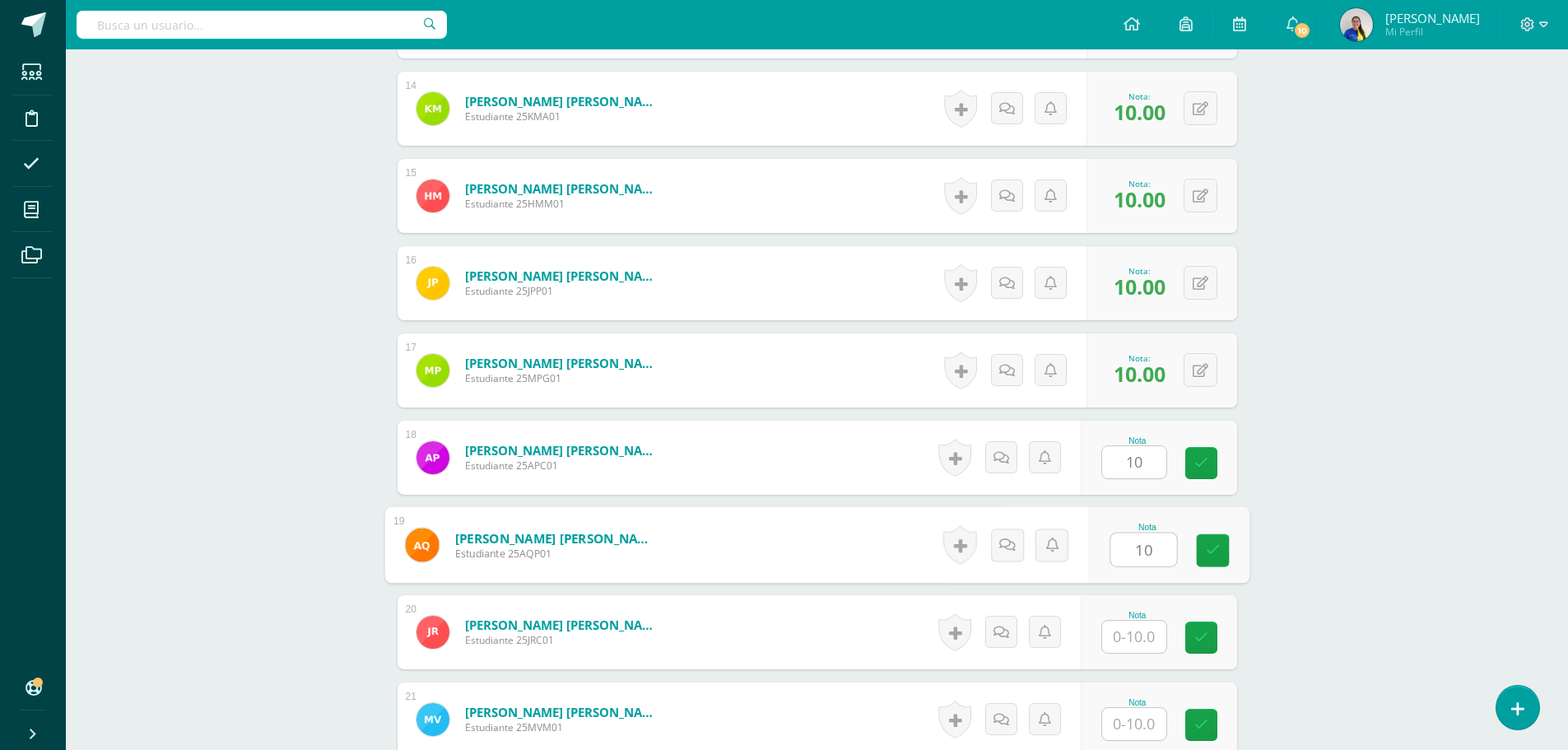
type input "10"
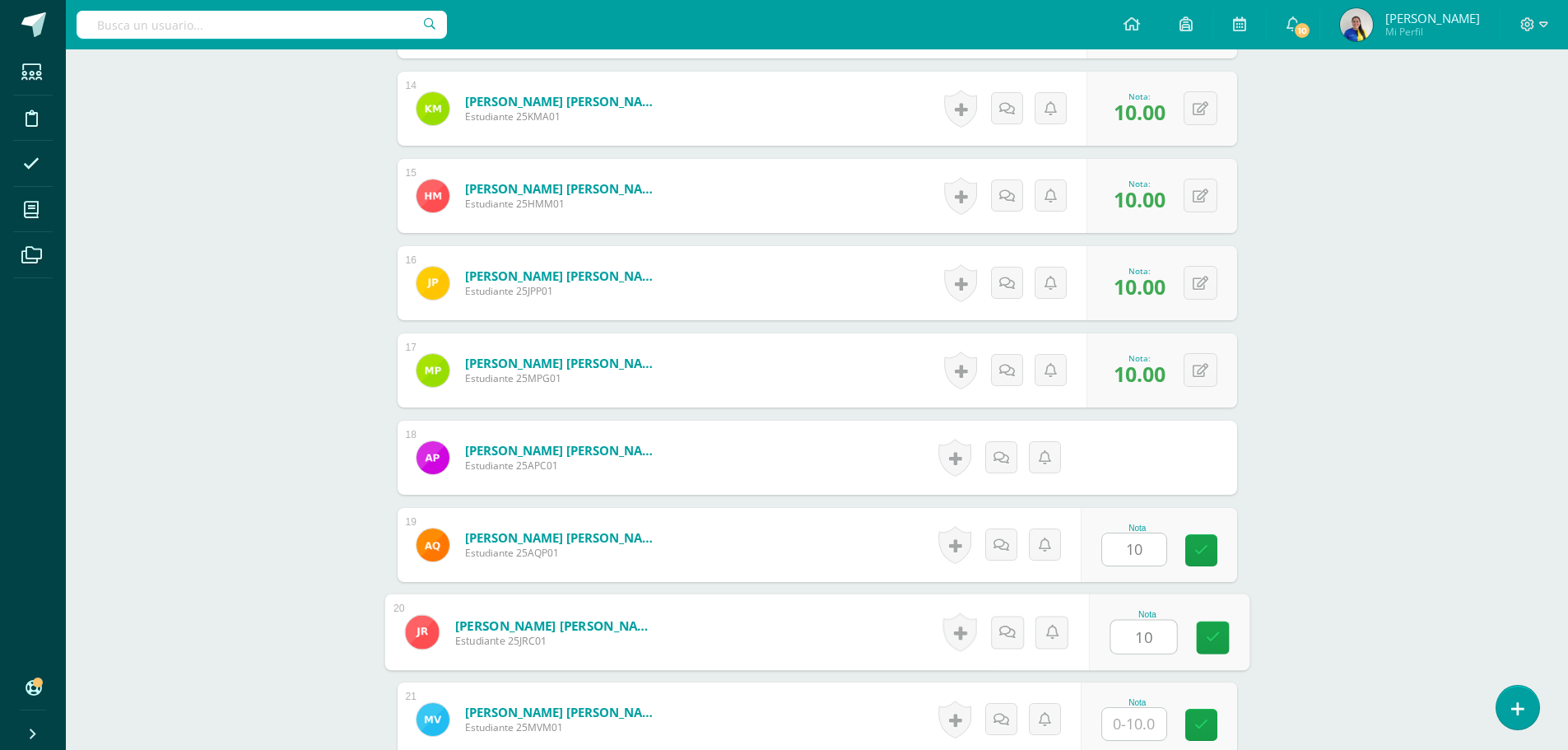
type input "10"
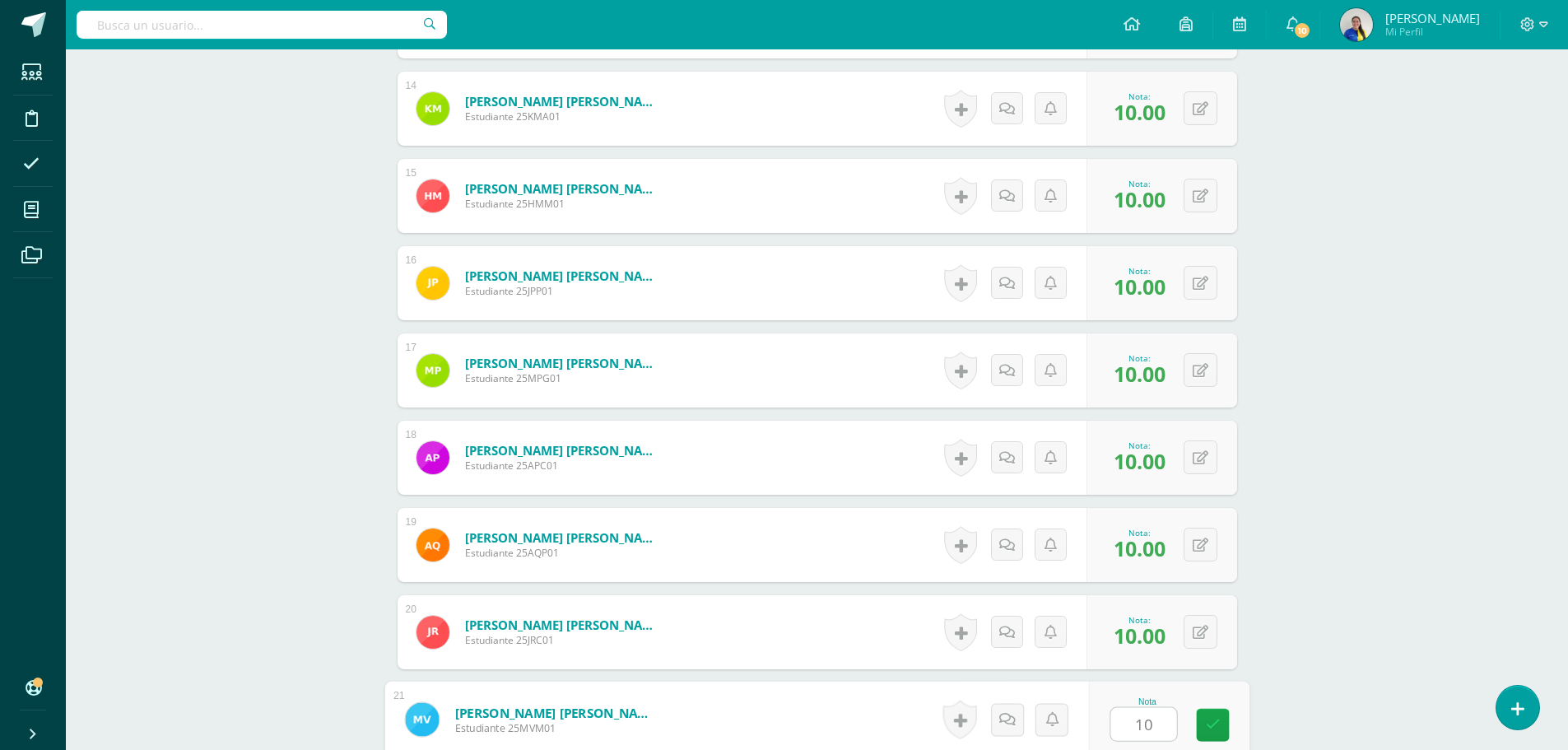
type input "101"
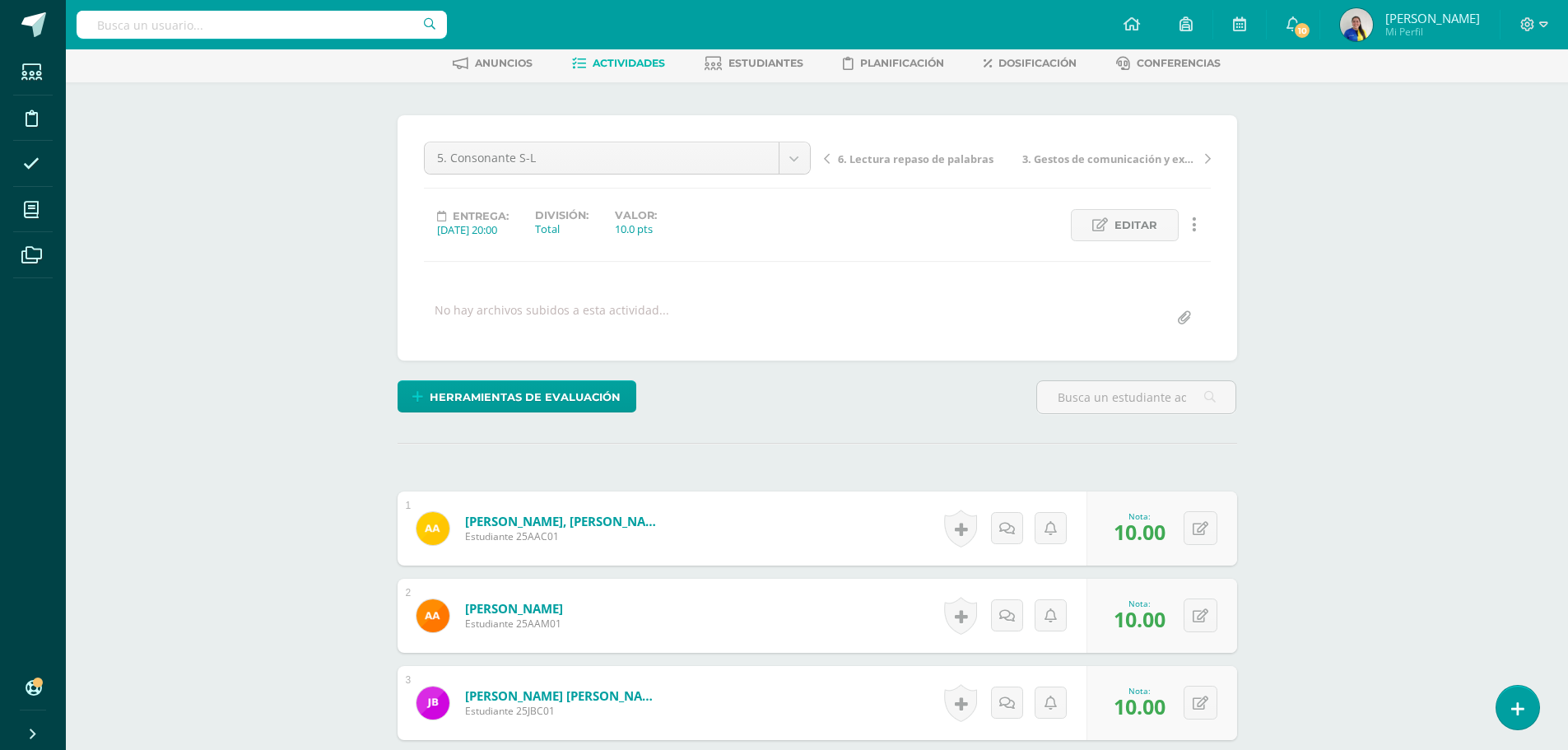
scroll to position [71, 0]
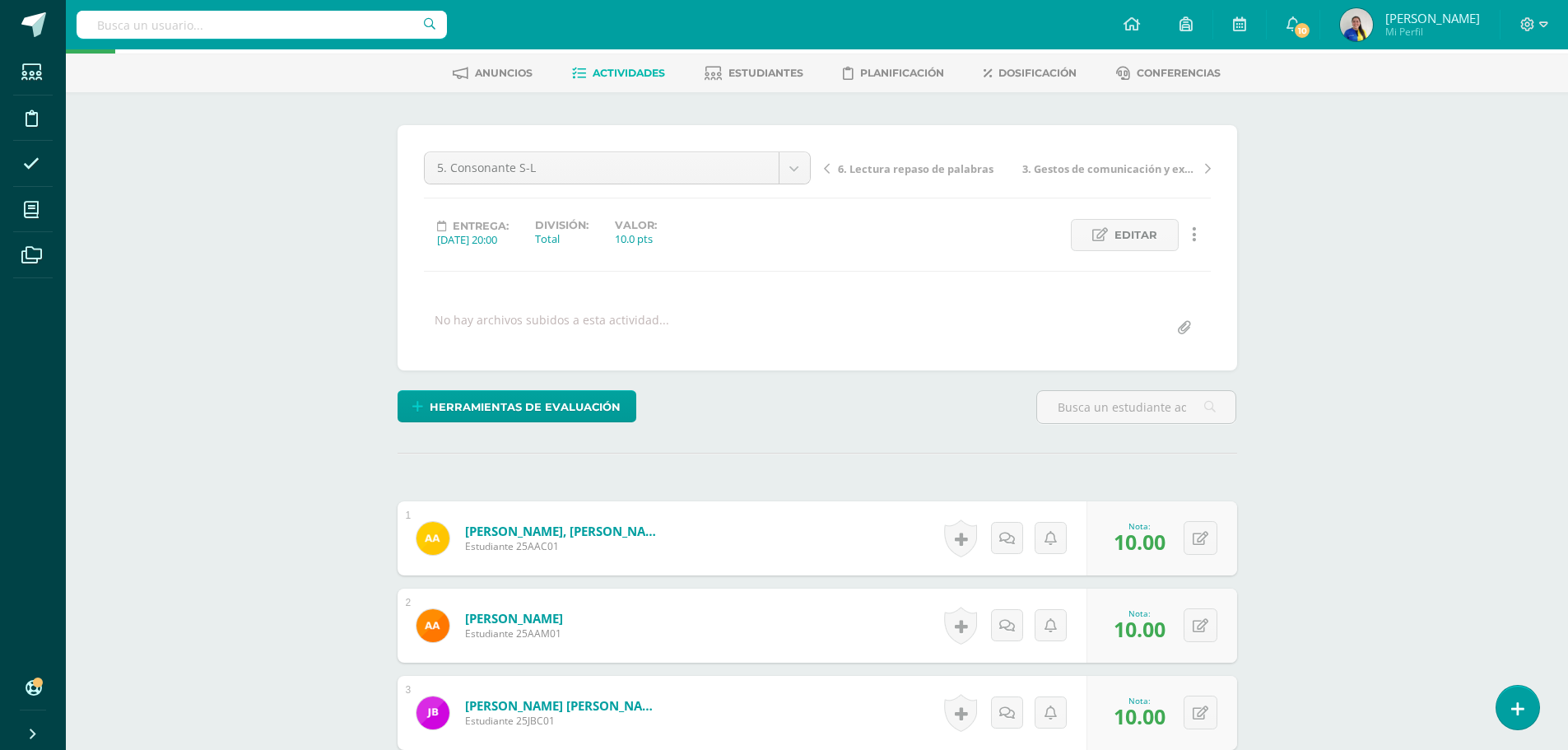
click at [967, 165] on span "6. Lectura repaso de palabras" at bounding box center [915, 169] width 155 height 15
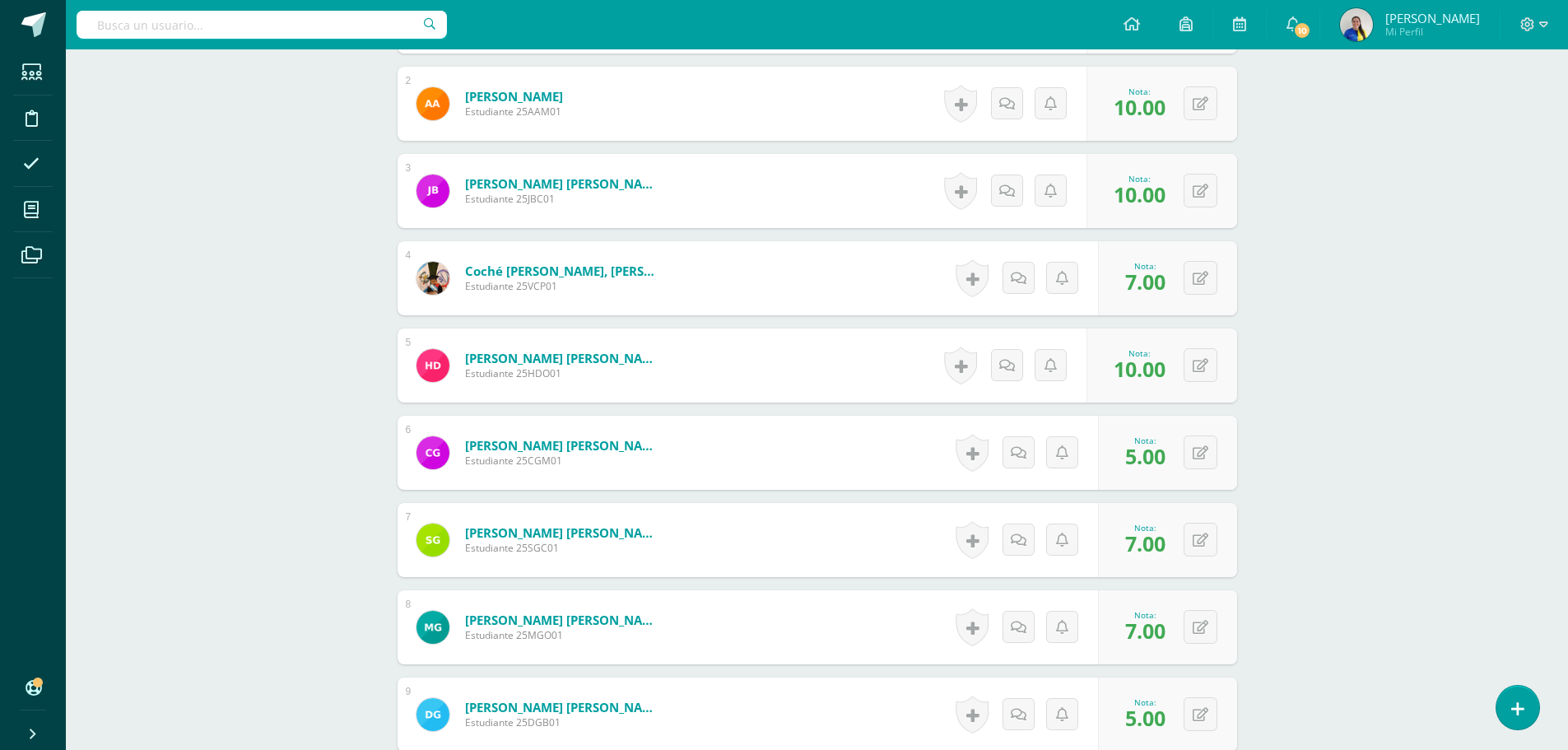
scroll to position [647, 0]
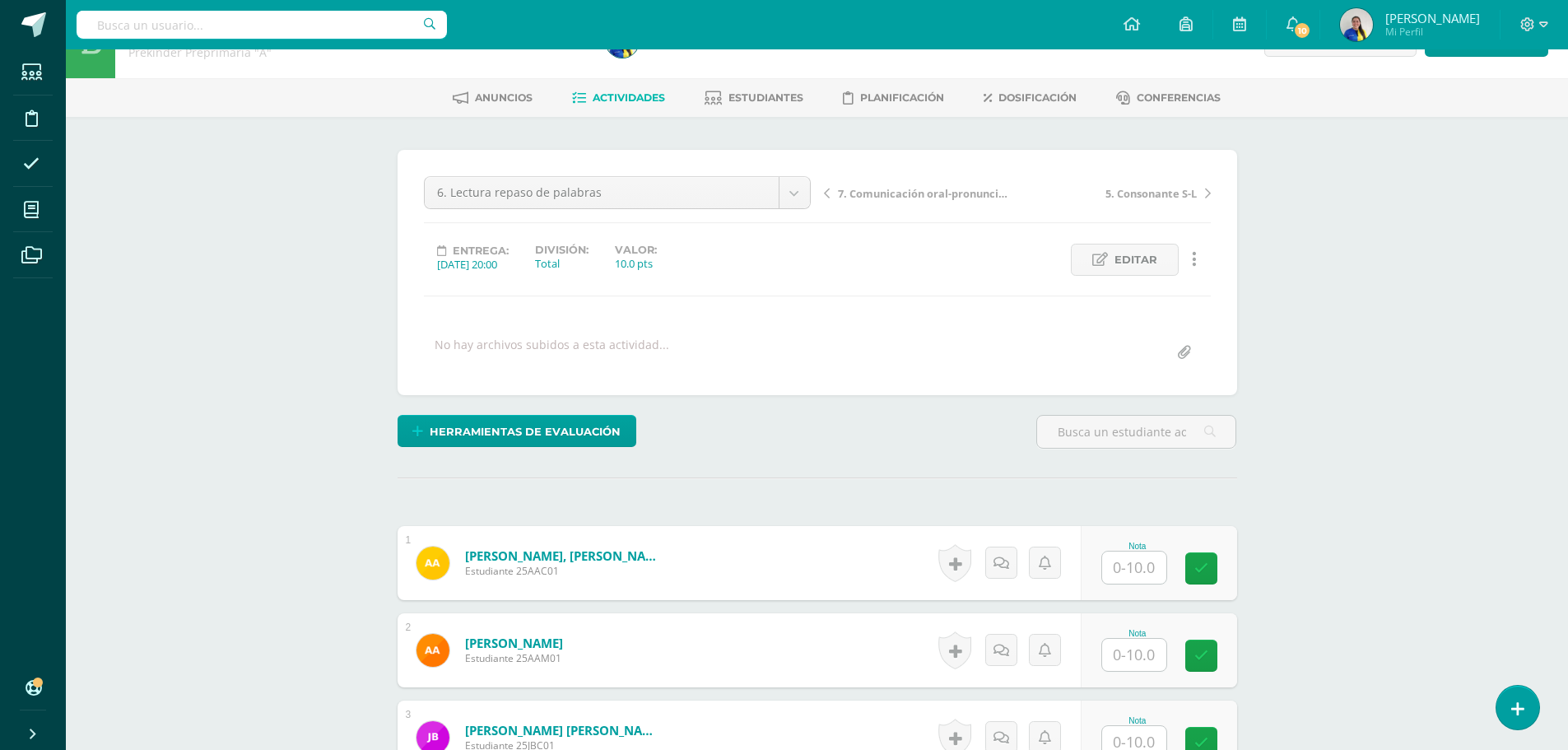
scroll to position [47, 0]
click at [1132, 567] on input "text" at bounding box center [1134, 567] width 64 height 32
type input "10"
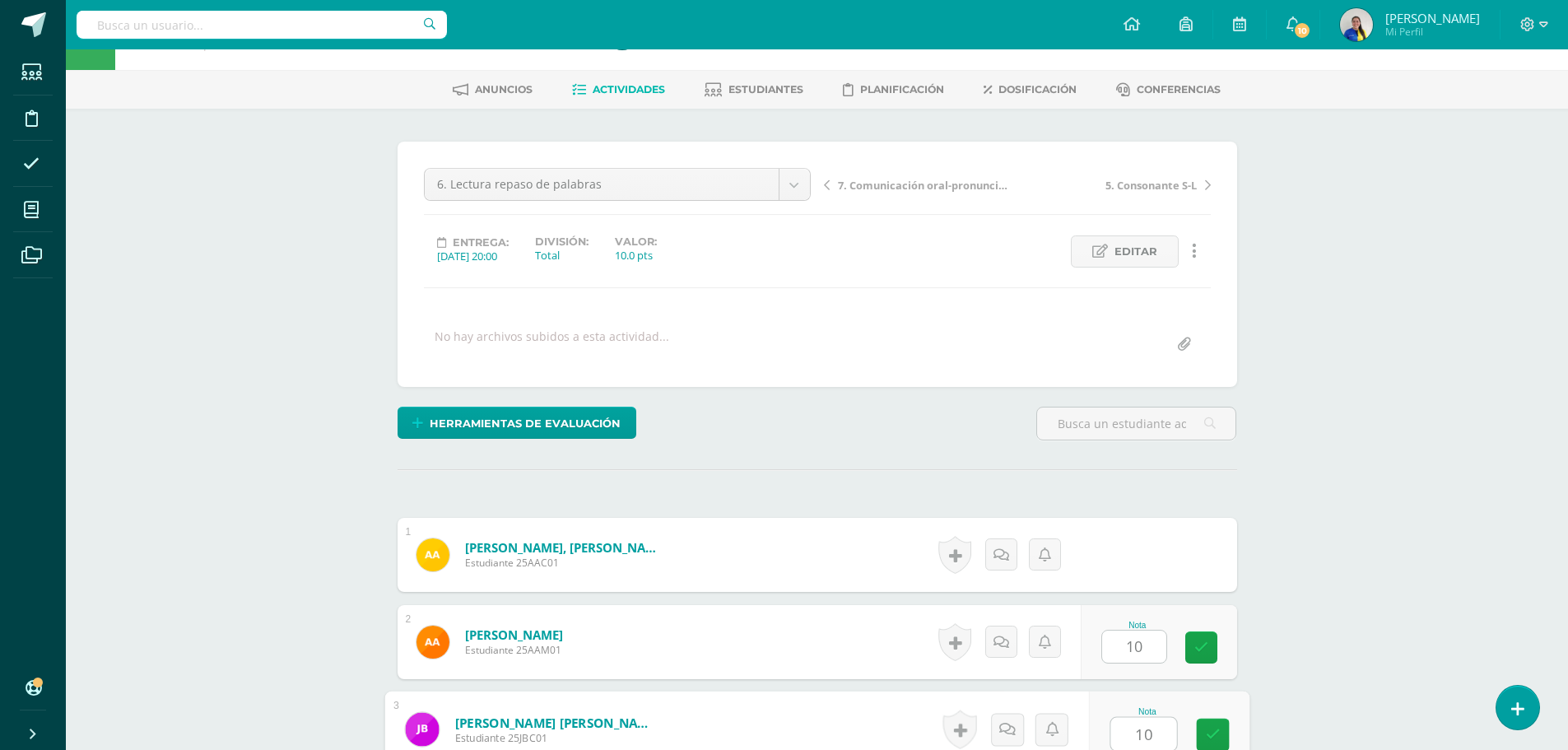
type input "10"
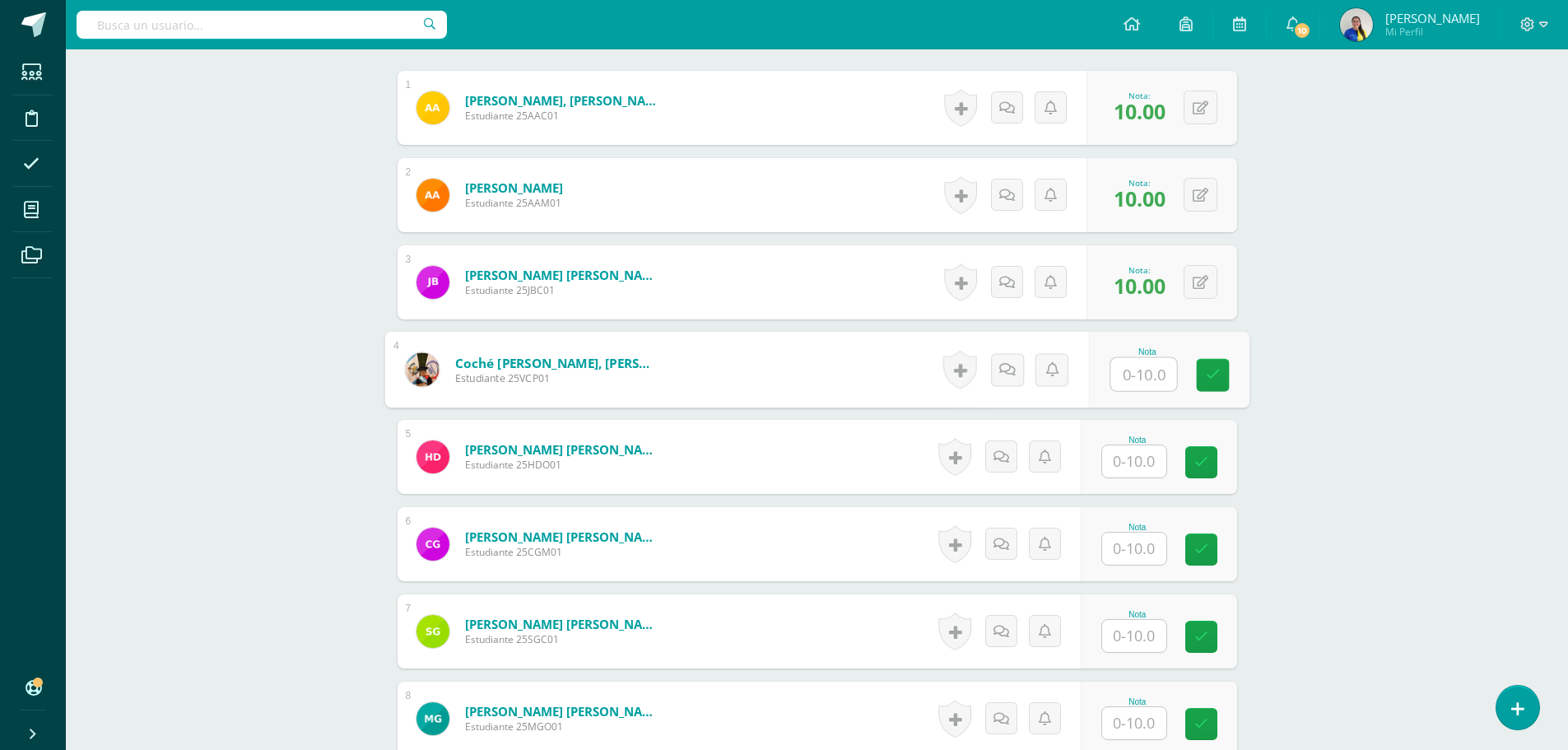
scroll to position [502, 0]
type input "7"
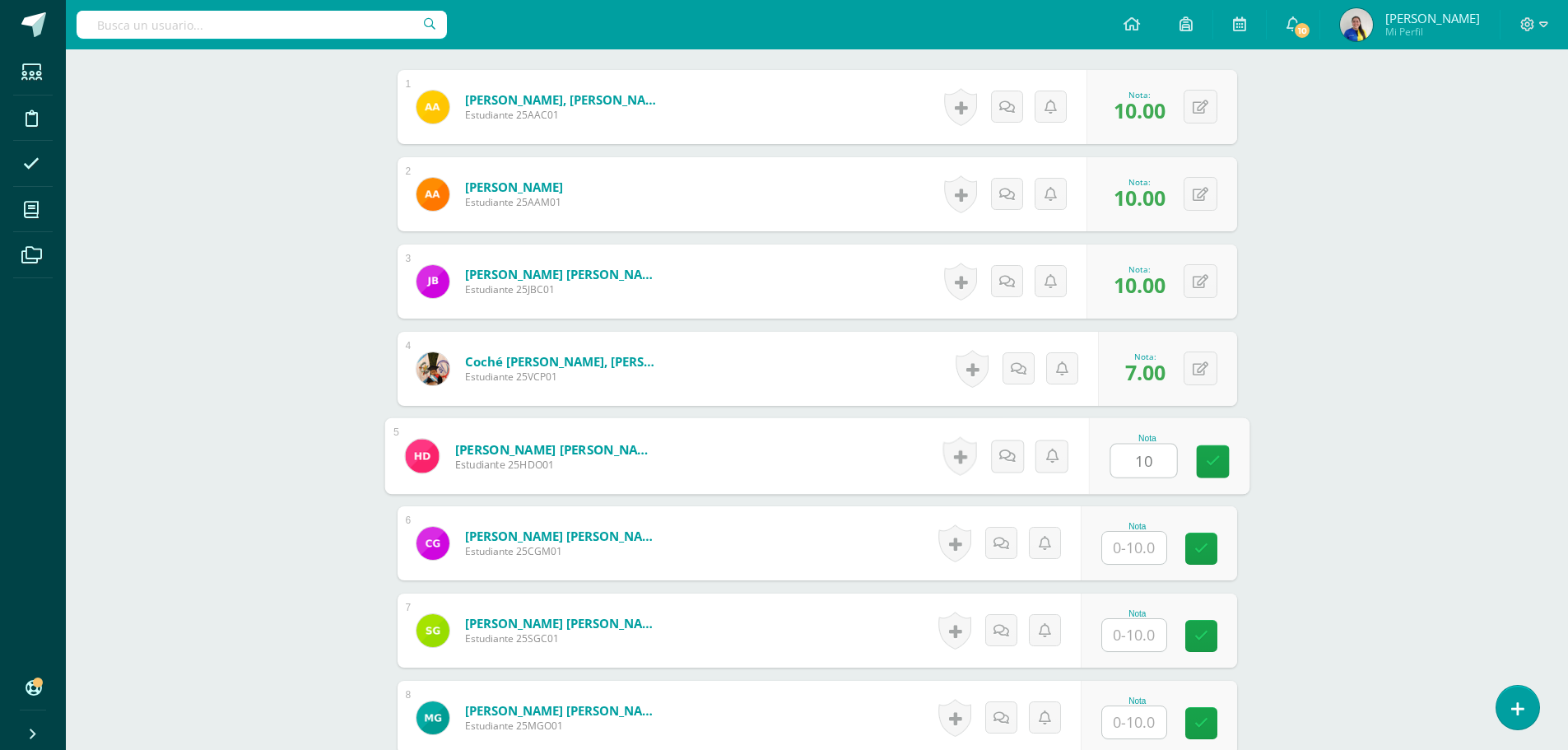
type input "10"
type input "5"
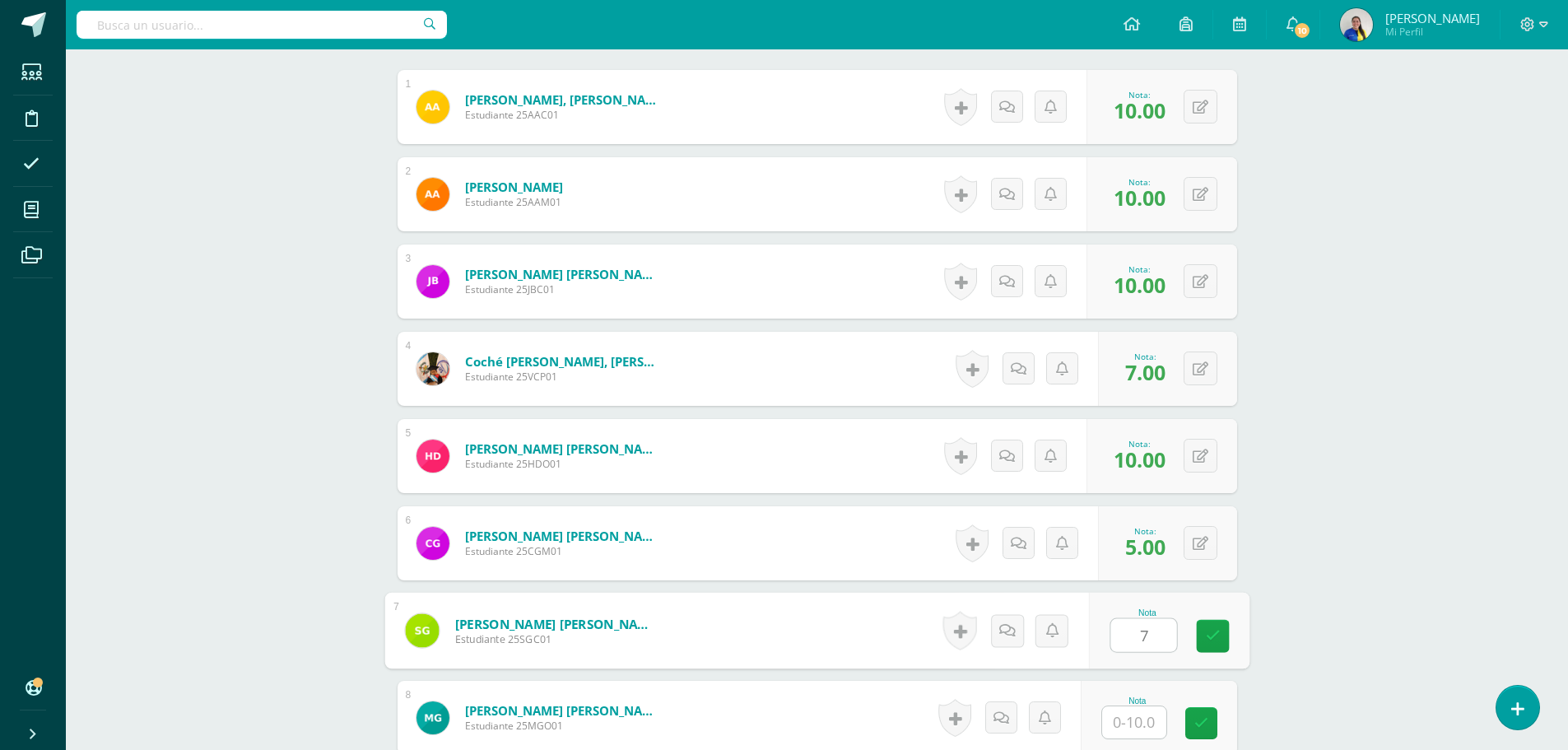
type input "7"
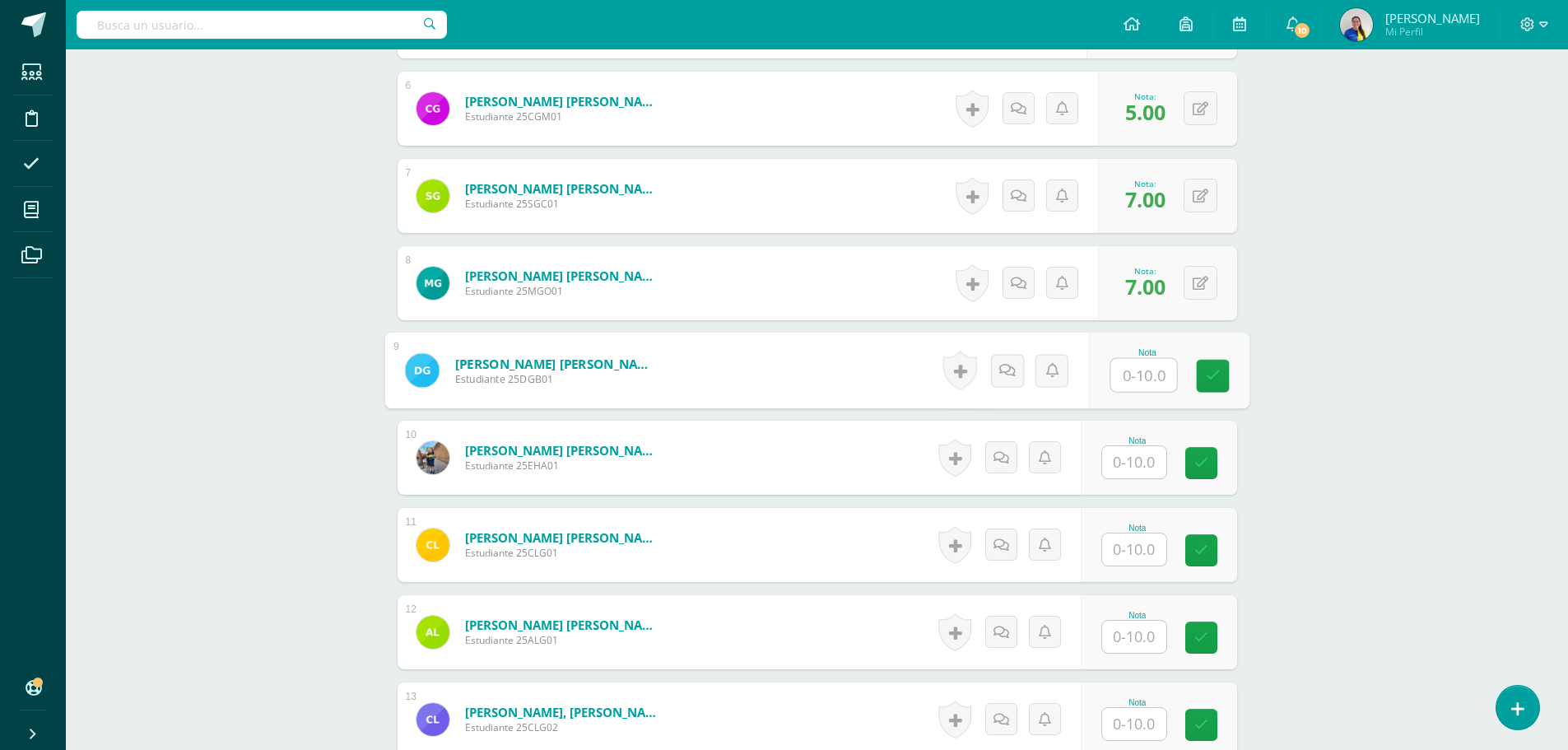
type input "7"
type input "5"
type input "7"
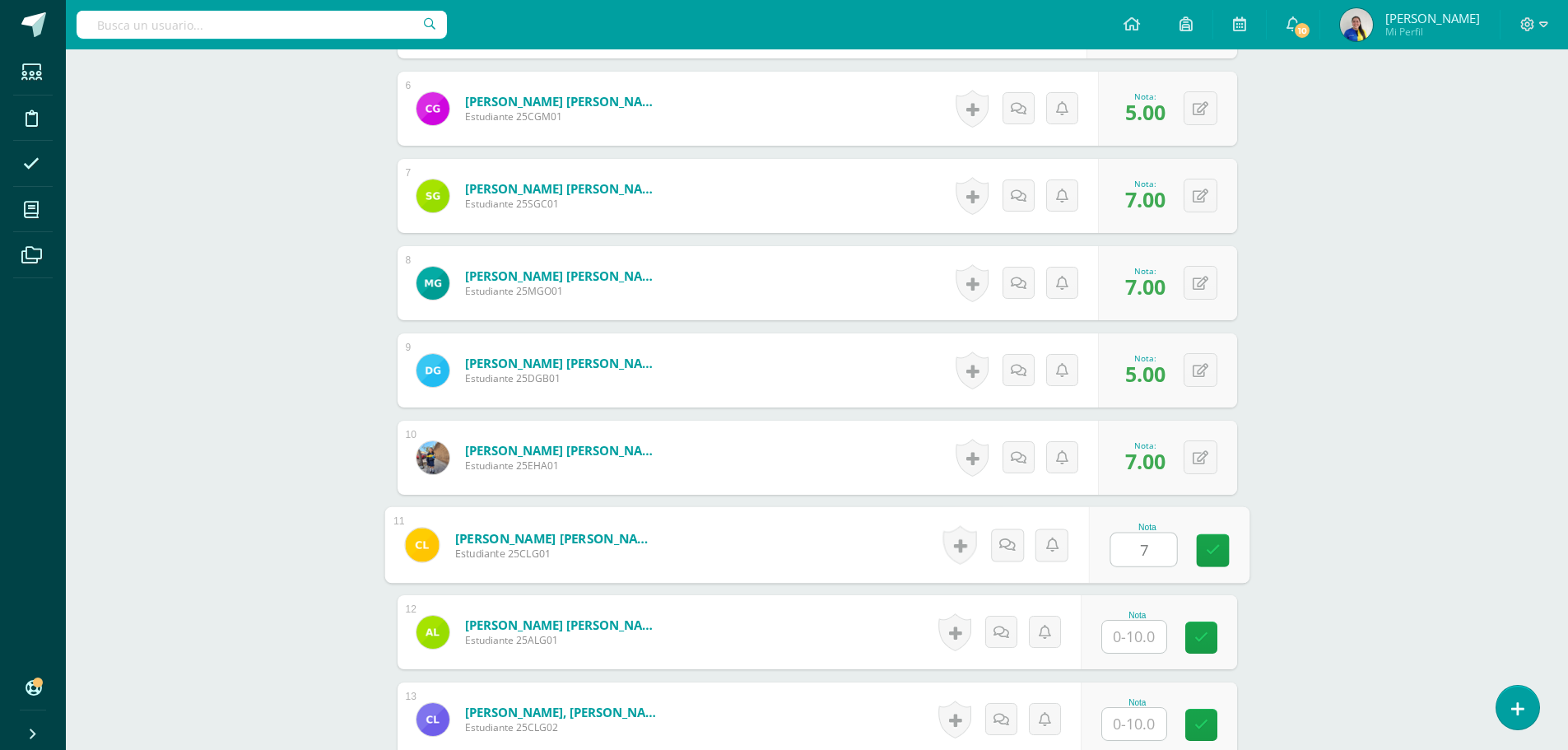
type input "7"
type input "10"
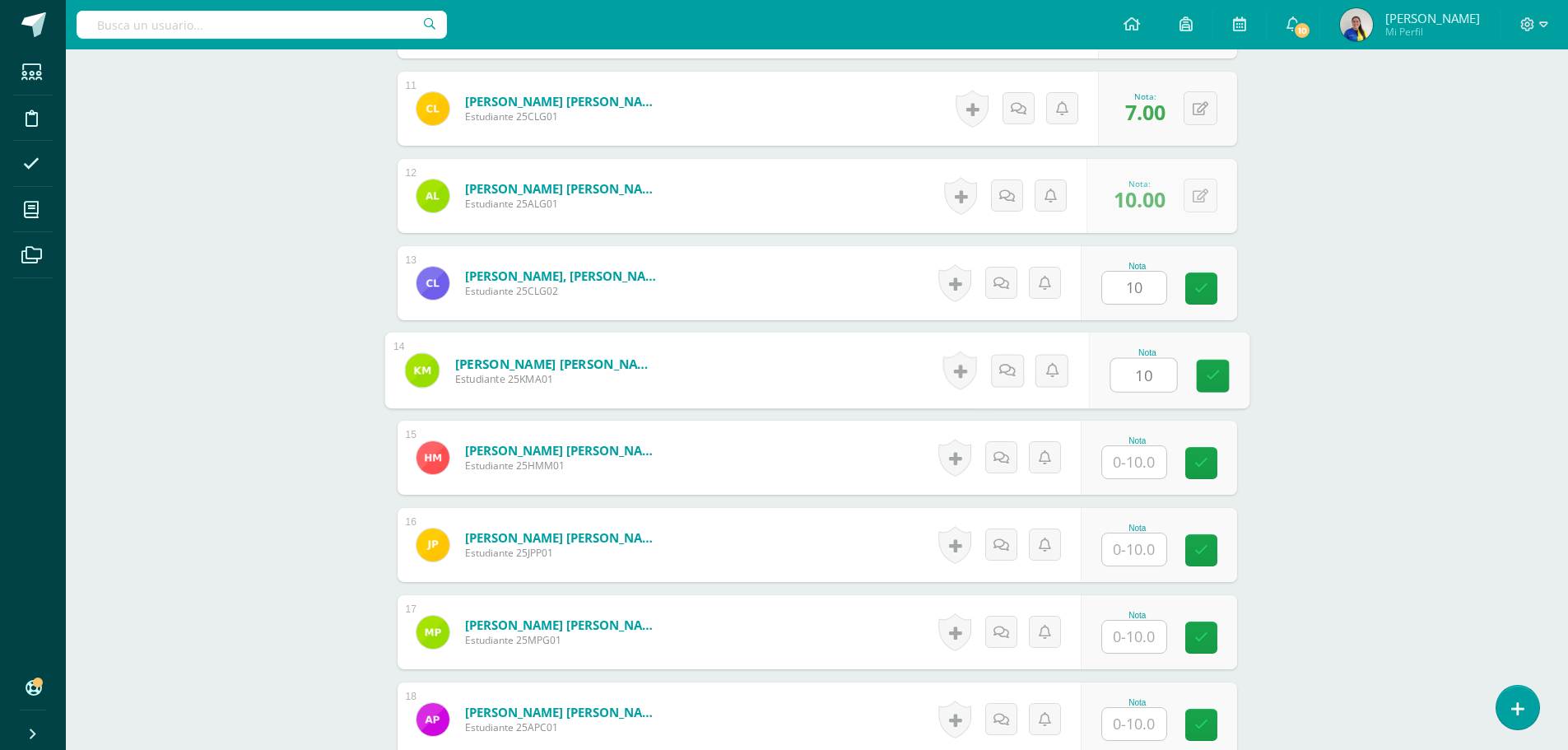
type input "10"
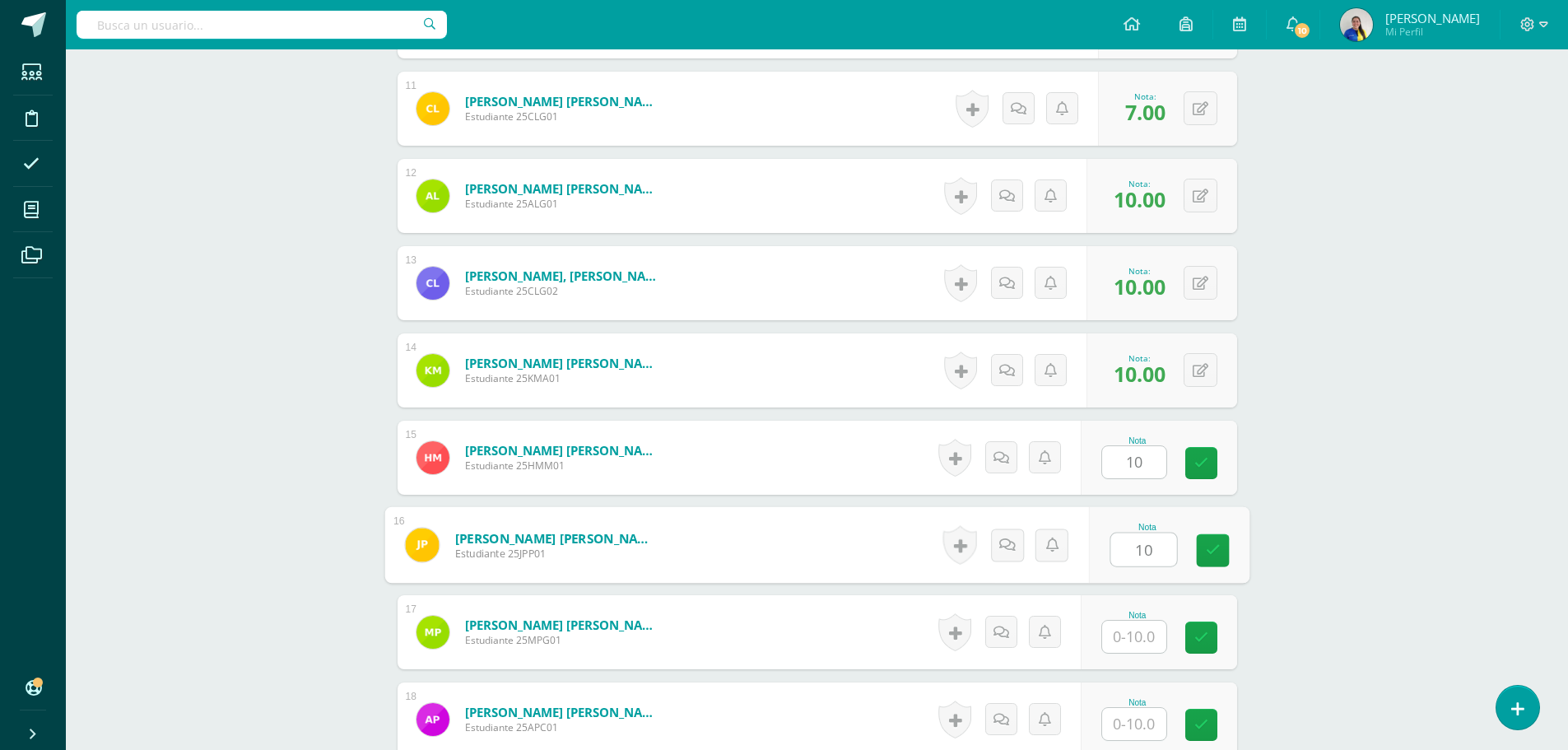
type input "10"
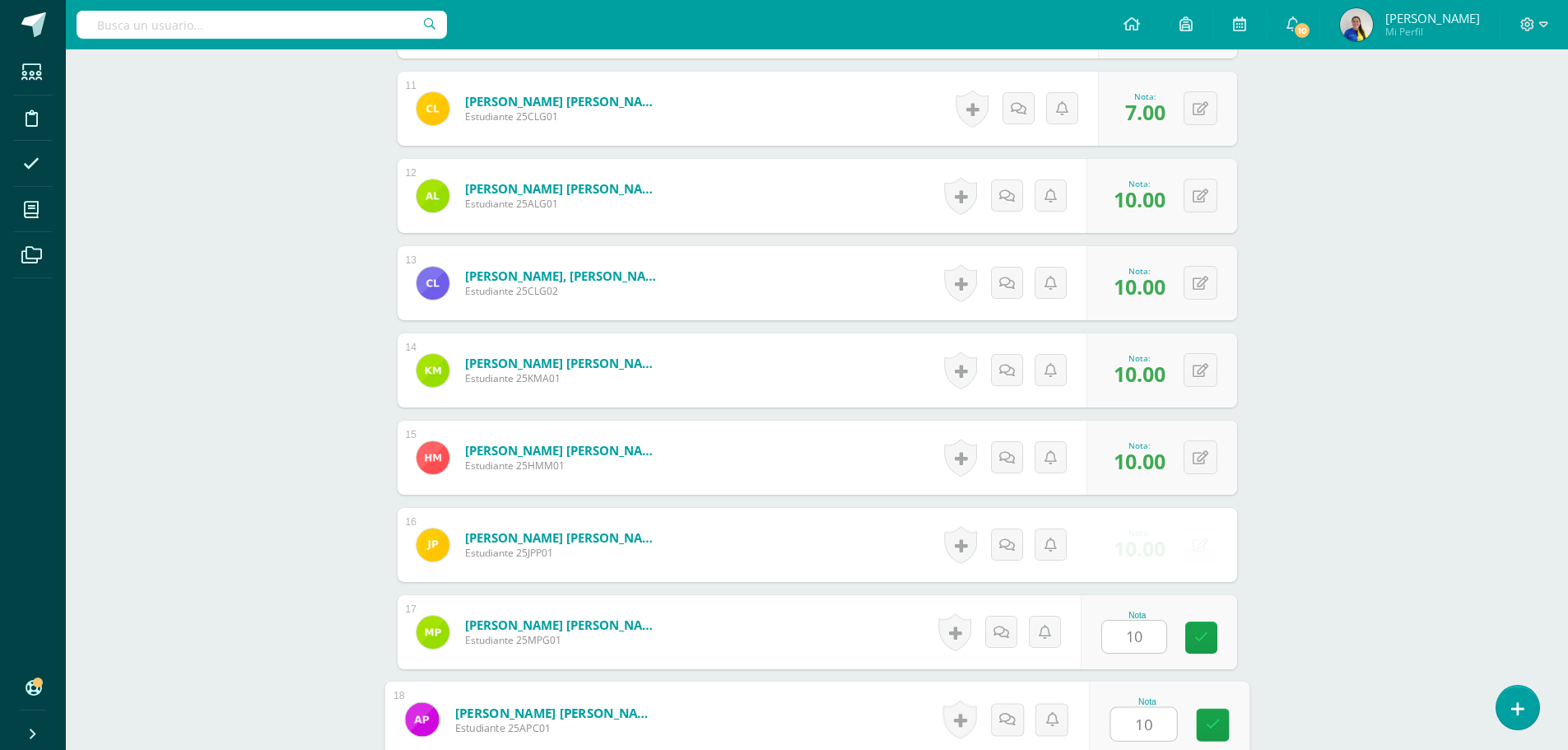
type input "10"
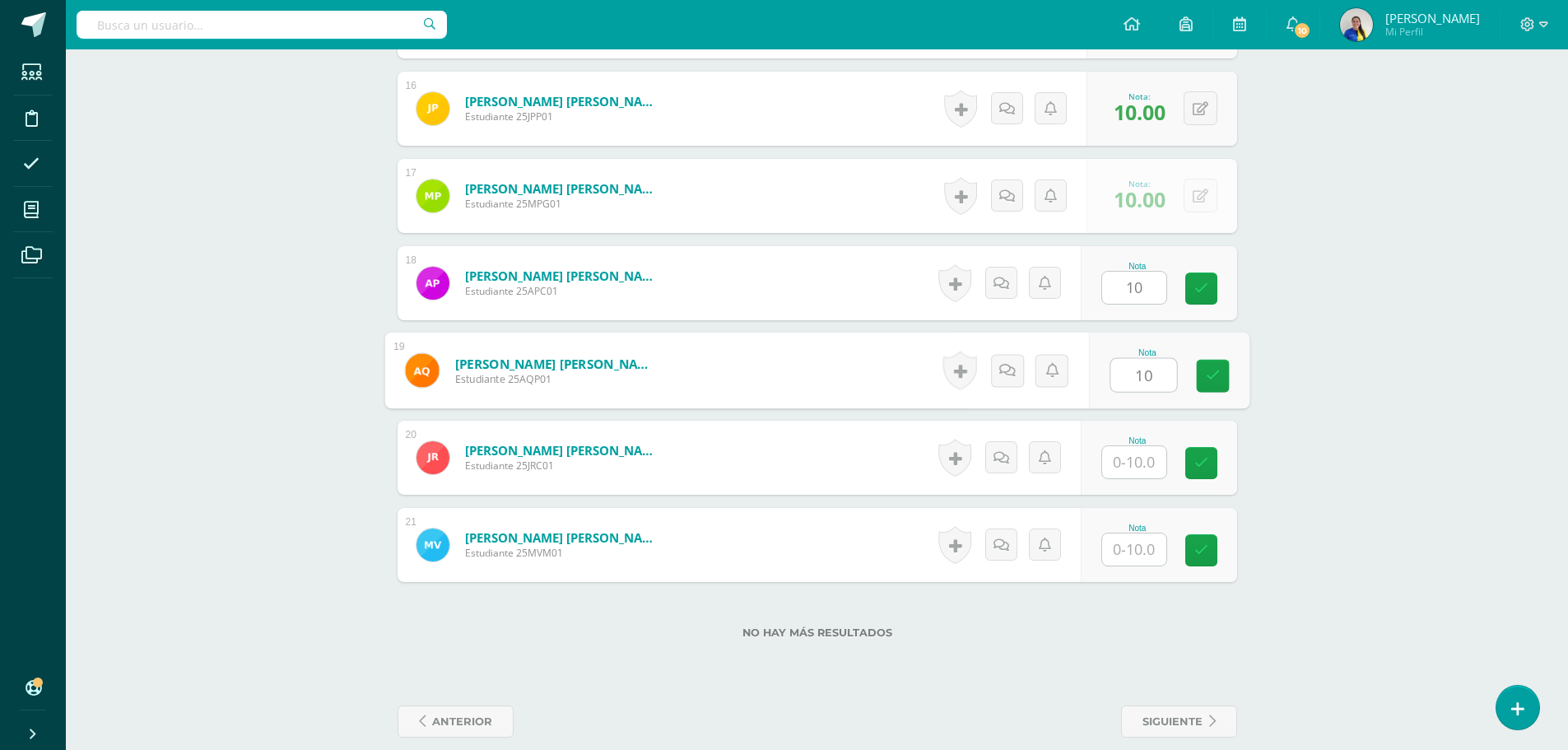
type input "10"
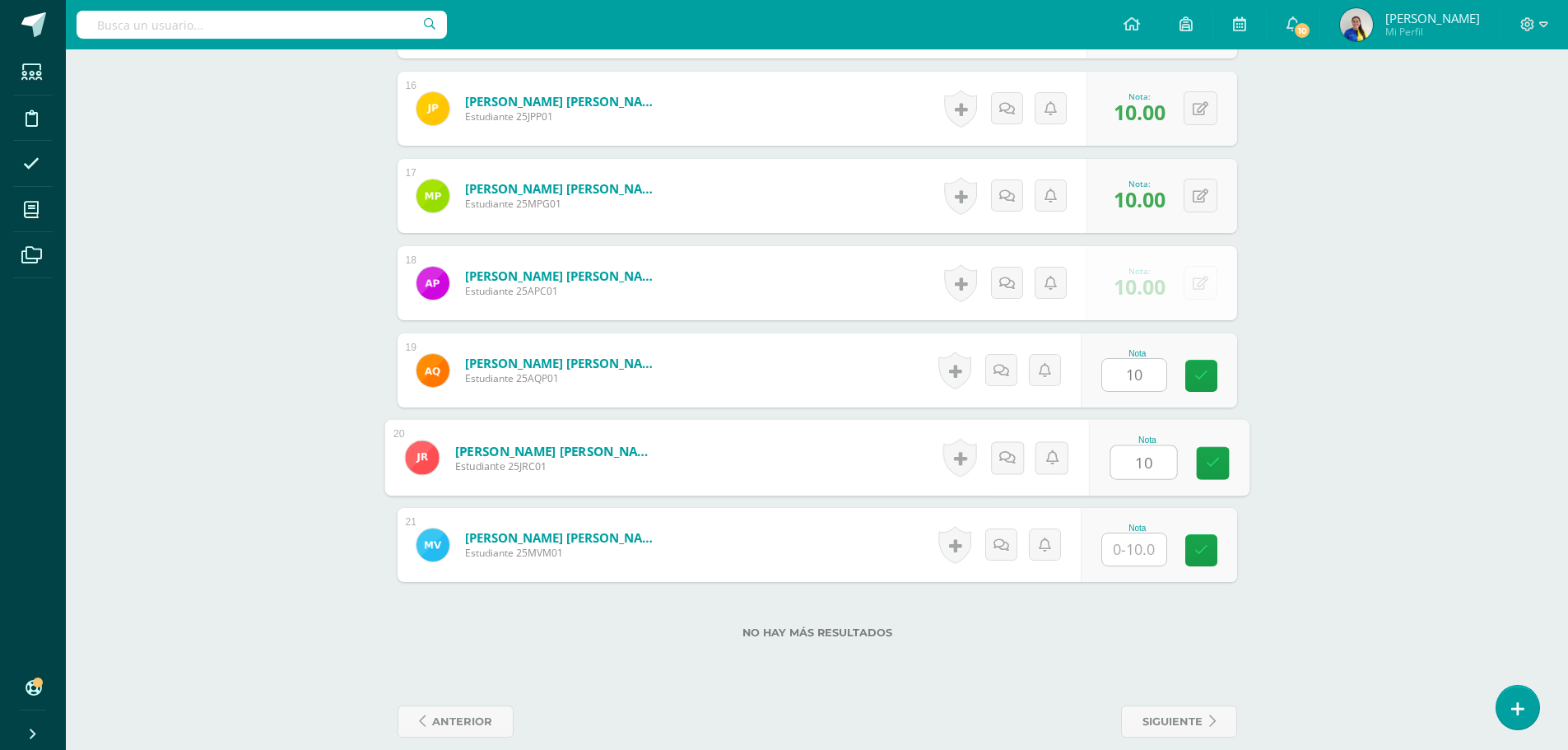
type input "10"
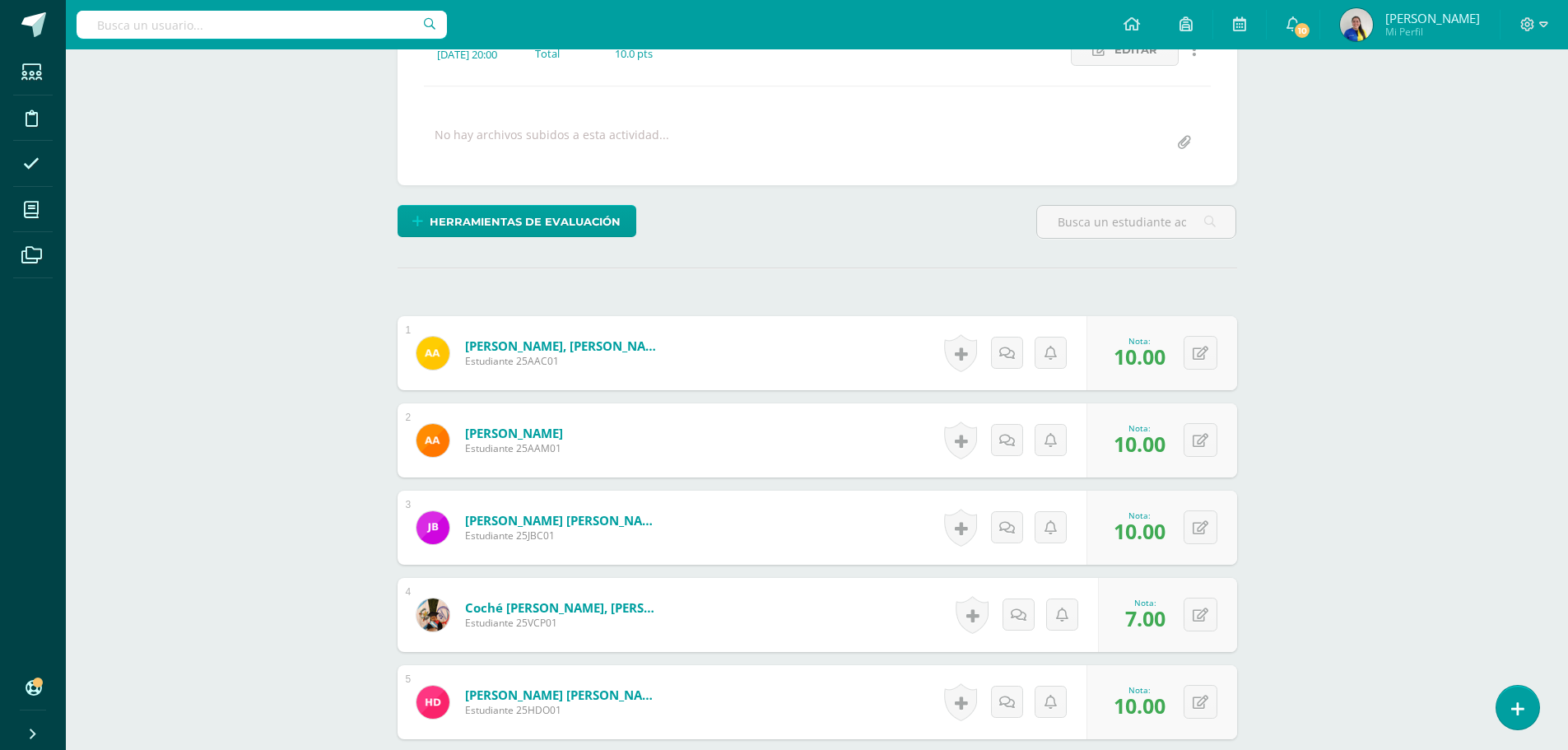
scroll to position [0, 0]
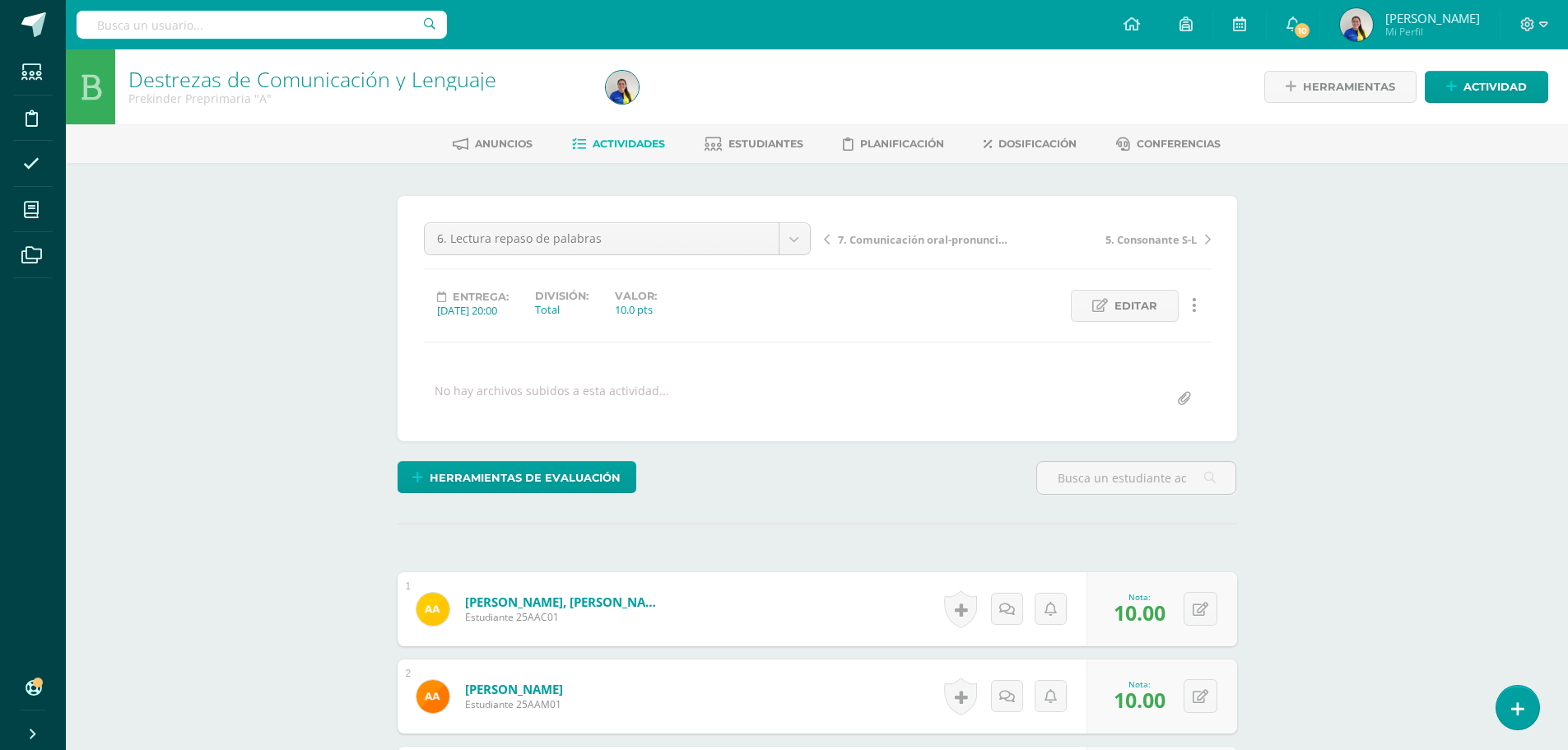
click at [941, 244] on span "7. Comunicación oral-pronunciación" at bounding box center [926, 239] width 175 height 15
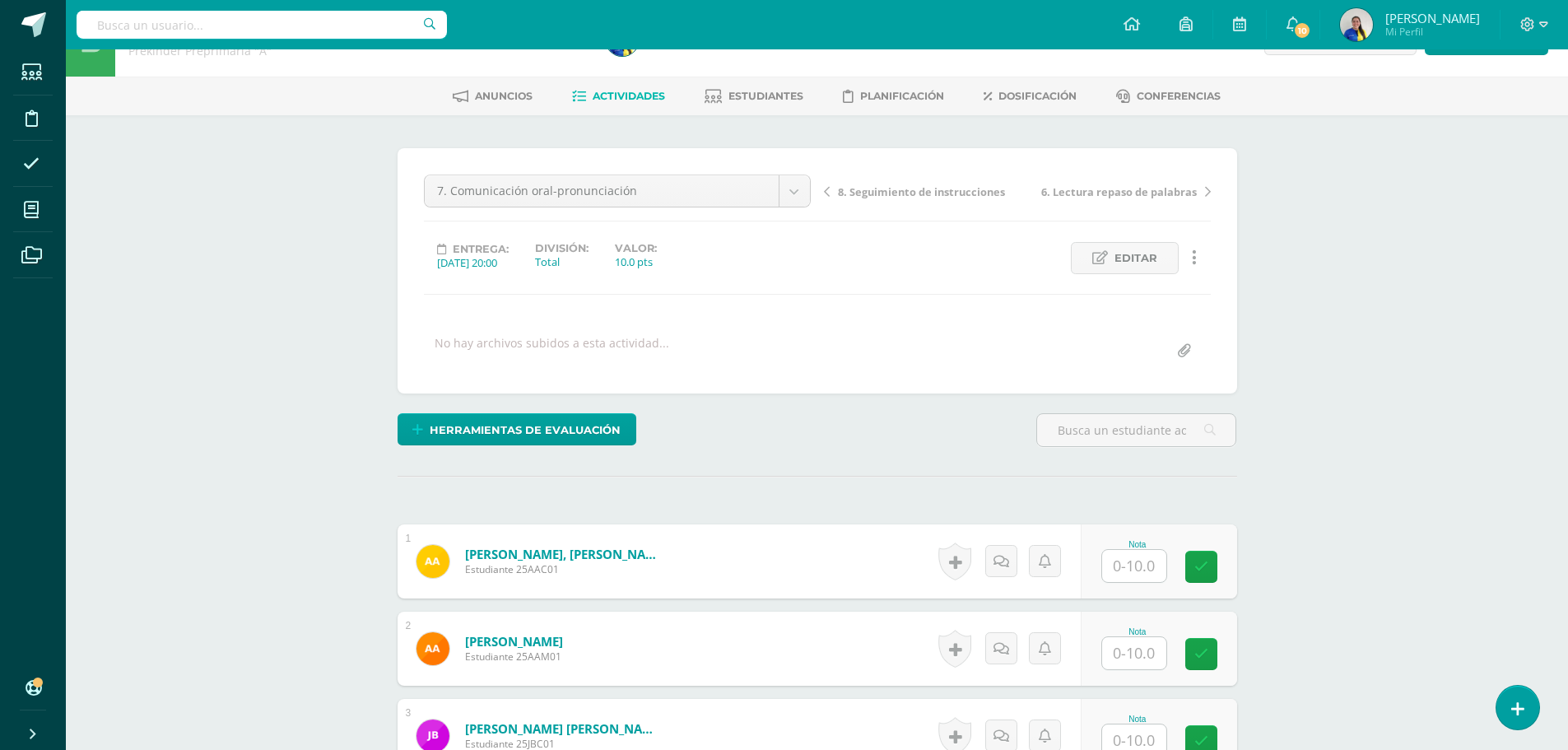
scroll to position [49, 0]
click at [1151, 573] on input "text" at bounding box center [1143, 565] width 66 height 33
type input "10"
type input "7"
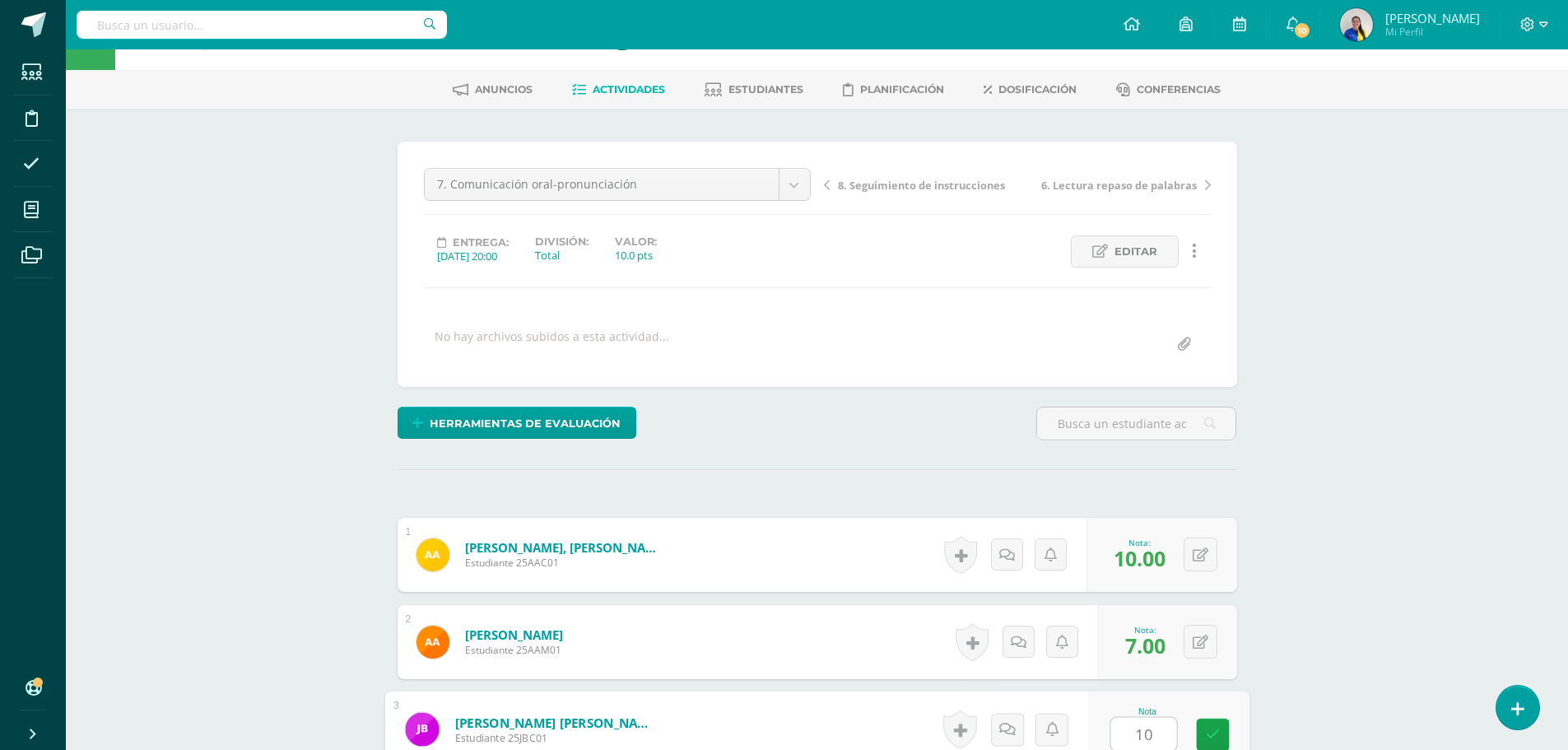
type input "10"
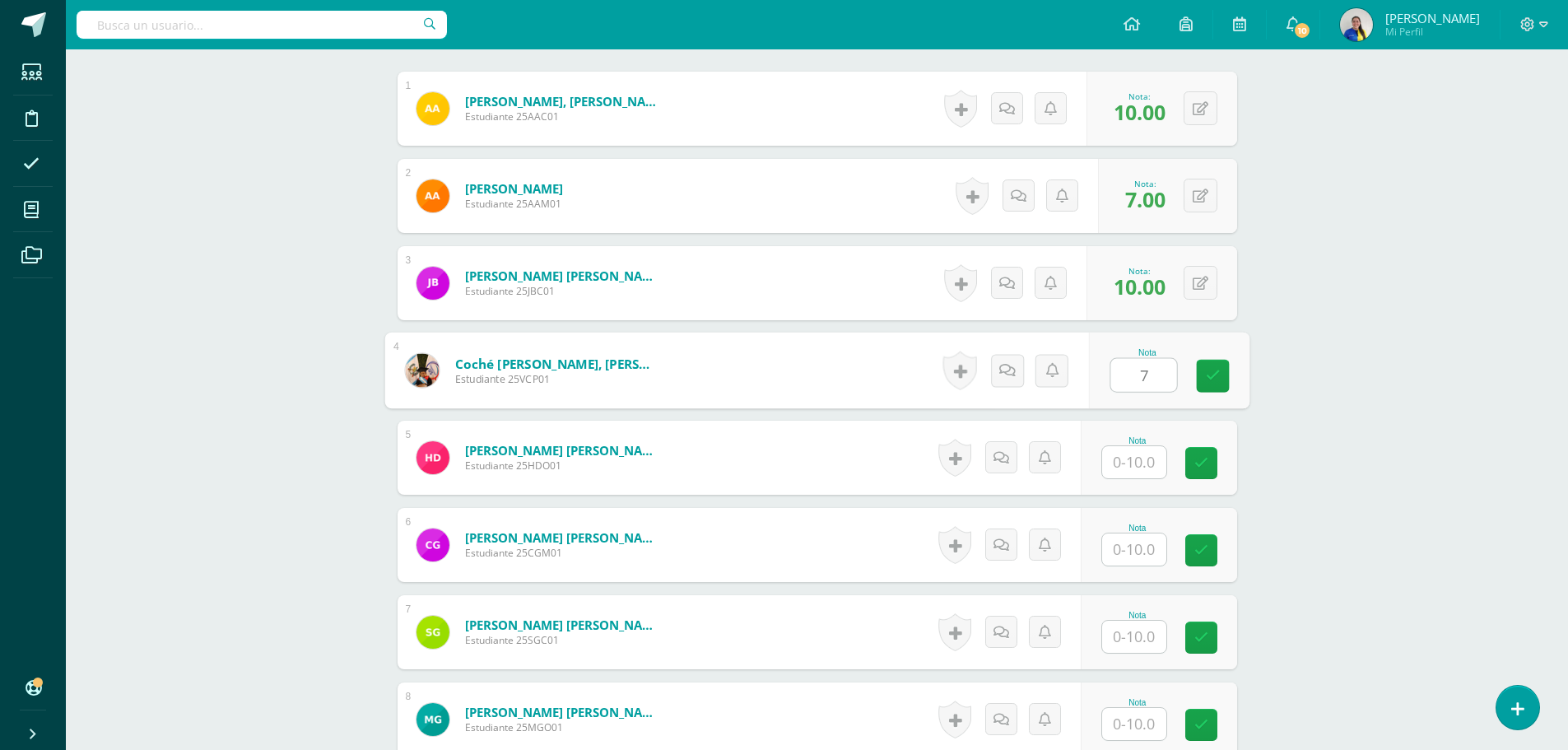
type input "7"
type input "10"
type input "5"
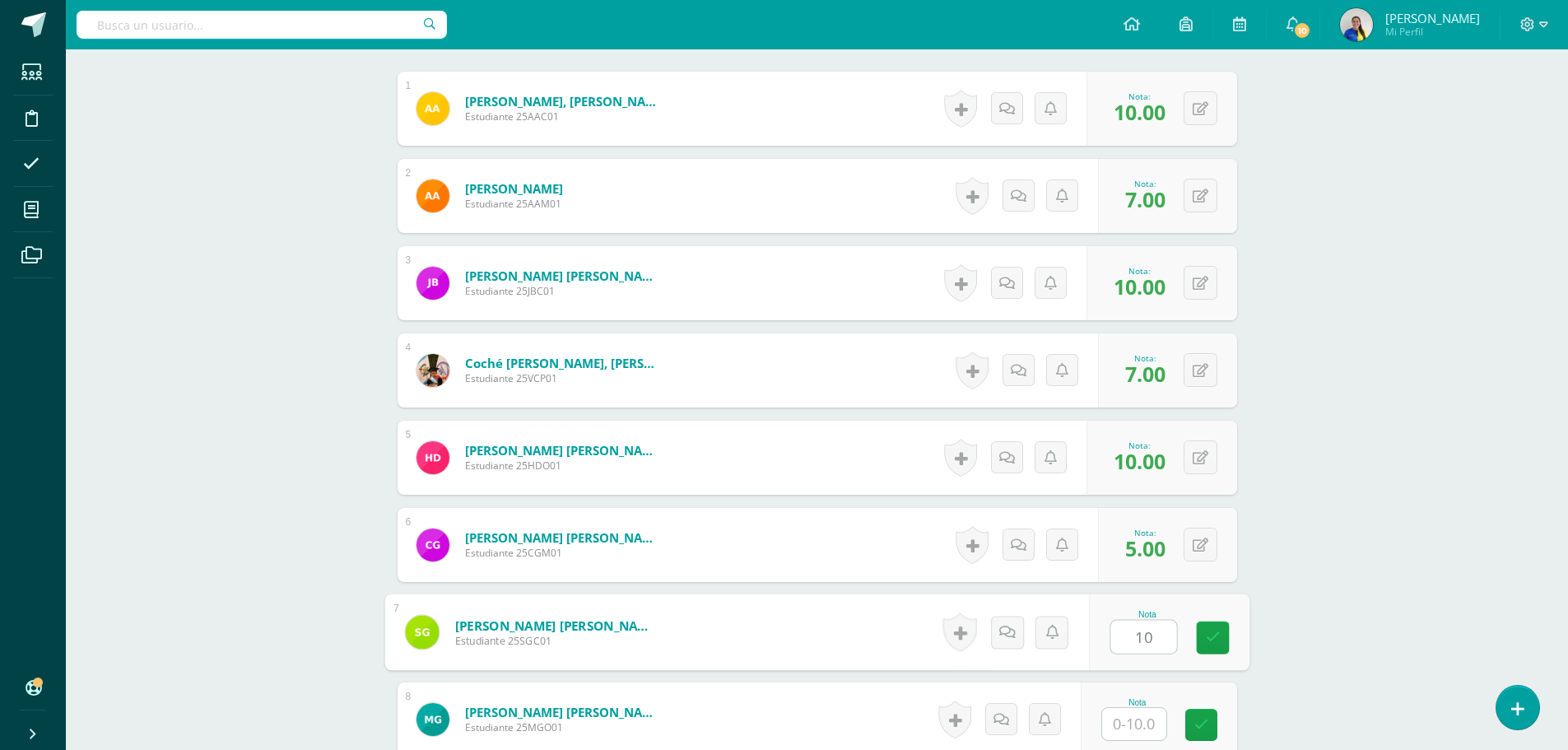
type input "10"
type input "7"
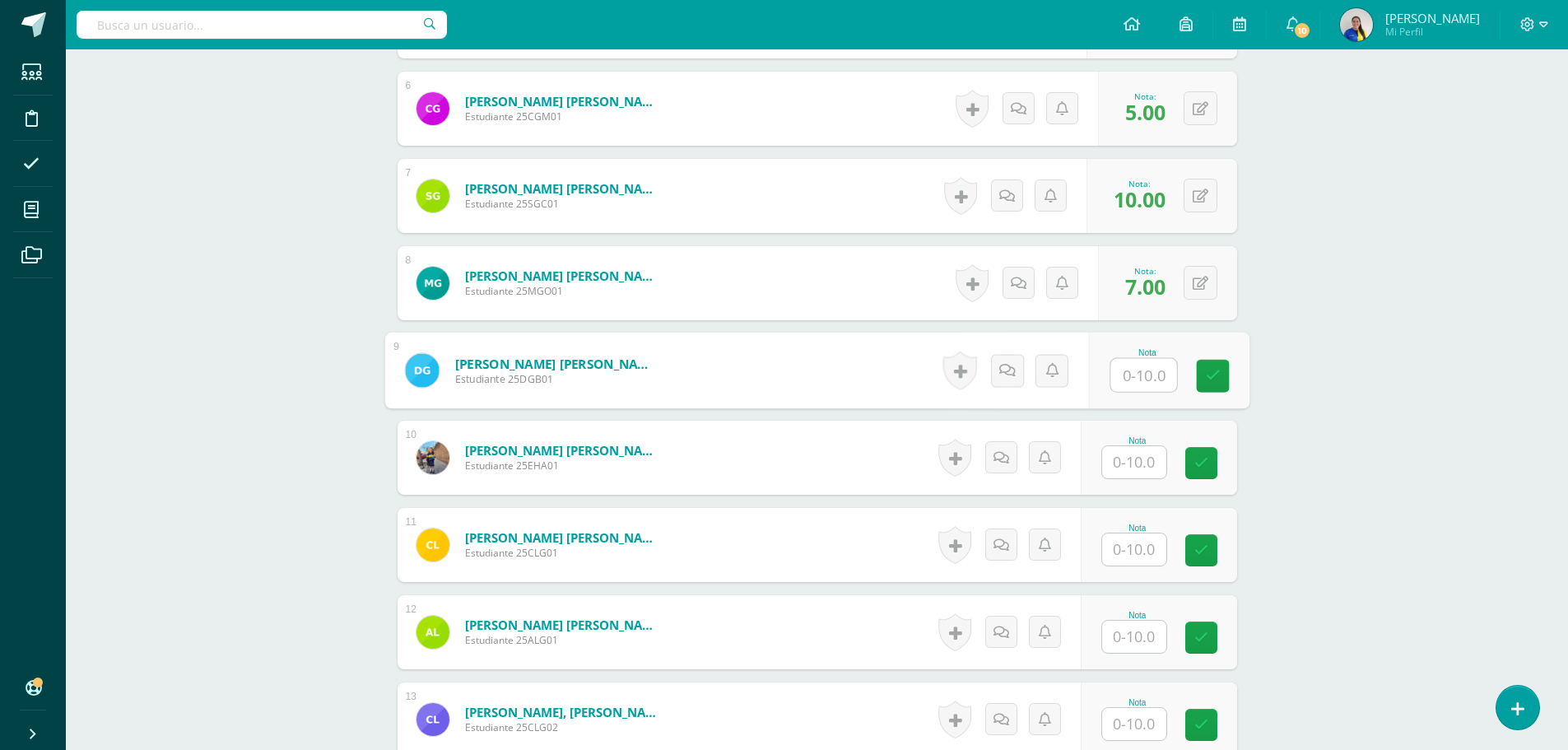
type input "5"
type input "10"
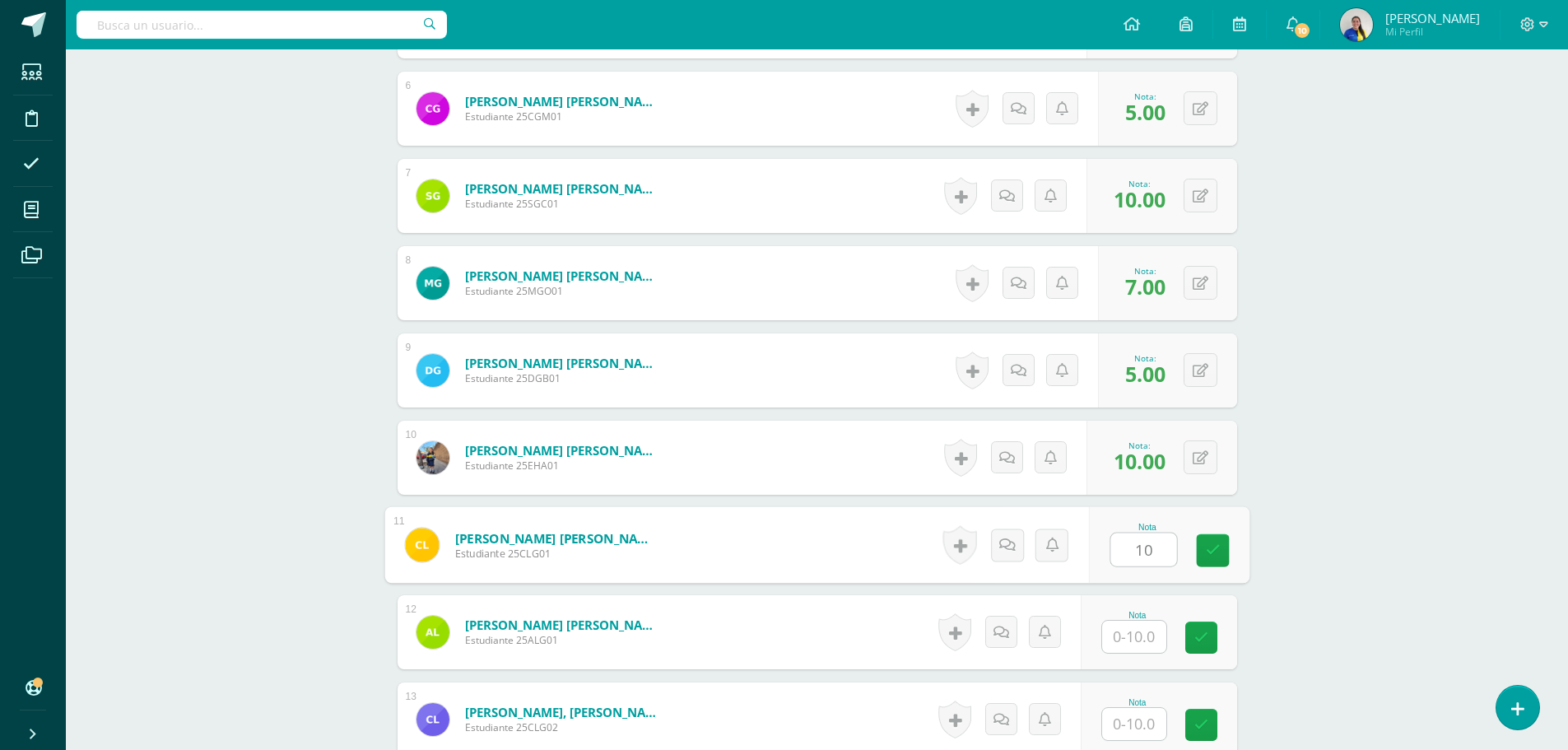
type input "10"
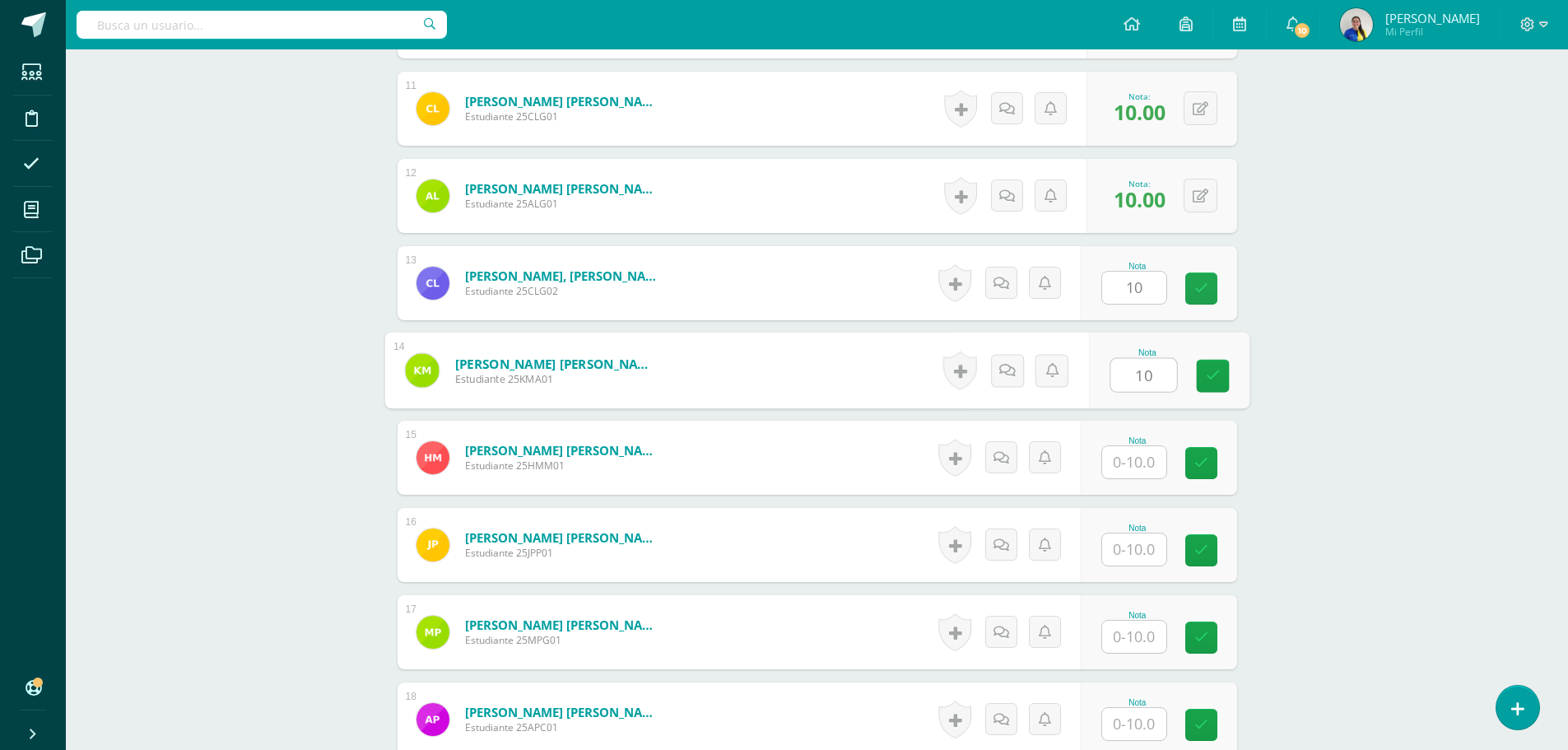
type input "10"
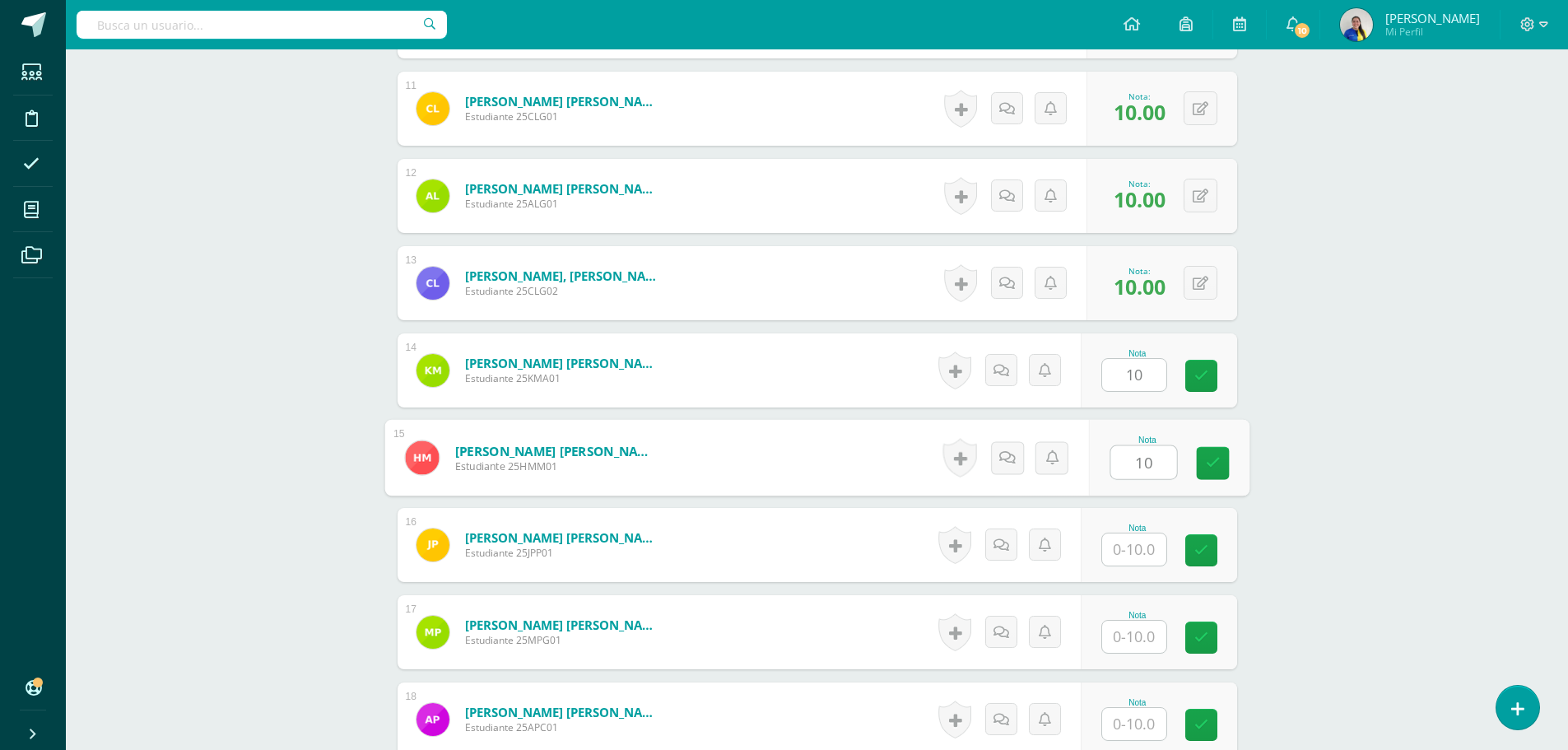
type input "10"
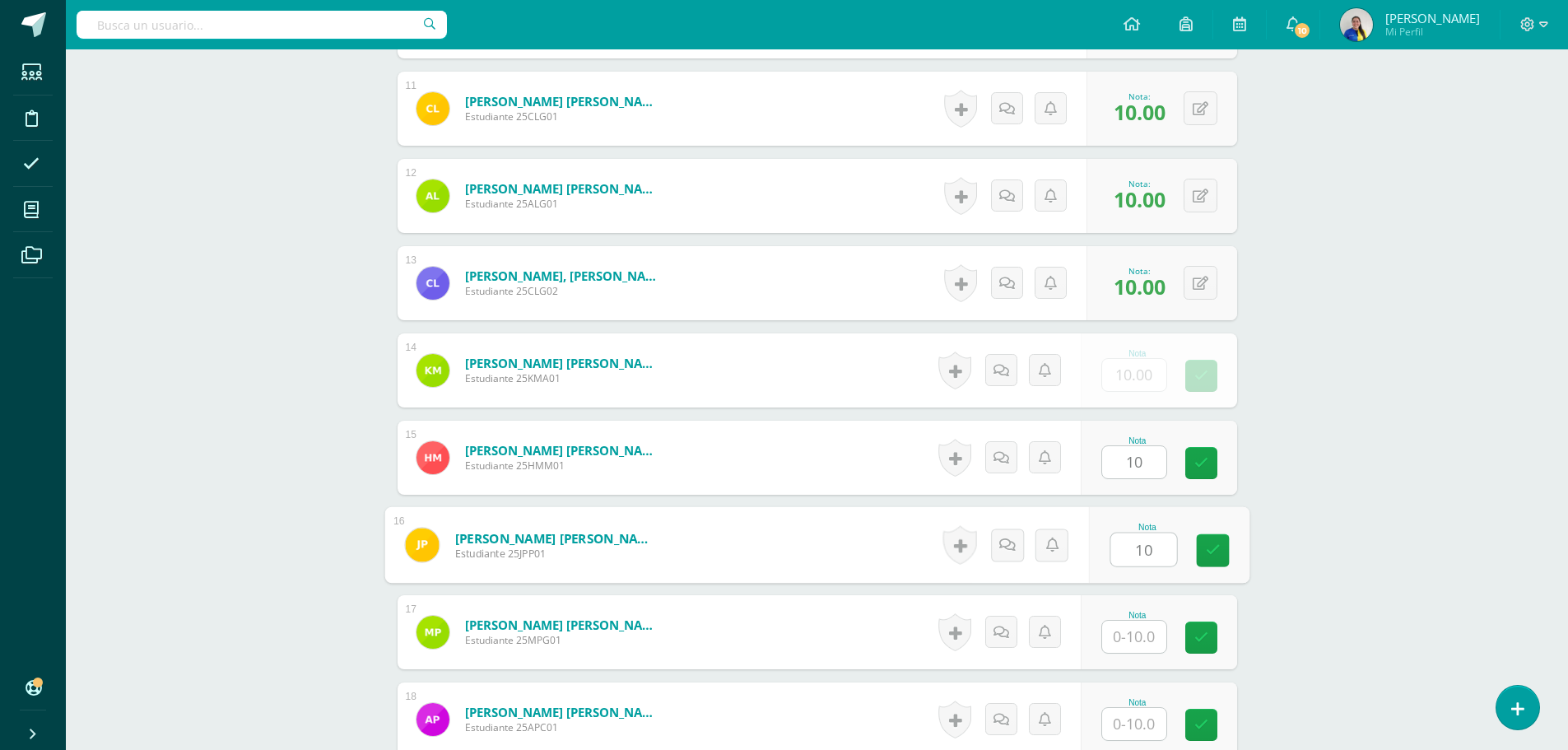
type input "10"
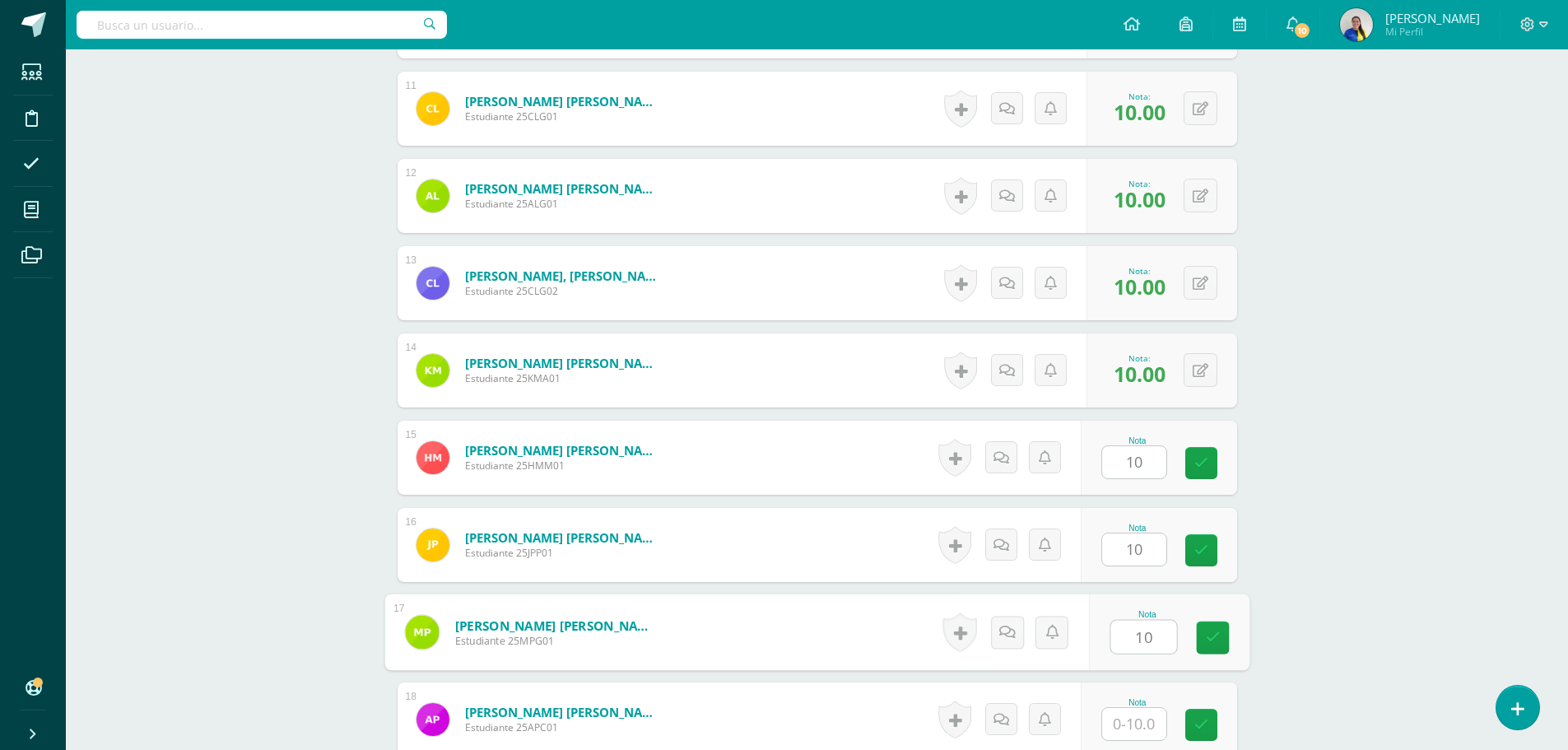
type input "10"
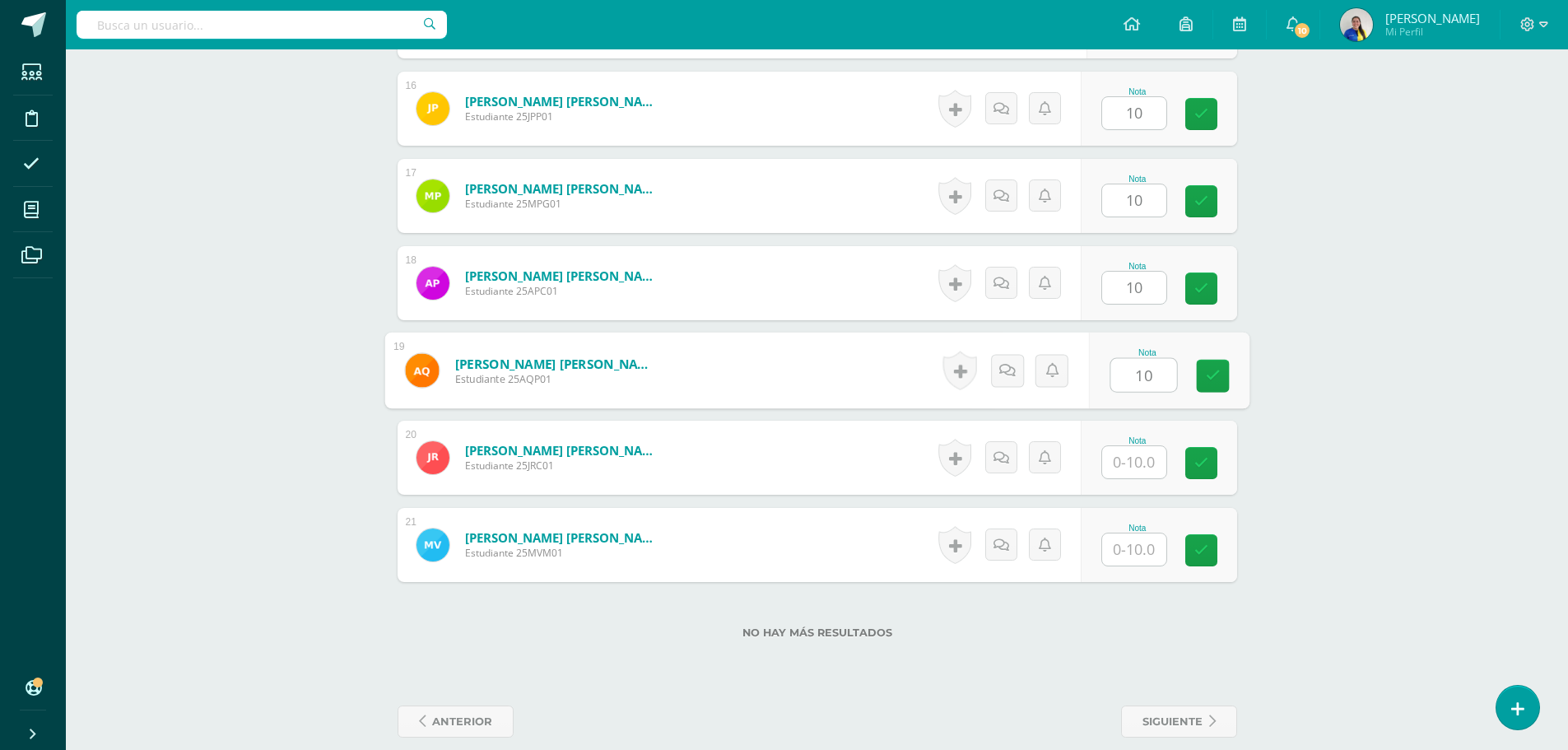
type input "10"
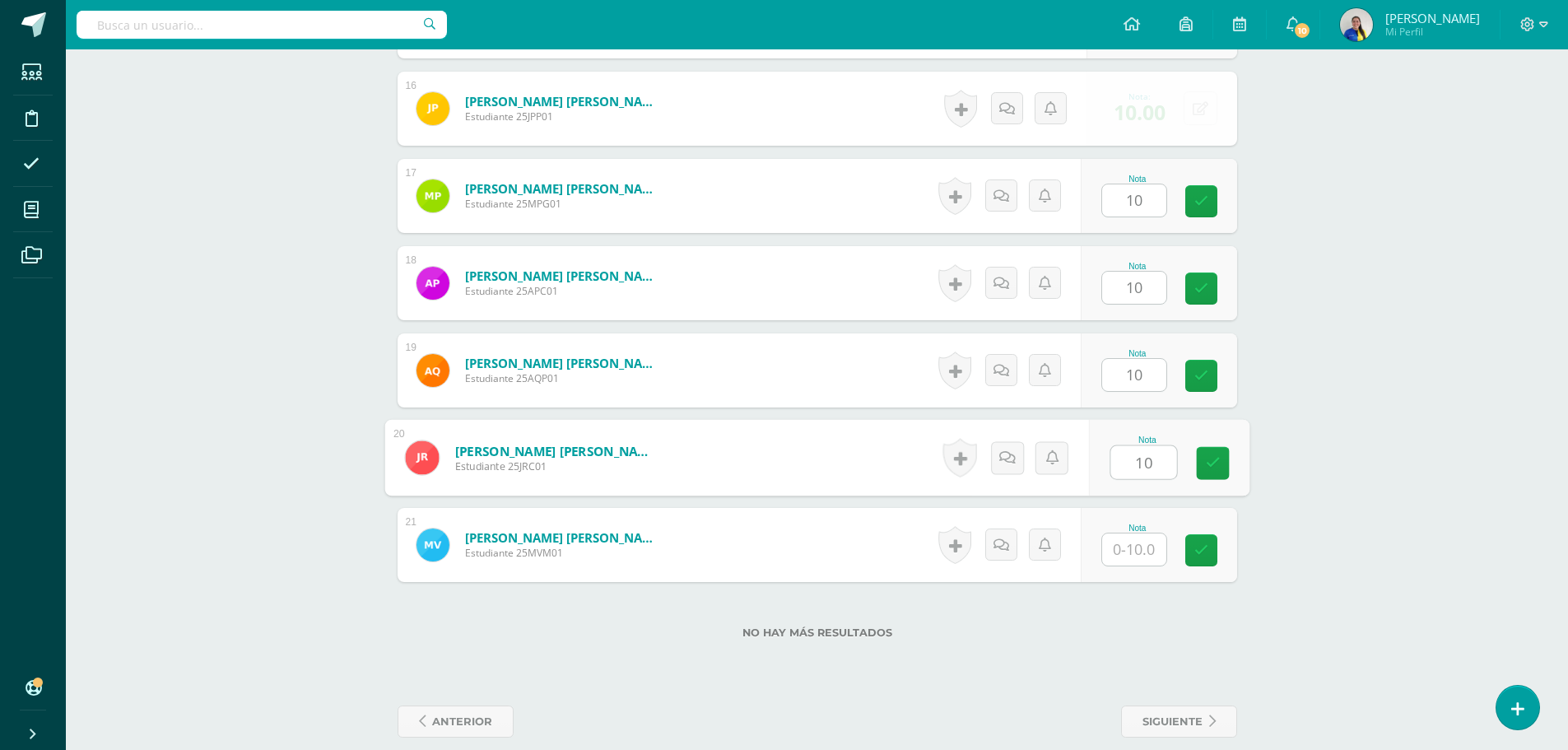
type input "10"
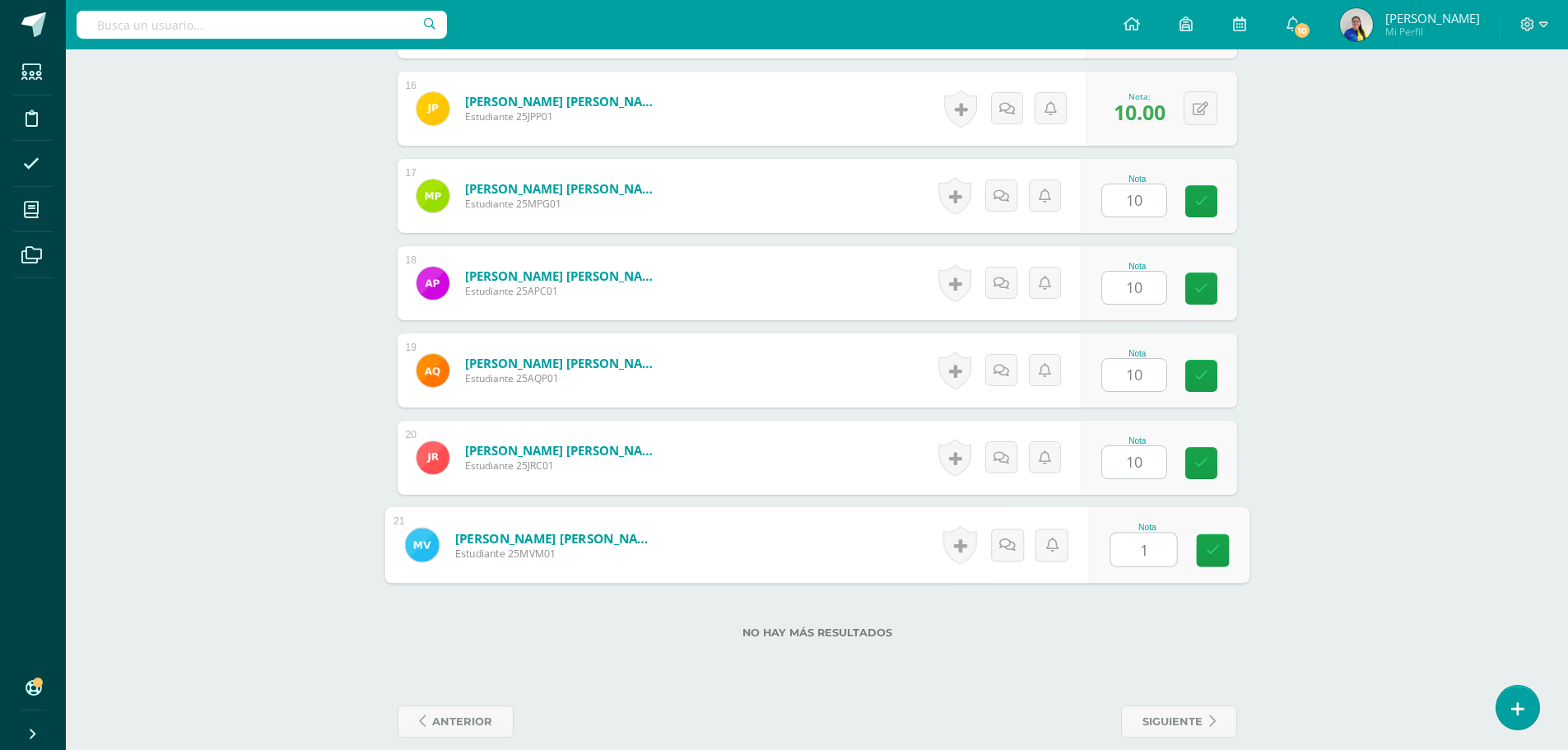
type input "10"
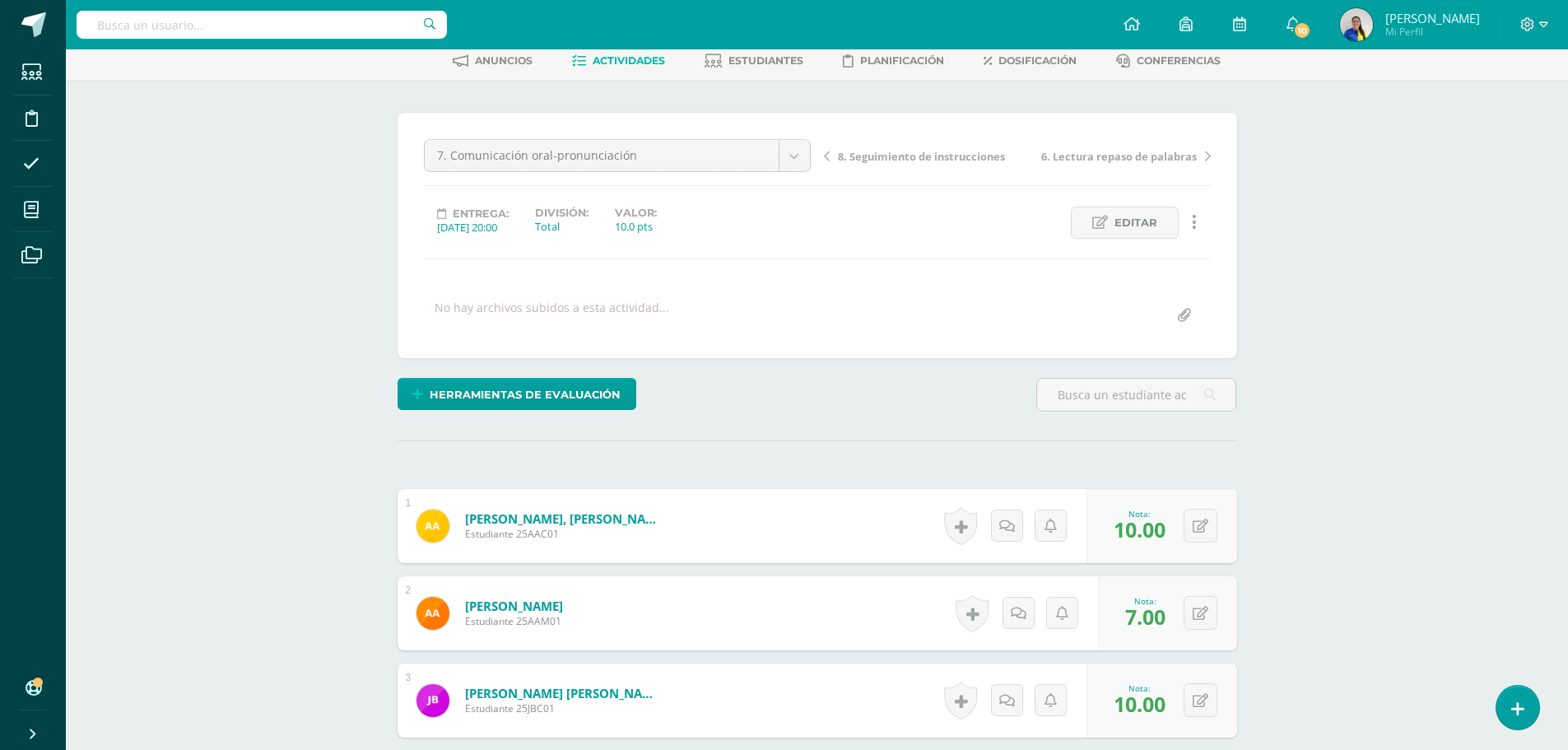
scroll to position [0, 0]
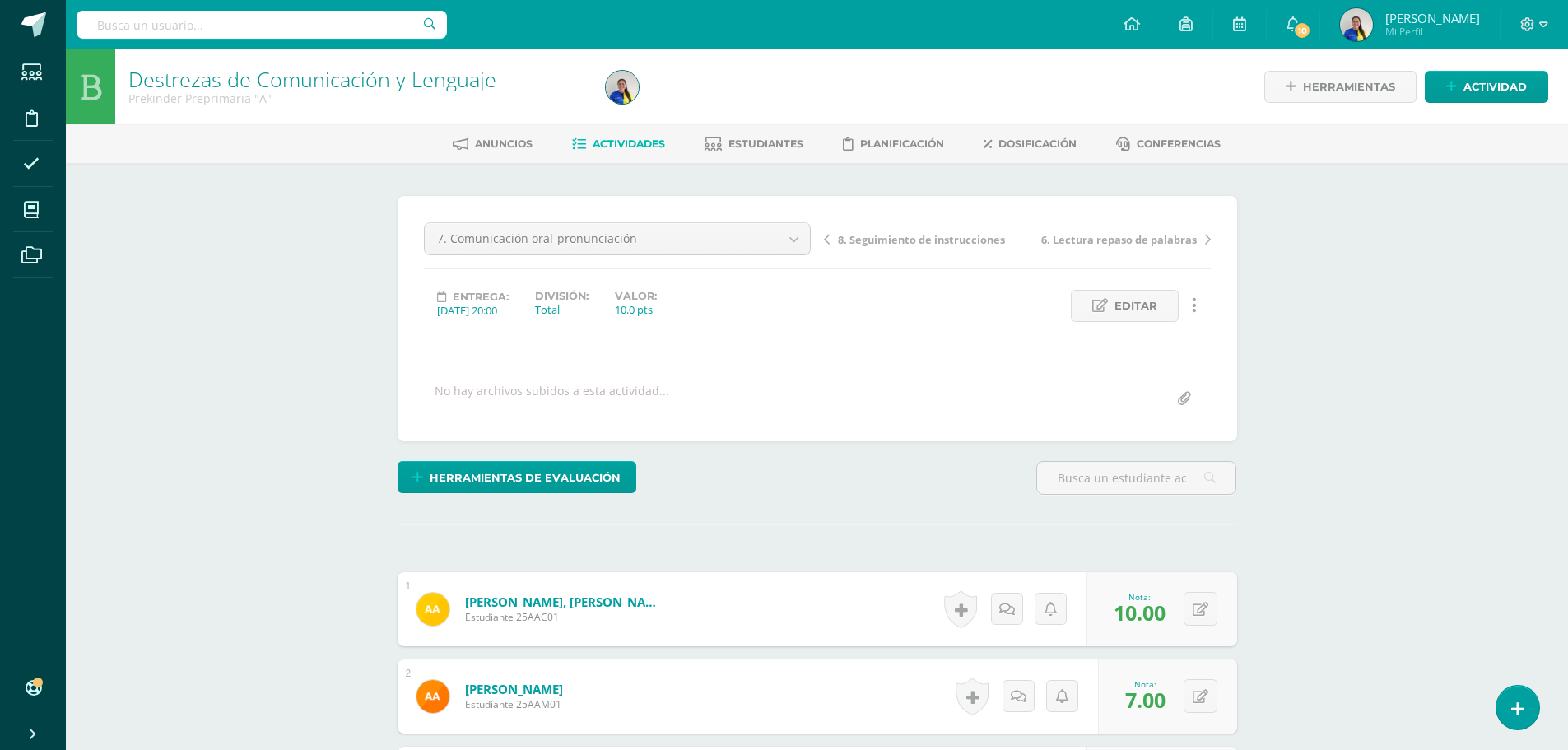
click at [978, 230] on link "8. Seguimiento de instrucciones" at bounding box center [920, 239] width 193 height 17
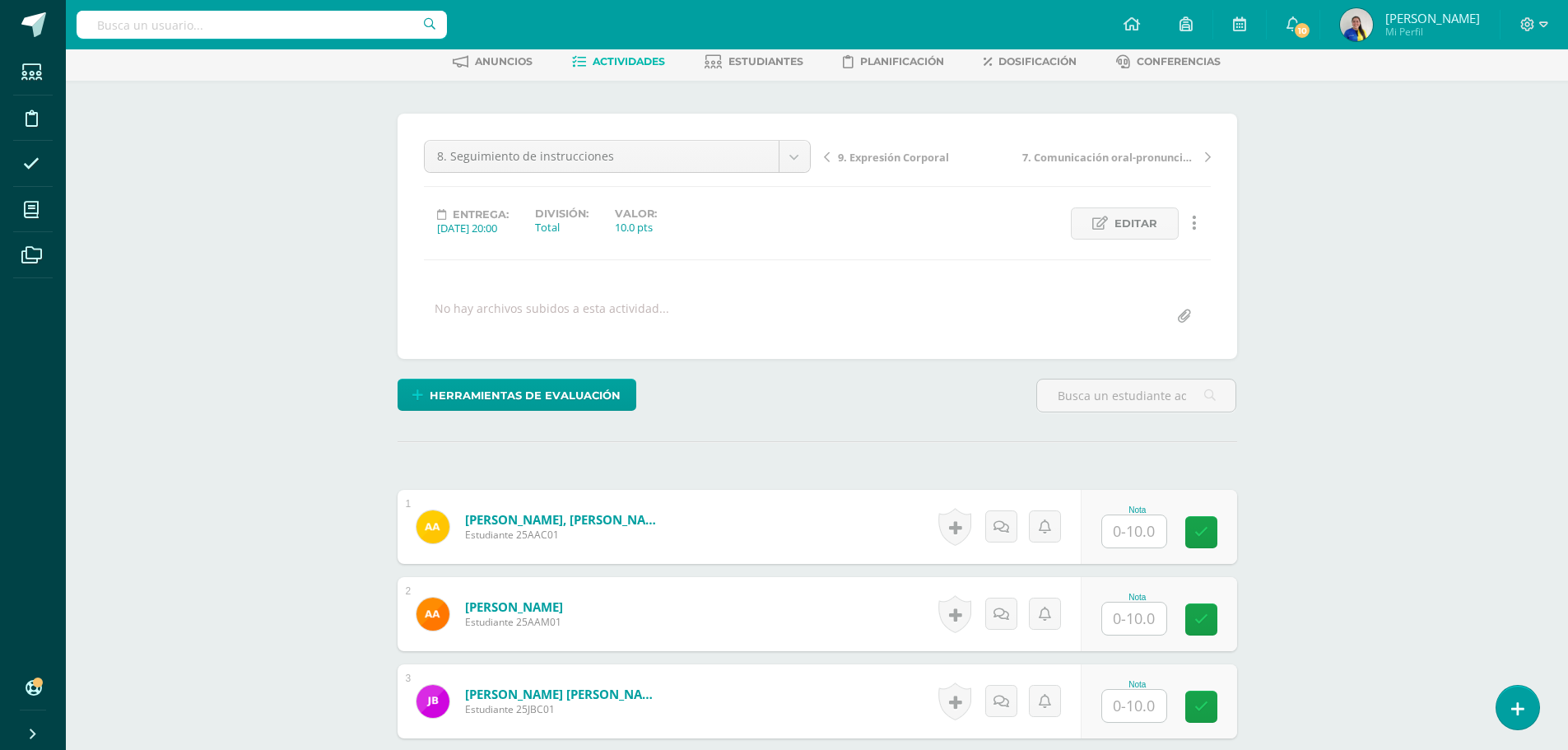
click at [1151, 533] on input "text" at bounding box center [1134, 531] width 64 height 32
drag, startPoint x: 1151, startPoint y: 533, endPoint x: 1193, endPoint y: 552, distance: 46.1
click at [1185, 552] on div "Nota" at bounding box center [1168, 526] width 160 height 76
type input "10"
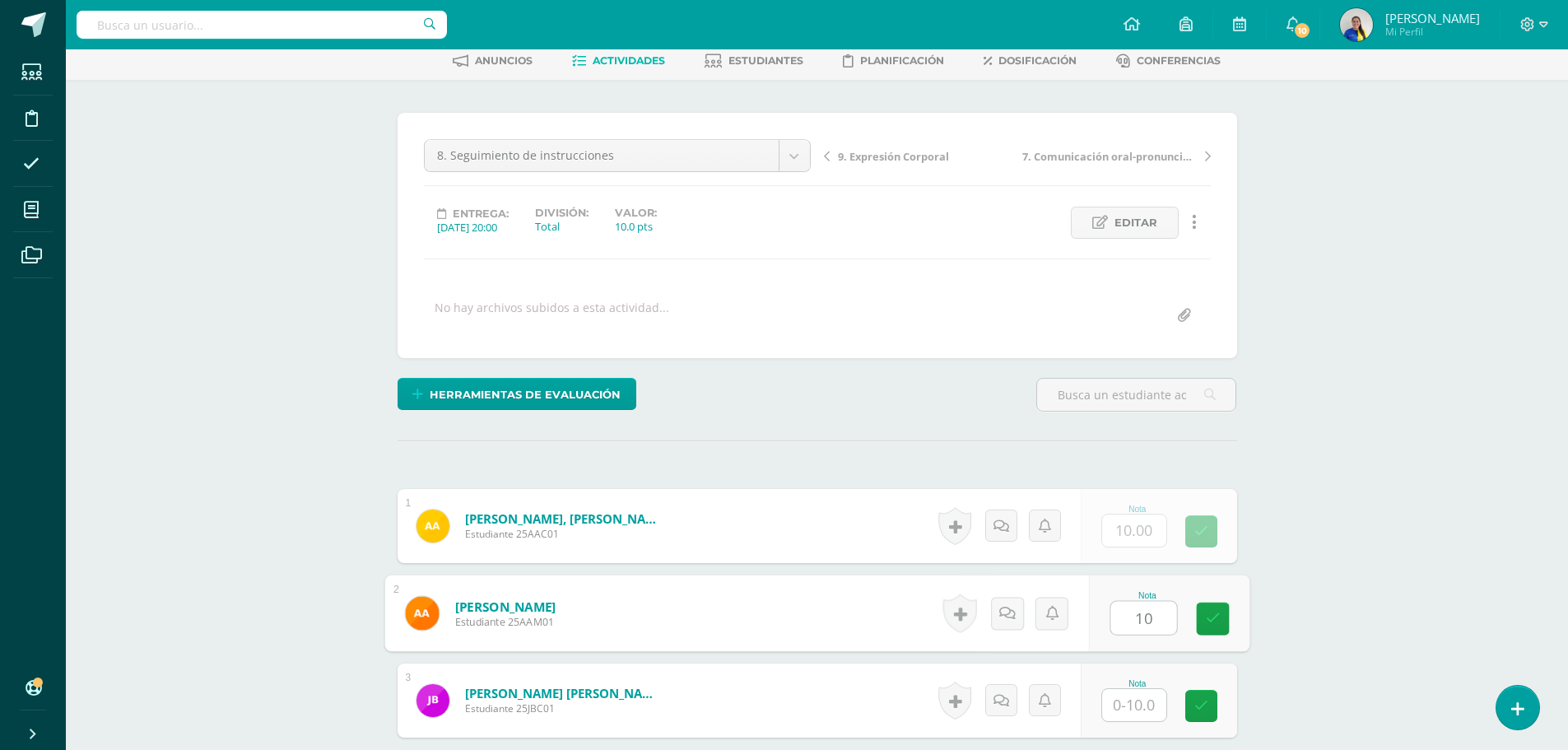
type input "10"
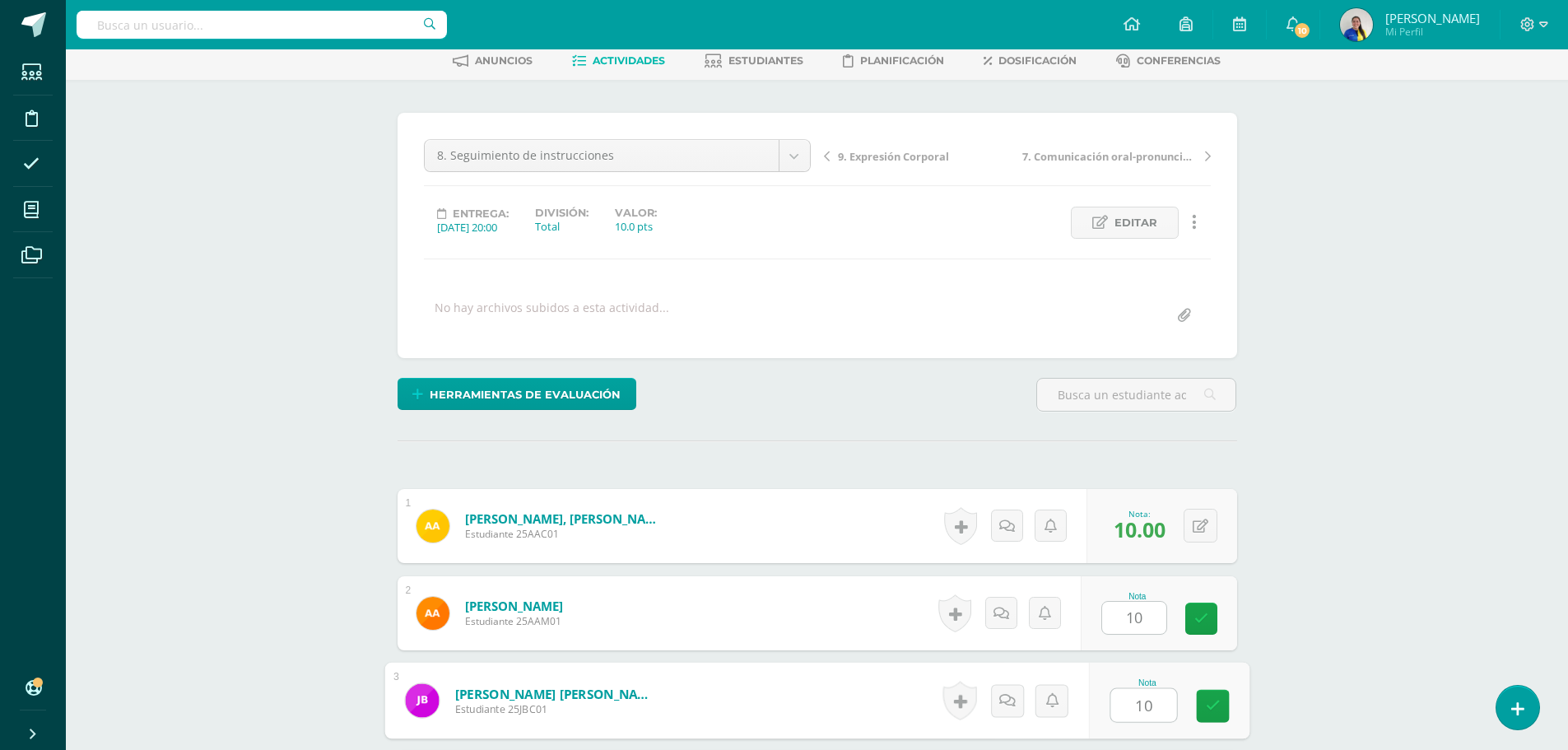
type input "10"
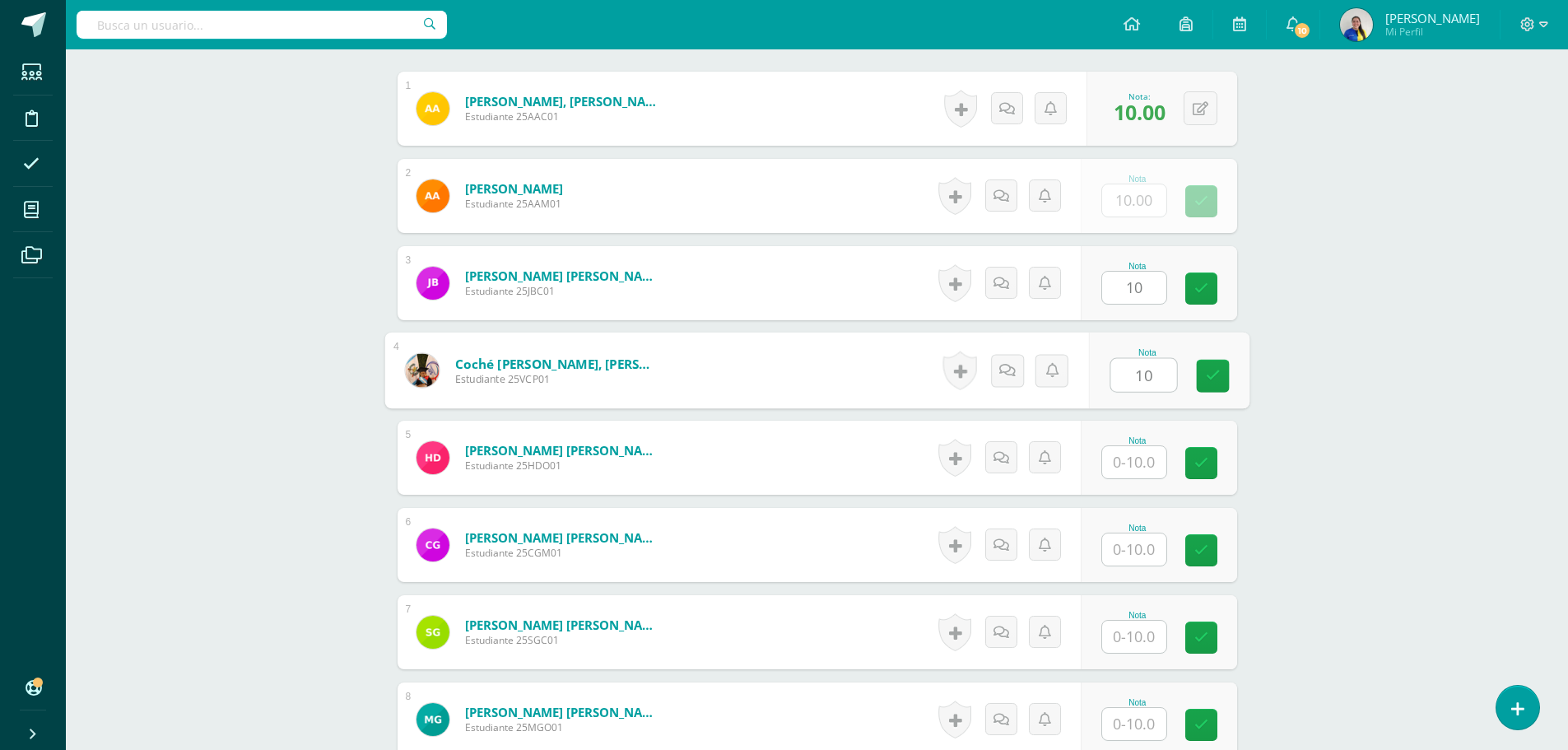
type input "10"
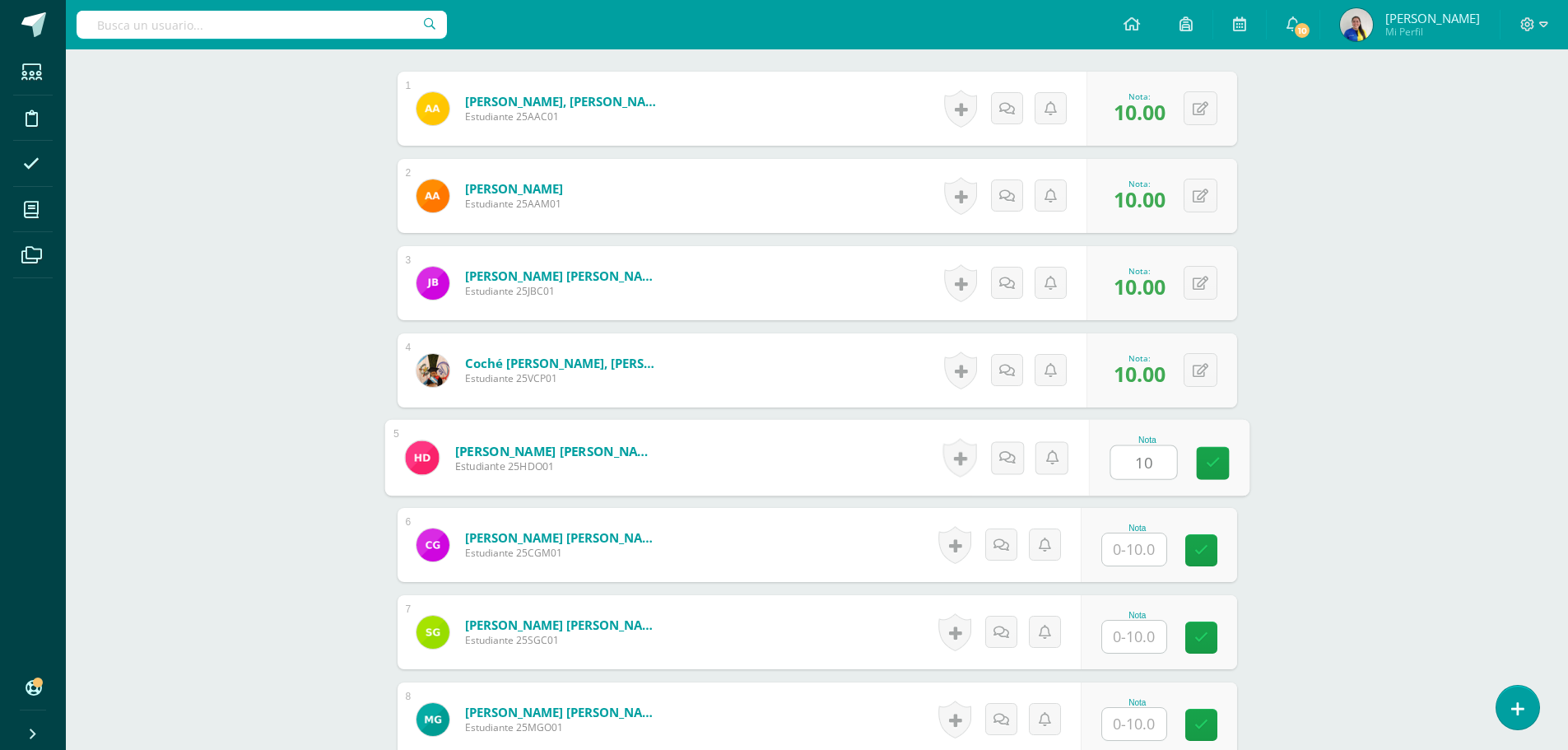
scroll to position [501, 0]
type input "10"
type input "5"
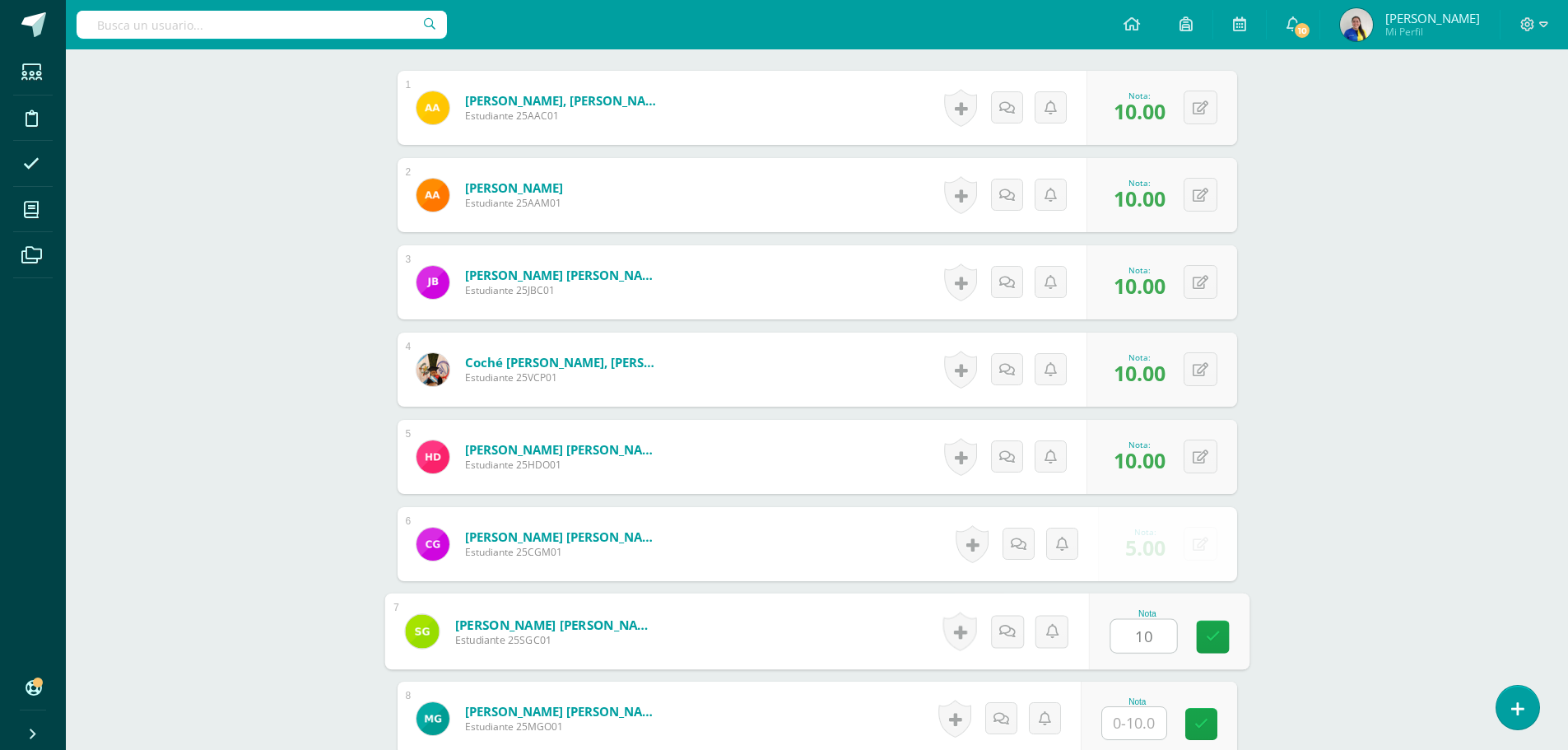
scroll to position [502, 0]
type input "10"
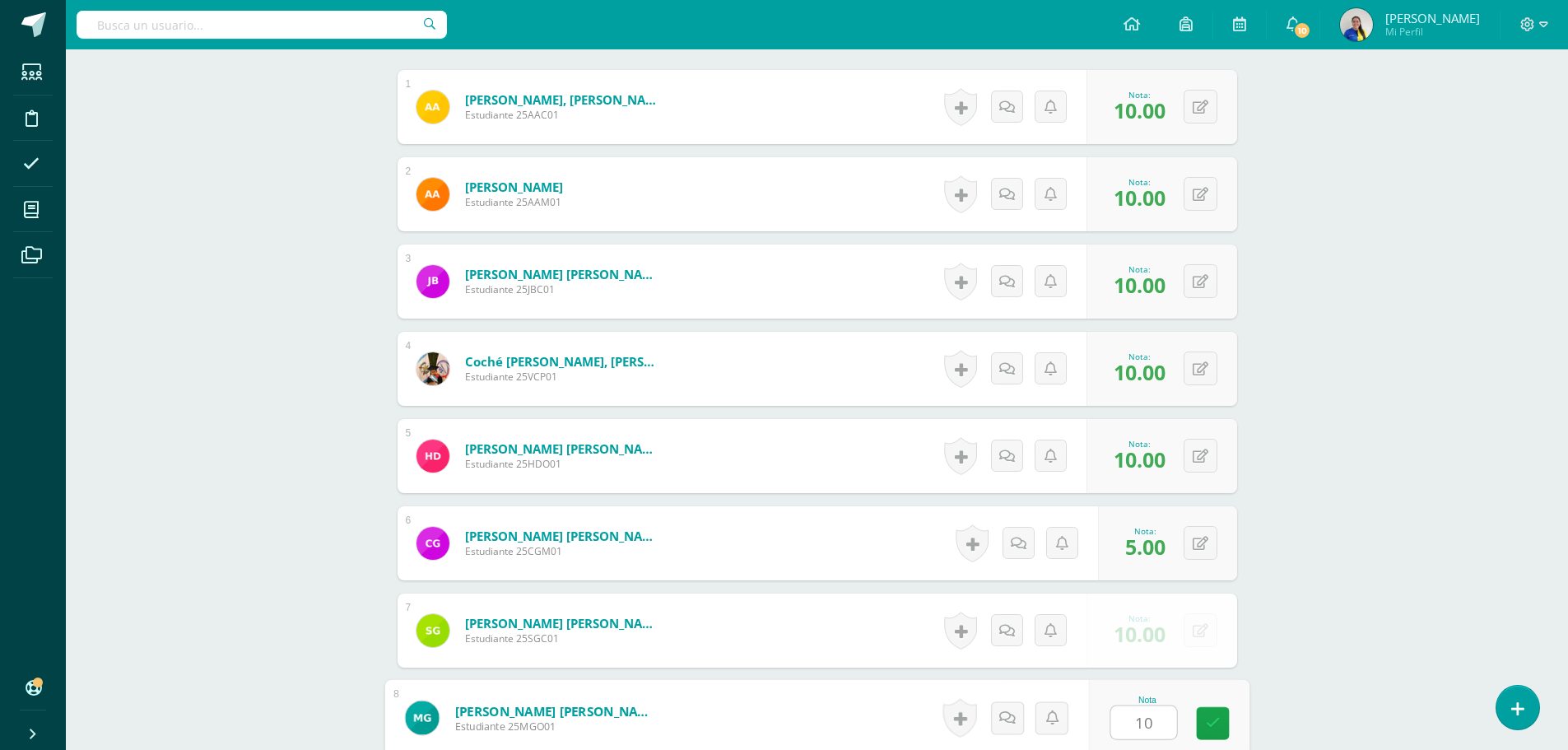
type input "10"
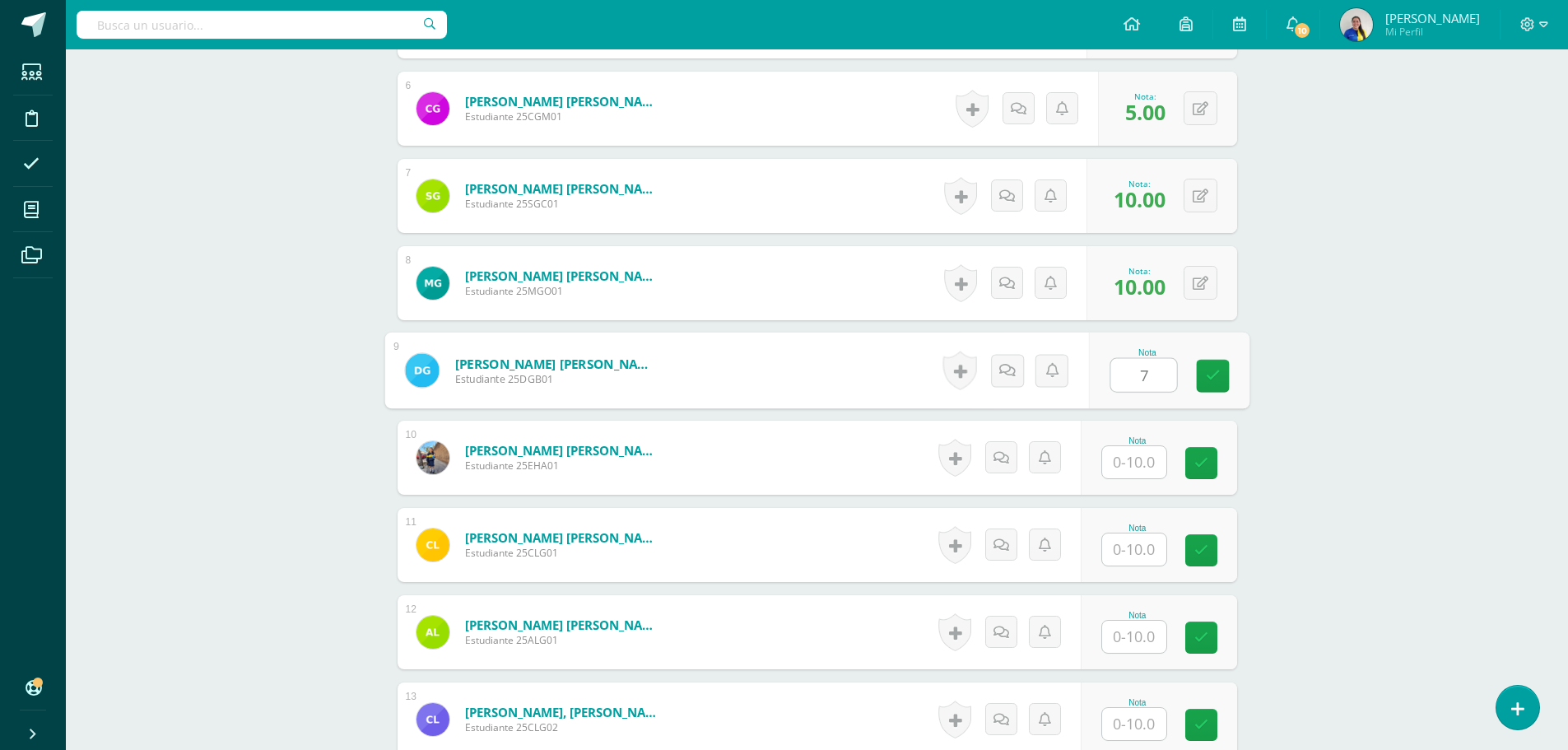
type input "7"
type input "10"
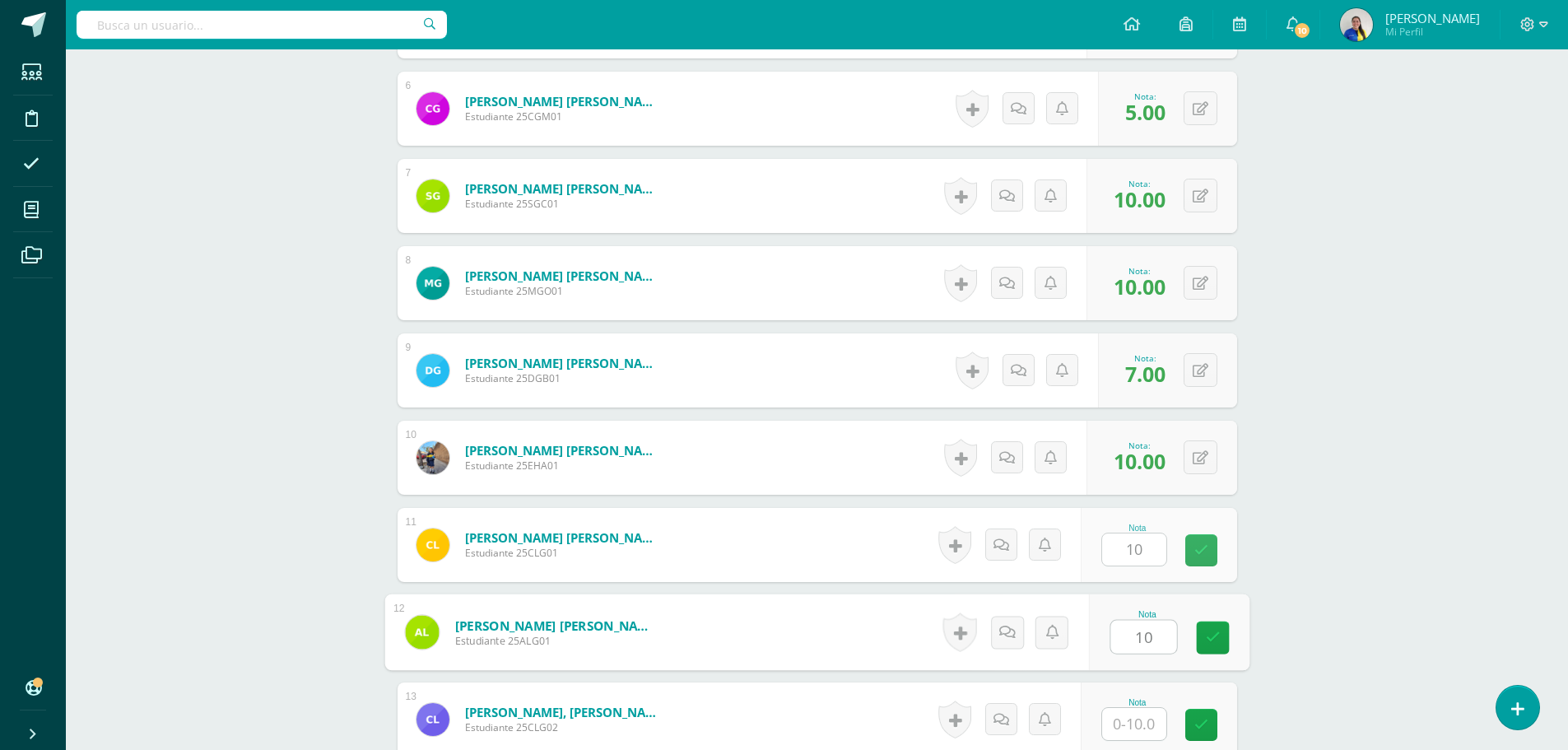
type input "10"
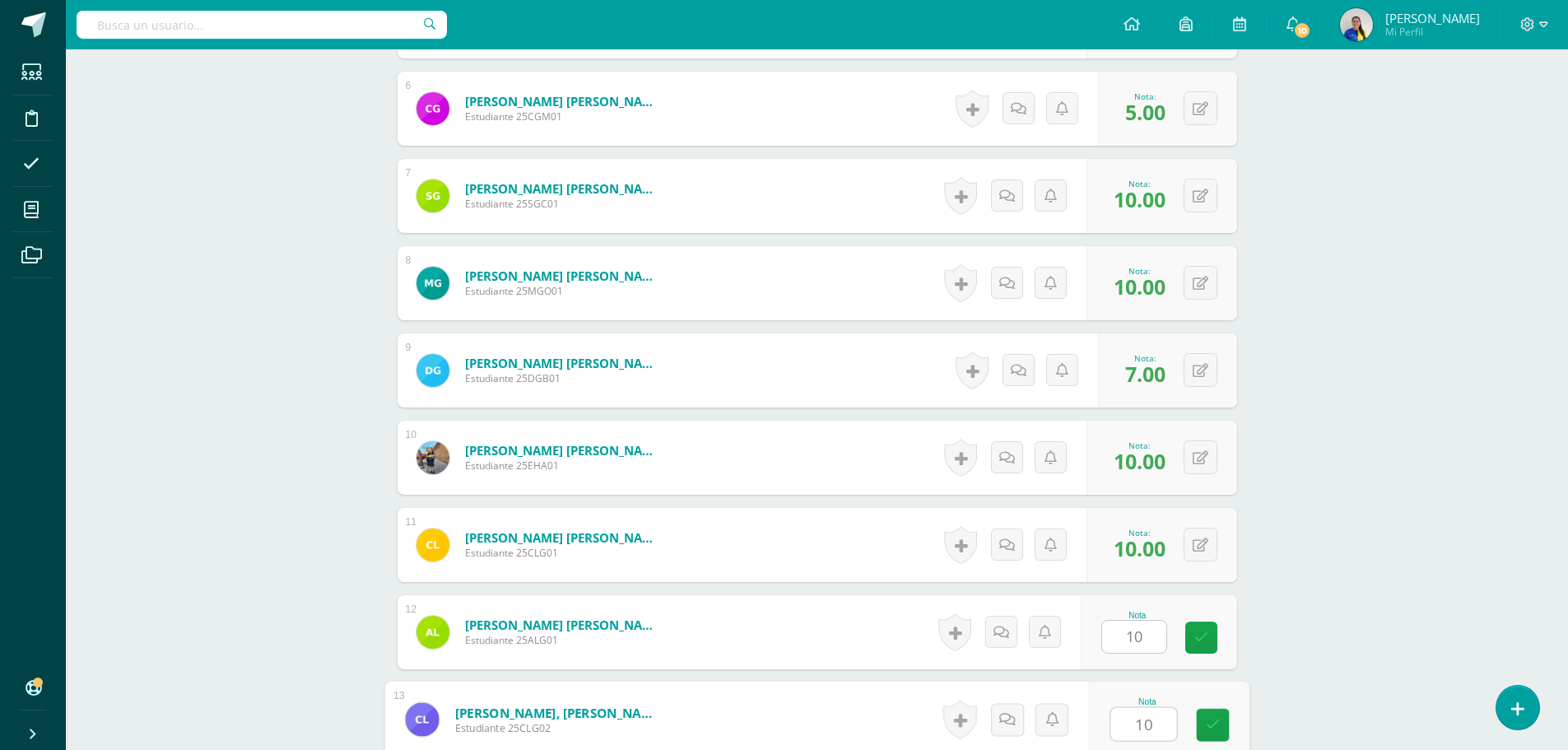
type input "10"
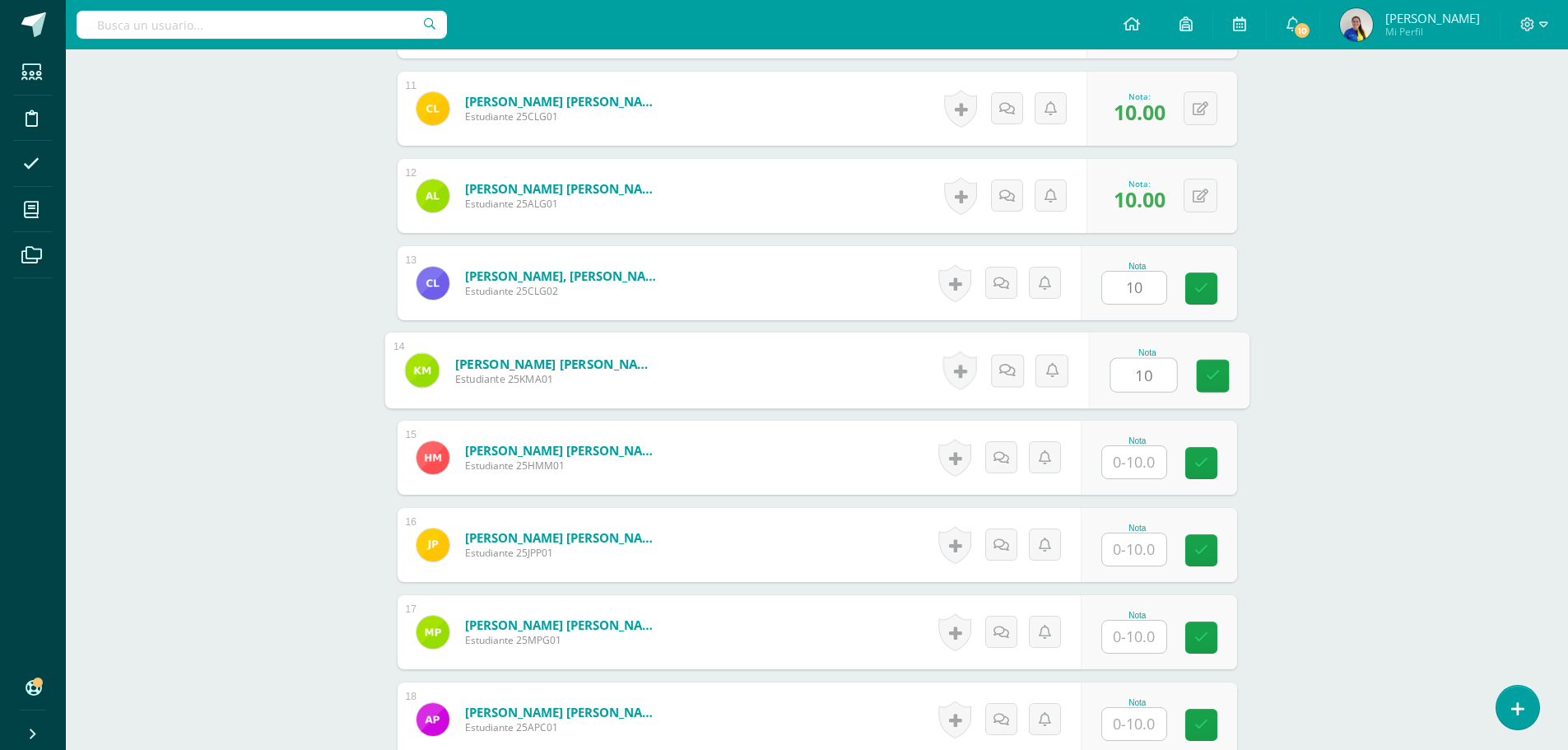
type input "10"
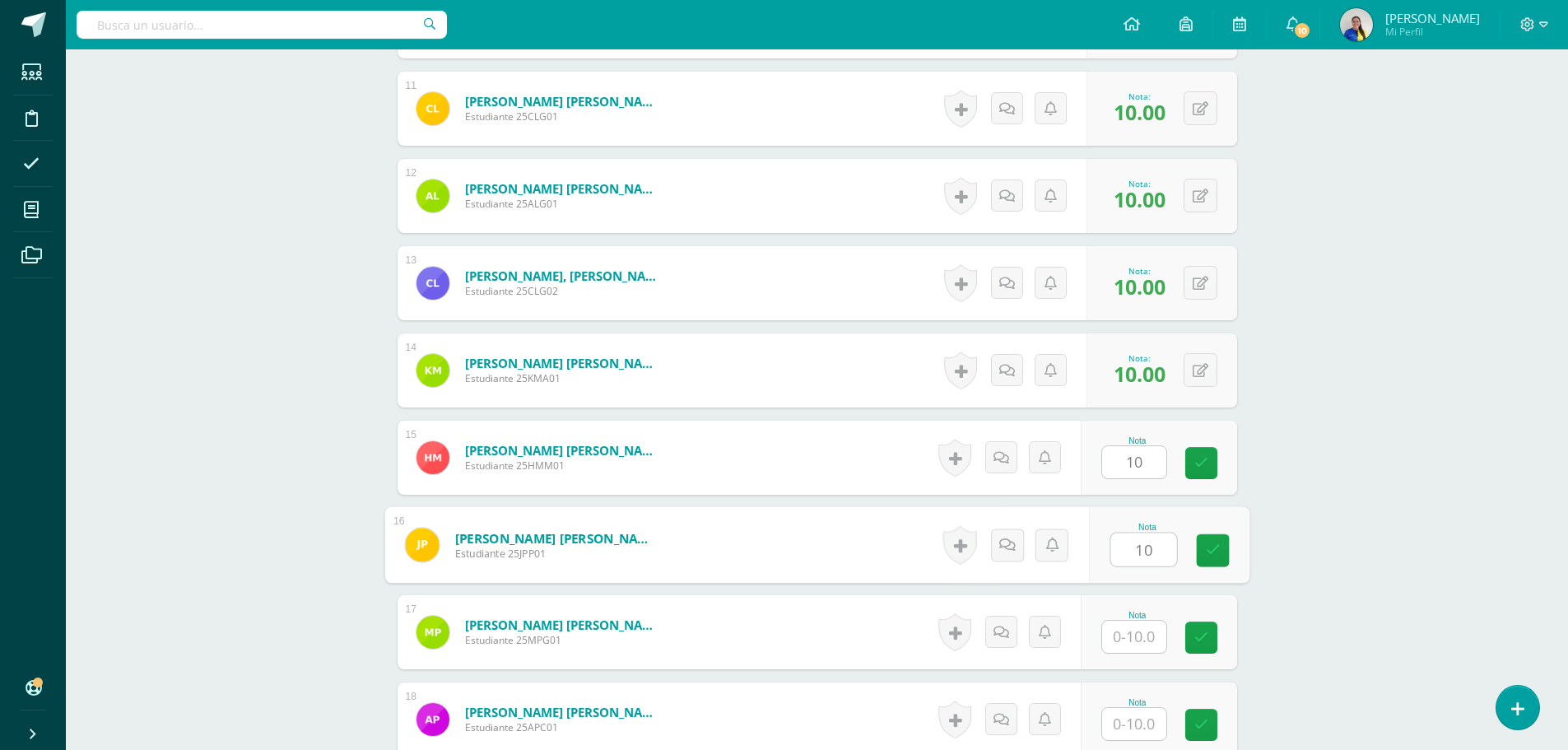
type input "10"
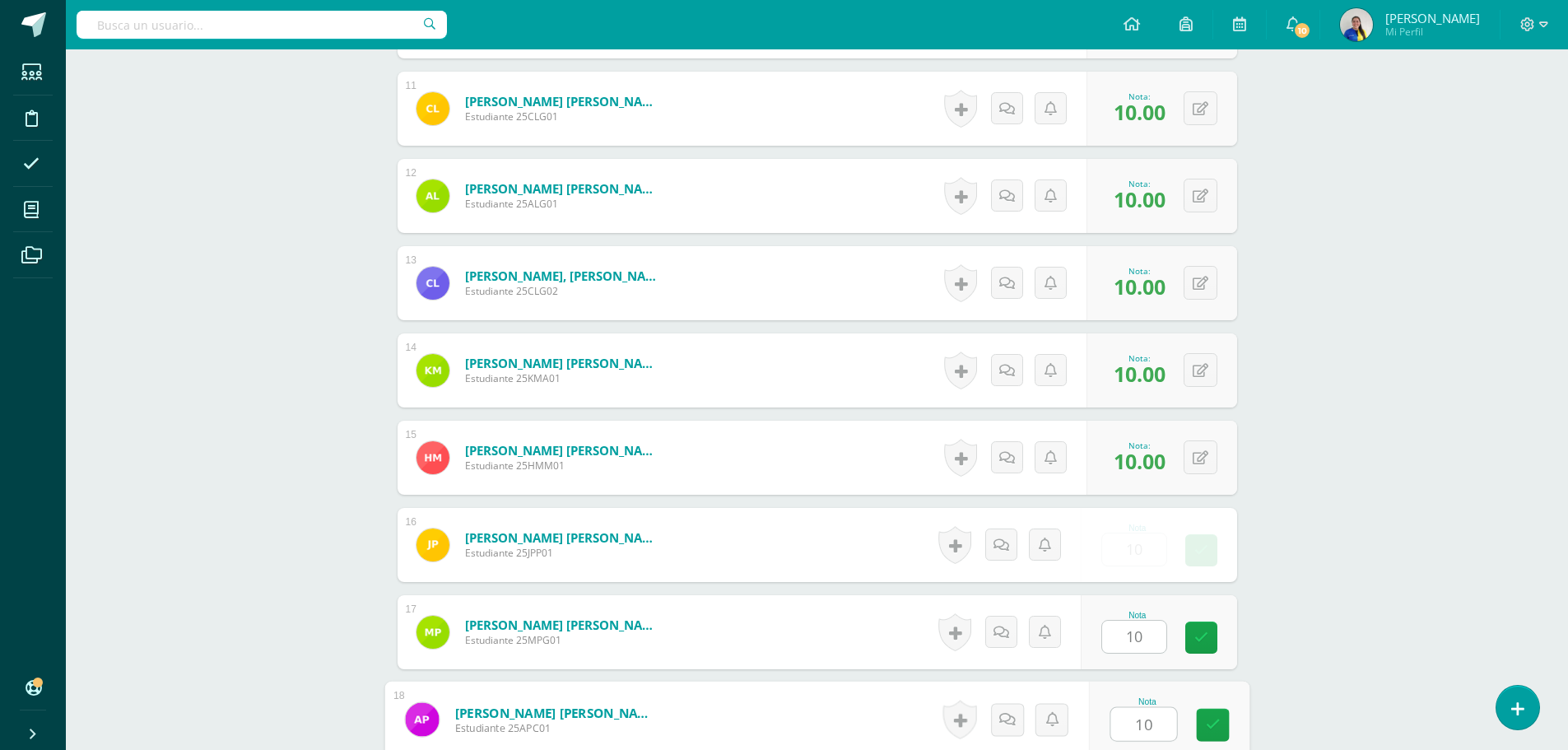
type input "10"
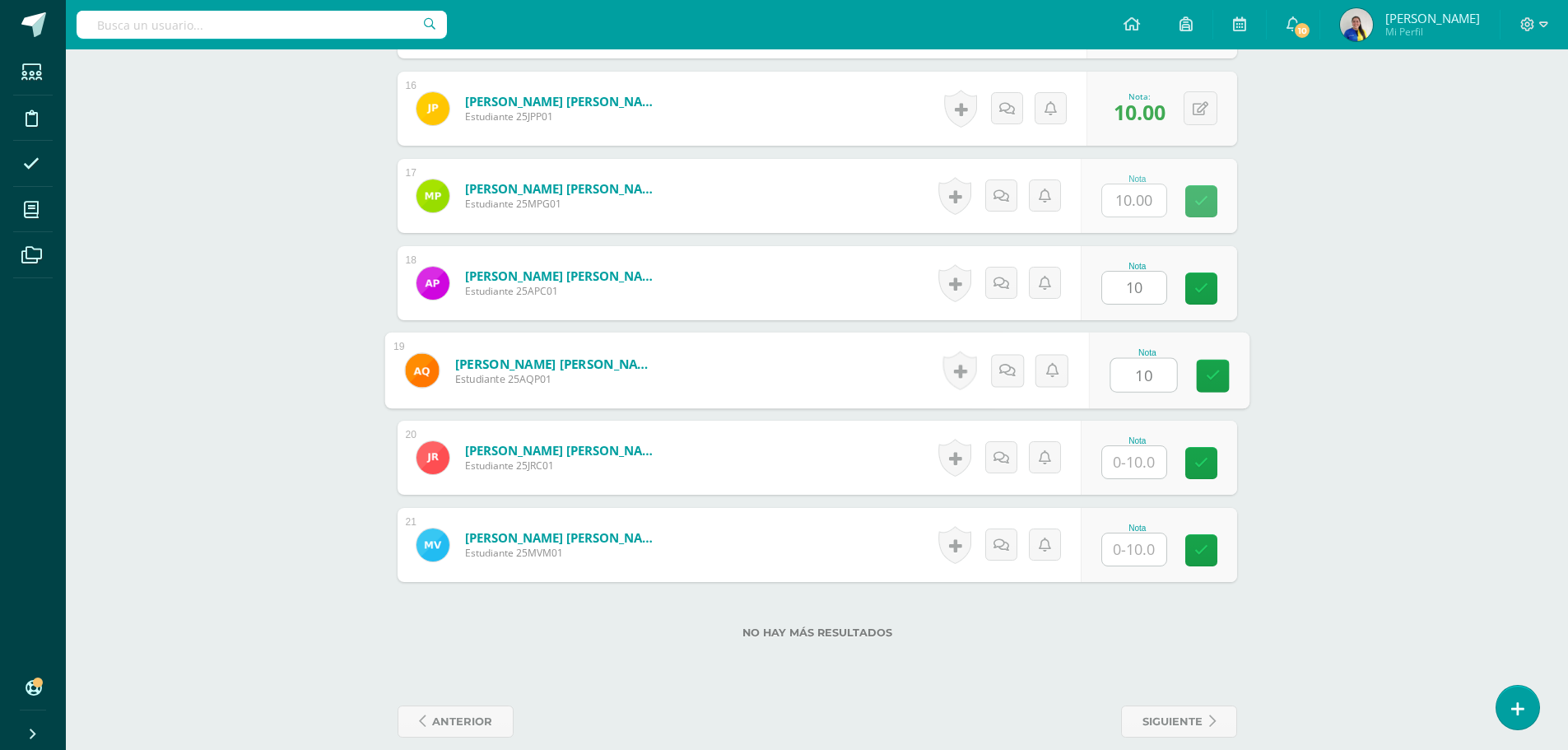
type input "10"
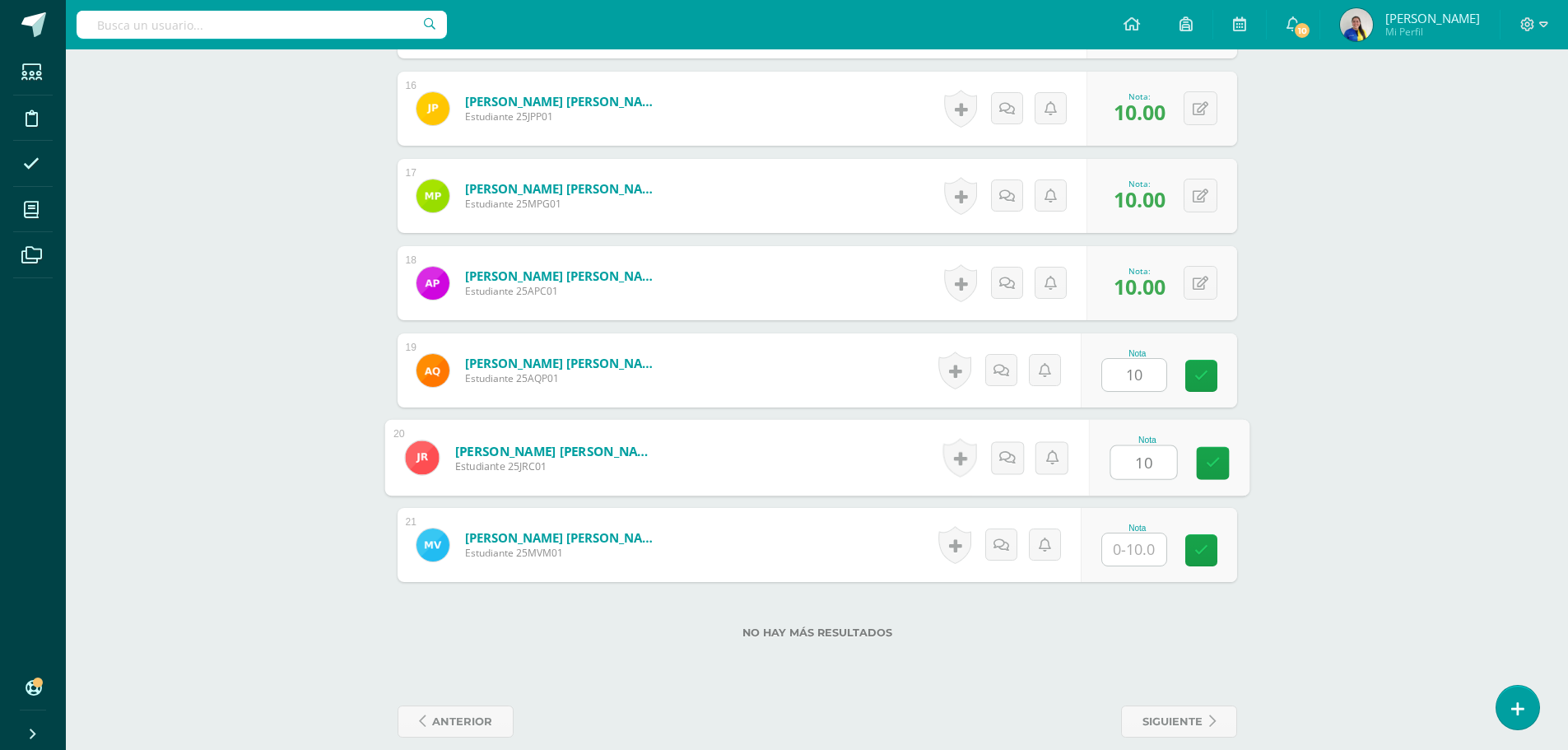
type input "10"
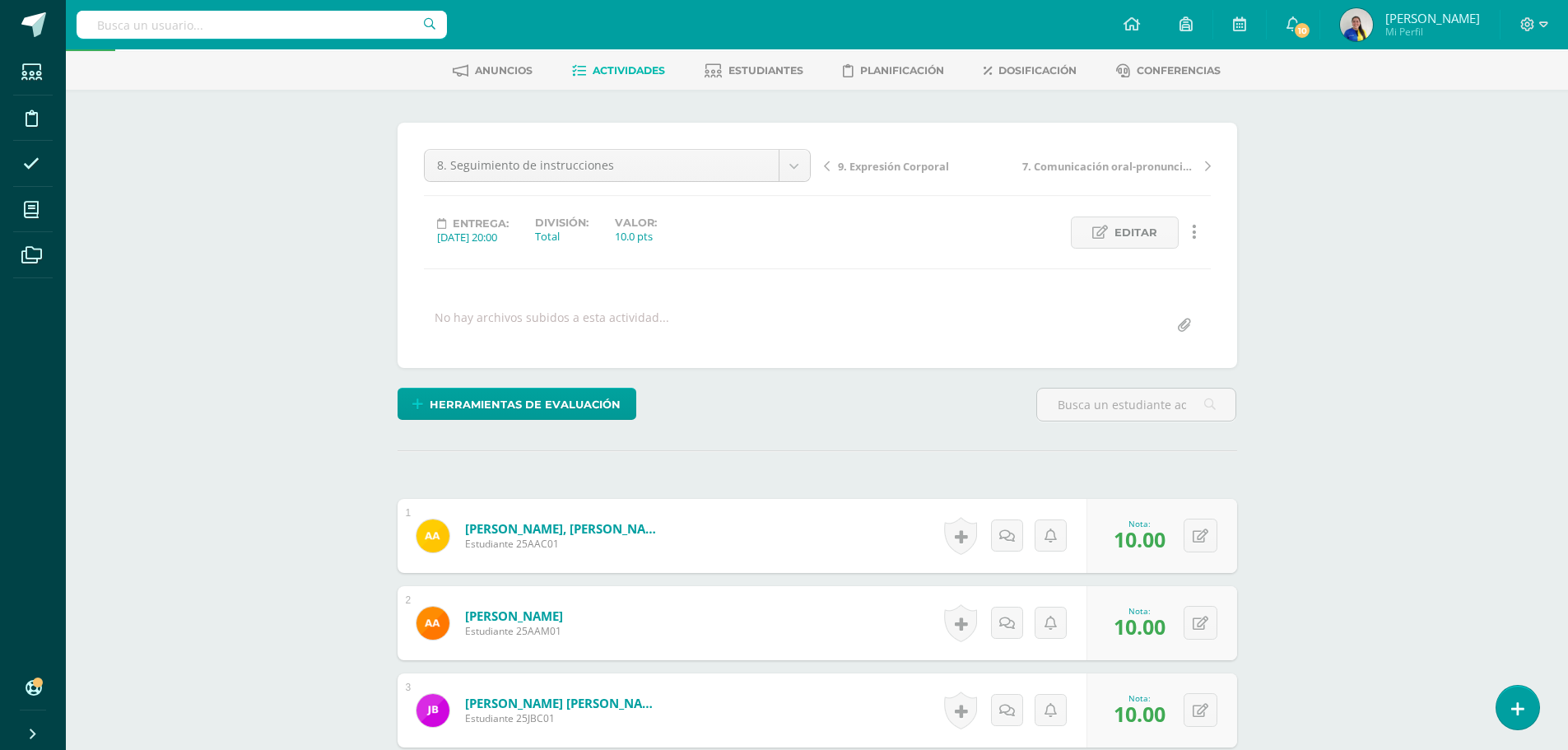
scroll to position [0, 0]
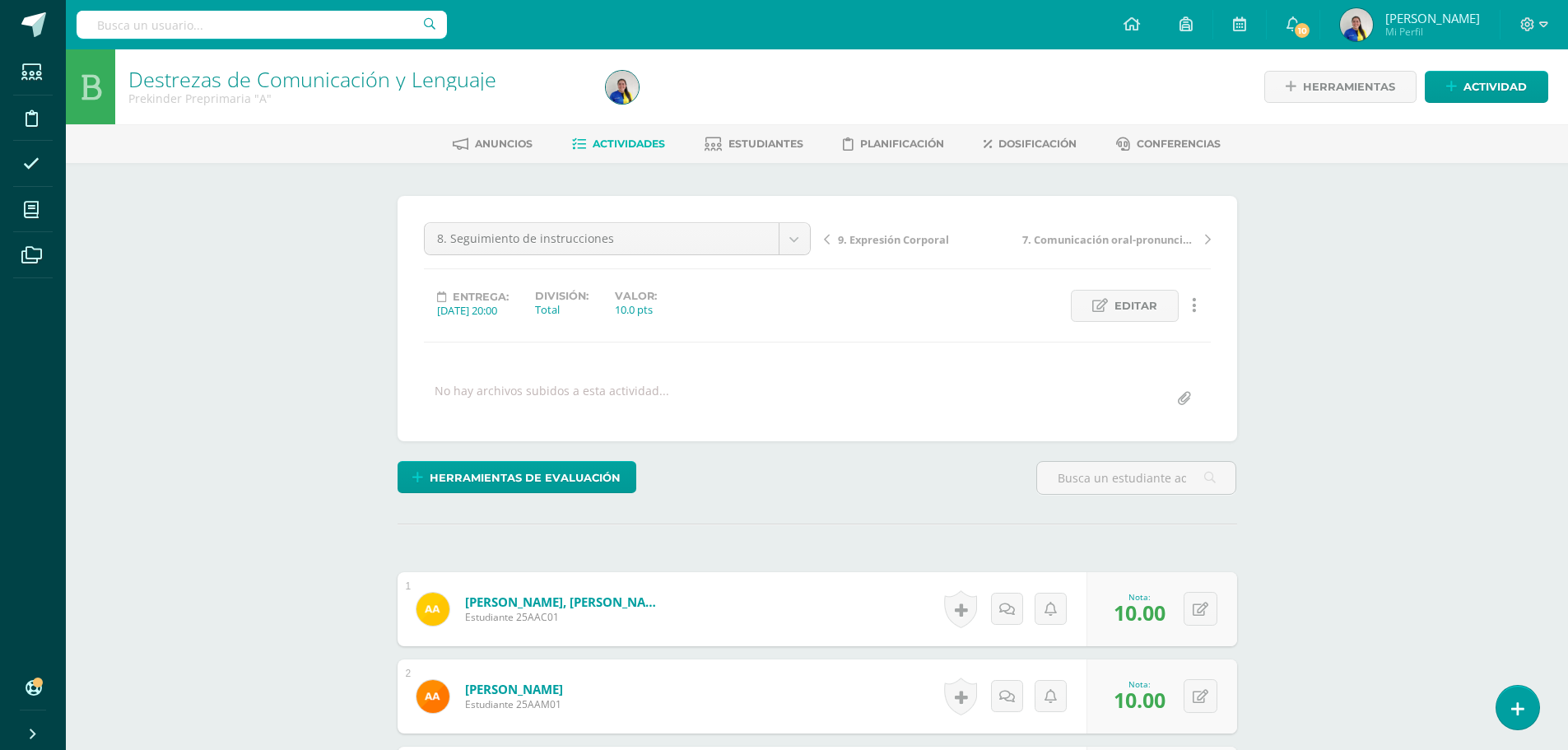
click at [902, 223] on div "9. Expresión Corporal 7. Comunicación oral-pronunciación" at bounding box center [1017, 245] width 400 height 46
click at [924, 239] on span "9. Expresión Corporal" at bounding box center [894, 239] width 111 height 15
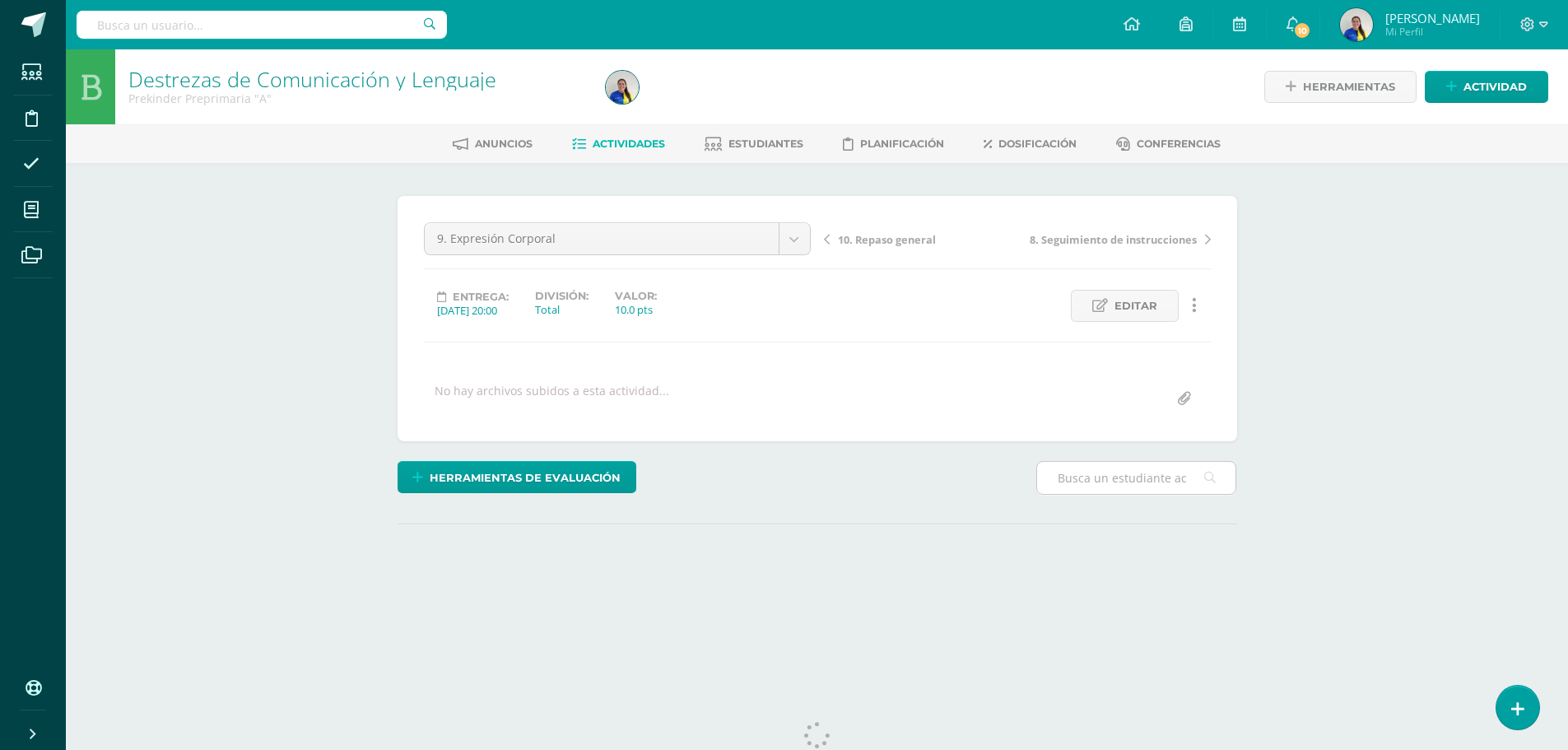
scroll to position [46, 0]
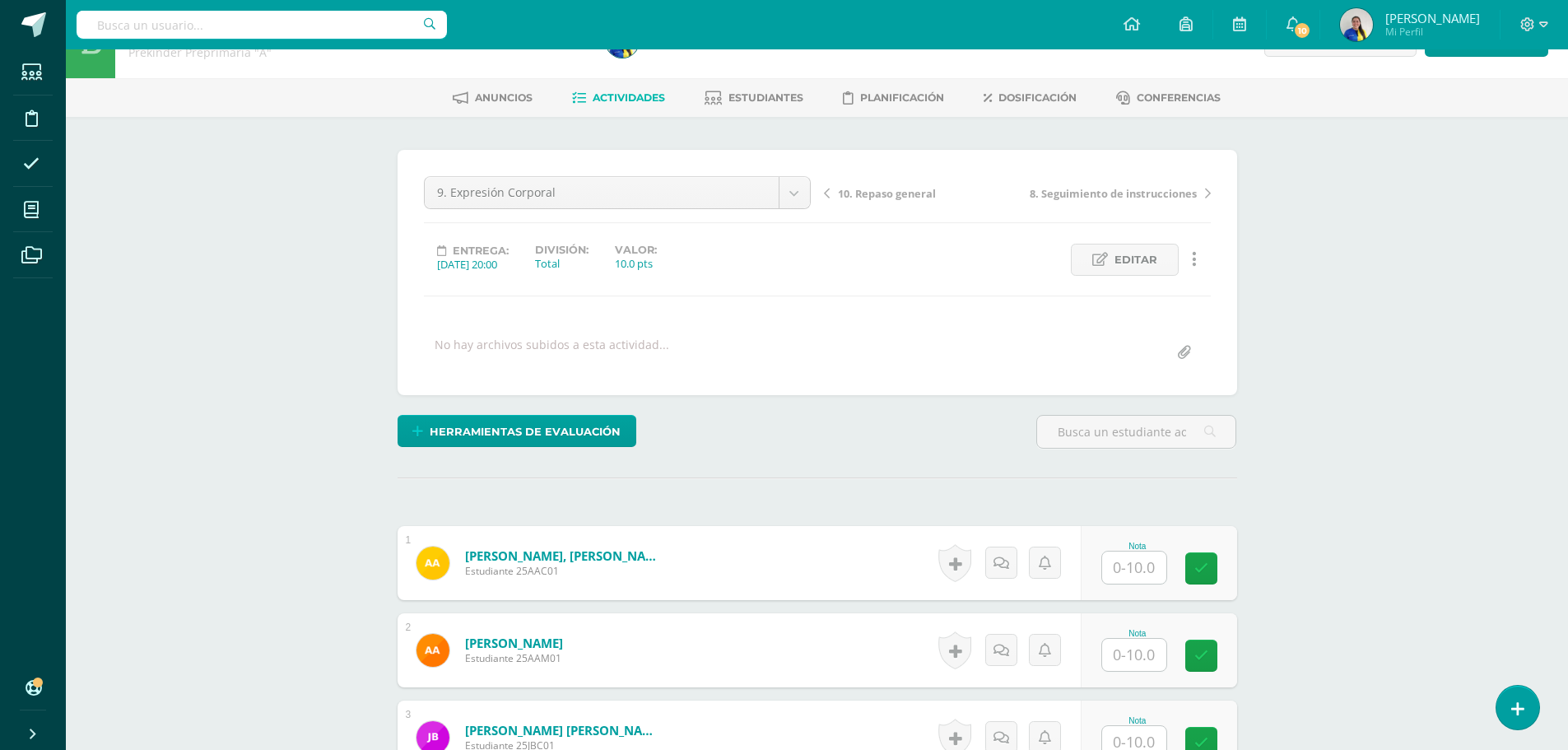
click at [1140, 559] on input "text" at bounding box center [1134, 568] width 64 height 32
type input "10"
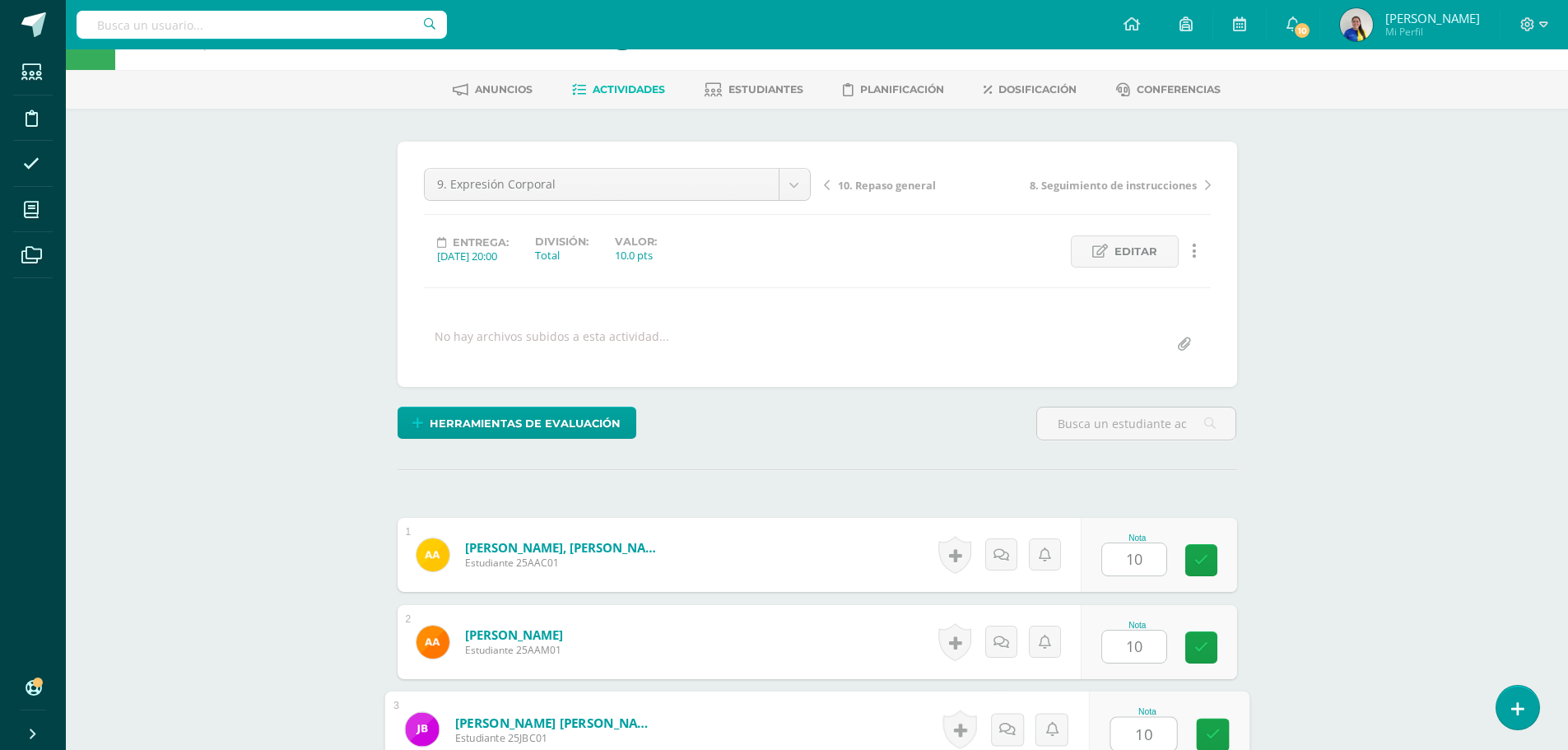
type input "10"
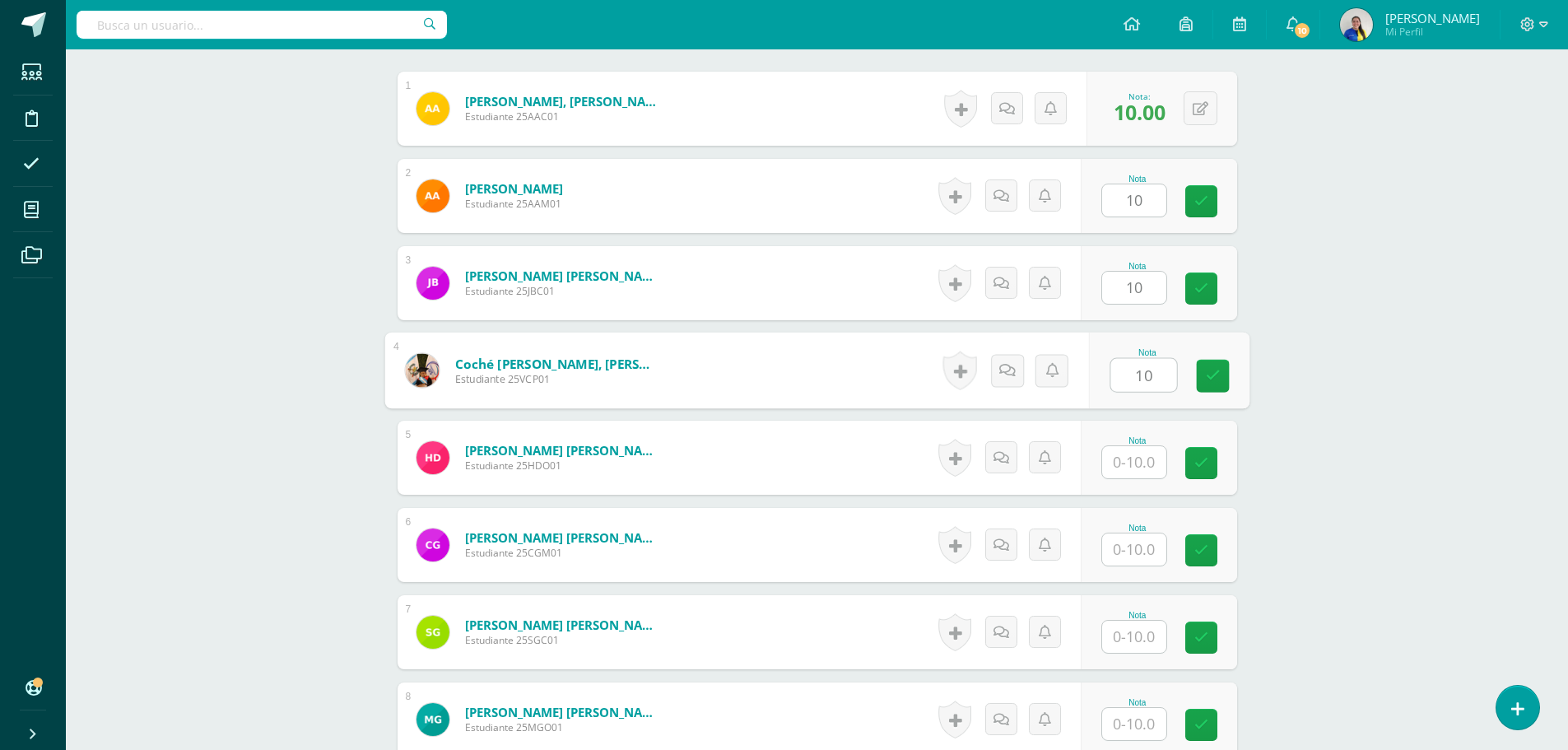
type input "10"
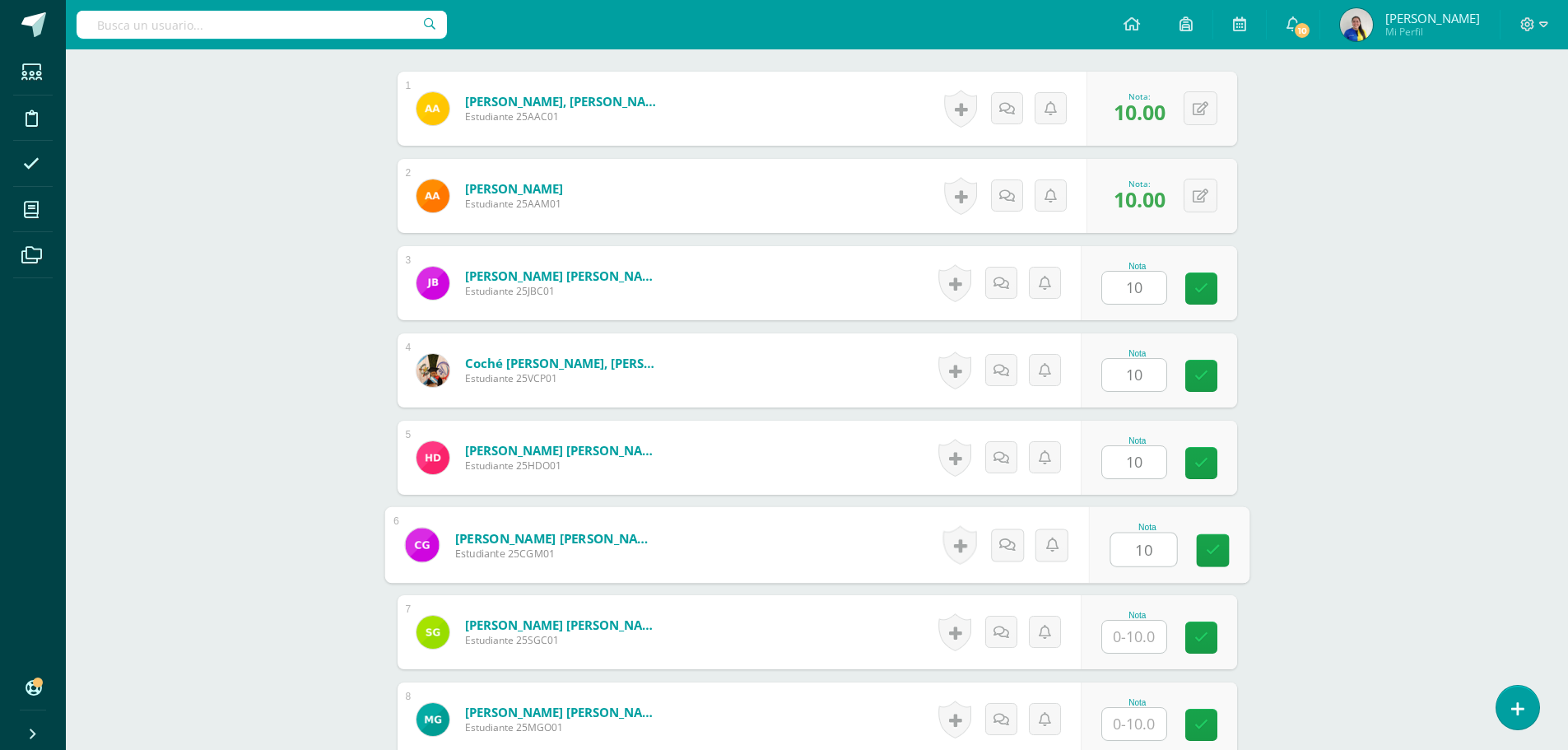
type input "10"
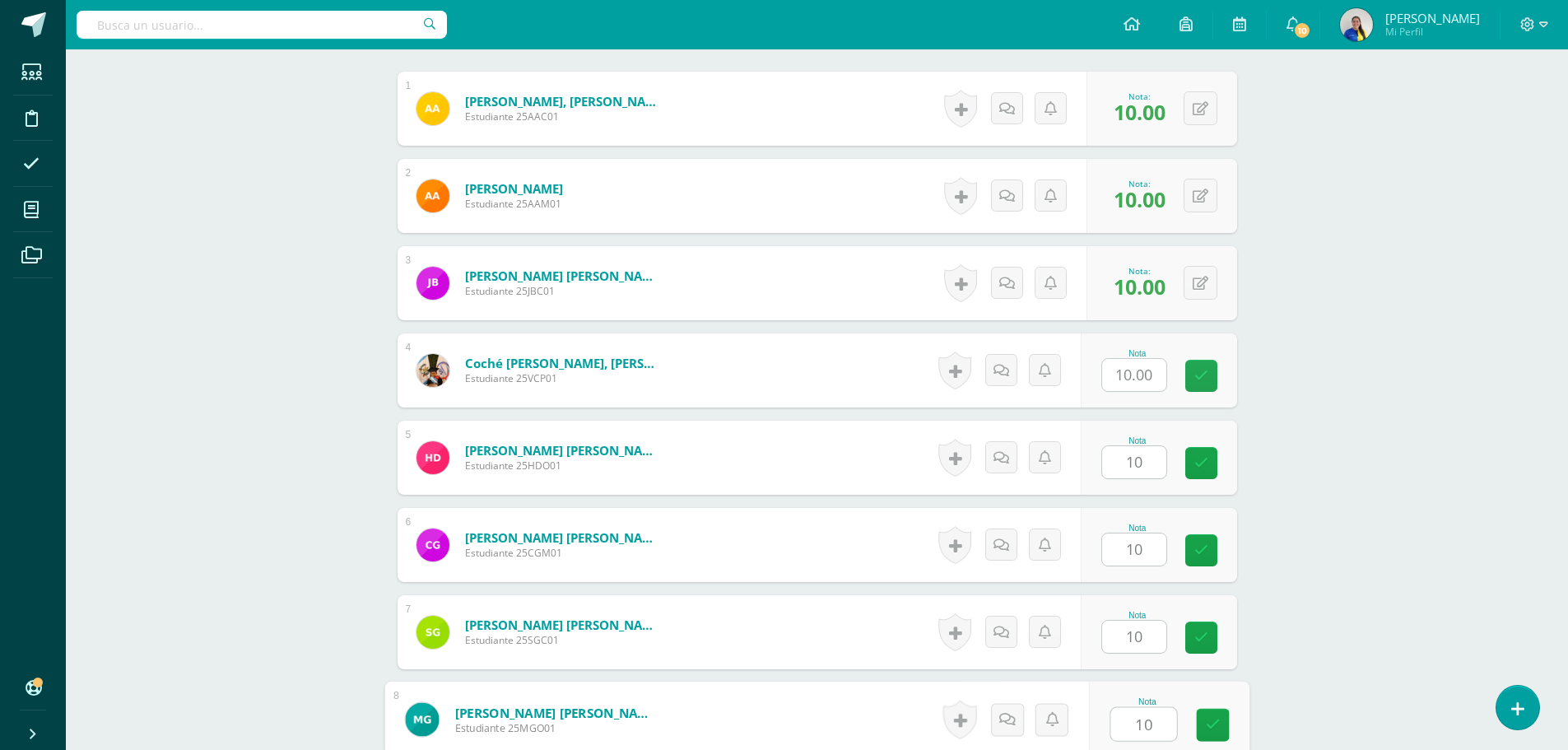
type input "10"
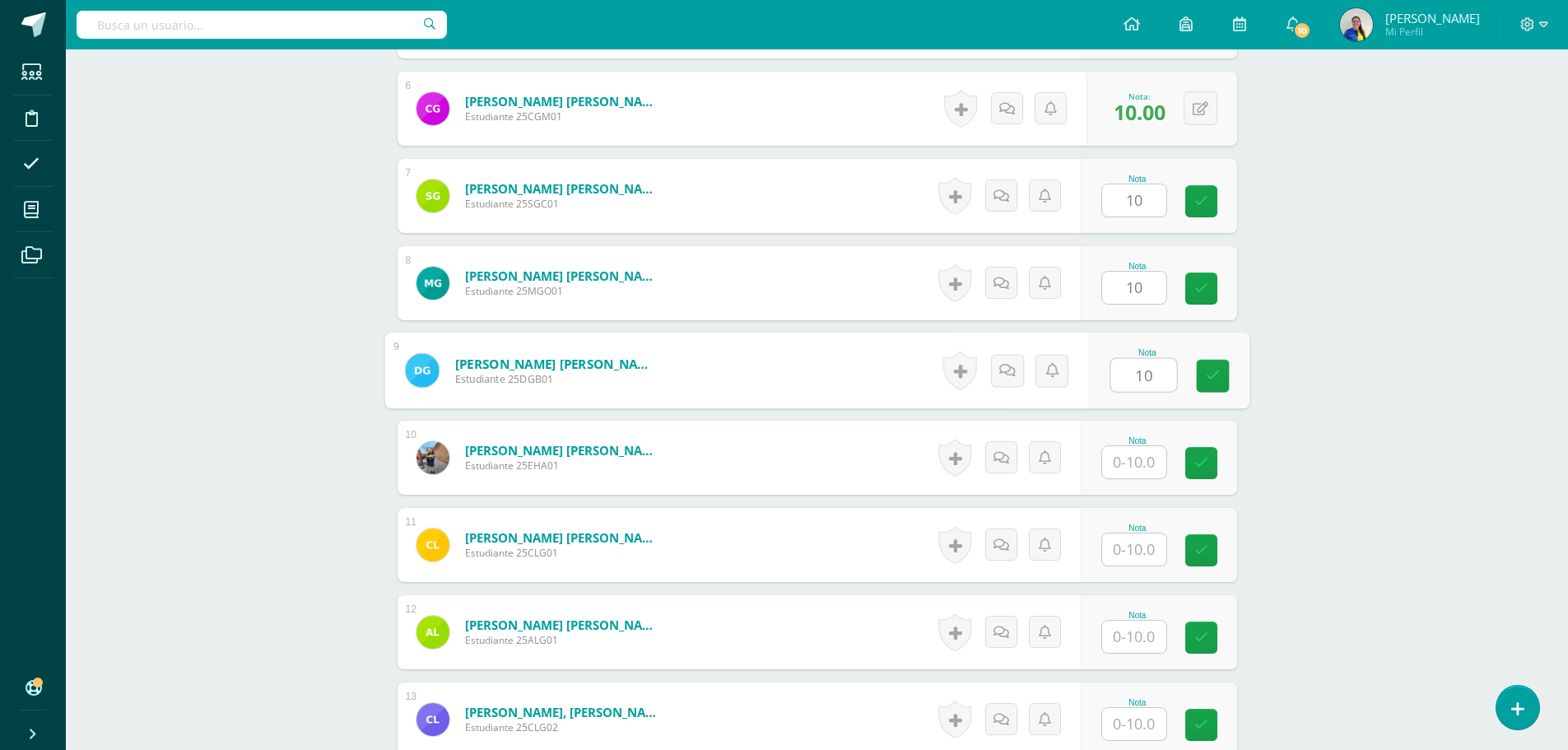
type input "10"
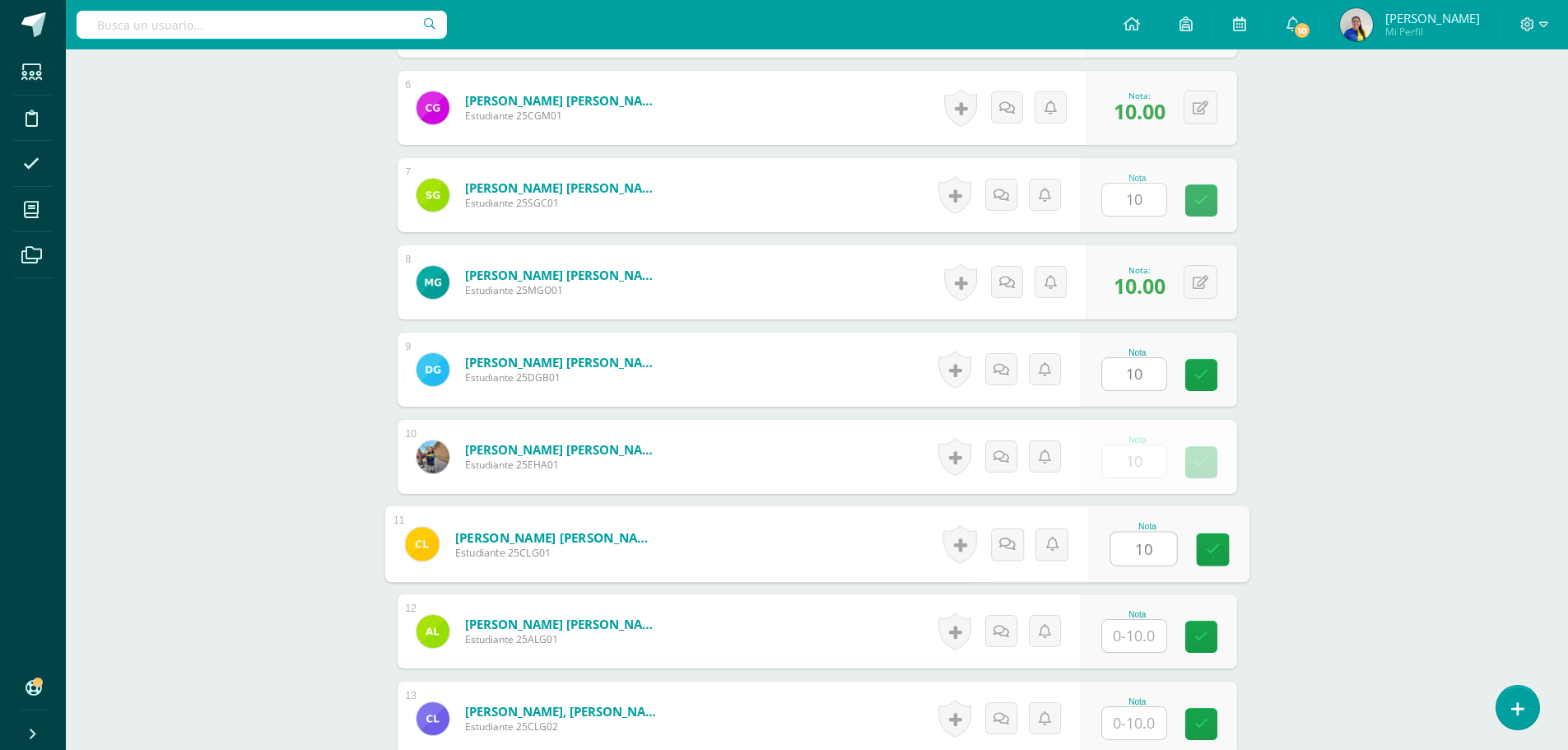
type input "10"
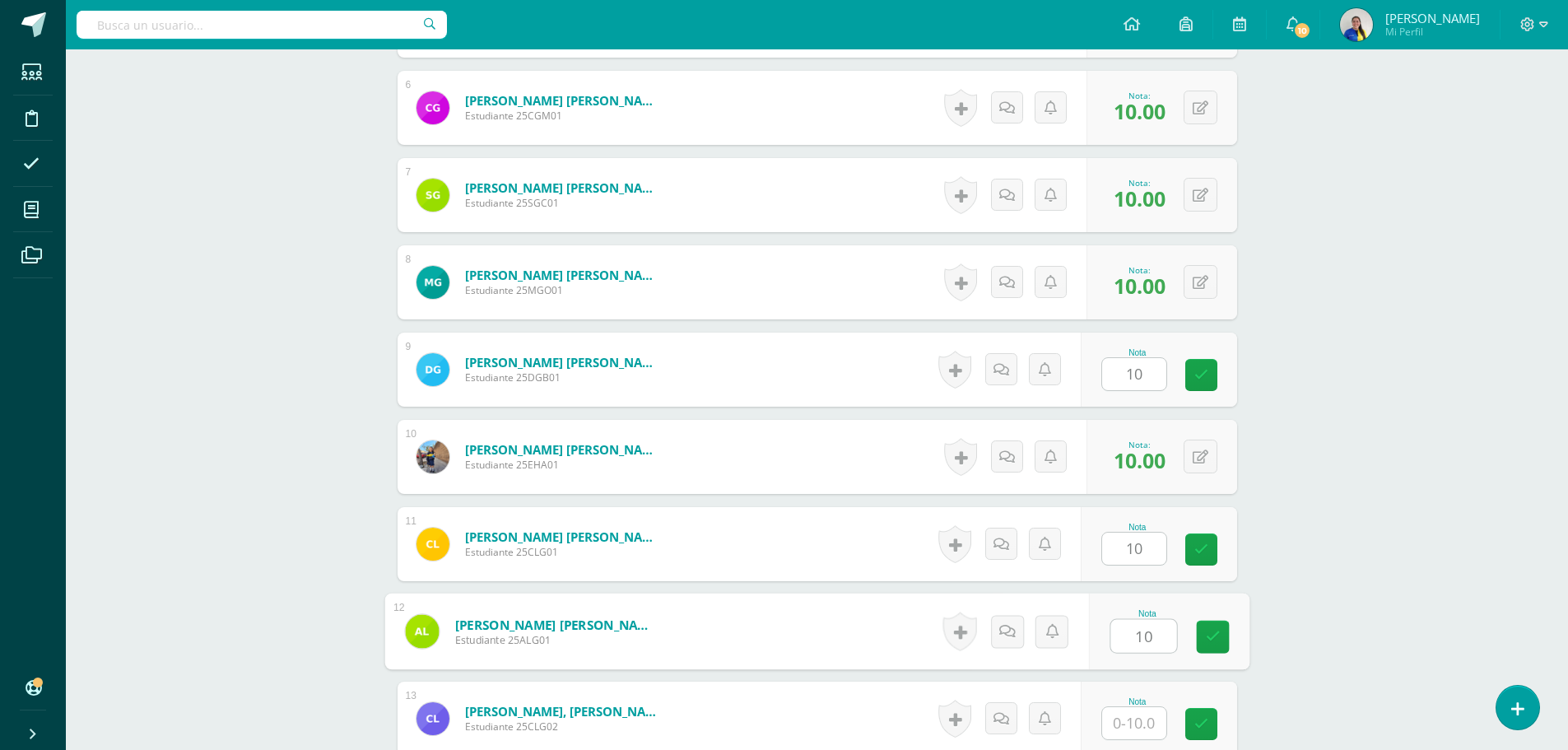
type input "10"
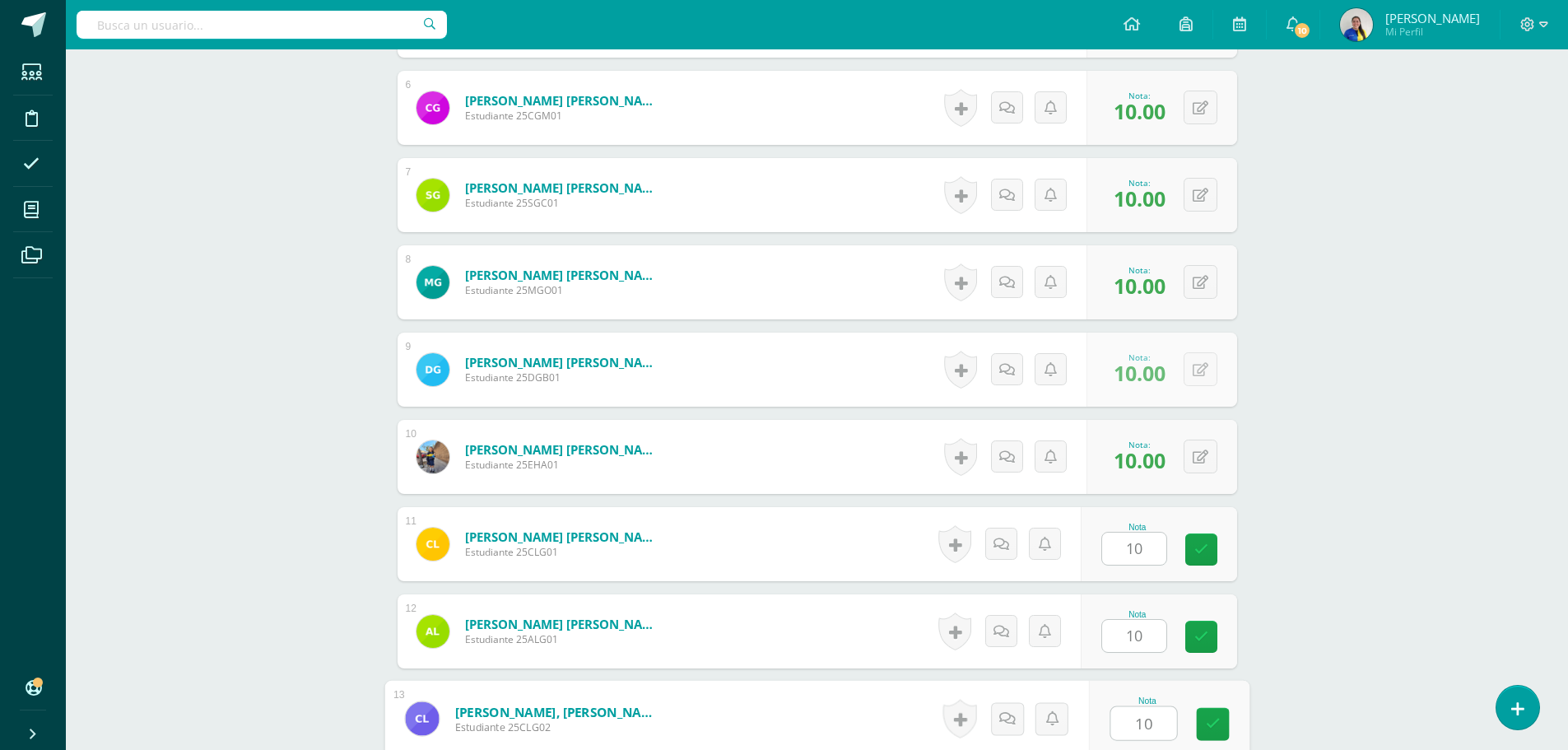
type input "10"
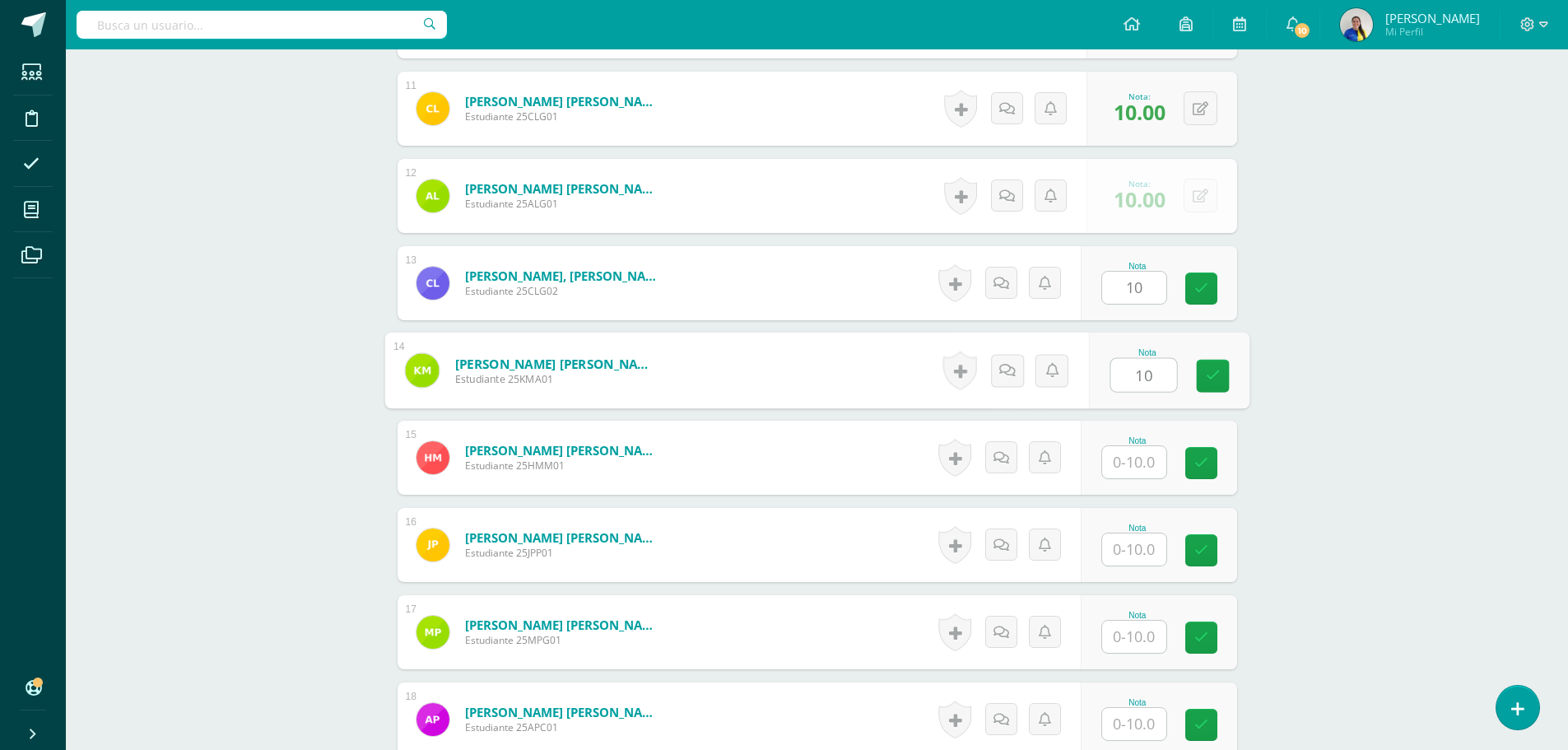
type input "10"
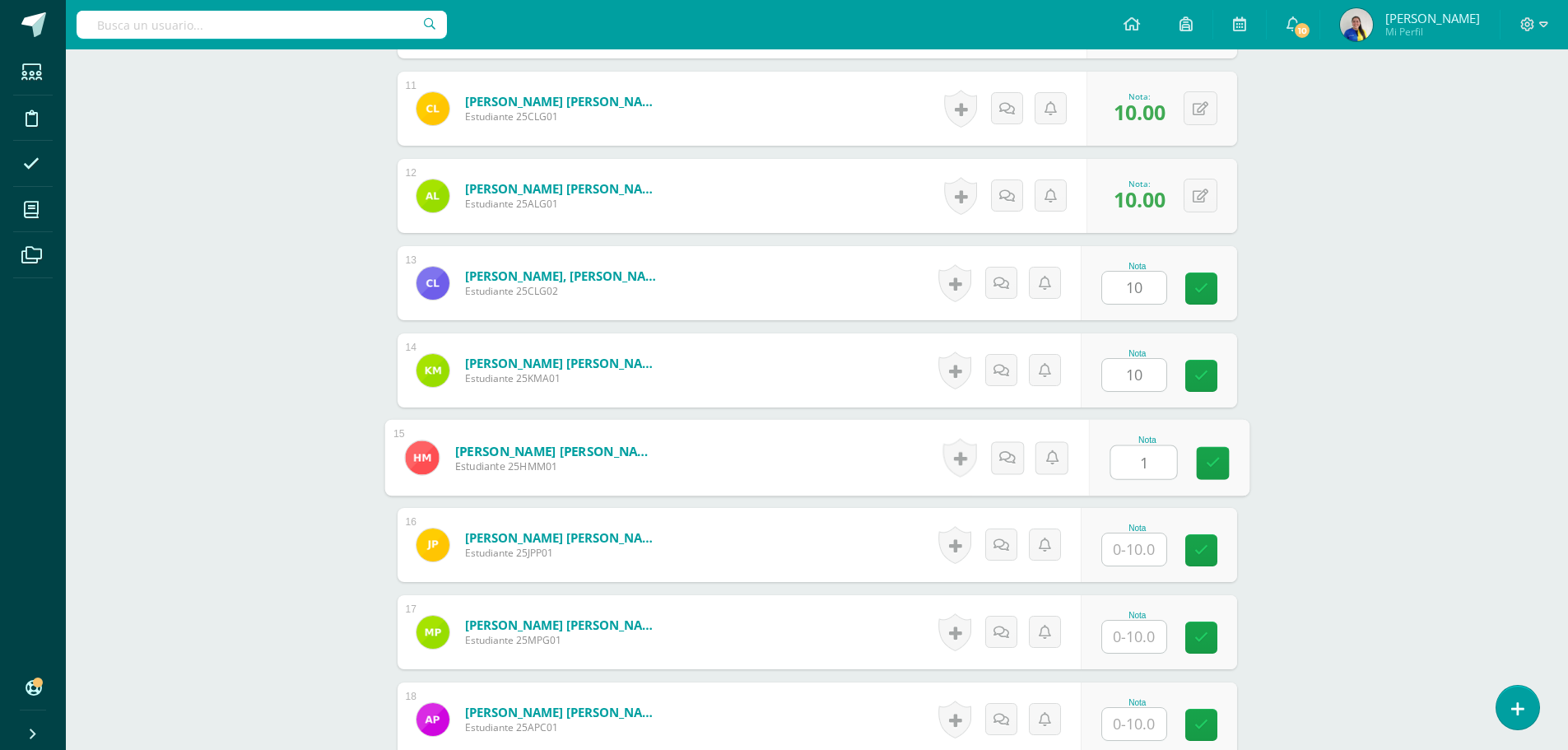
scroll to position [1374, 0]
type input "10"
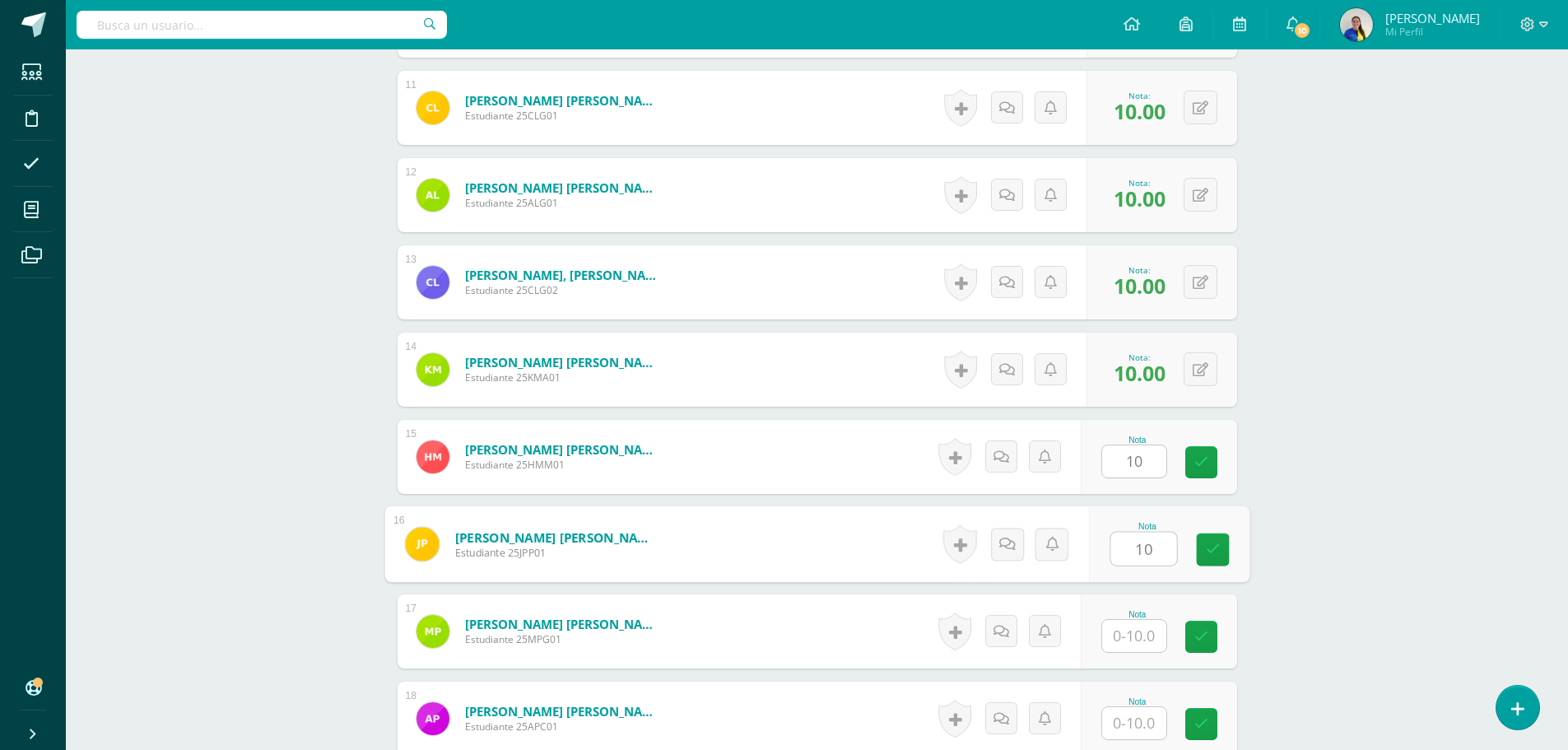
type input "10"
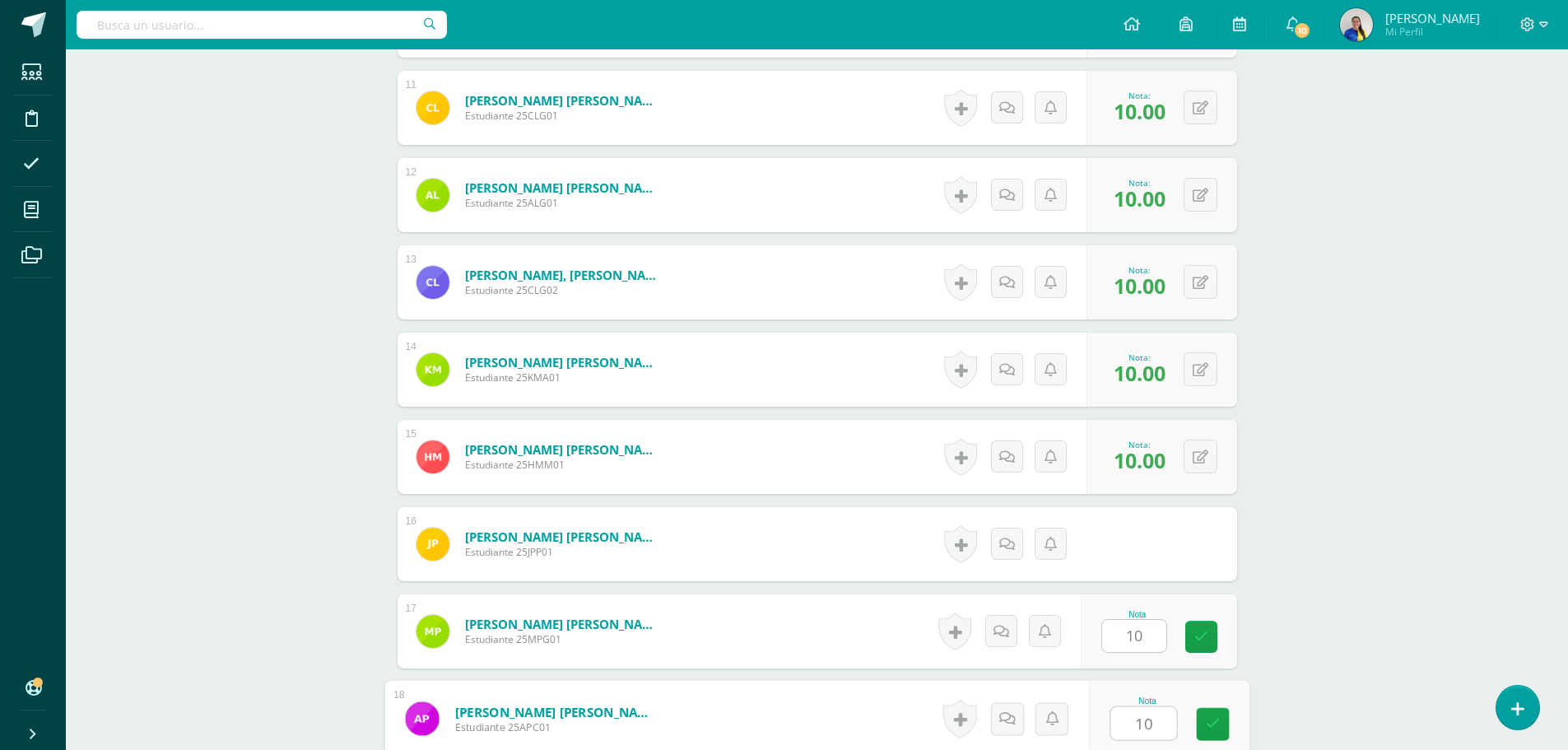
type input "10"
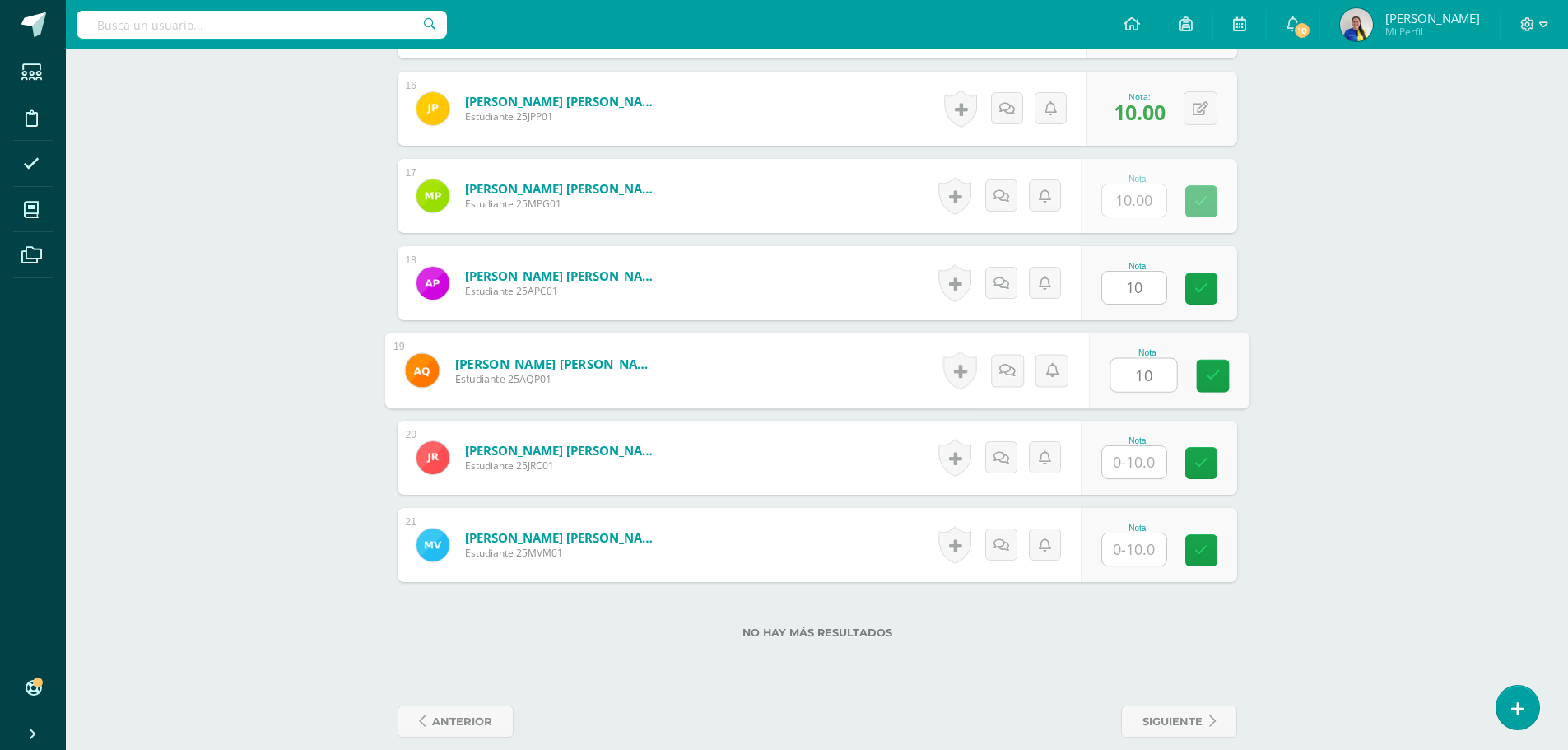
type input "10"
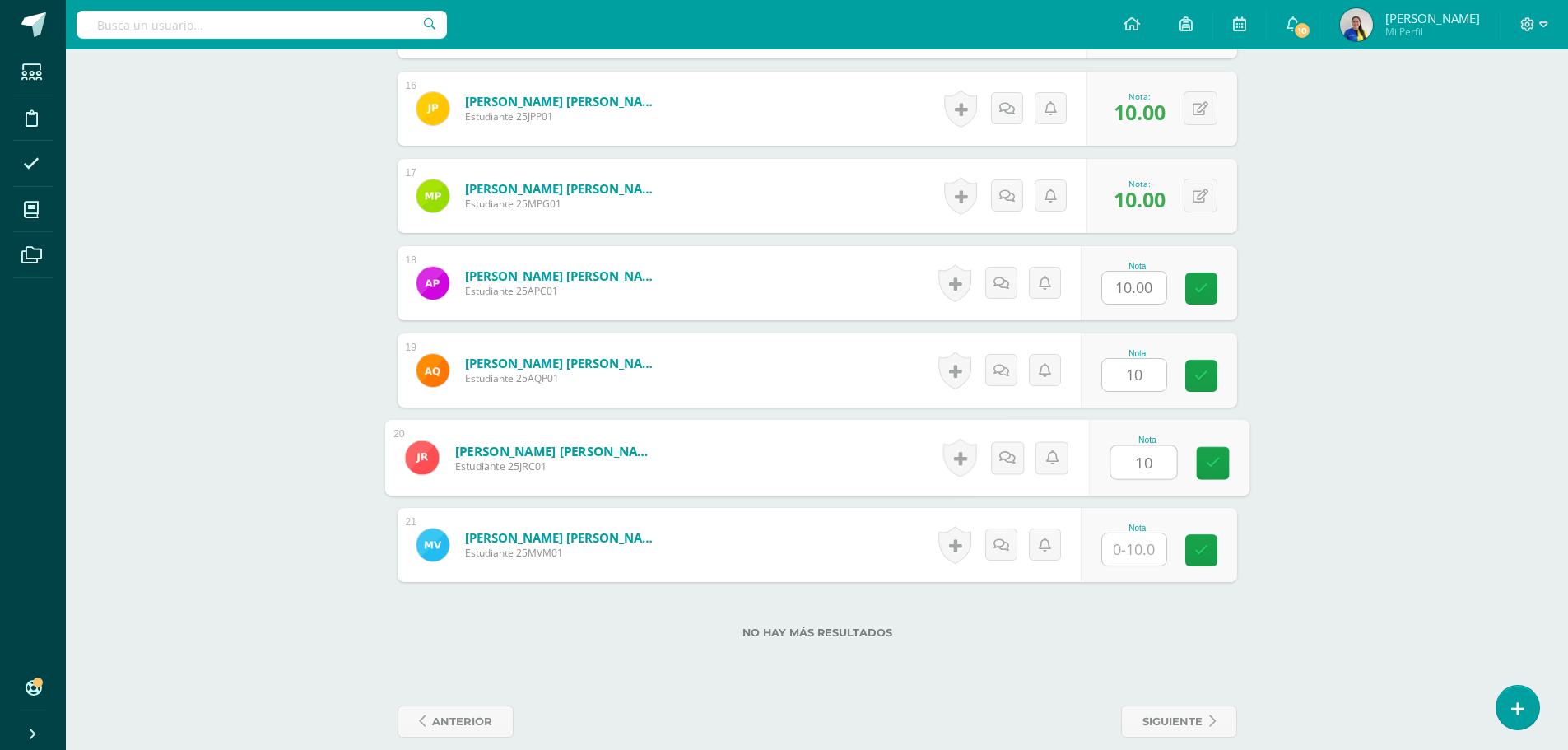
type input "10"
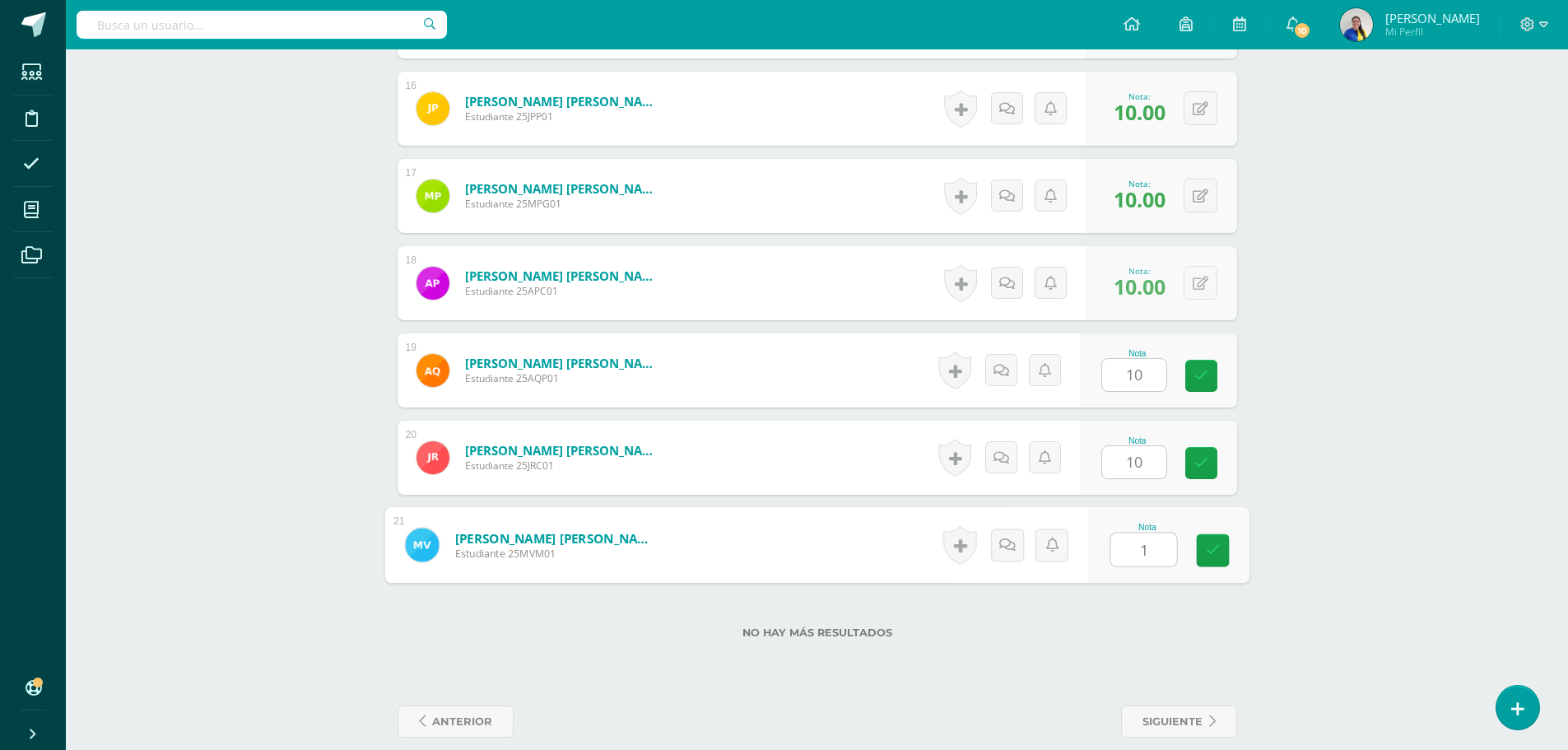
type input "10"
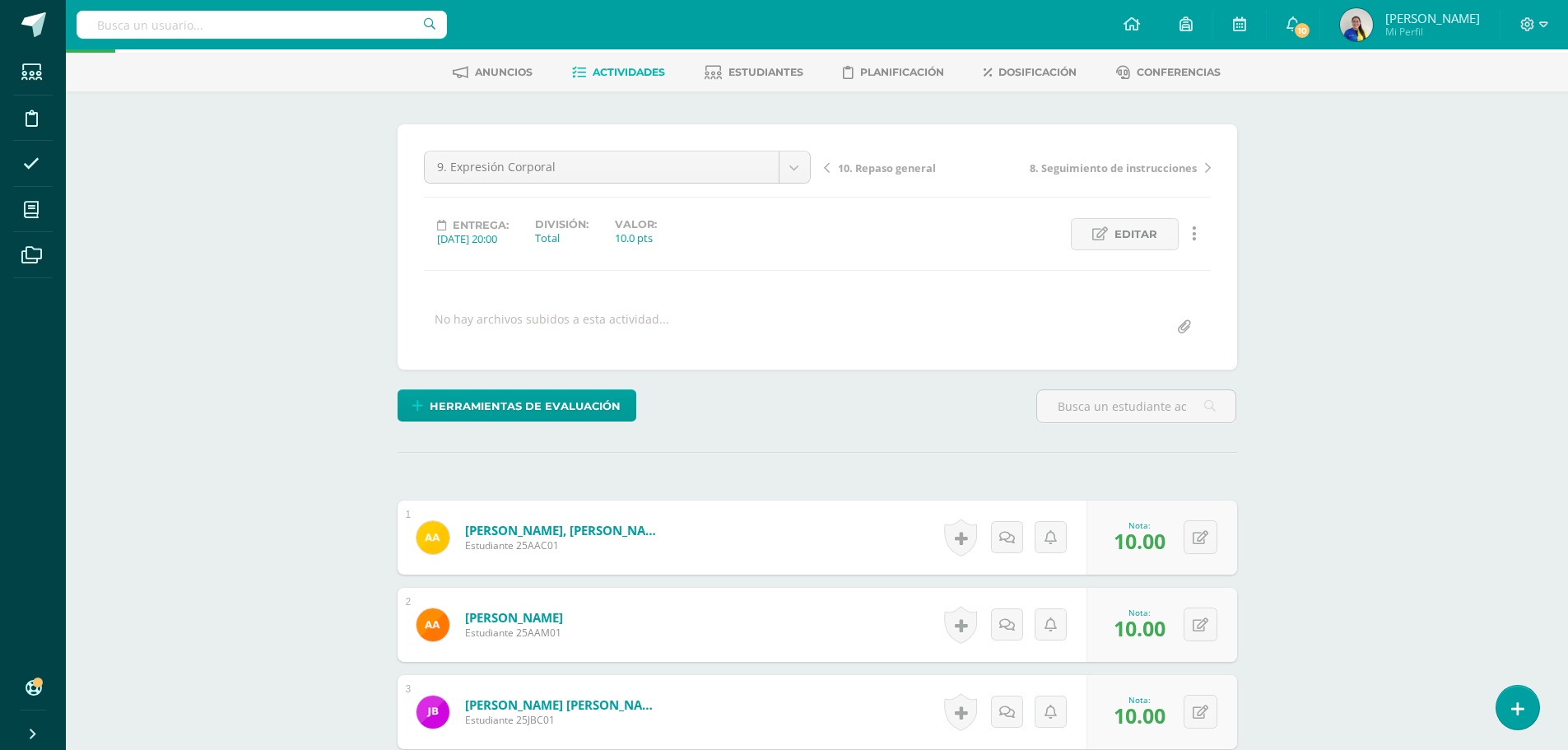
scroll to position [0, 0]
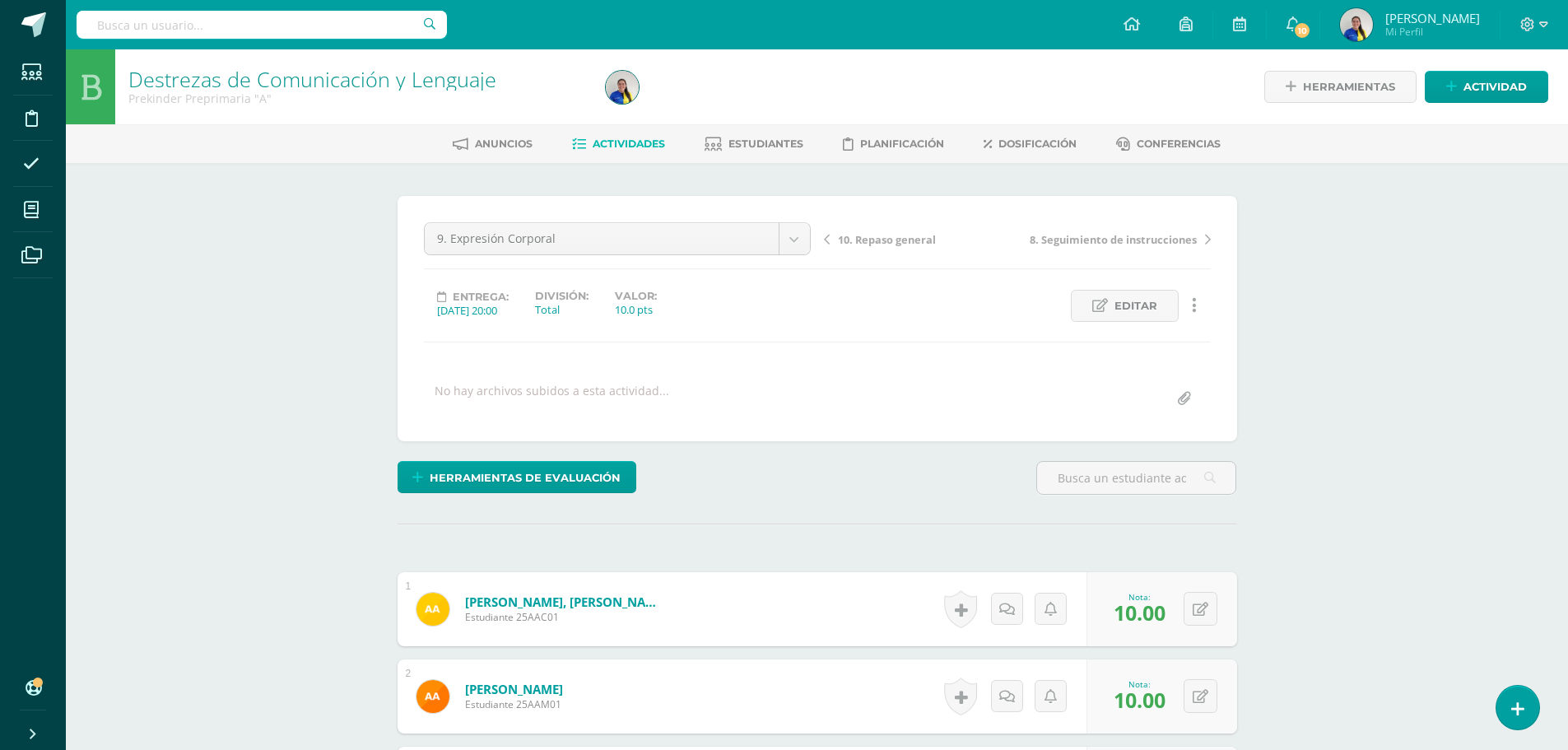
click at [880, 228] on div "10. Repaso general 8. Seguimiento de instrucciones" at bounding box center [1017, 245] width 400 height 46
click at [893, 230] on link "10. Repaso general" at bounding box center [920, 239] width 193 height 17
click at [1137, 597] on input "text" at bounding box center [1134, 613] width 64 height 32
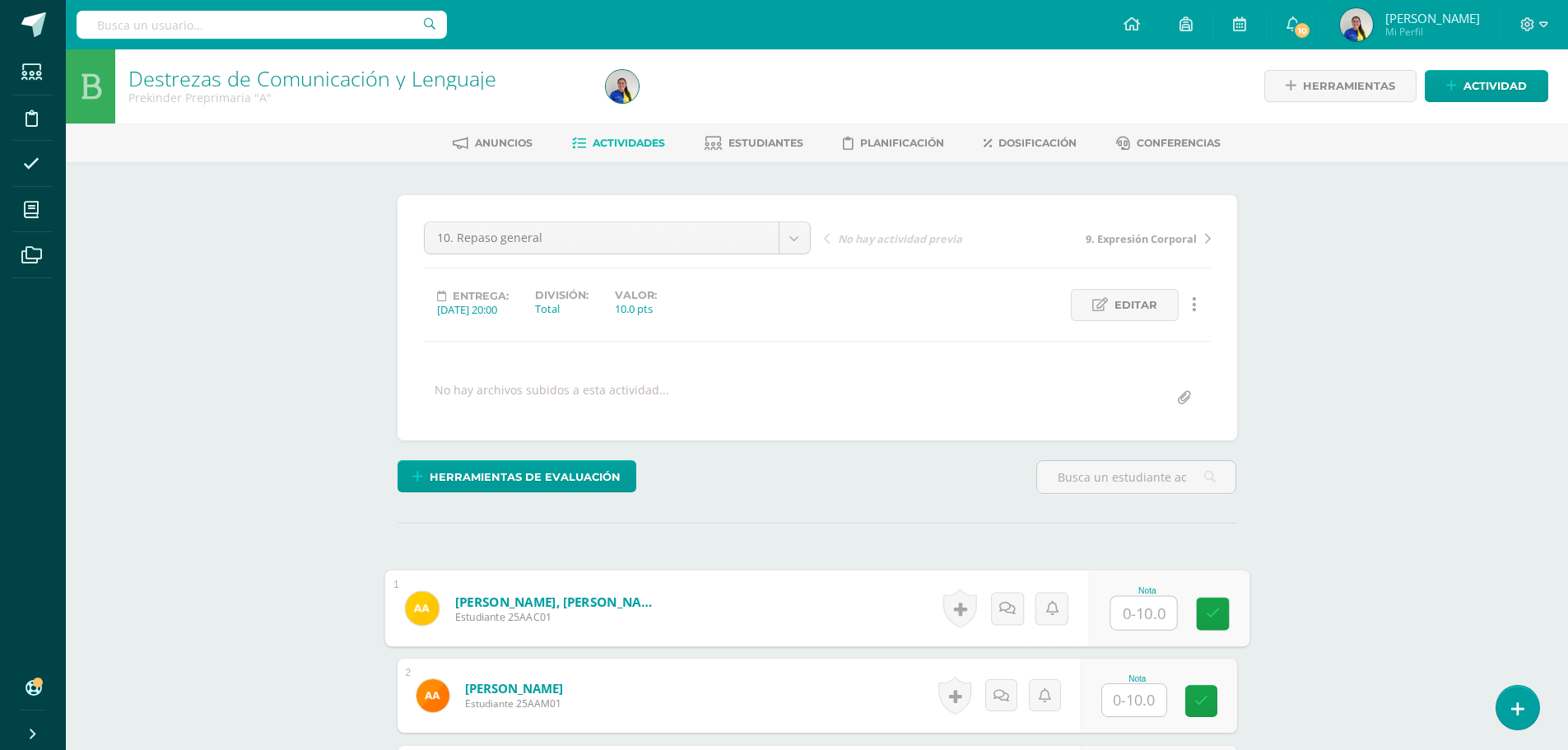
scroll to position [2, 0]
type input "10"
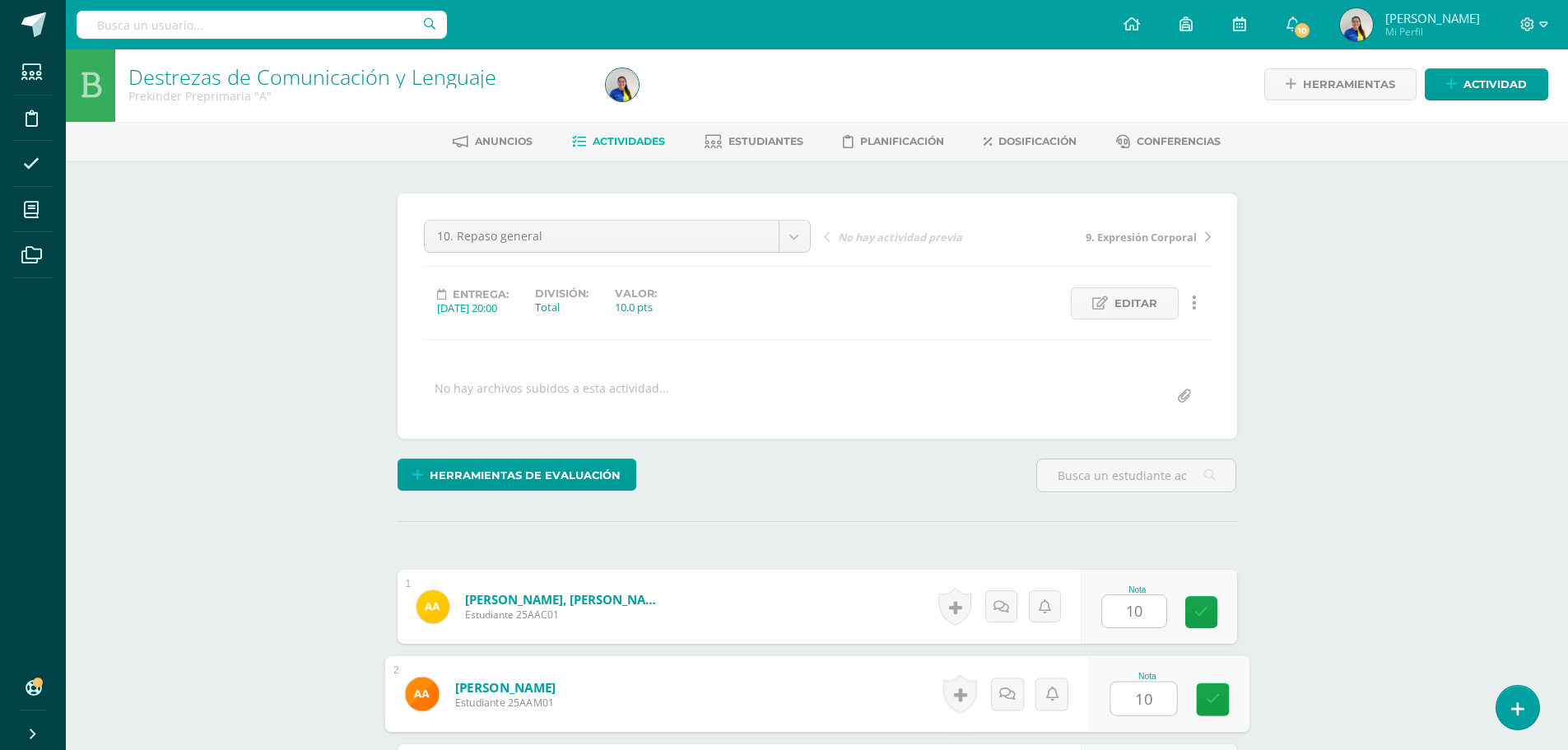
type input "10"
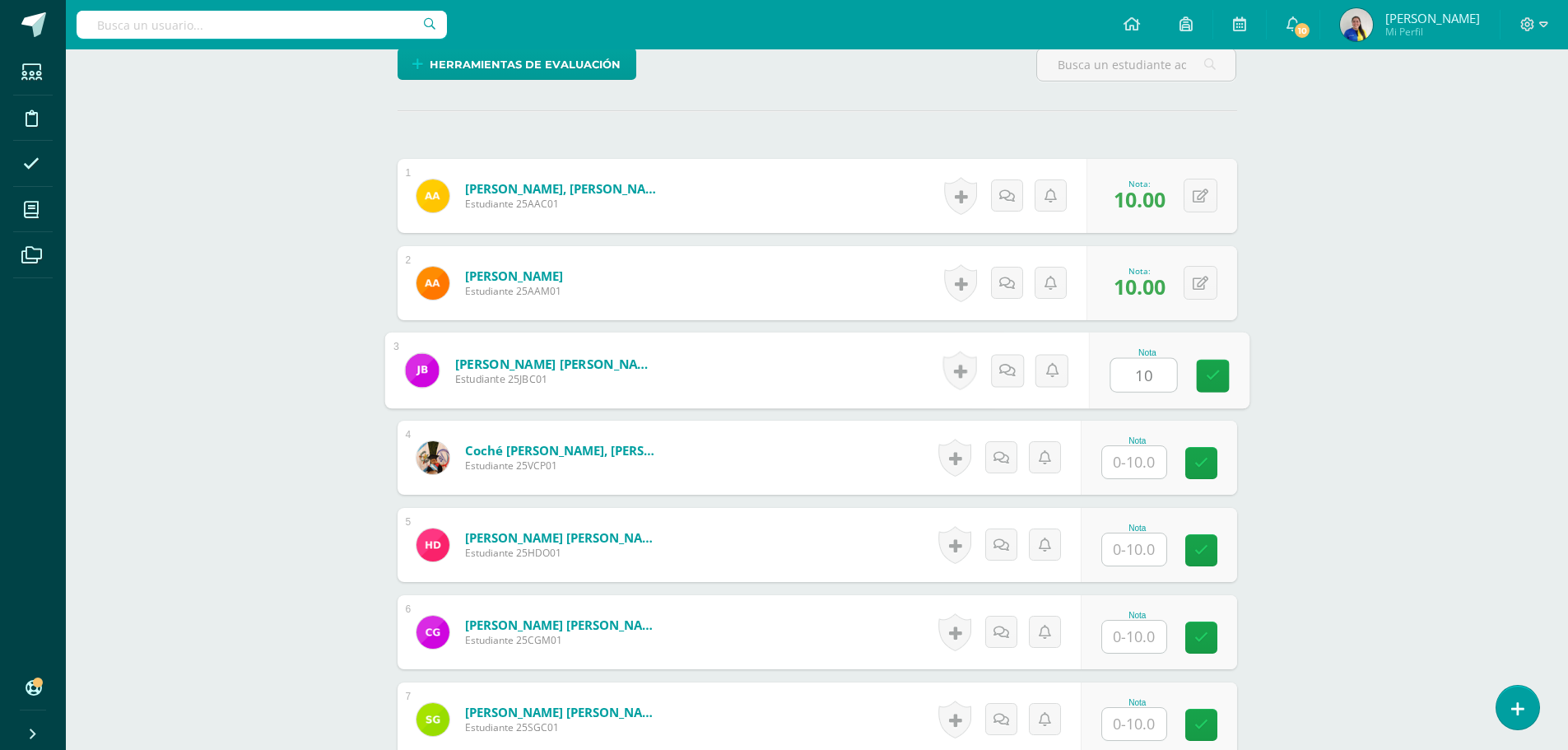
type input "10"
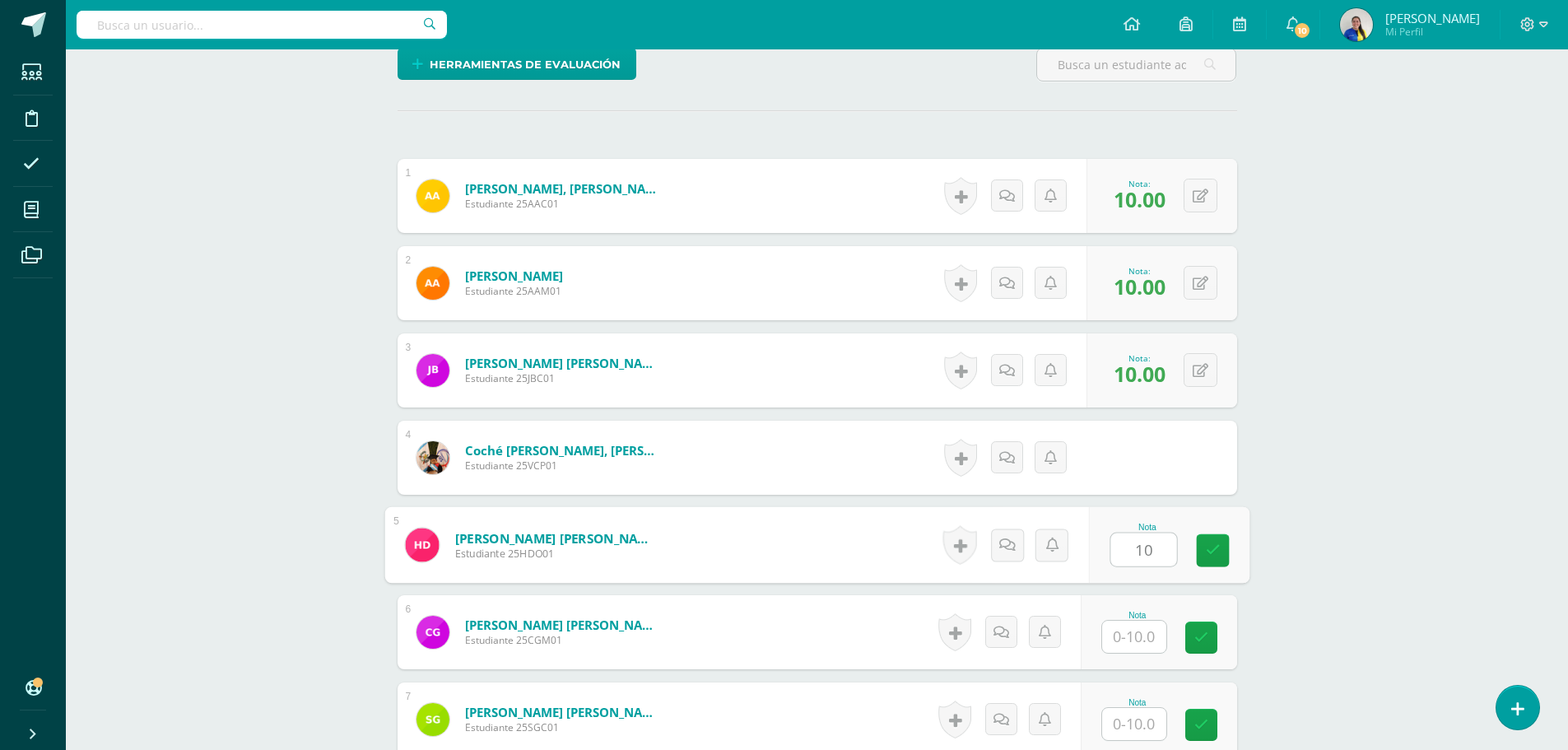
type input "10"
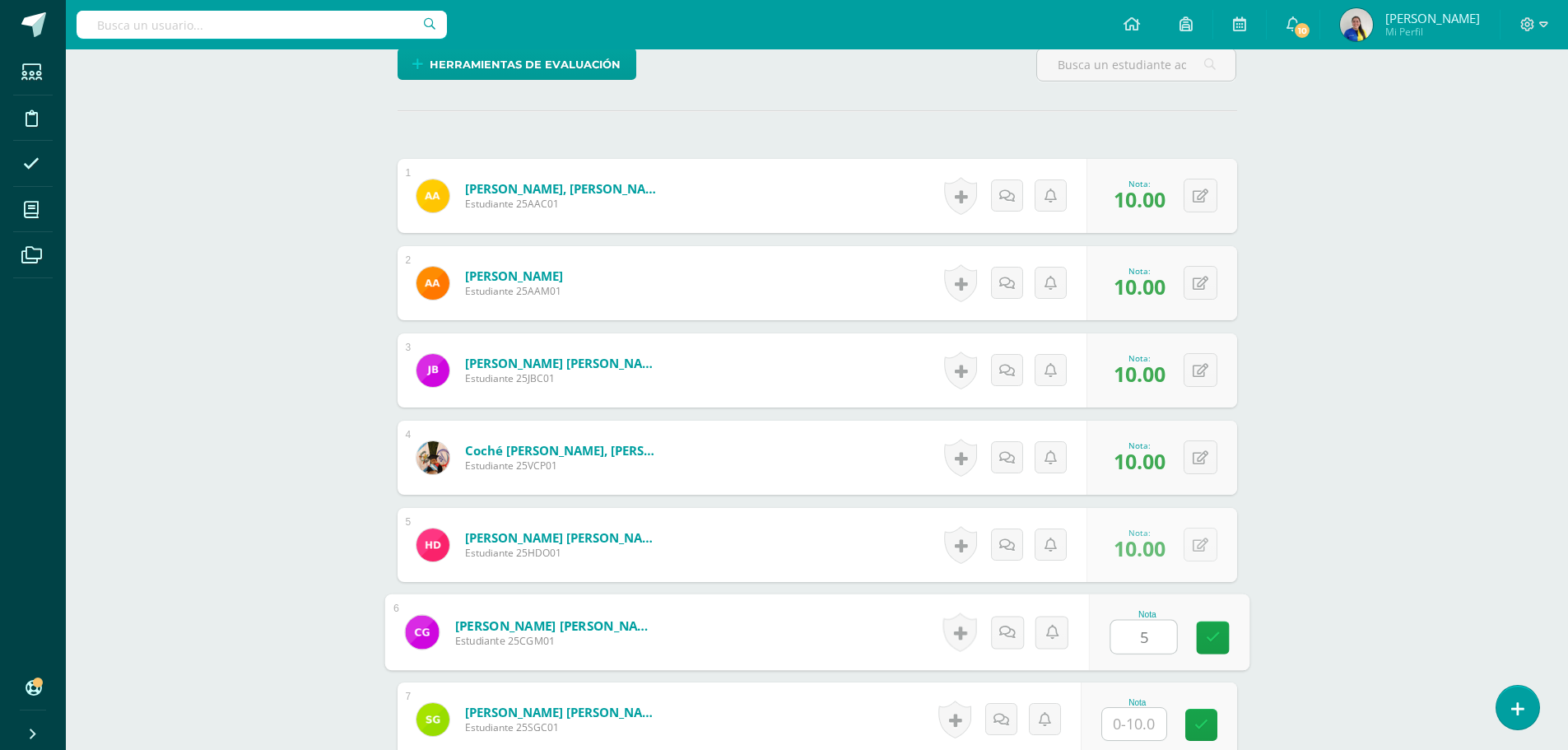
type input "5"
type input "10"
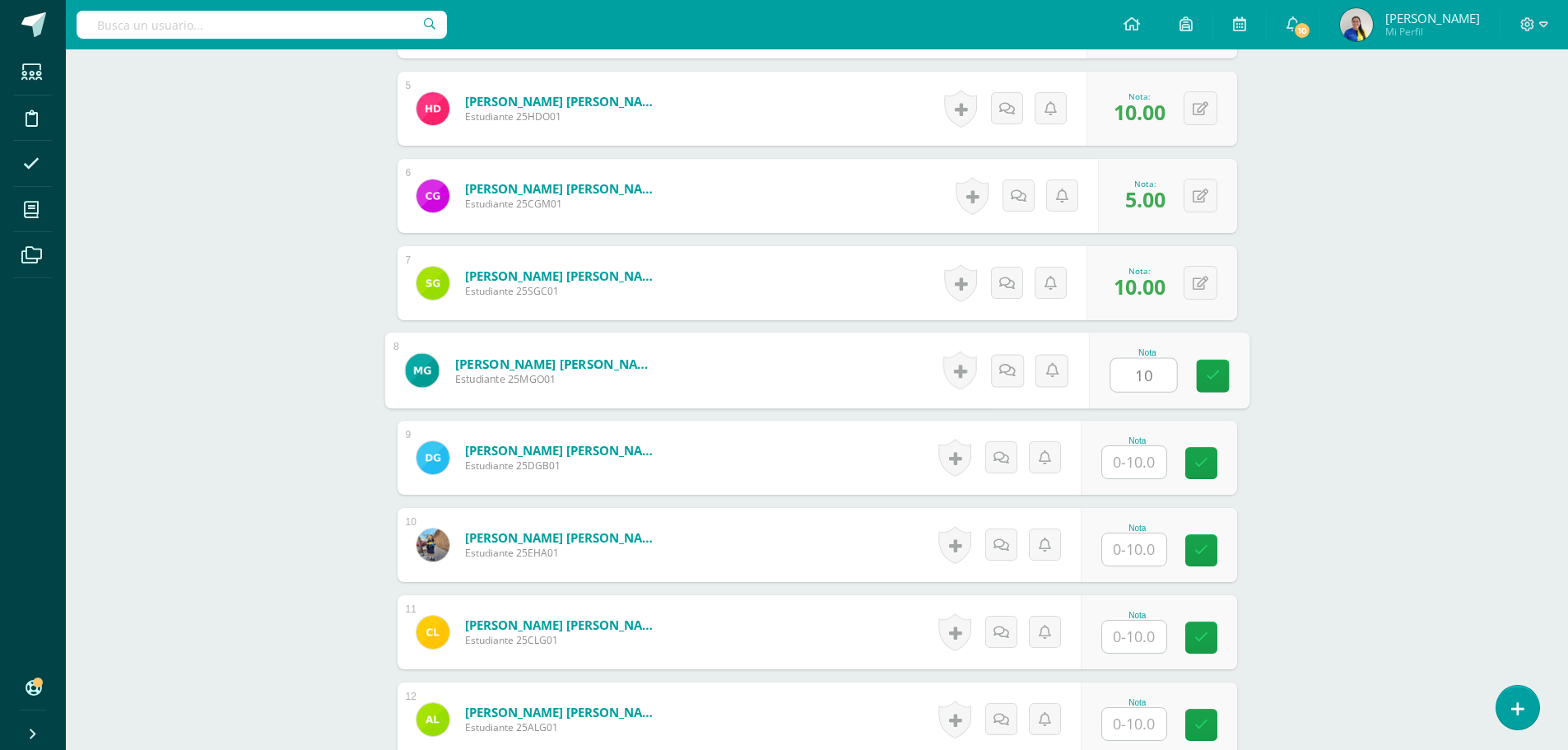
type input "1"
type input "7"
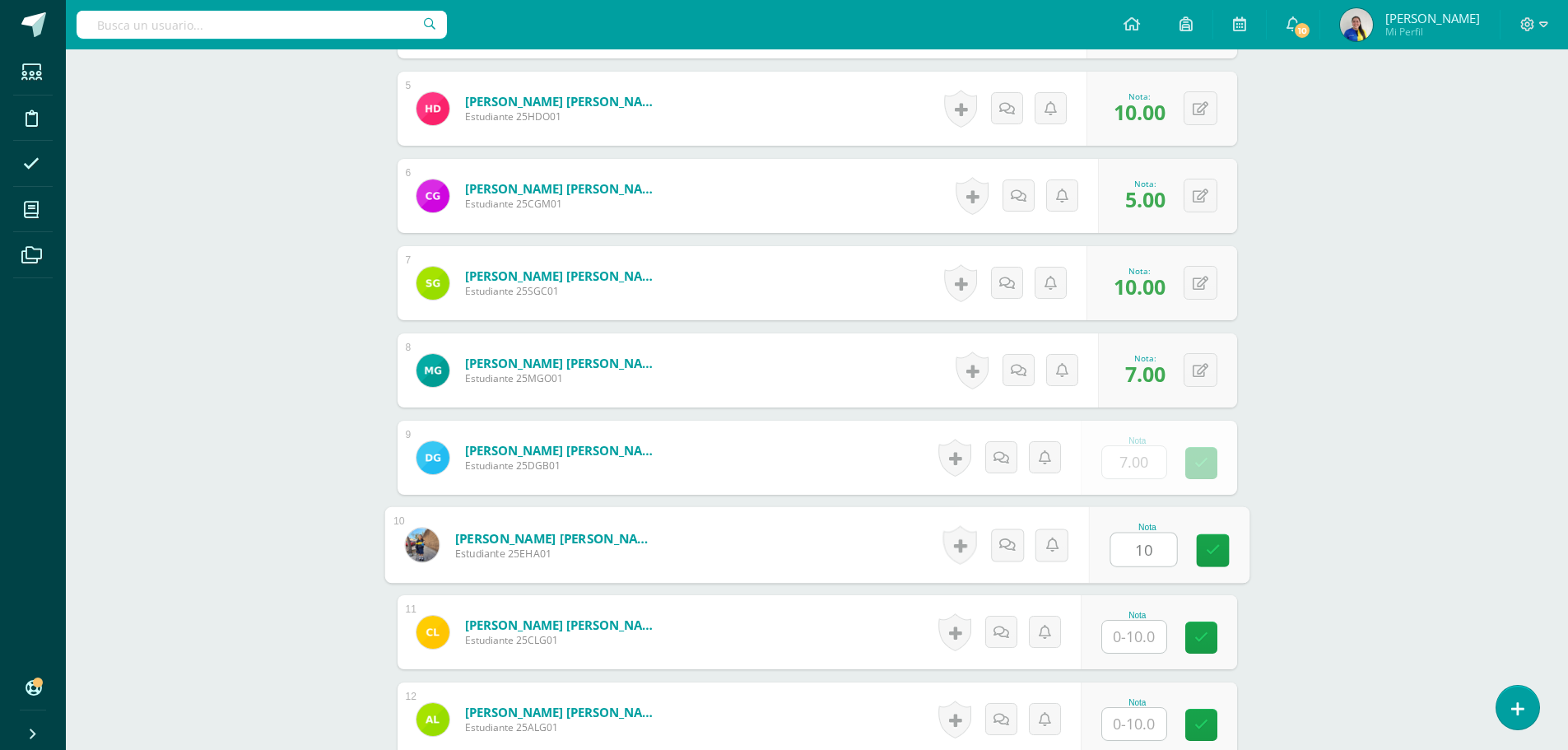
type input "10"
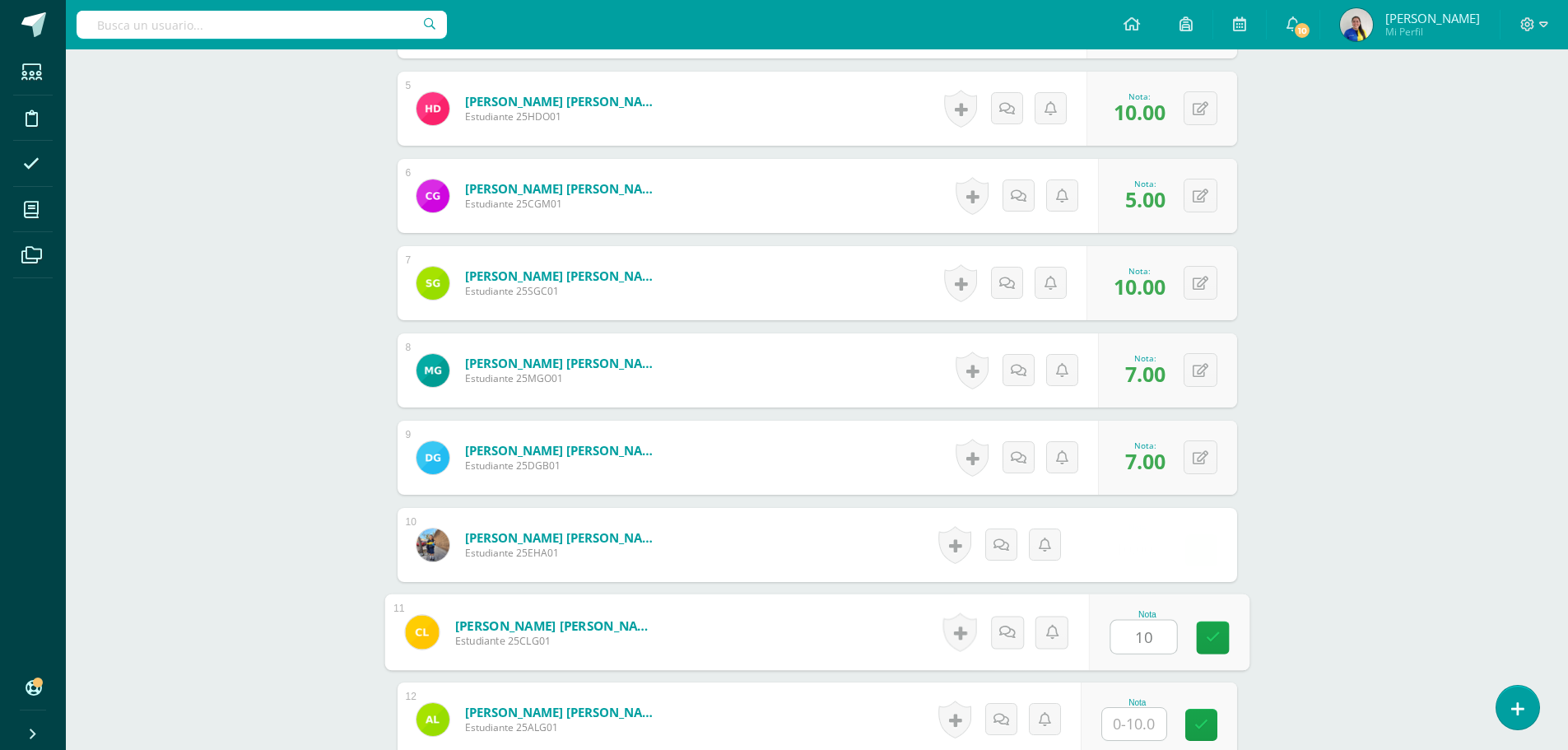
type input "10"
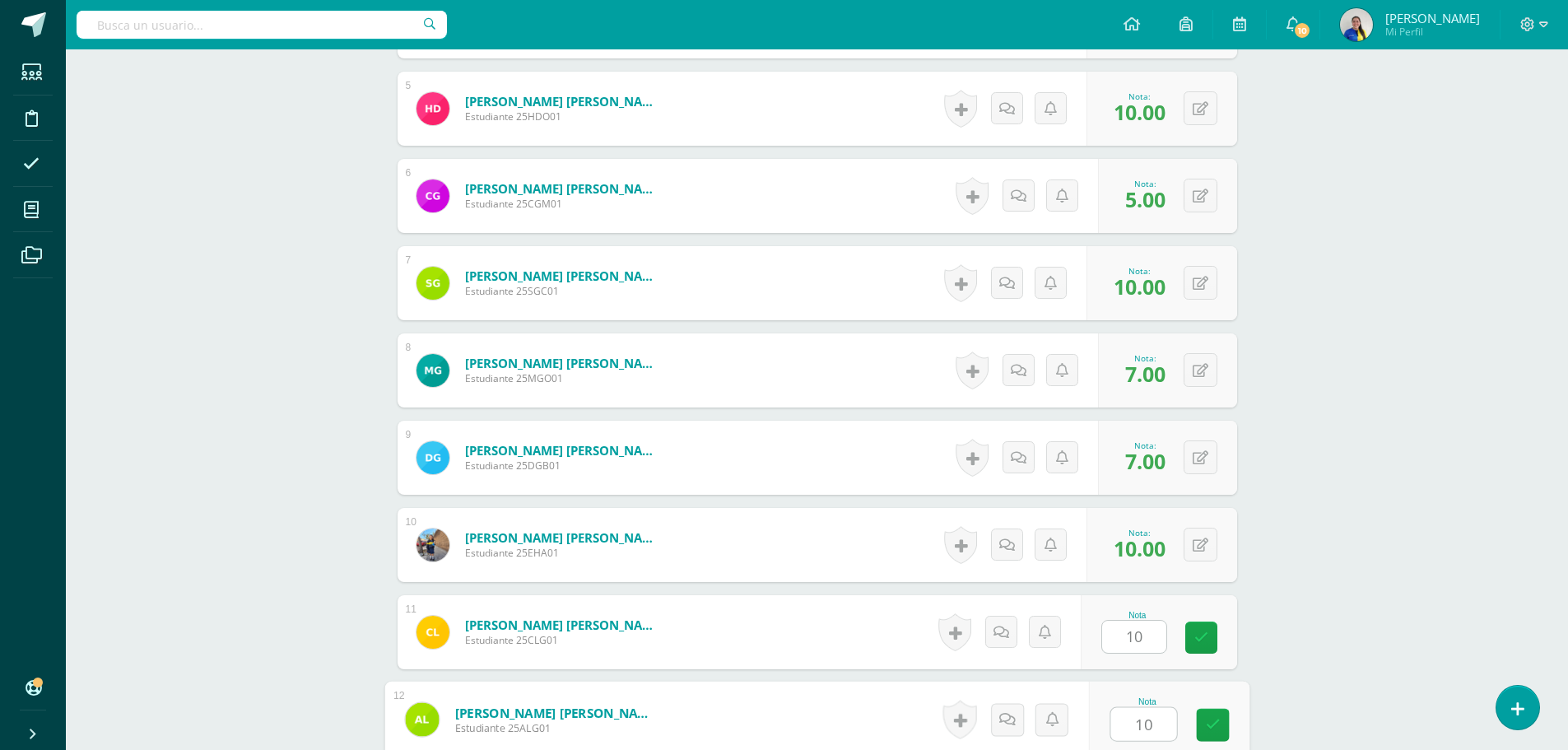
type input "10"
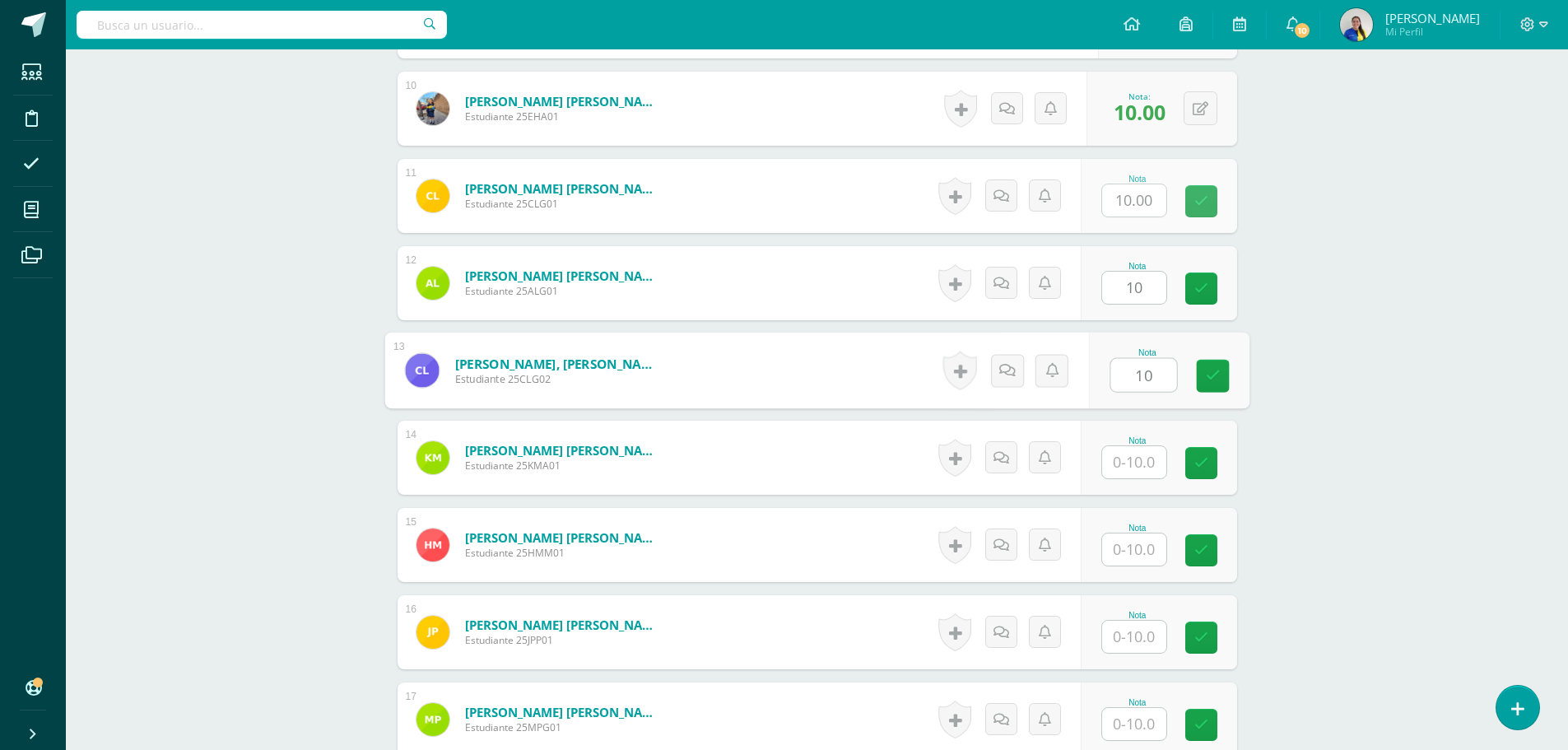
type input "10"
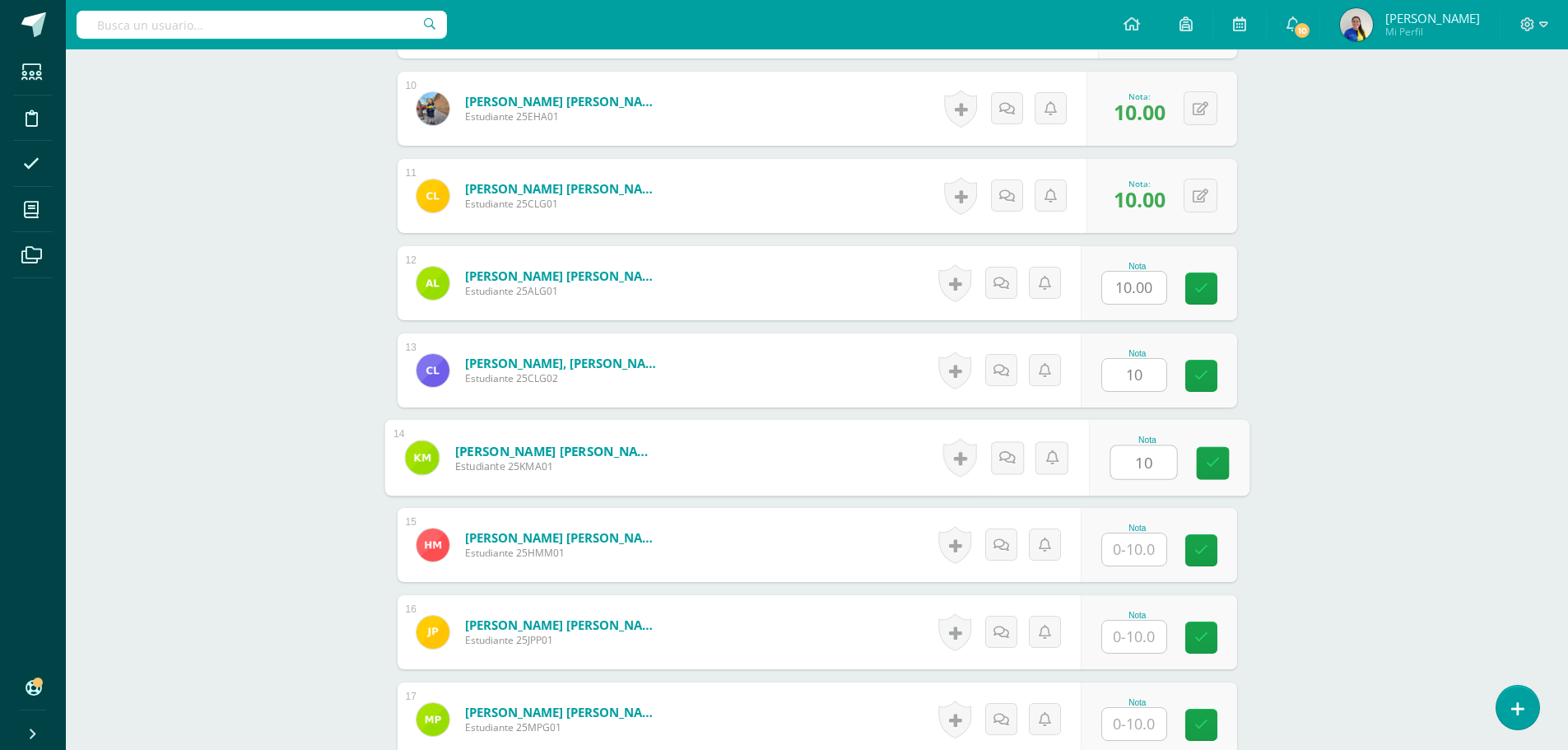
type input "10"
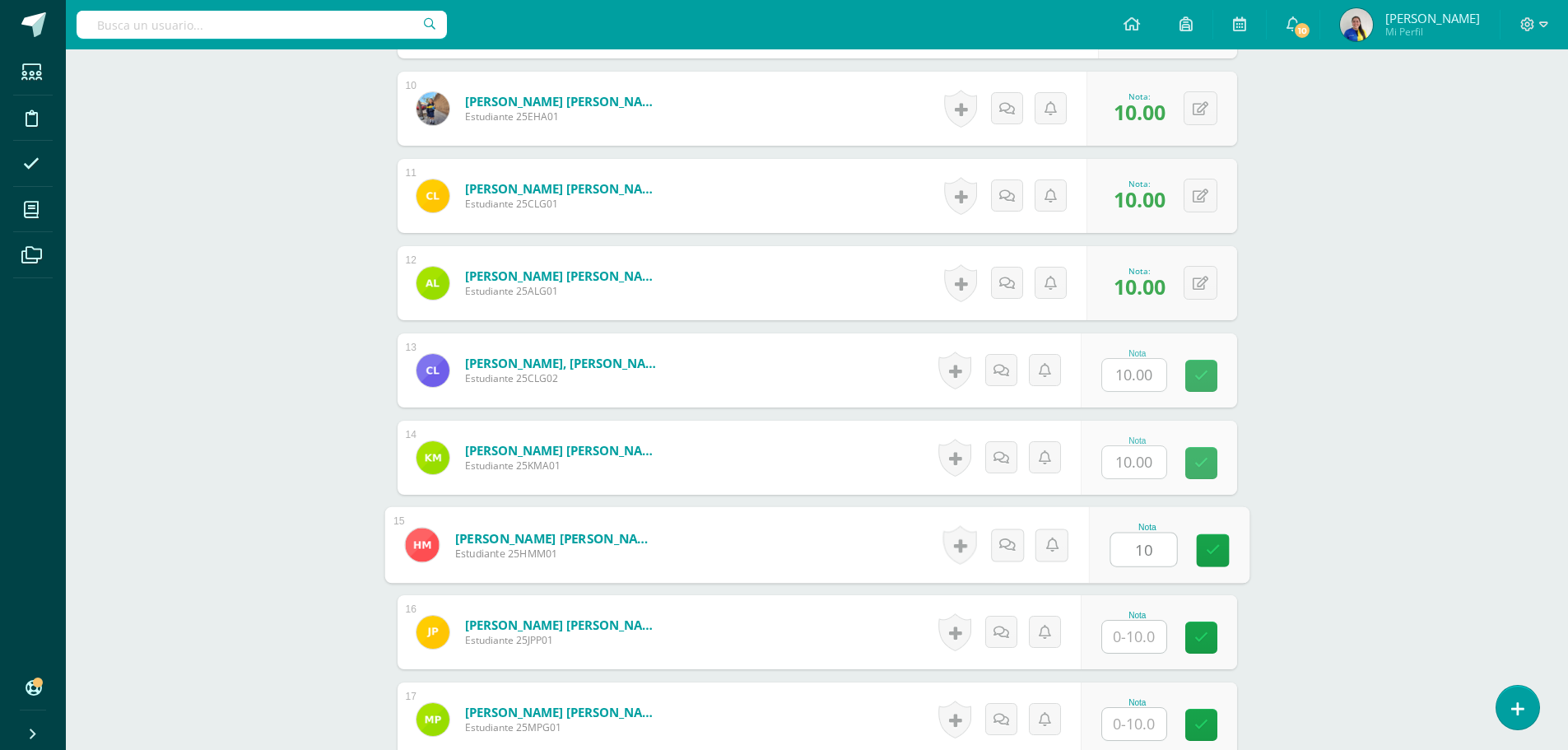
type input "10"
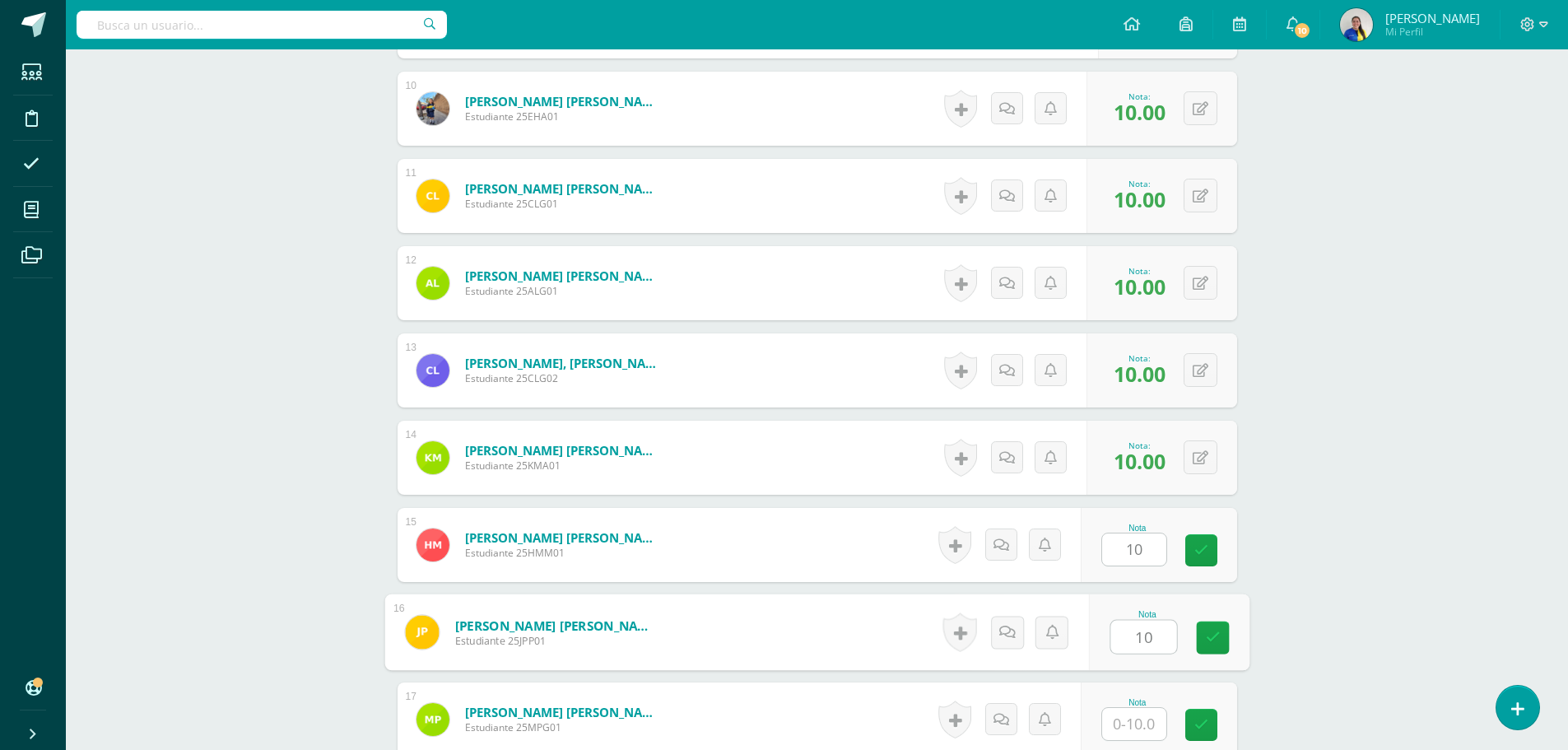
type input "10"
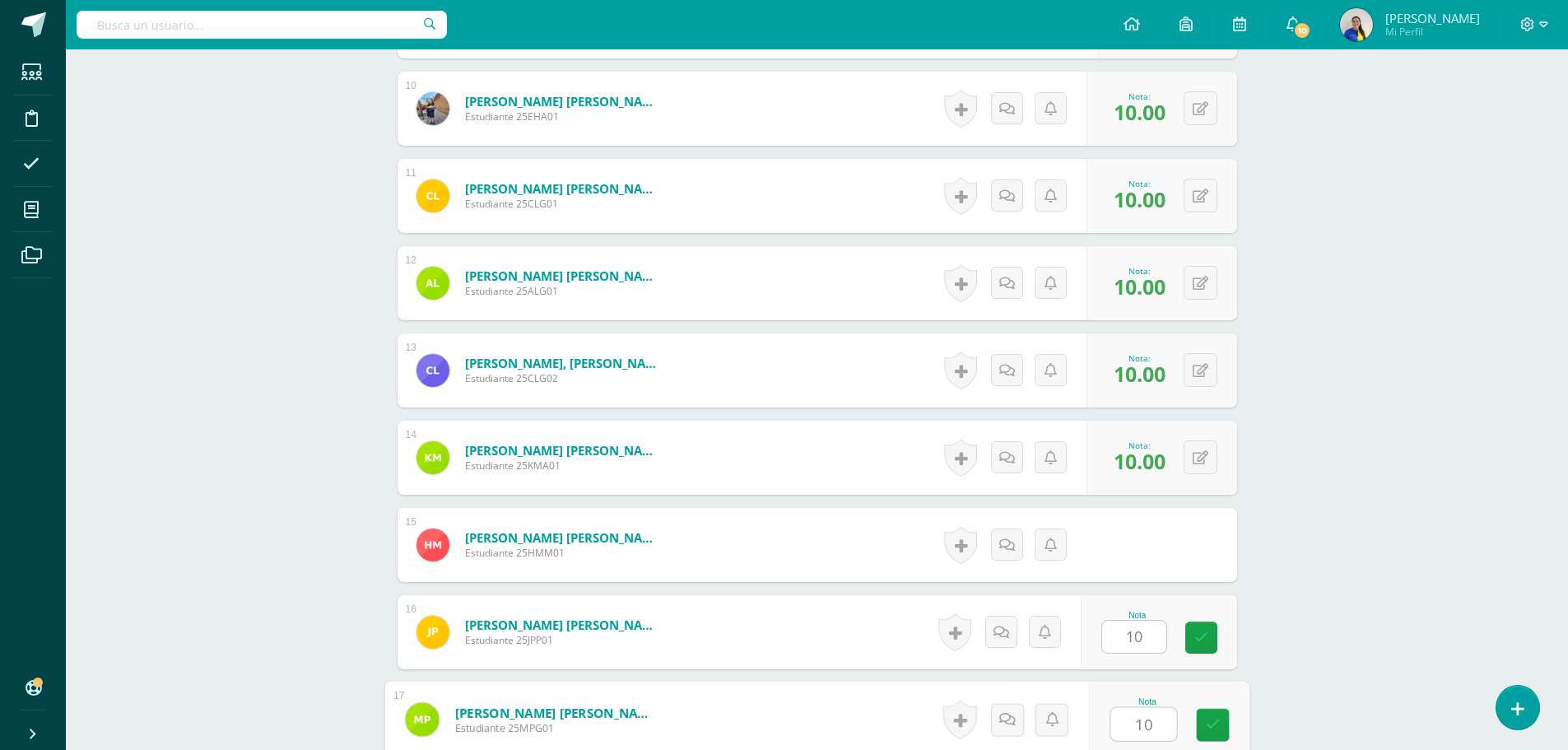
type input "10"
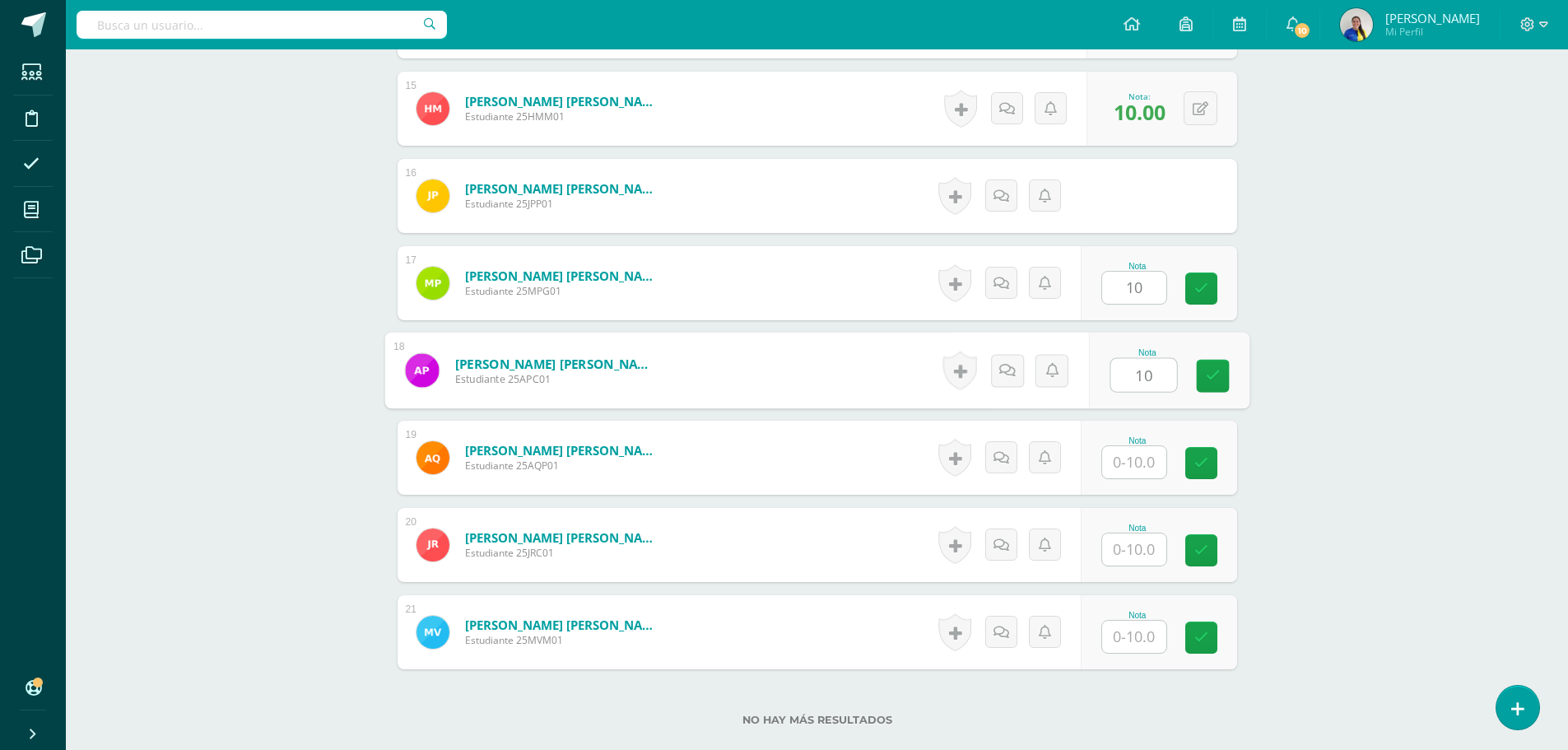
type input "10"
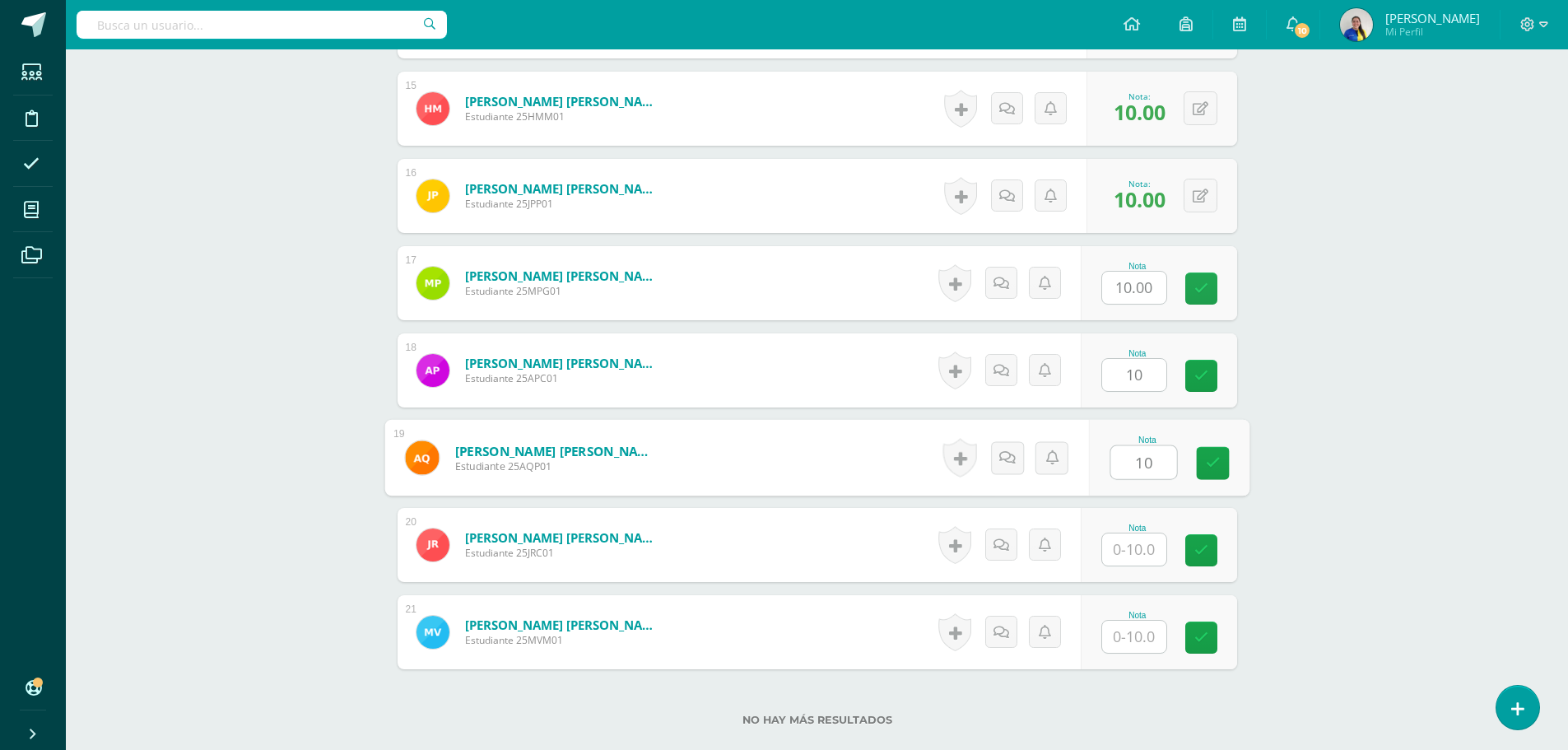
type input "10"
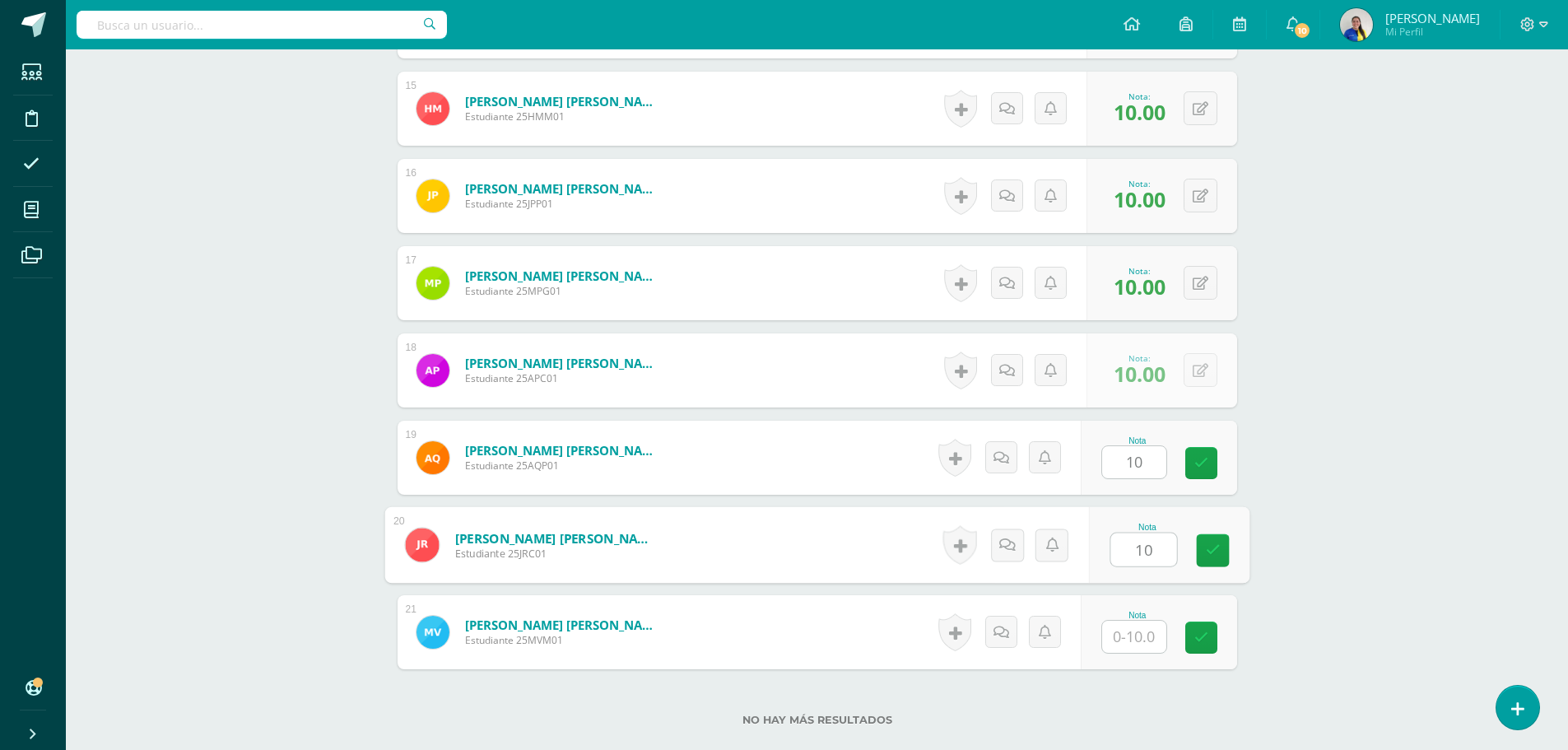
type input "10"
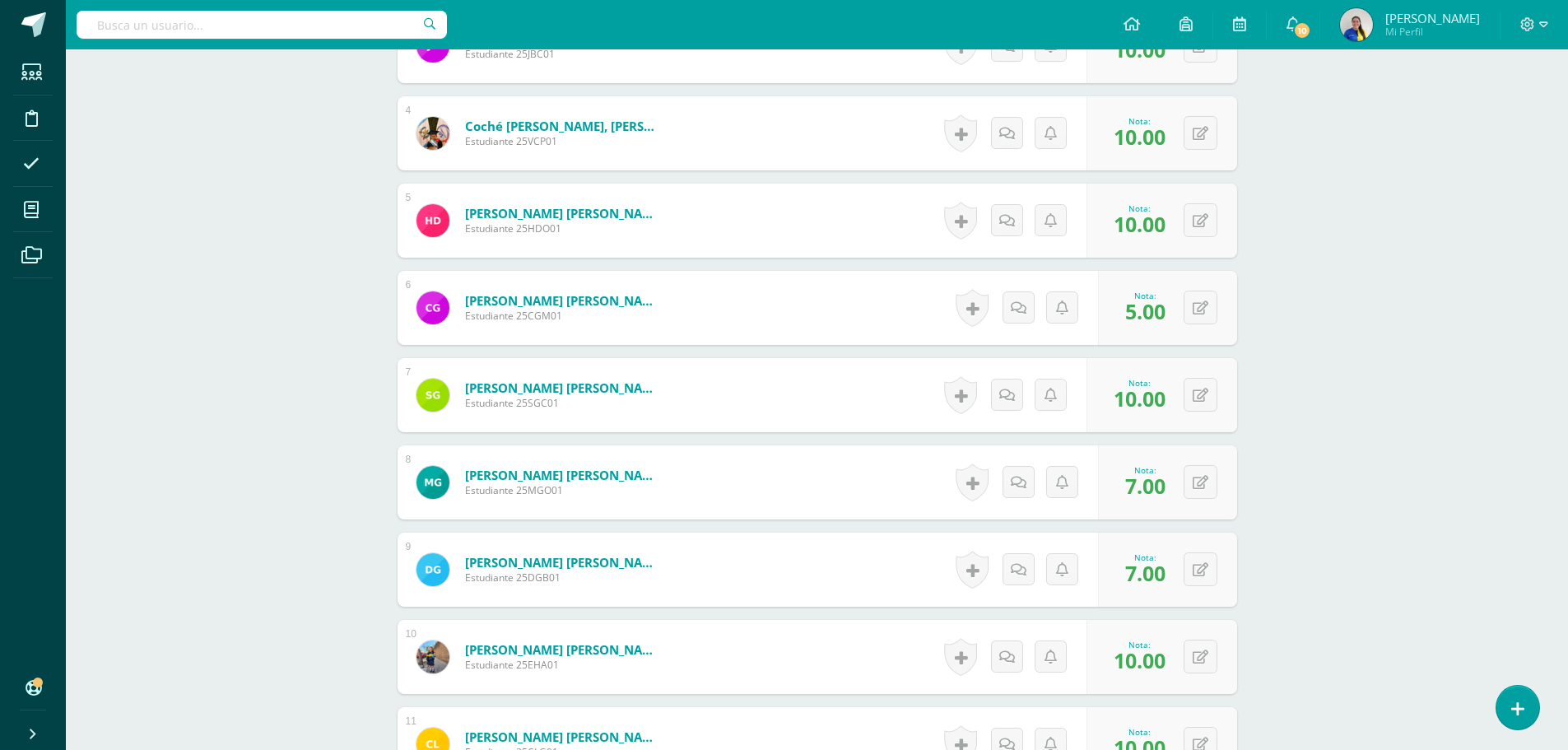
scroll to position [0, 0]
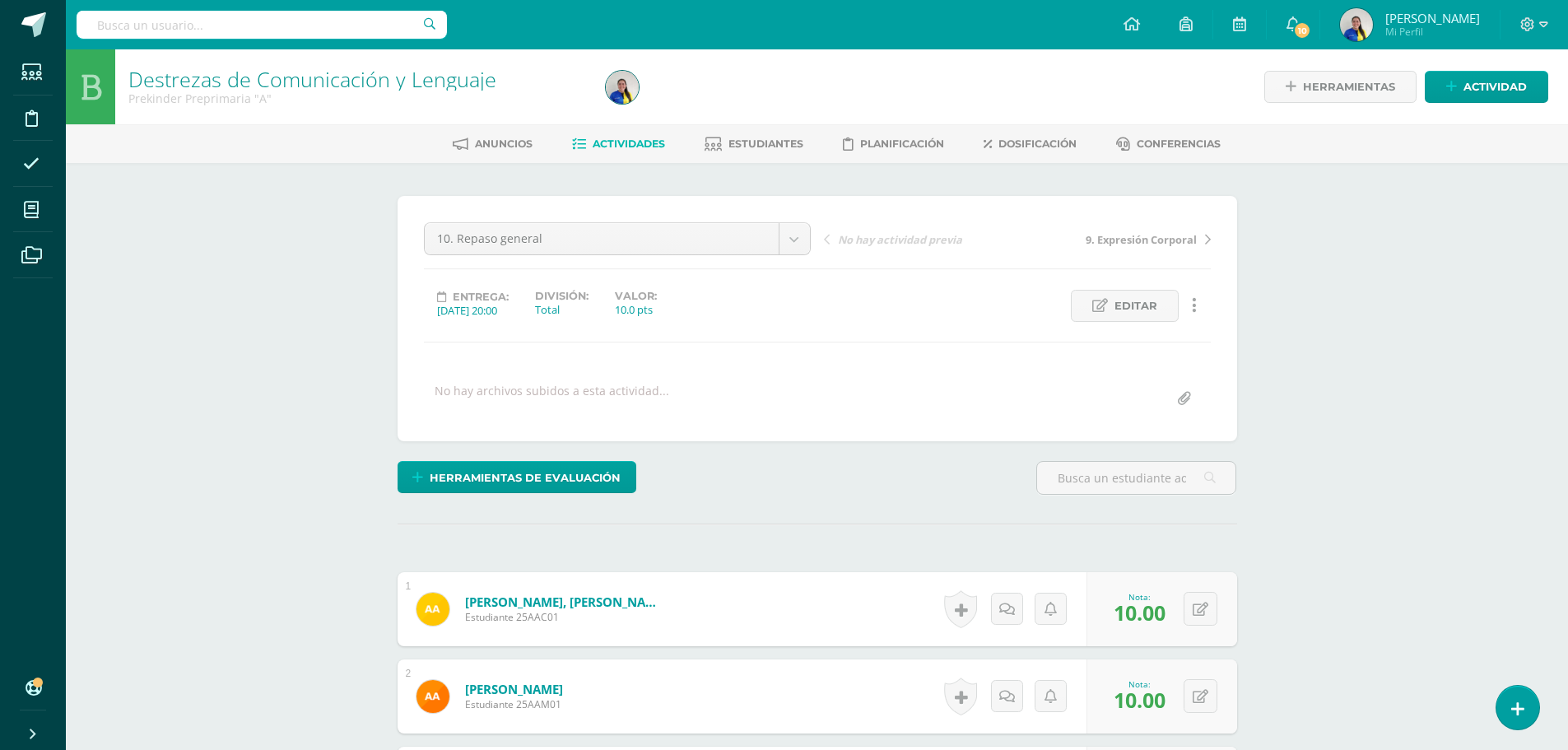
click at [588, 137] on link "Actividades" at bounding box center [618, 144] width 93 height 26
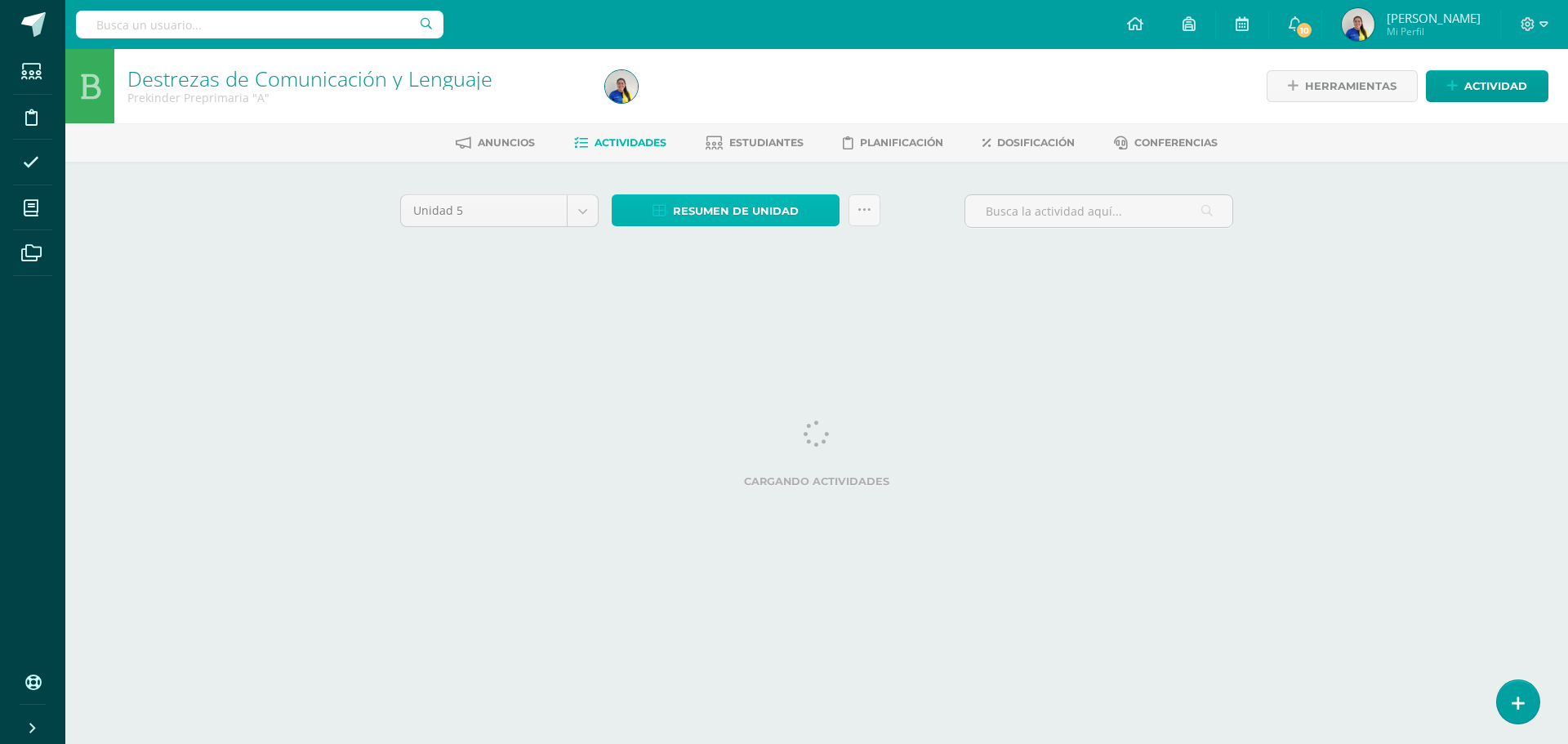
click at [746, 209] on span "Resumen de unidad" at bounding box center [736, 211] width 126 height 30
click at [773, 113] on link "Descargar como HTML" at bounding box center [726, 105] width 174 height 25
